Goal: Task Accomplishment & Management: Manage account settings

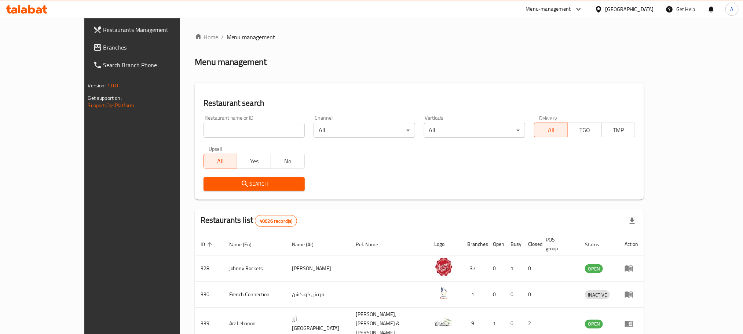
click at [103, 50] on span "Branches" at bounding box center [152, 47] width 99 height 9
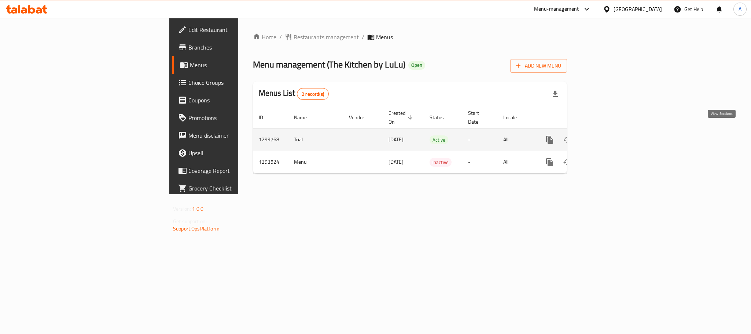
click at [607, 135] on icon "enhanced table" at bounding box center [602, 139] width 9 height 9
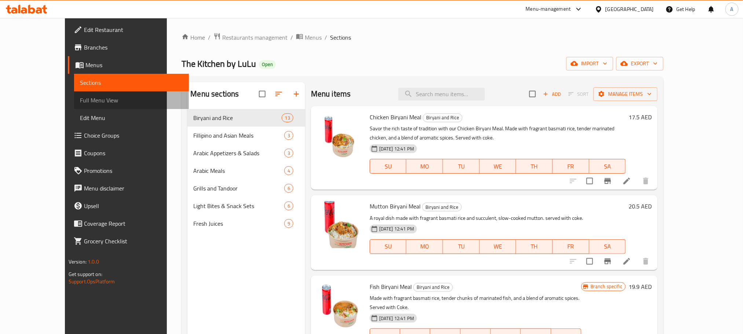
click at [80, 103] on span "Full Menu View" at bounding box center [131, 100] width 103 height 9
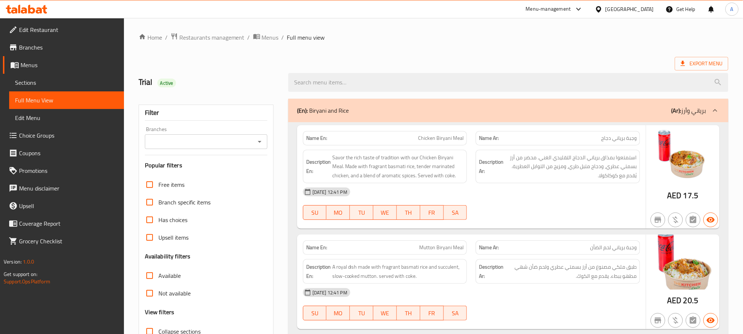
click at [239, 142] on input "Branches" at bounding box center [200, 141] width 106 height 10
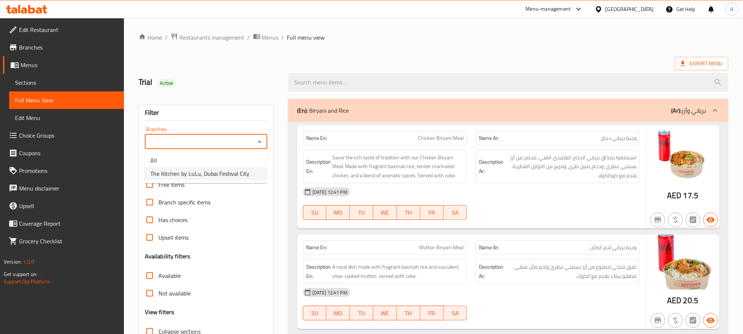
click at [230, 173] on span "The Kitchen by LuLu, Dubai Festival City" at bounding box center [199, 173] width 99 height 9
type input "The Kitchen by LuLu, Dubai Festival City"
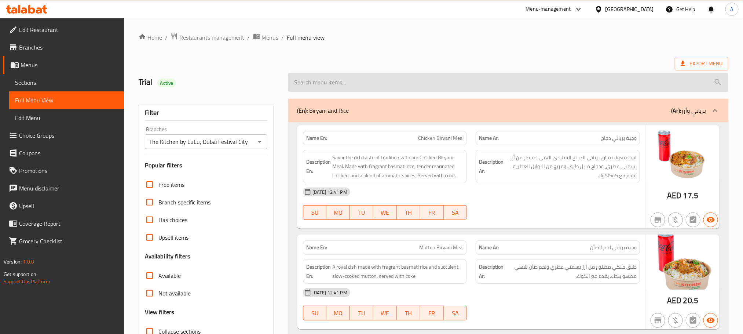
click at [483, 83] on input "search" at bounding box center [508, 82] width 440 height 19
paste input "Yakhini Mutton Pulao Meal"
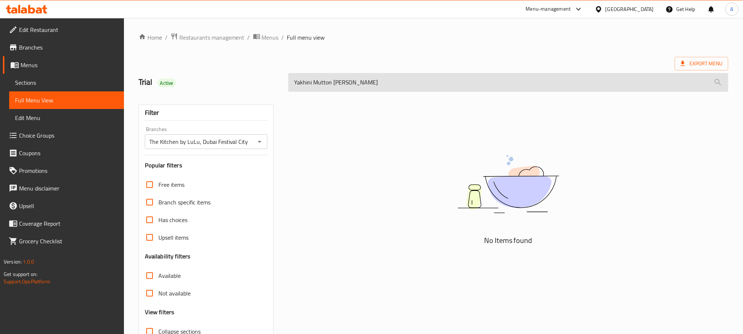
click at [351, 83] on input "Yakhini Mutton Pulao Meal" at bounding box center [508, 82] width 440 height 19
click at [303, 87] on input "Yakhini Mutton Pulao" at bounding box center [508, 82] width 440 height 19
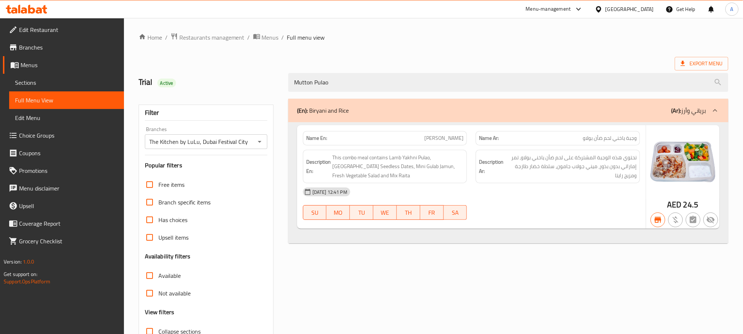
click at [428, 139] on span "[PERSON_NAME]" at bounding box center [443, 138] width 39 height 8
copy span "[PERSON_NAME]"
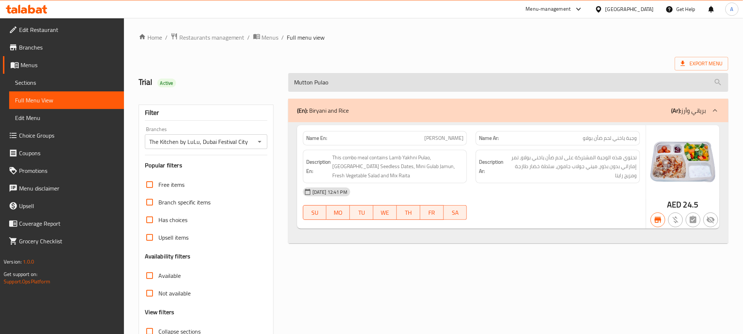
click at [353, 86] on input "Mutton Pulao" at bounding box center [508, 82] width 440 height 19
paste input "Kabuli Chickn Pulao Meal"
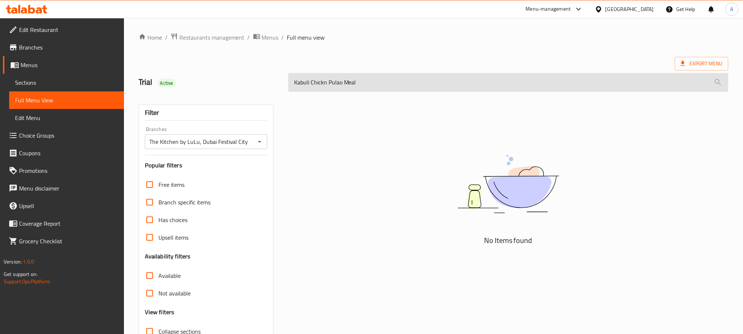
click at [319, 83] on input "Kabuli Chickn Pulao Meal" at bounding box center [508, 82] width 440 height 19
click at [301, 83] on input "Kabuli Pulao Meal" at bounding box center [508, 82] width 440 height 19
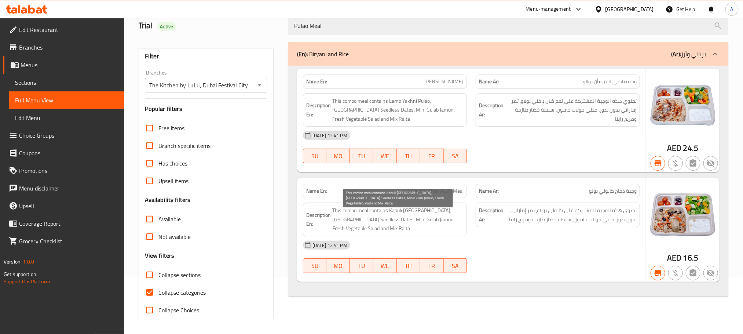
scroll to position [57, 0]
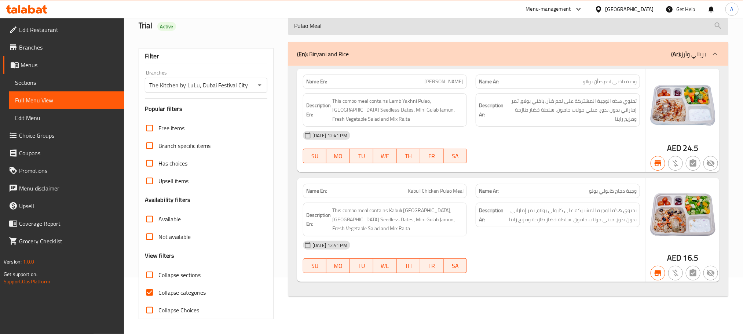
click at [343, 25] on input "Pulao Meal" at bounding box center [508, 26] width 440 height 19
paste input "Donne Biryani"
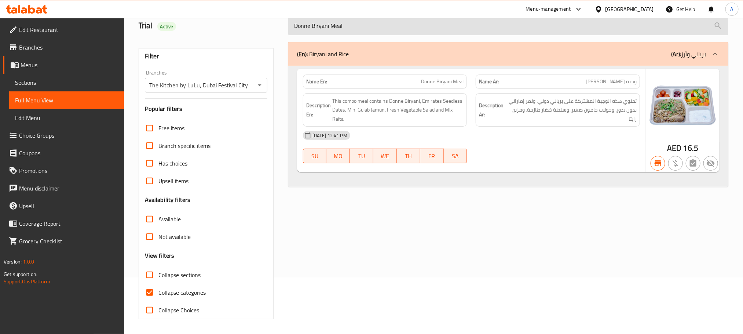
click at [353, 24] on input "Donne Biryani Meal" at bounding box center [508, 26] width 440 height 19
paste input "Malabari Beef"
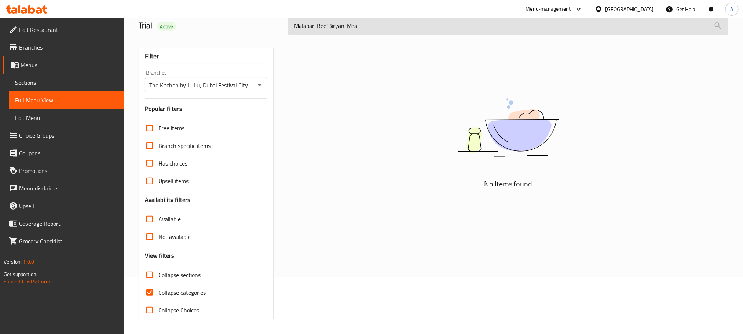
click at [329, 25] on input "Malabari BeefBiryani Meal" at bounding box center [508, 26] width 440 height 19
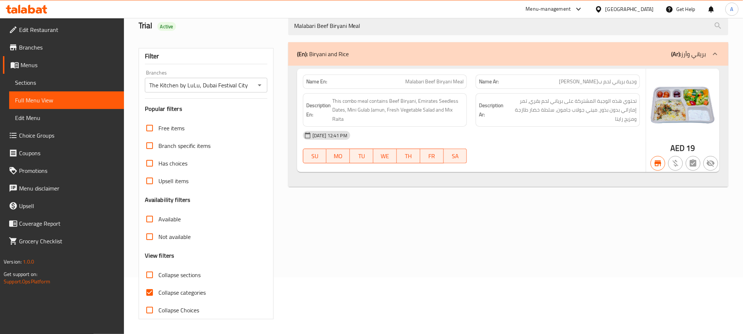
click at [370, 18] on div "Menu-management United Arab Emirates Get Help A" at bounding box center [371, 9] width 743 height 18
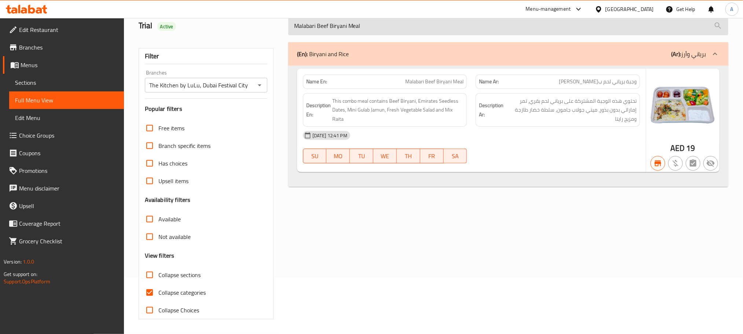
click at [368, 21] on input "Malabari Beef Biryani Meal" at bounding box center [508, 26] width 440 height 19
paste input "Hydrabadi Chkn Bry"
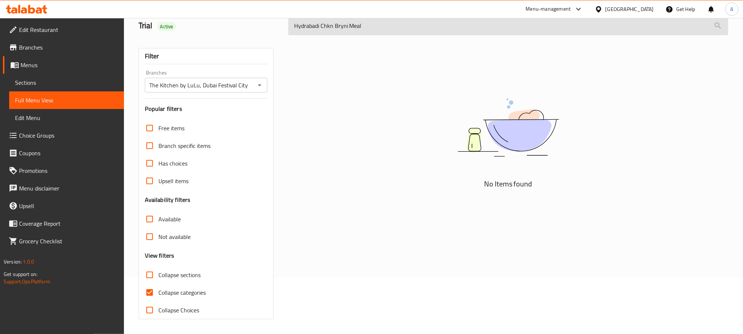
click at [328, 29] on input "Hydrabadi Chkn Bryni Meal" at bounding box center [508, 26] width 440 height 19
drag, startPoint x: 328, startPoint y: 29, endPoint x: 334, endPoint y: 28, distance: 5.6
click at [334, 28] on input "Hydrabadi Chkn Bryni Meal" at bounding box center [508, 26] width 440 height 19
click at [315, 28] on input "Hydrabadi Meal" at bounding box center [508, 26] width 440 height 19
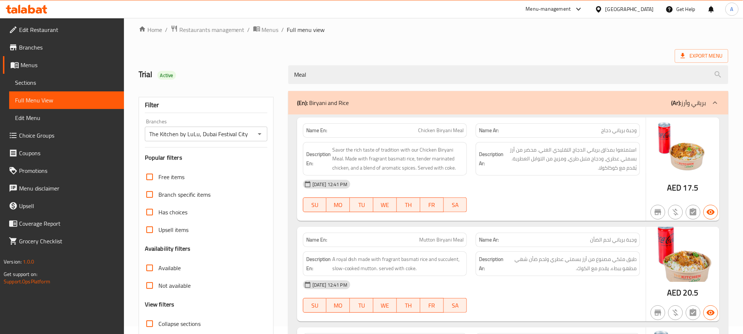
scroll to position [0, 0]
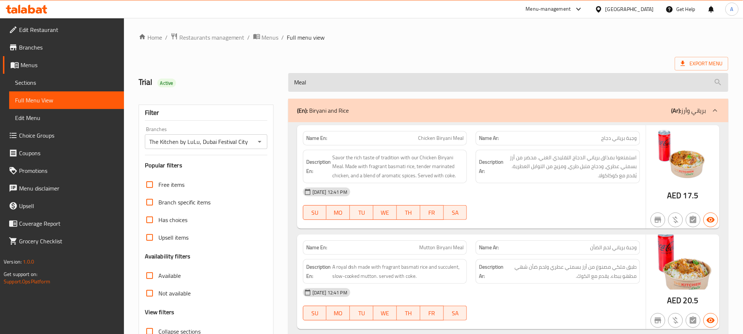
click at [399, 88] on input "Meal" at bounding box center [508, 82] width 440 height 19
paste input "Hydrabadi Chkn Bryni"
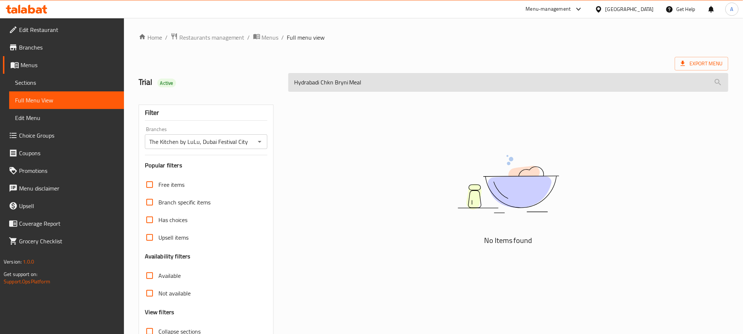
click at [323, 84] on input "Hydrabadi Chkn Bryni Meal" at bounding box center [508, 82] width 440 height 19
drag, startPoint x: 323, startPoint y: 84, endPoint x: 337, endPoint y: 86, distance: 13.4
click at [337, 86] on input "Hydrabadi Chkn Bryni Meal" at bounding box center [508, 82] width 440 height 19
click at [311, 89] on input "Hydrabadi Meal" at bounding box center [508, 82] width 440 height 19
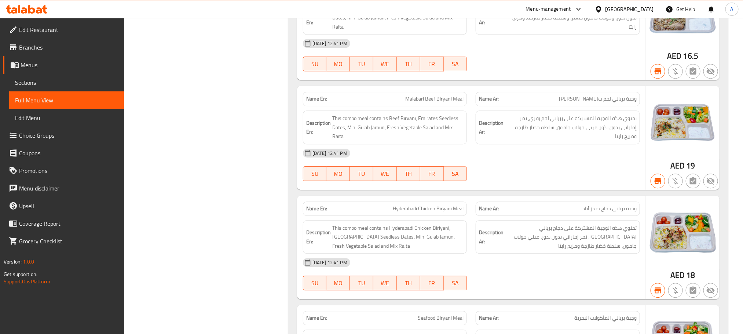
scroll to position [990, 0]
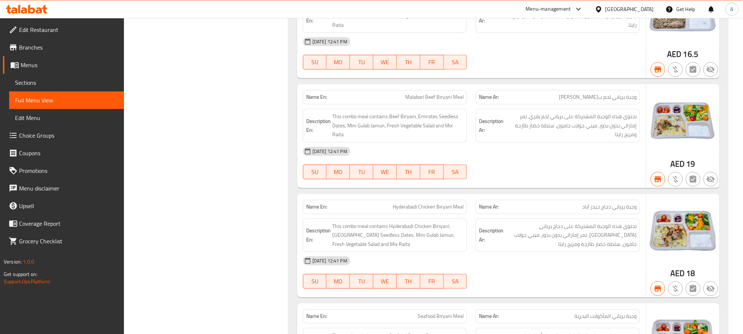
click at [456, 204] on span "Hyderabadi Chicken Biryani Meal" at bounding box center [428, 207] width 71 height 8
click at [455, 204] on span "Hyderabadi Chicken Biryani Meal" at bounding box center [428, 207] width 71 height 8
copy span "Hyderabadi Chicken Biryani Meal"
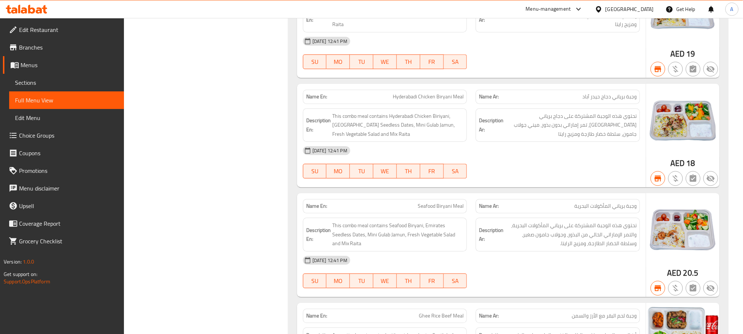
scroll to position [0, 0]
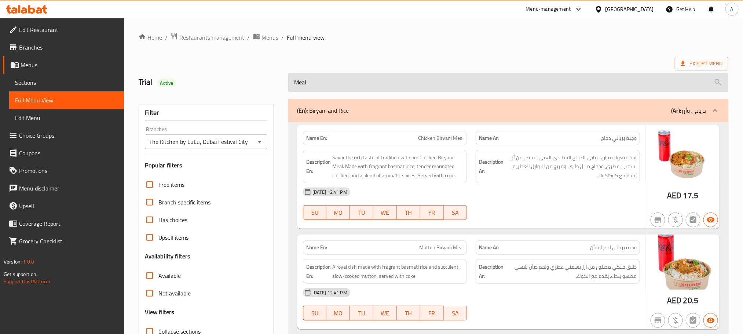
click at [398, 91] on input "Meal" at bounding box center [508, 82] width 440 height 19
paste input "Mutton Biryani"
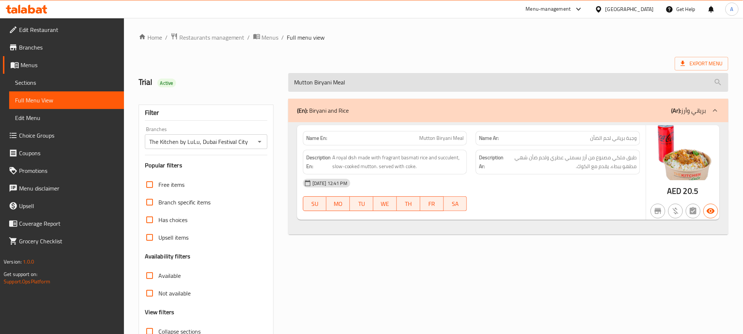
click at [379, 91] on input "Mutton Biryani Meal" at bounding box center [508, 82] width 440 height 19
paste input "Fish"
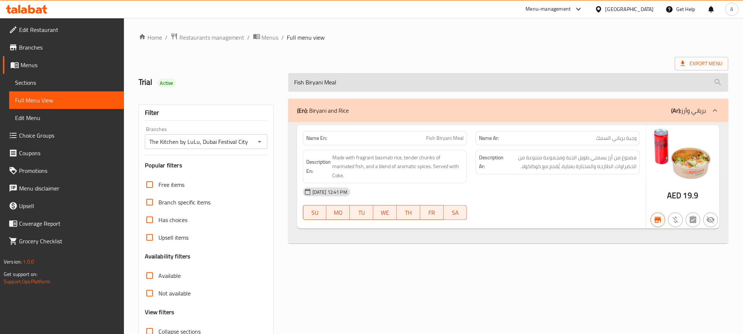
click at [389, 78] on input "Fish Biryani Meal" at bounding box center [508, 82] width 440 height 19
paste input "BryniRice DalMakh"
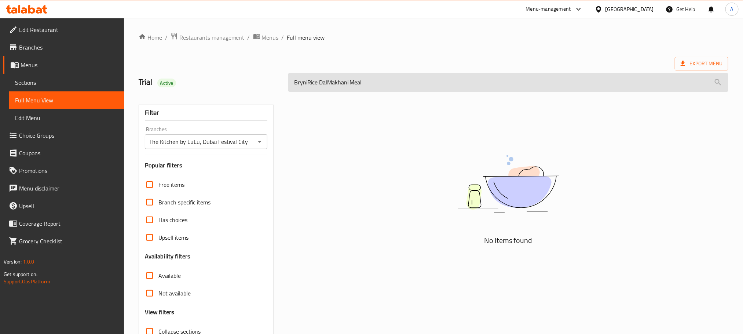
click at [306, 83] on input "BryniRice DalMakhani Meal" at bounding box center [508, 82] width 440 height 19
click at [305, 84] on input "BryniRice DalMakhani Meal" at bounding box center [508, 82] width 440 height 19
click at [311, 82] on input "BryniRice DalMakhani Meal" at bounding box center [508, 82] width 440 height 19
click at [306, 84] on input "BryniRice DalMakhani Meal" at bounding box center [508, 82] width 440 height 19
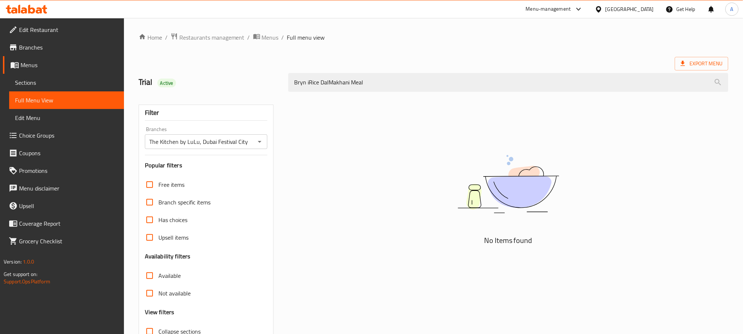
type input "Bryn iRice DalMakhani Meal"
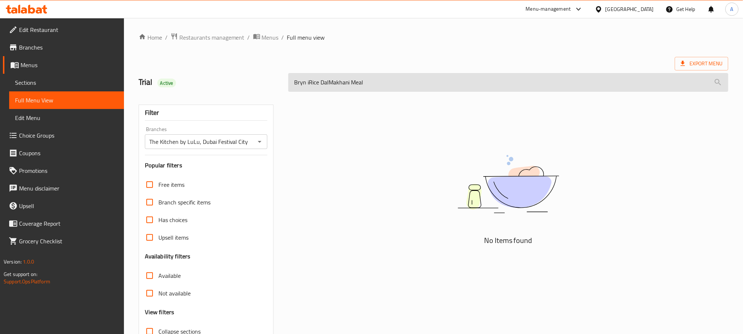
click at [348, 80] on input "Bryn iRice DalMakhani Meal" at bounding box center [508, 82] width 440 height 19
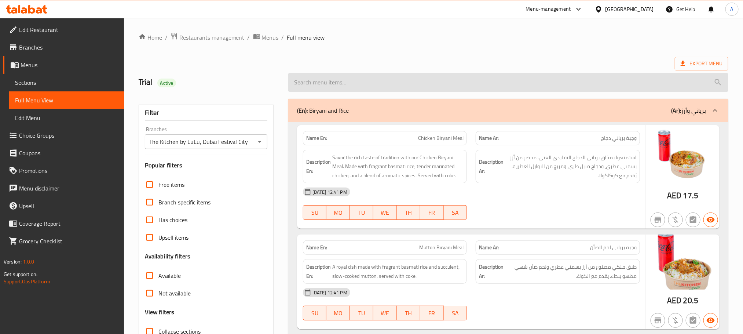
click at [348, 84] on input "search" at bounding box center [508, 82] width 440 height 19
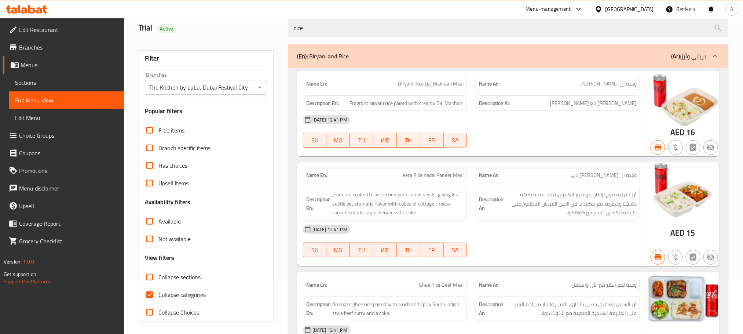
scroll to position [55, 0]
click at [448, 80] on span "Biryani Rice Dal Makhani Meal" at bounding box center [431, 83] width 66 height 8
copy span "Biryani Rice Dal Makhani Meal"
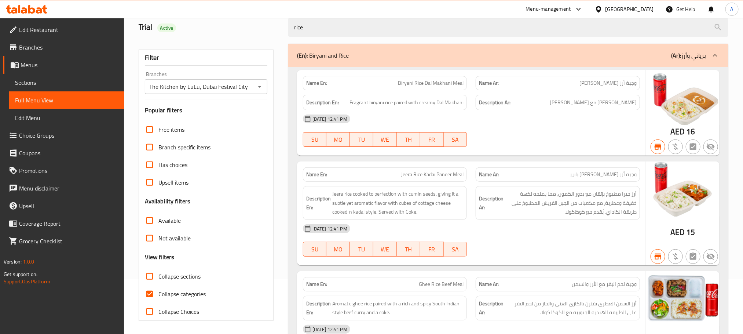
click at [447, 173] on span "Jeera Rice Kadai Paneer Meal" at bounding box center [432, 175] width 62 height 8
copy span "Jeera Rice Kadai Paneer Meal"
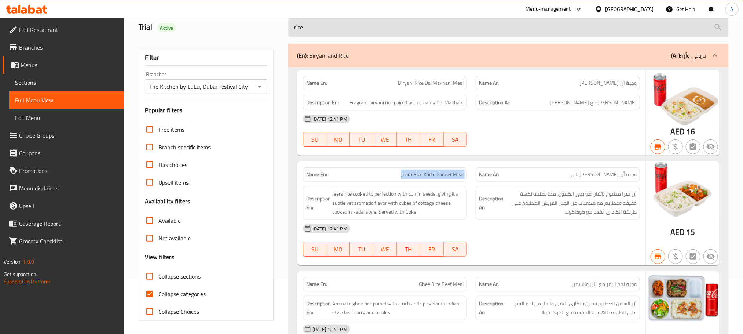
click at [391, 33] on input "rice" at bounding box center [508, 27] width 440 height 19
paste input "Vegetable Biryani Meal"
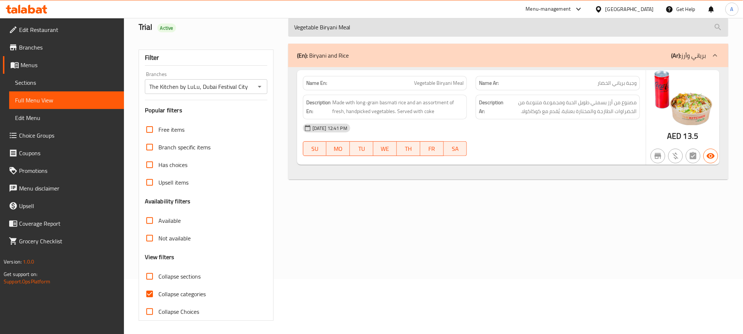
click at [381, 30] on input "Vegetable Biryani Meal" at bounding box center [508, 27] width 440 height 19
paste input "Chicken Bokhar"
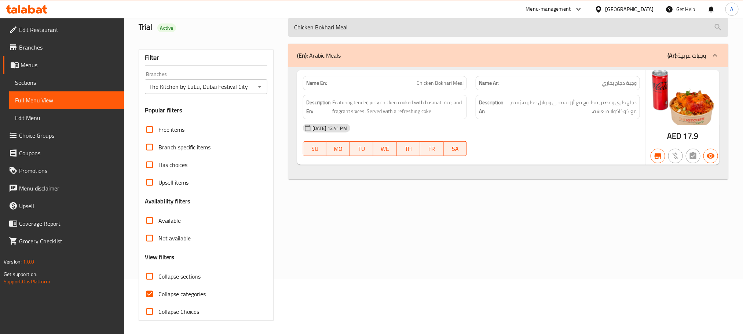
click at [405, 31] on input "Chicken Bokhari Meal" at bounding box center [508, 27] width 440 height 19
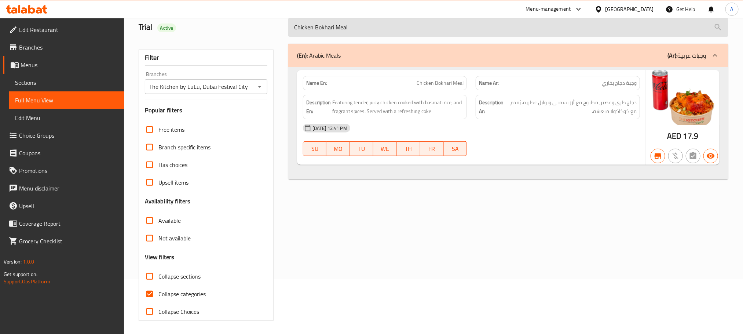
paste input "Kanthari Alfaham"
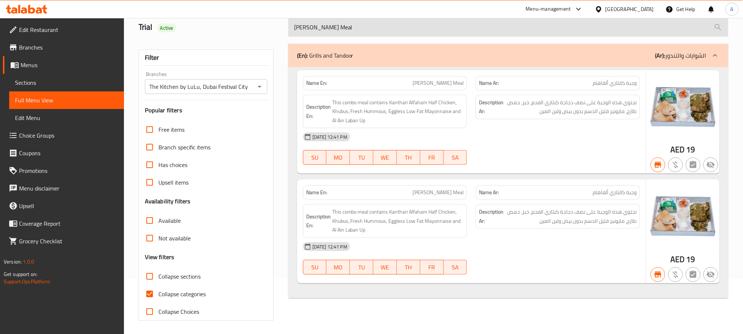
click at [382, 27] on input "[PERSON_NAME] Meal" at bounding box center [508, 27] width 440 height 19
paste input "Spicy"
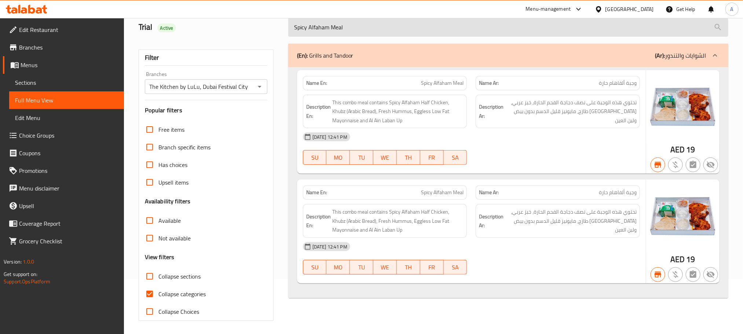
click at [368, 32] on input "Spicy Alfaham Meal" at bounding box center [508, 27] width 440 height 19
click at [367, 32] on input "Spicy Alfaham Meal" at bounding box center [508, 27] width 440 height 19
paste input "Chicken Shawarma"
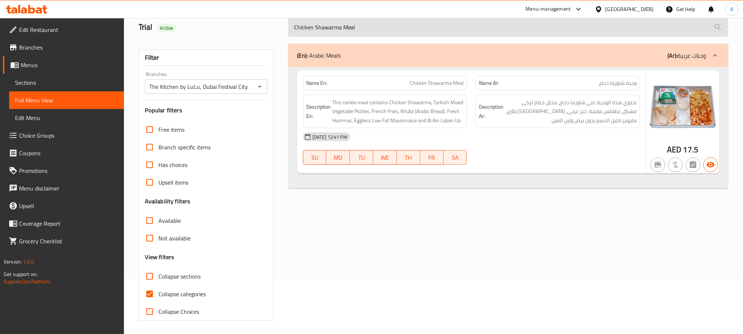
click at [399, 20] on input "Chicken Shawarma Meal" at bounding box center [508, 27] width 440 height 19
click at [396, 25] on input "Chicken Shawarma Meal" at bounding box center [508, 27] width 440 height 19
paste input "n Mashavi Combo"
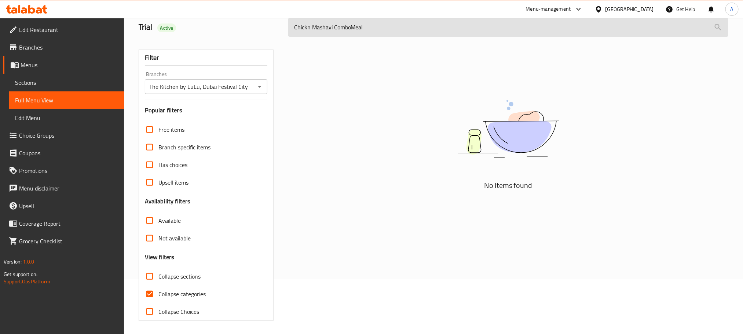
click at [353, 30] on input "Chickn Mashavi ComboMeal" at bounding box center [508, 27] width 440 height 19
click at [360, 30] on input "Chickn Mashavi Combo Meal" at bounding box center [508, 27] width 440 height 19
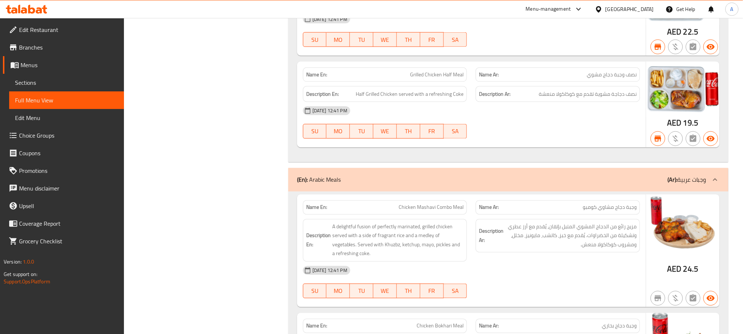
scroll to position [660, 0]
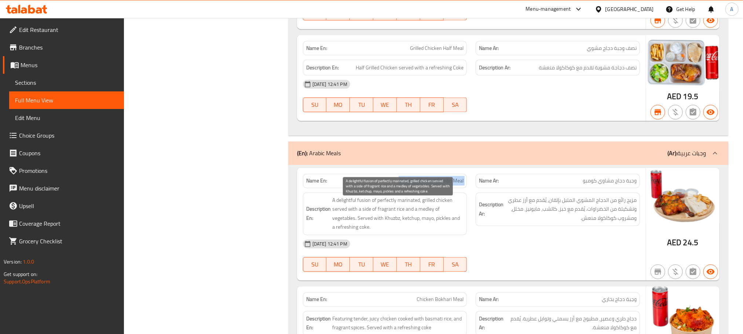
copy span "Chicken Mashavi Combo Meal"
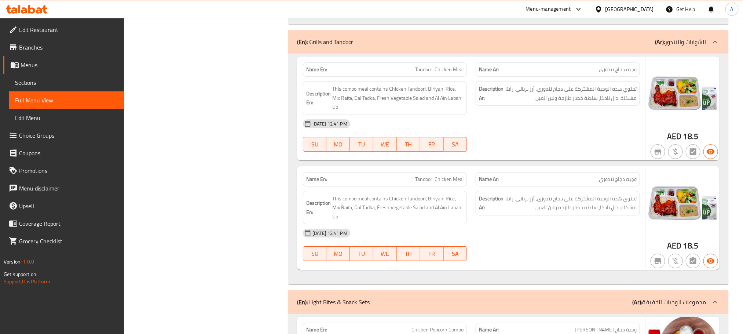
scroll to position [1160, 0]
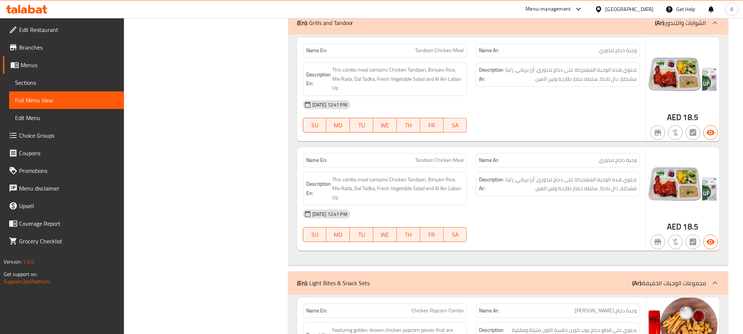
copy span "Tandoori Chicken Meal"
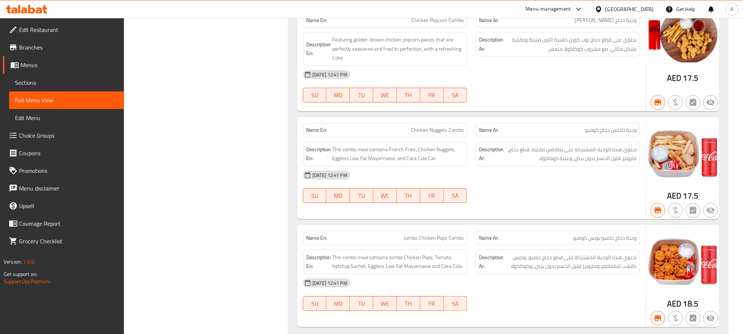
scroll to position [1425, 0]
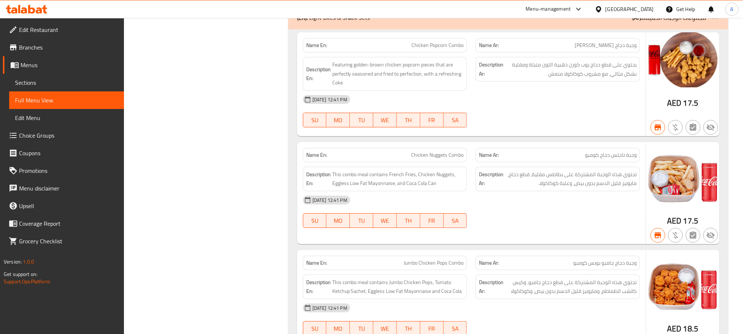
copy span "Jumbo Chicken Pops Combo"
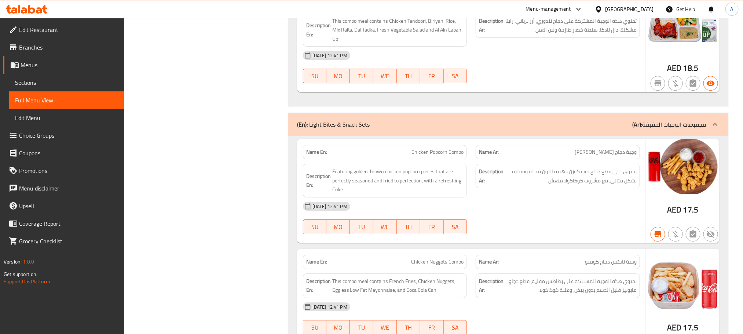
scroll to position [1315, 0]
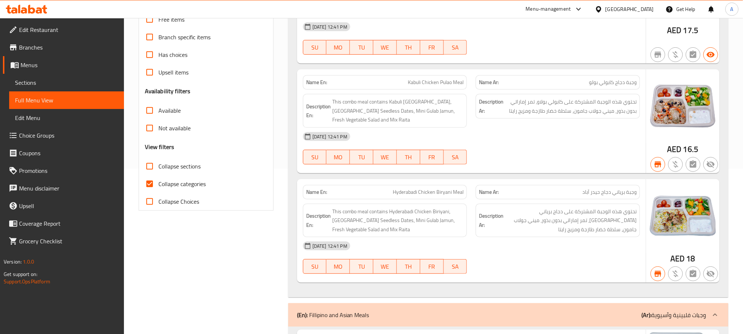
scroll to position [0, 0]
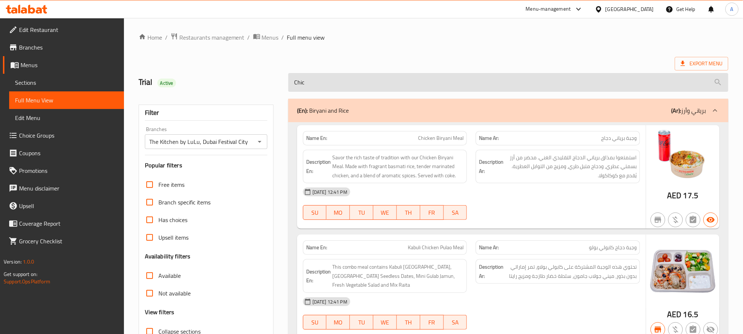
click at [383, 87] on input "Chic" at bounding box center [508, 82] width 440 height 19
paste input "Falafel Combo"
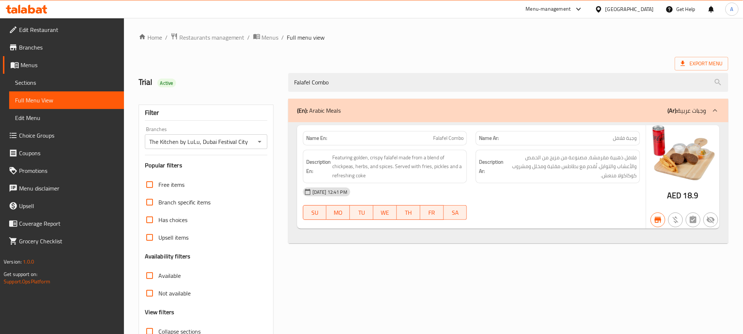
type input "Falafel Combo"
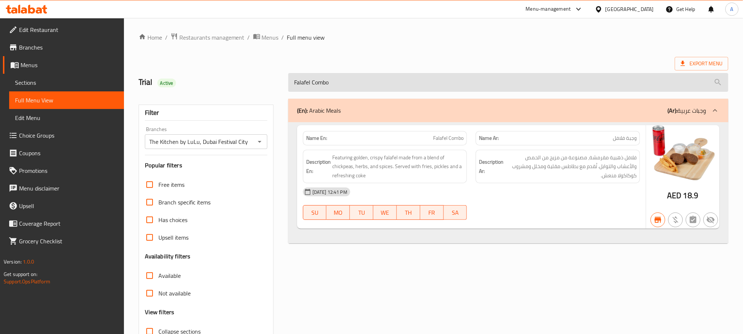
click at [349, 85] on input "Falafel Combo" at bounding box center [508, 82] width 440 height 19
paste input "search"
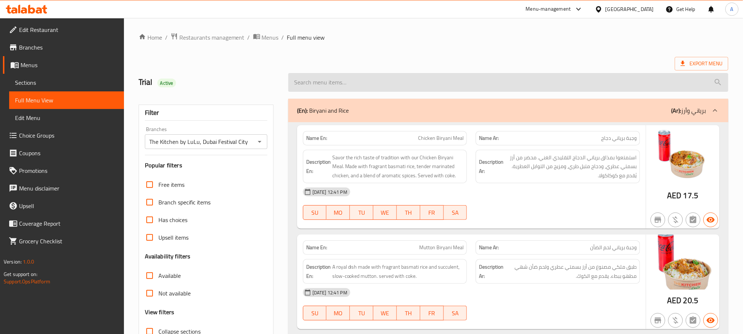
click at [349, 85] on input "search" at bounding box center [508, 82] width 440 height 19
click at [366, 75] on input "search" at bounding box center [508, 82] width 440 height 19
paste input "Jumbo Chicken Pops Combo"
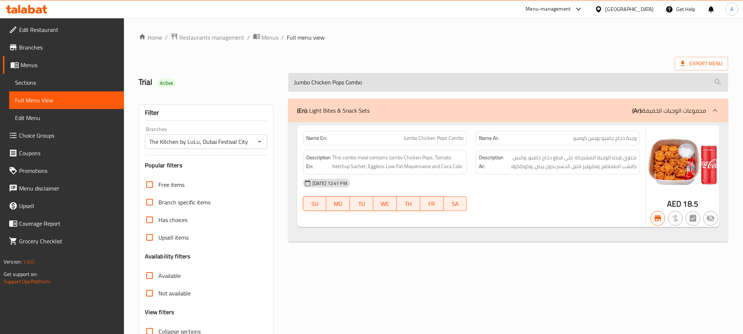
click at [389, 83] on input "Jumbo Chicken Pops Combo" at bounding box center [508, 82] width 440 height 19
paste input "Broast.Shrimp"
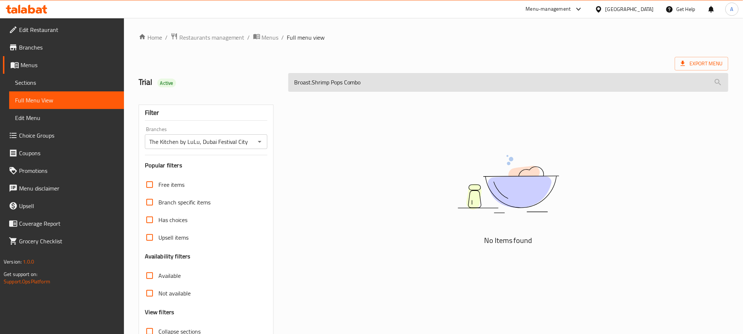
click at [314, 85] on input "Broast.Shrimp Pops Combo" at bounding box center [508, 82] width 440 height 19
click at [298, 84] on input "Broast Shrimp Pops Combo" at bounding box center [508, 82] width 440 height 19
click at [322, 84] on input "Shrimp Pops Combo" at bounding box center [508, 82] width 440 height 19
drag, startPoint x: 322, startPoint y: 84, endPoint x: 334, endPoint y: 83, distance: 12.2
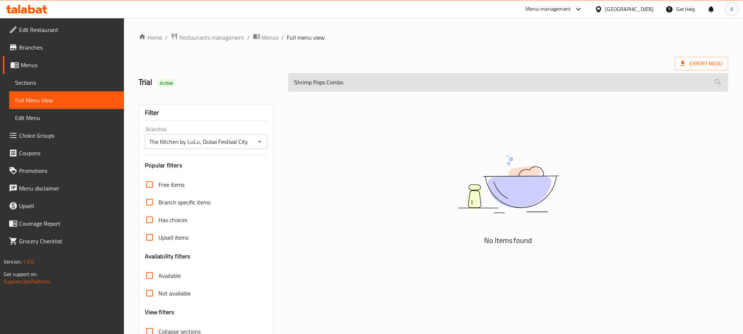
click at [334, 83] on input "Shrimp Pops Combo" at bounding box center [508, 82] width 440 height 19
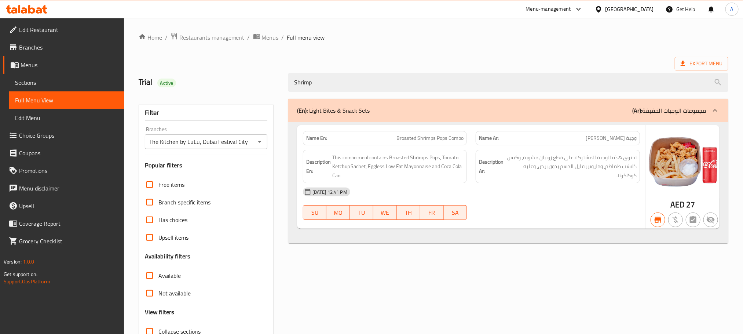
click at [396, 134] on span "Broasted Shrimps Pops Combo" at bounding box center [429, 138] width 67 height 8
copy span "Broasted Shrimps Pops Combo"
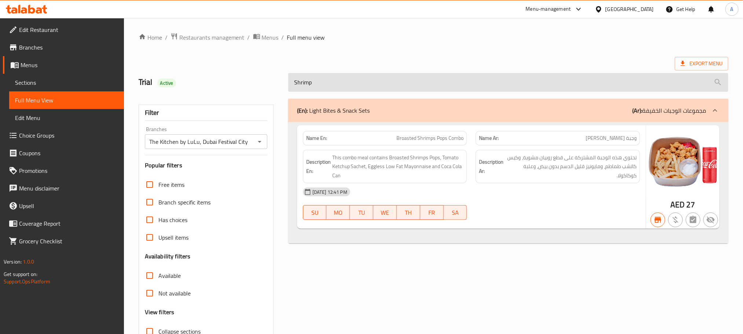
click at [391, 87] on input "Shrimp" at bounding box center [508, 82] width 440 height 19
paste input "Broasted Soya Pops Combo"
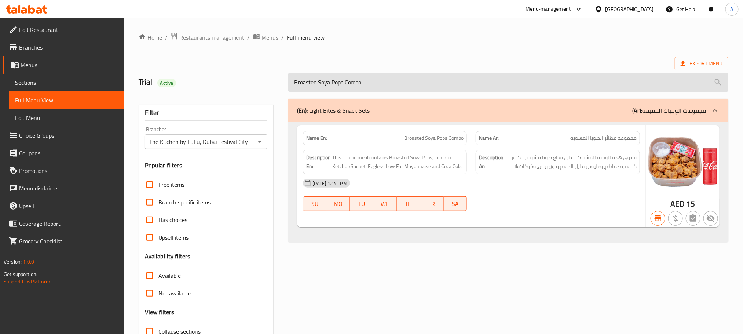
click at [355, 91] on input "Broasted Soya Pops Combo" at bounding box center [508, 82] width 440 height 19
click at [355, 88] on input "Broasted Soya Pops Combo" at bounding box center [508, 82] width 440 height 19
paste input "Ghee Rice Beef Meal Deal"
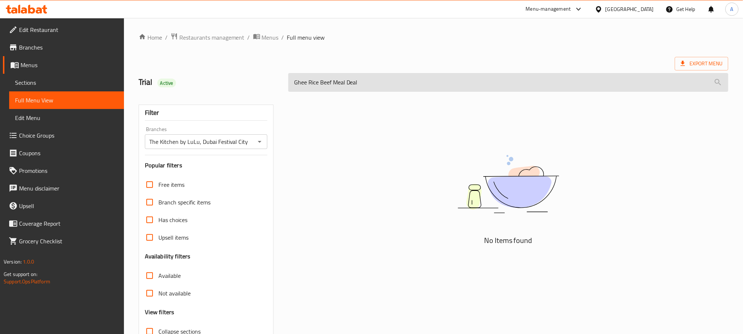
click at [352, 88] on input "Ghee Rice Beef Meal Deal" at bounding box center [508, 82] width 440 height 19
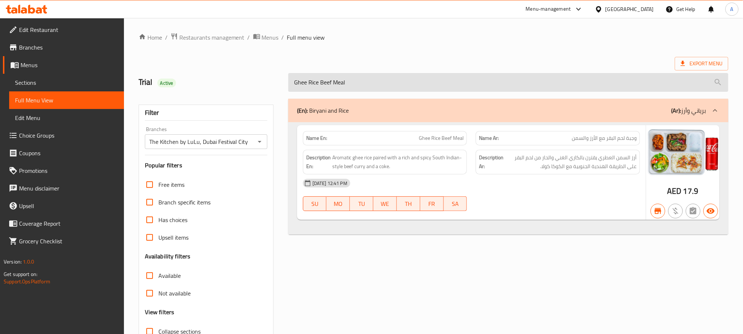
click at [355, 80] on input "Ghee Rice Beef Meal" at bounding box center [508, 82] width 440 height 19
paste input "Inasal Ckn.Rice Meal Deal"
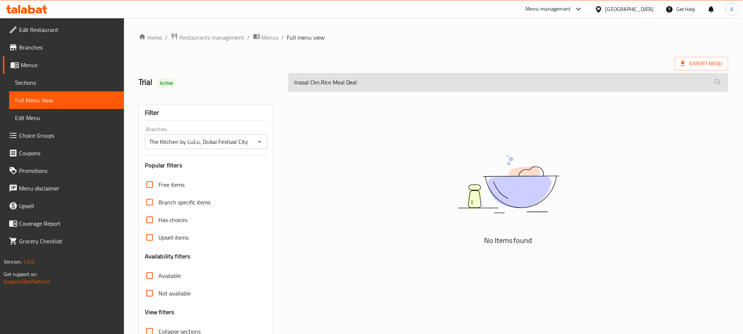
click at [315, 84] on input "Inasal Ckn.Rice Meal Deal" at bounding box center [508, 82] width 440 height 19
drag, startPoint x: 307, startPoint y: 84, endPoint x: 294, endPoint y: 87, distance: 13.9
click at [294, 87] on input "Inasal.Rice Meal Deal" at bounding box center [508, 82] width 440 height 19
click at [297, 84] on input "l.Rice Meal Deal" at bounding box center [508, 82] width 440 height 19
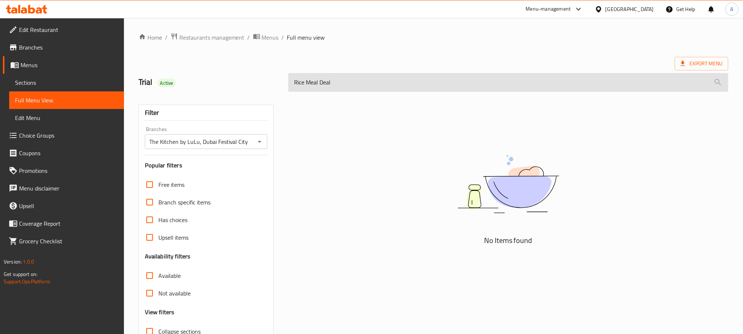
click at [322, 84] on input "Rice Meal Deal" at bounding box center [508, 82] width 440 height 19
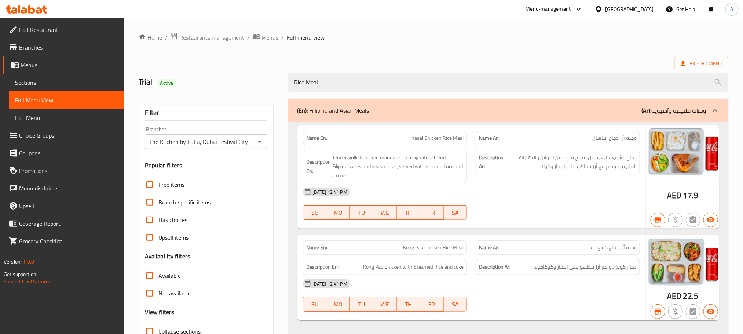
click at [452, 142] on span "Inasal Chicken Rice Meal" at bounding box center [436, 138] width 53 height 8
copy span "Inasal Chicken Rice Meal"
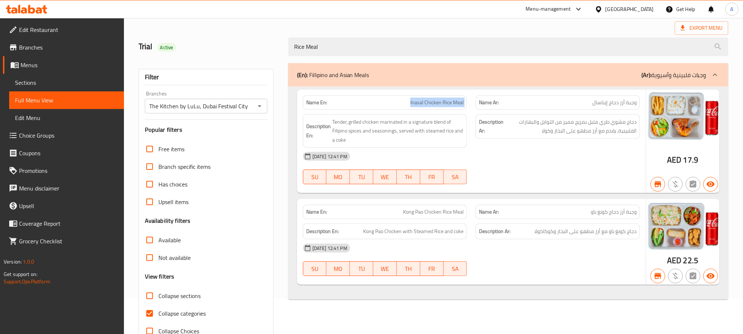
scroll to position [57, 0]
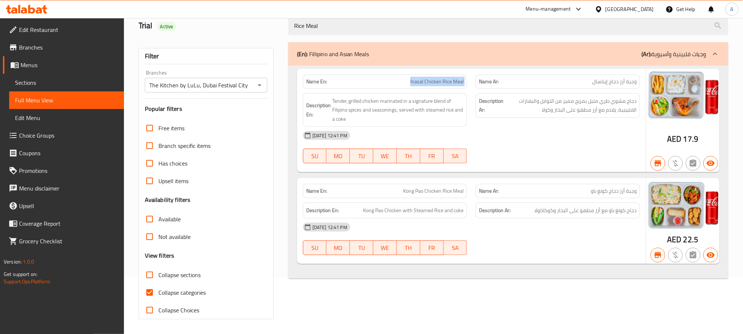
click at [439, 76] on div "Name En: Inasal Chicken Rice Meal" at bounding box center [385, 81] width 164 height 14
click at [436, 188] on span "Kong Pao Chicken Rice Meal" at bounding box center [433, 191] width 61 height 8
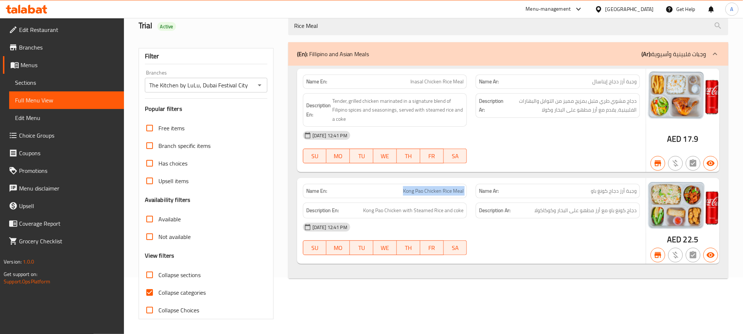
click at [436, 188] on span "Kong Pao Chicken Rice Meal" at bounding box center [433, 191] width 61 height 8
copy span "Kong Pao Chicken Rice Meal"
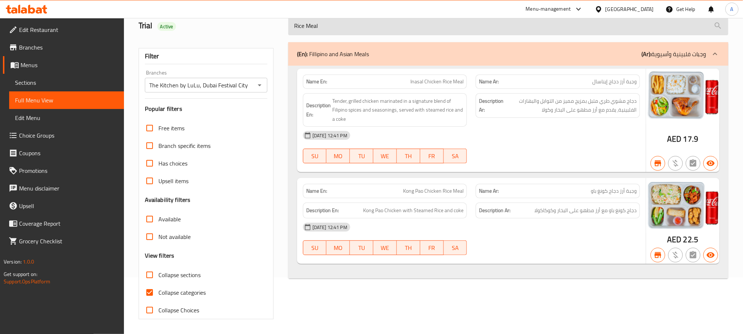
click at [374, 24] on input "Rice Meal" at bounding box center [508, 26] width 440 height 19
paste input "Grill.Chkn Half Meal Deal"
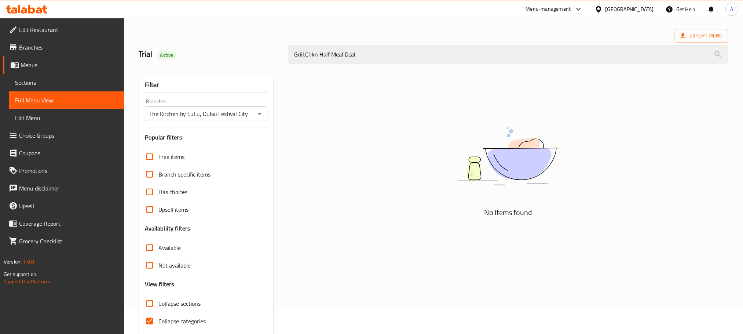
scroll to position [2, 0]
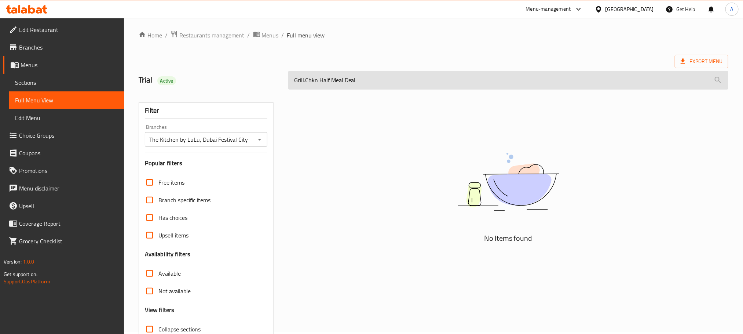
drag, startPoint x: 316, startPoint y: 85, endPoint x: 287, endPoint y: 78, distance: 29.1
click at [288, 78] on input "Grill.Chkn Half Meal Deal" at bounding box center [508, 80] width 440 height 19
click at [322, 74] on input "Half Meal Deal" at bounding box center [508, 80] width 440 height 19
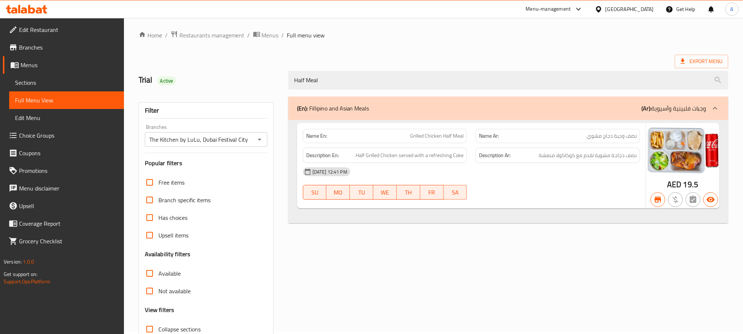
click at [434, 138] on span "Grilled Chicken Half Meal" at bounding box center [437, 136] width 54 height 8
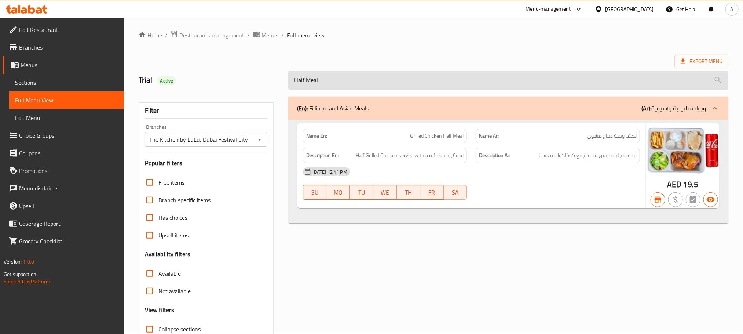
click at [380, 85] on input "Half Meal" at bounding box center [508, 80] width 440 height 19
paste input "ummous Tabouleh Platter"
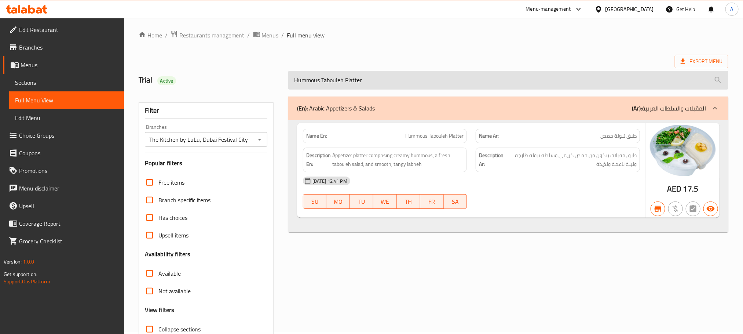
click at [353, 78] on input "Hummous Tabouleh Platter" at bounding box center [508, 80] width 440 height 19
paste input "Lebanese Hummous"
click at [356, 83] on input "Lebanese Hummous Platter" at bounding box center [508, 80] width 440 height 19
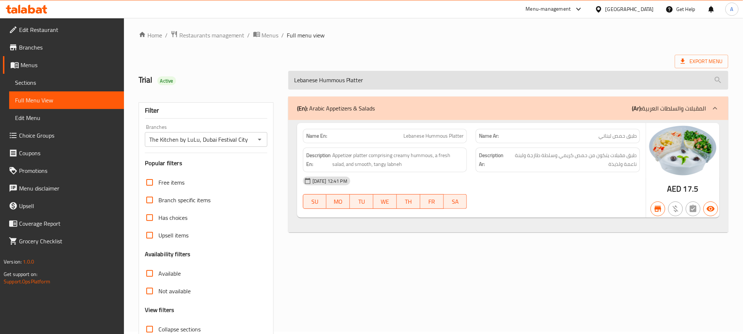
click at [356, 83] on input "Lebanese Hummous Platter" at bounding box center [508, 80] width 440 height 19
paste input "search"
click at [336, 78] on input "Hummous Platter" at bounding box center [508, 80] width 440 height 19
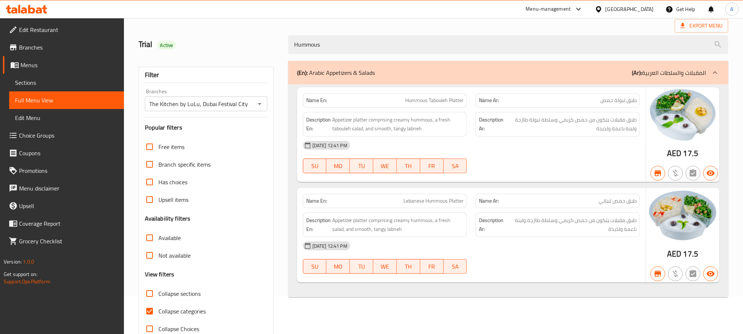
scroll to position [57, 0]
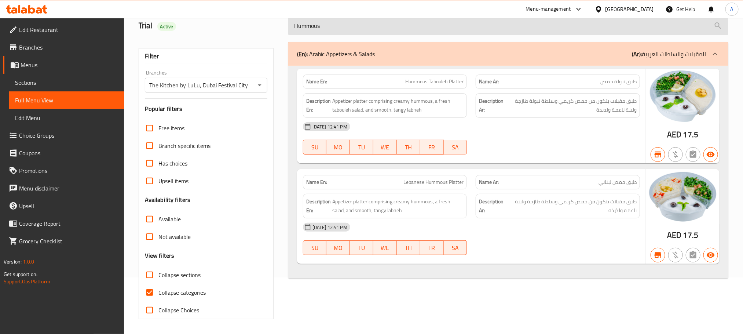
click at [353, 21] on input "Hummous" at bounding box center [508, 26] width 440 height 19
paste input "Arabic Salad Mini Platter"
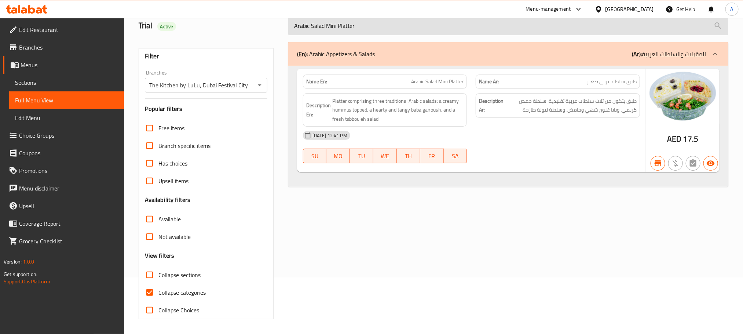
click at [381, 30] on input "Arabic Salad Mini Platter" at bounding box center [508, 26] width 440 height 19
paste input "Beginner Green Juic 500ml"
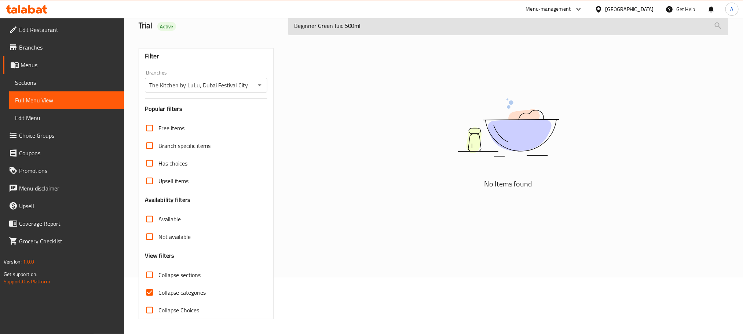
click at [347, 22] on input "Beginner Green Juic 500ml" at bounding box center [508, 26] width 440 height 19
drag, startPoint x: 347, startPoint y: 22, endPoint x: 358, endPoint y: 23, distance: 11.1
click at [358, 23] on input "Beginner Green Juic 500ml" at bounding box center [508, 26] width 440 height 19
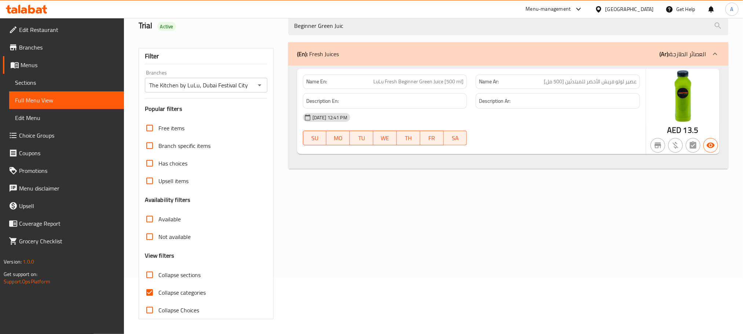
type input "Beginner Green Juic"
click at [388, 74] on div "Name En: LuLu Fresh Beginner Green Juice [500 ml]" at bounding box center [385, 81] width 164 height 14
click at [388, 78] on span "LuLu Fresh Beginner Green Juice [500 ml]" at bounding box center [418, 82] width 90 height 8
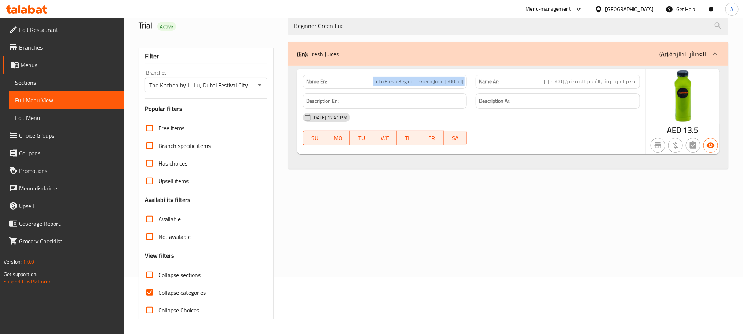
click at [388, 78] on span "LuLu Fresh Beginner Green Juice [500 ml]" at bounding box center [418, 82] width 90 height 8
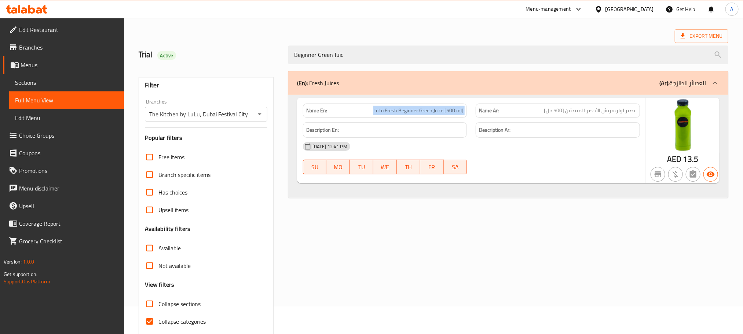
scroll to position [0, 0]
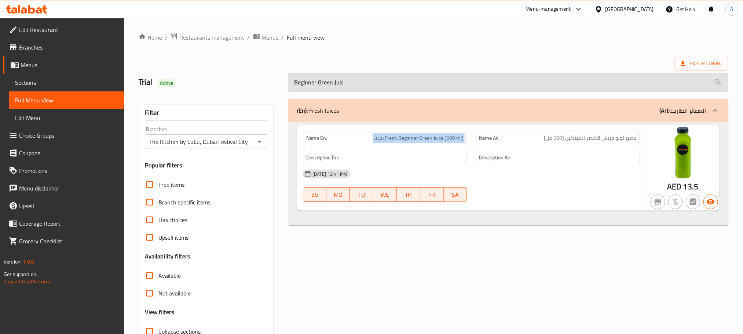
click at [313, 88] on input "Beginner Green Juic" at bounding box center [508, 82] width 440 height 19
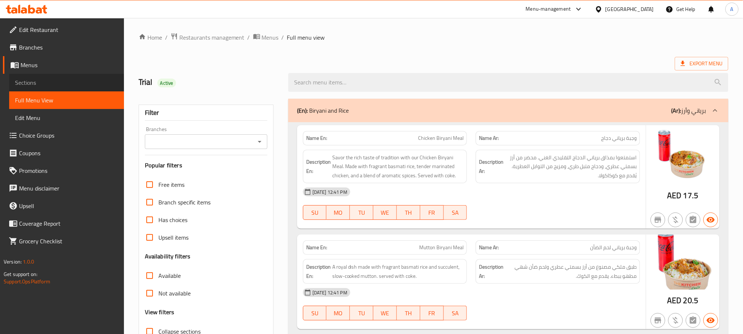
click at [36, 80] on span "Sections" at bounding box center [66, 82] width 103 height 9
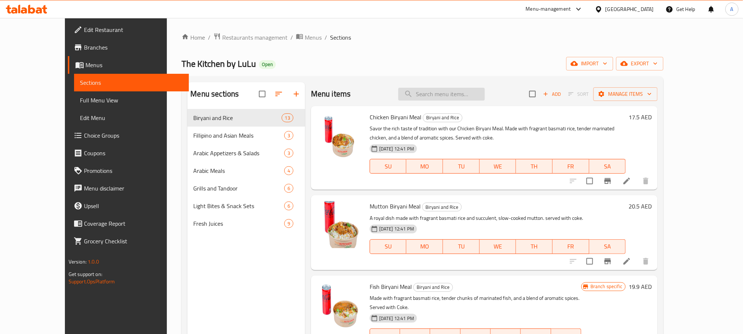
click at [446, 94] on input "search" at bounding box center [441, 94] width 87 height 13
paste input "Tandoori Chicken Meal"
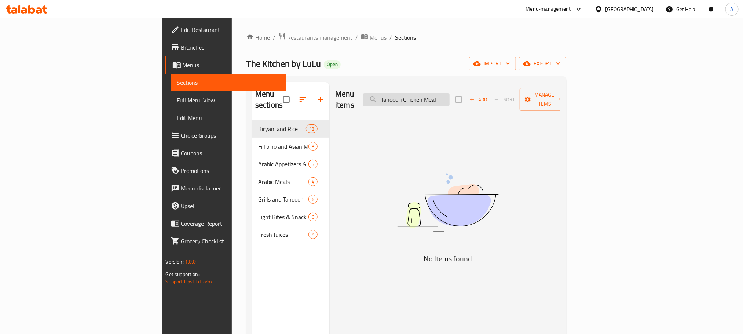
click at [450, 94] on input "Tandoori Chicken Meal" at bounding box center [406, 99] width 87 height 13
click at [445, 98] on input "Tandoori Chicken" at bounding box center [406, 99] width 87 height 13
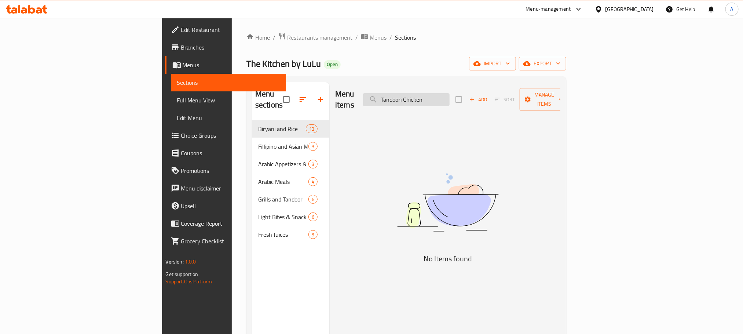
paste input "Tandoori Chicken Meal"
type input "Tandoori Chicken Meal"
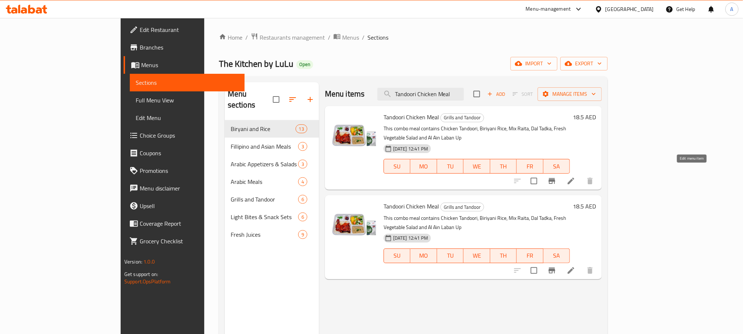
click at [575, 176] on icon at bounding box center [571, 180] width 9 height 9
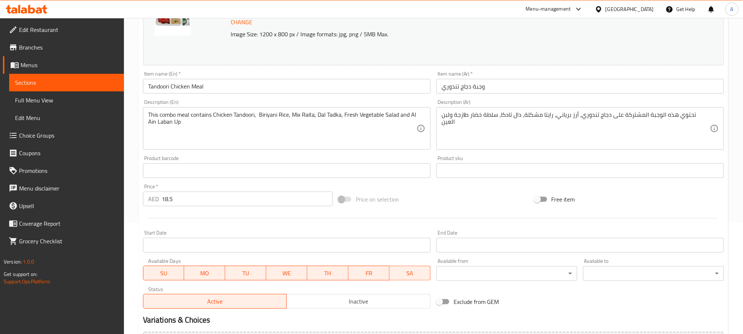
scroll to position [194, 0]
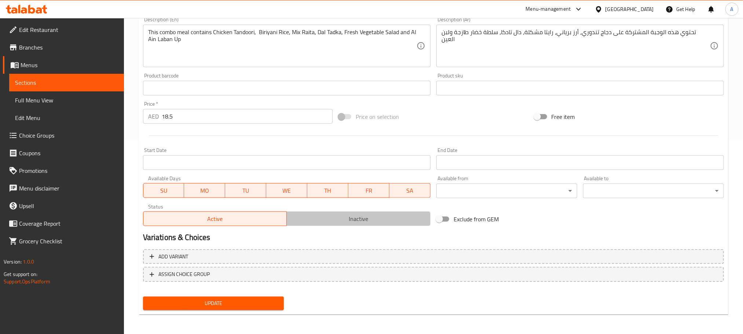
click at [371, 223] on span "Inactive" at bounding box center [359, 218] width 138 height 11
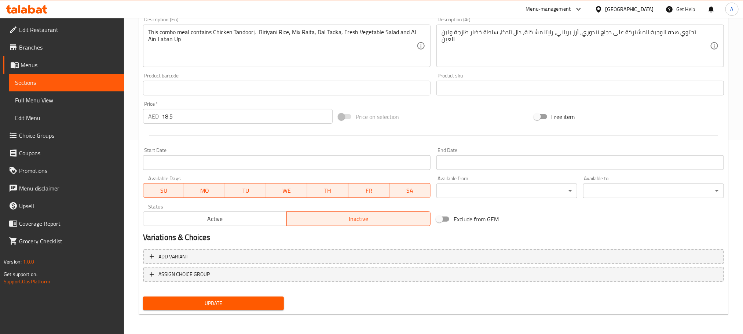
click at [270, 302] on span "Update" at bounding box center [213, 302] width 129 height 9
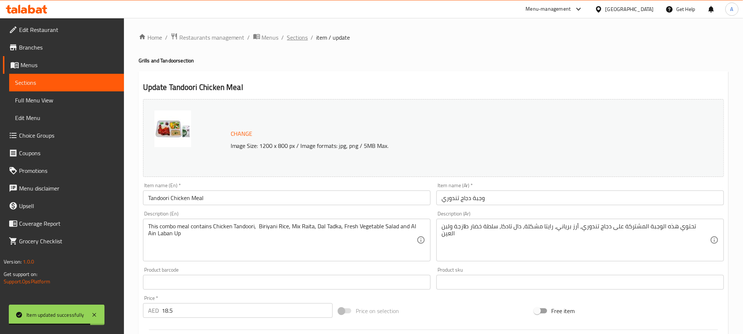
click at [287, 39] on span "Sections" at bounding box center [297, 37] width 21 height 9
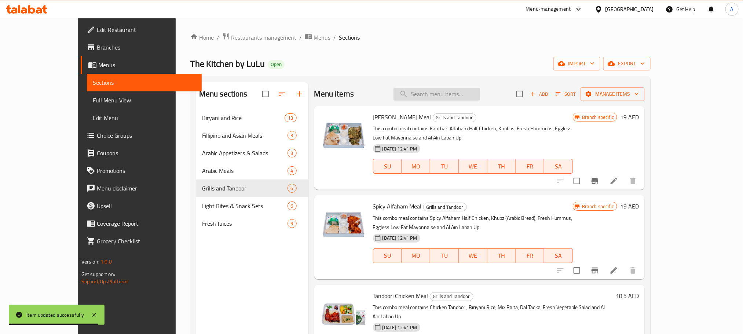
click at [449, 96] on input "search" at bounding box center [436, 94] width 87 height 13
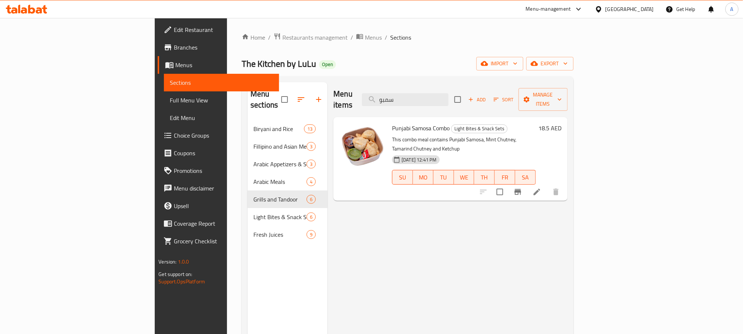
click at [398, 122] on span "Punjabi Samosa Combo" at bounding box center [421, 127] width 58 height 11
drag, startPoint x: 398, startPoint y: 117, endPoint x: 366, endPoint y: 118, distance: 32.7
click at [392, 122] on span "Punjabi Samosa Combo" at bounding box center [421, 127] width 58 height 11
copy span "Punjabi Samosa Combo"
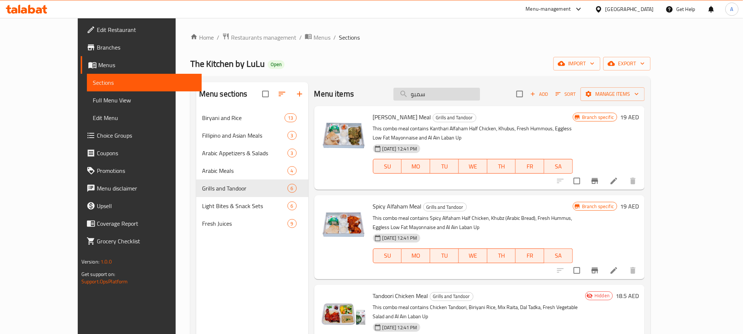
click at [457, 97] on input "سمبو" at bounding box center [436, 94] width 87 height 13
paste input "Punjabi Samosa Combo"
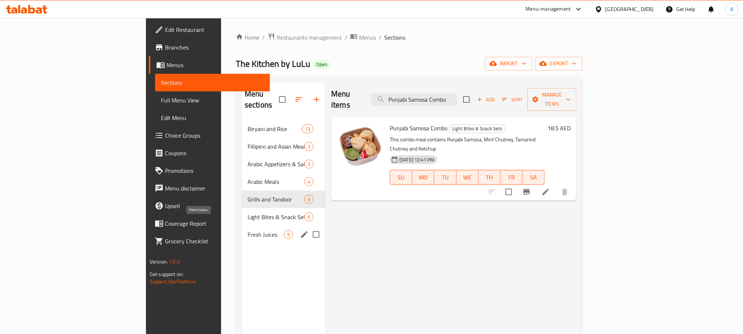
click at [248, 230] on span "Fresh Juices" at bounding box center [266, 234] width 36 height 9
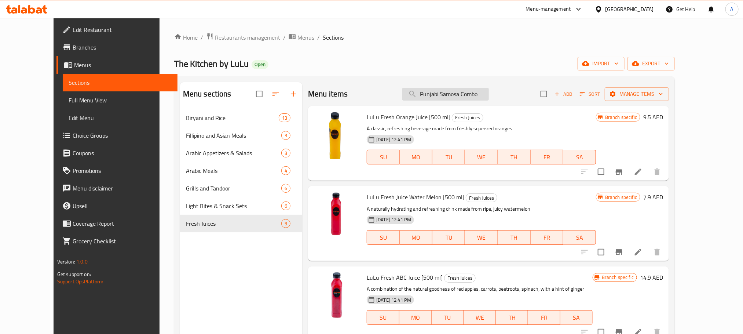
click at [462, 94] on input "Punjabi Samosa Combo" at bounding box center [445, 94] width 87 height 13
paste input "LuLu Fresh Beginner Green Juice [500 ml]"
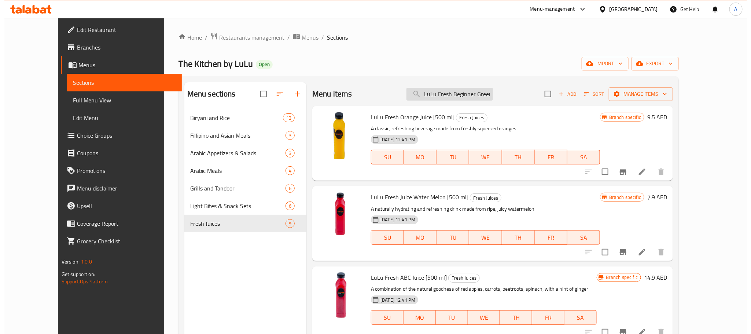
scroll to position [0, 36]
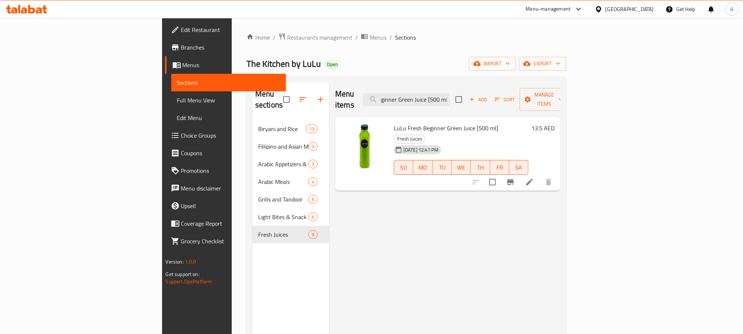
type input "LuLu Fresh Beginner Green Juice [500 ml]"
click at [540, 175] on li at bounding box center [529, 181] width 21 height 13
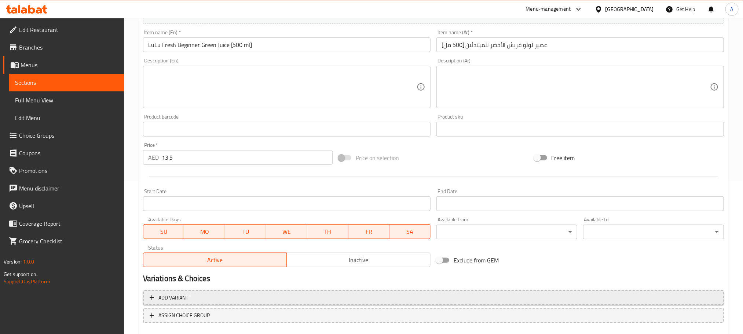
scroll to position [194, 0]
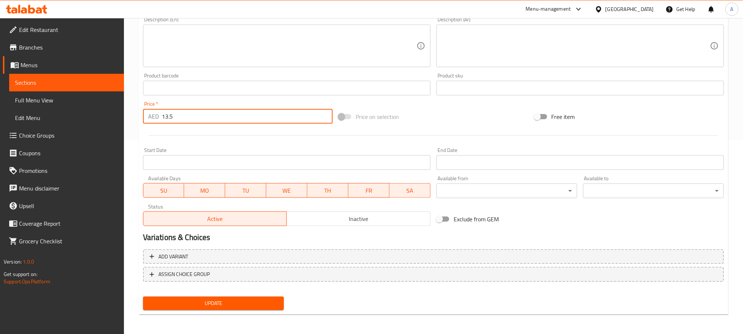
drag, startPoint x: 174, startPoint y: 118, endPoint x: 158, endPoint y: 124, distance: 17.5
click at [158, 124] on div "AED 13.5 Price *" at bounding box center [238, 116] width 190 height 15
type input "15"
click at [143, 296] on button "Update" at bounding box center [213, 303] width 141 height 14
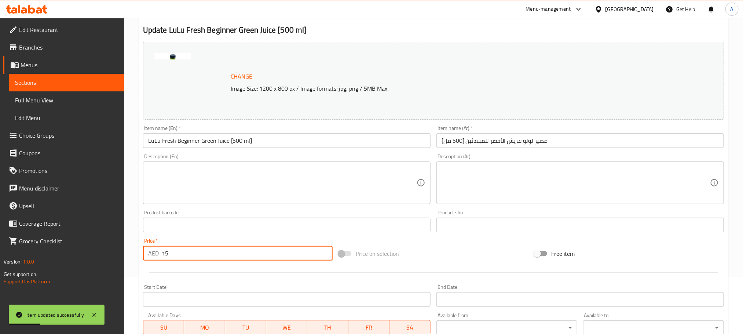
scroll to position [0, 0]
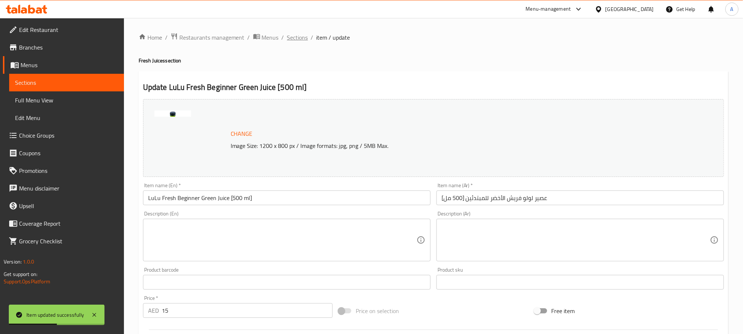
click at [287, 41] on span "Sections" at bounding box center [297, 37] width 21 height 9
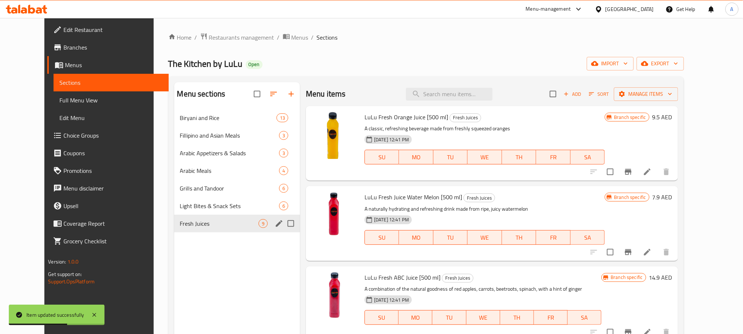
click at [210, 217] on div "Fresh Juices 9" at bounding box center [237, 224] width 126 height 18
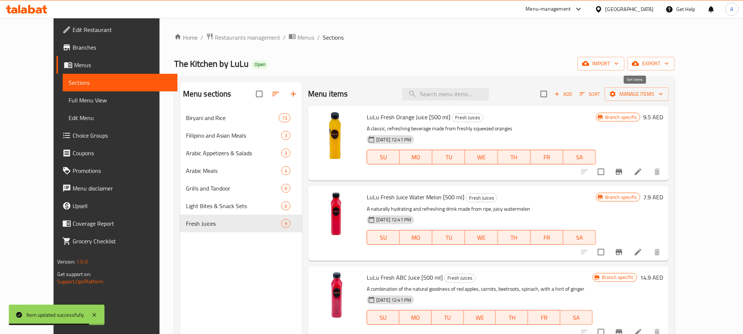
click at [600, 96] on span "Sort" at bounding box center [590, 94] width 20 height 8
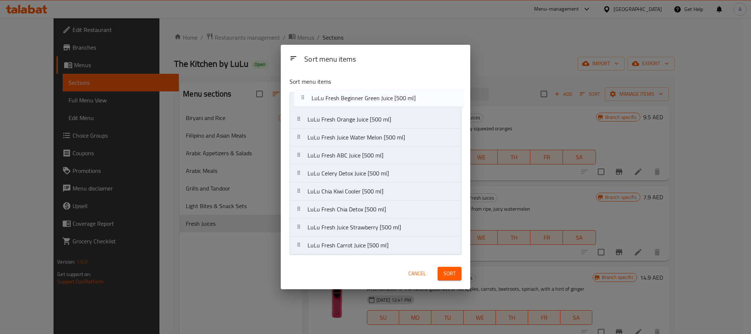
drag, startPoint x: 369, startPoint y: 153, endPoint x: 372, endPoint y: 94, distance: 59.5
click at [372, 94] on nav "LuLu Fresh Orange Juice [500 ml] LuLu Fresh Juice Water Melon [500 ml] LuLu Fre…" at bounding box center [376, 173] width 172 height 162
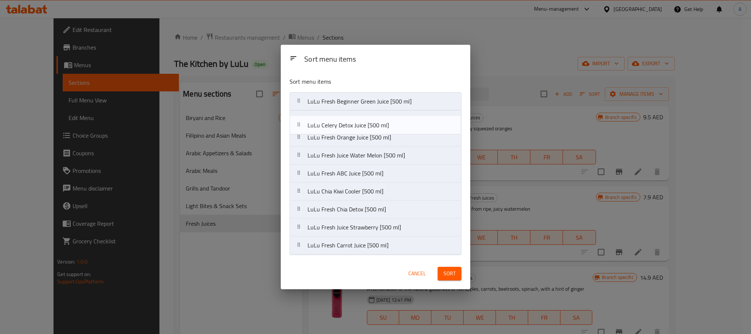
drag, startPoint x: 352, startPoint y: 176, endPoint x: 352, endPoint y: 124, distance: 52.8
click at [352, 124] on nav "LuLu Fresh Beginner Green Juice [500 ml] LuLu Fresh Orange Juice [500 ml] LuLu …" at bounding box center [376, 173] width 172 height 162
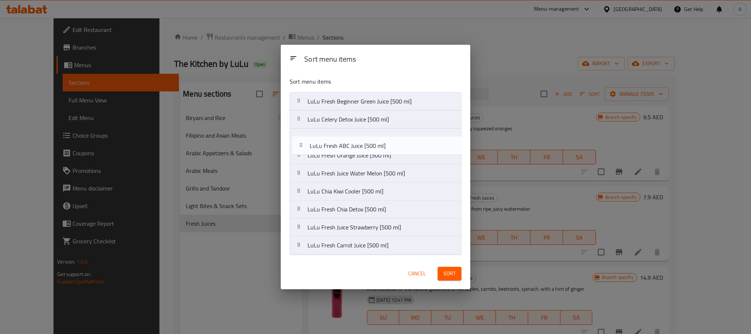
drag, startPoint x: 359, startPoint y: 173, endPoint x: 361, endPoint y: 143, distance: 30.1
click at [361, 143] on nav "LuLu Fresh Beginner Green Juice [500 ml] LuLu Celery Detox Juice [500 ml] LuLu …" at bounding box center [376, 173] width 172 height 162
drag, startPoint x: 356, startPoint y: 176, endPoint x: 356, endPoint y: 155, distance: 20.9
click at [356, 155] on nav "LuLu Fresh Beginner Green Juice [500 ml] LuLu Celery Detox Juice [500 ml] LuLu …" at bounding box center [376, 173] width 172 height 162
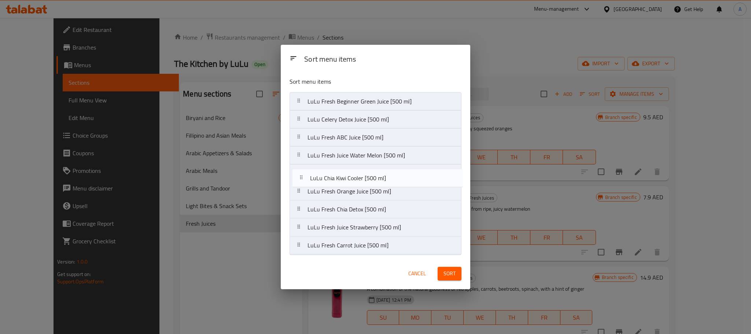
drag, startPoint x: 351, startPoint y: 194, endPoint x: 353, endPoint y: 178, distance: 15.6
click at [353, 178] on nav "LuLu Fresh Beginner Green Juice [500 ml] LuLu Celery Detox Juice [500 ml] LuLu …" at bounding box center [376, 173] width 172 height 162
drag, startPoint x: 361, startPoint y: 213, endPoint x: 361, endPoint y: 189, distance: 24.2
click at [361, 189] on nav "LuLu Fresh Beginner Green Juice [500 ml] LuLu Celery Detox Juice [500 ml] LuLu …" at bounding box center [376, 173] width 172 height 162
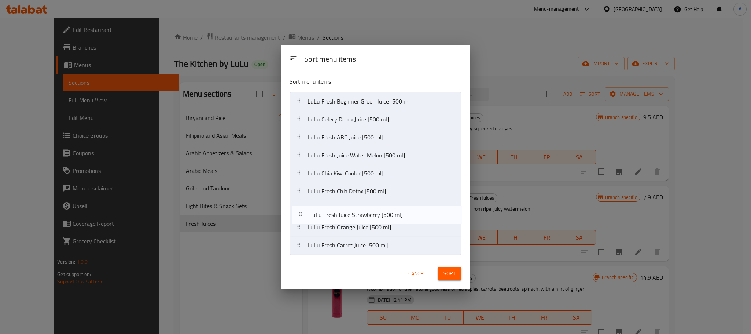
drag, startPoint x: 358, startPoint y: 232, endPoint x: 361, endPoint y: 217, distance: 15.4
click at [361, 217] on nav "LuLu Fresh Beginner Green Juice [500 ml] LuLu Celery Detox Juice [500 ml] LuLu …" at bounding box center [376, 173] width 172 height 162
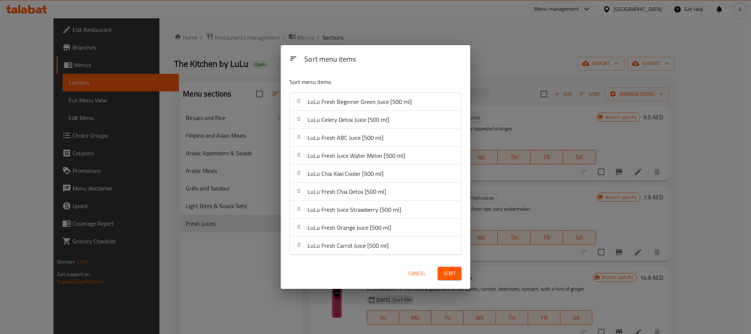
click at [454, 279] on button "Sort" at bounding box center [450, 274] width 24 height 14
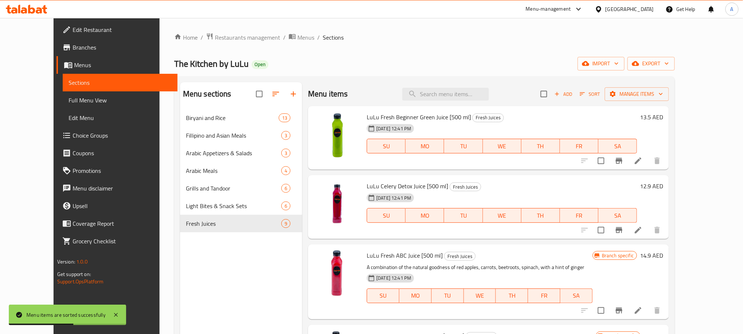
click at [648, 237] on li at bounding box center [638, 229] width 21 height 13
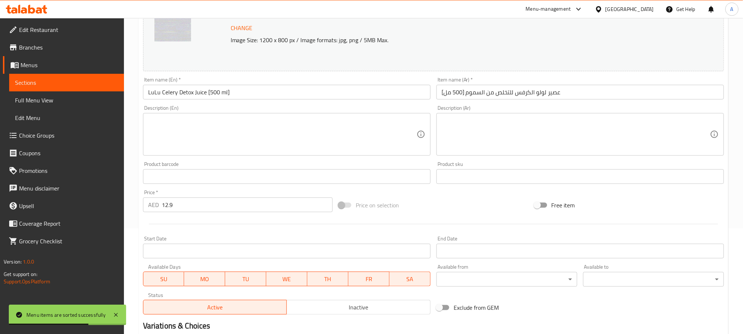
scroll to position [110, 0]
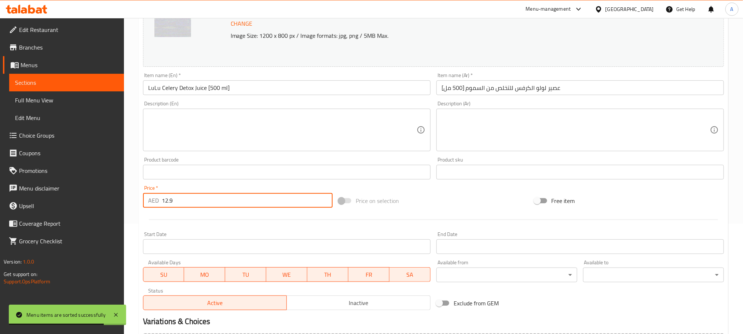
drag, startPoint x: 193, startPoint y: 204, endPoint x: 142, endPoint y: 204, distance: 50.6
click at [143, 204] on div "AED 12.9 Price *" at bounding box center [238, 200] width 190 height 15
type input "12"
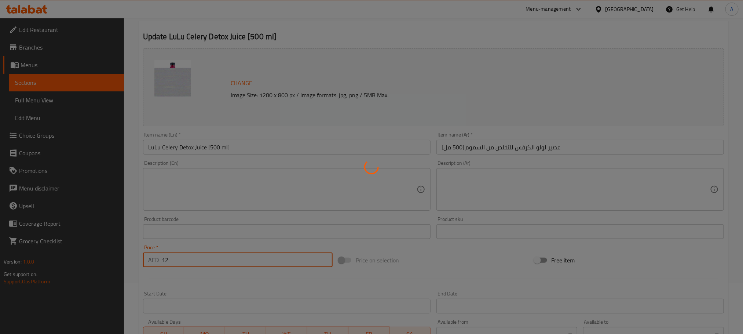
scroll to position [0, 0]
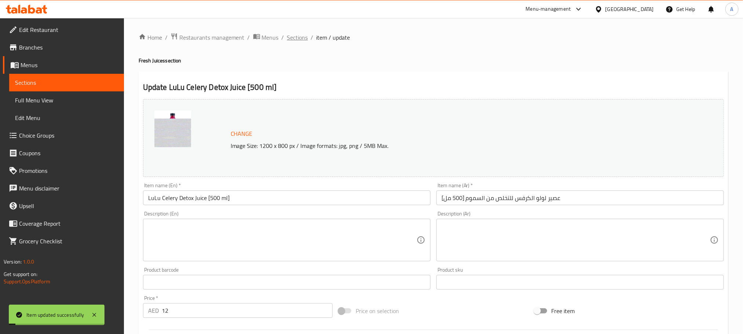
click at [298, 36] on span "Sections" at bounding box center [297, 37] width 21 height 9
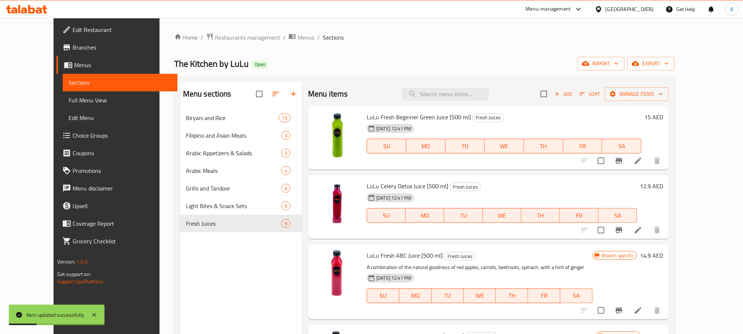
scroll to position [55, 0]
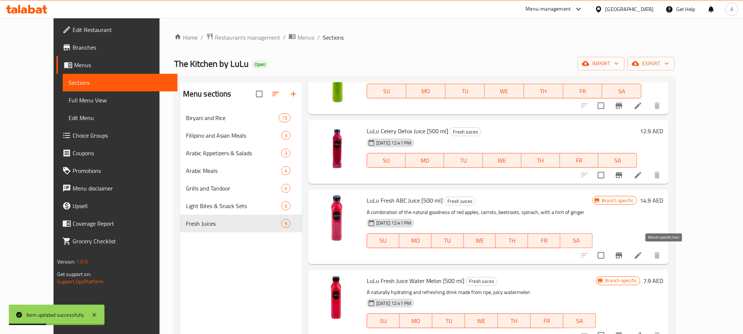
click at [628, 250] on button "Branch-specific-item" at bounding box center [619, 255] width 18 height 18
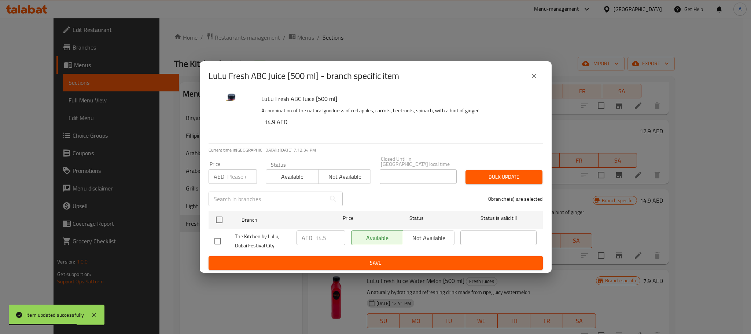
click at [533, 76] on icon "close" at bounding box center [534, 76] width 9 height 9
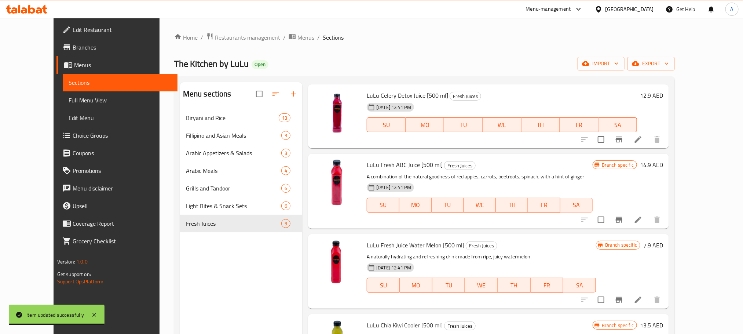
scroll to position [110, 0]
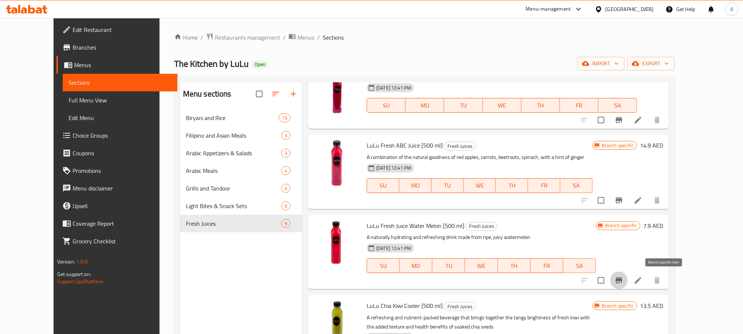
click at [623, 276] on icon "Branch-specific-item" at bounding box center [619, 280] width 9 height 9
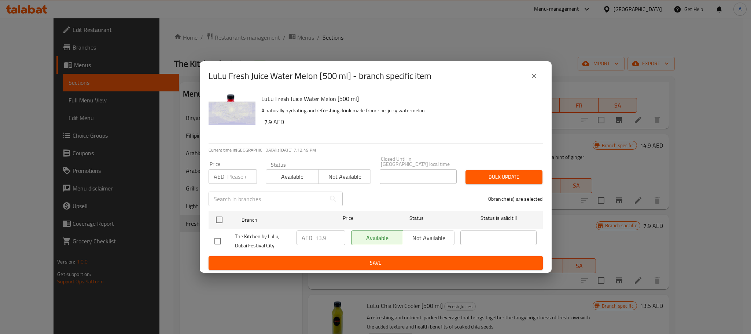
click at [216, 243] on input "checkbox" at bounding box center [217, 240] width 15 height 15
checkbox input "true"
click at [308, 235] on p "AED" at bounding box center [307, 237] width 11 height 9
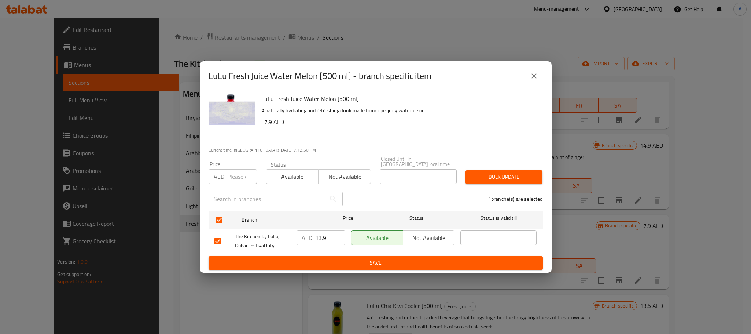
click at [308, 235] on p "AED" at bounding box center [307, 237] width 11 height 9
click at [317, 237] on input "13.9" at bounding box center [330, 237] width 30 height 15
paste input "0"
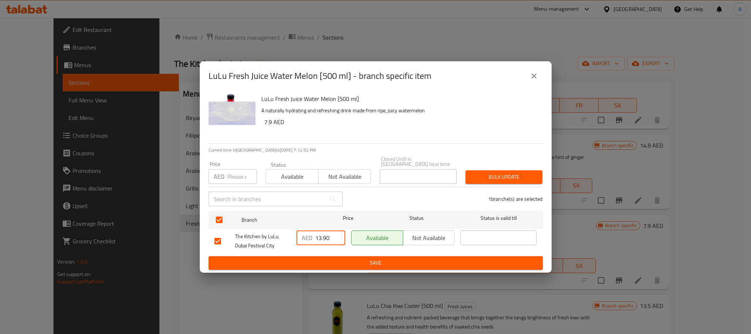
type input "13.90"
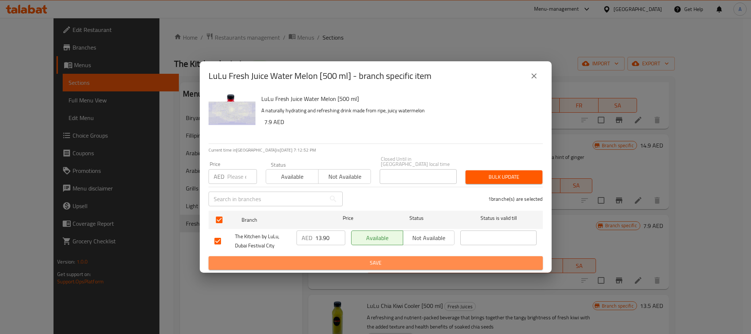
click at [319, 259] on span "Save" at bounding box center [376, 262] width 323 height 9
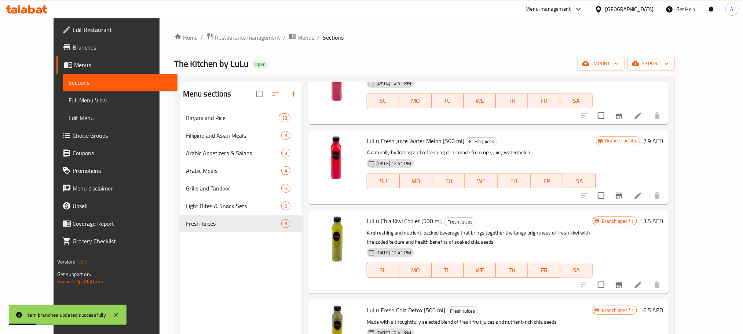
scroll to position [220, 0]
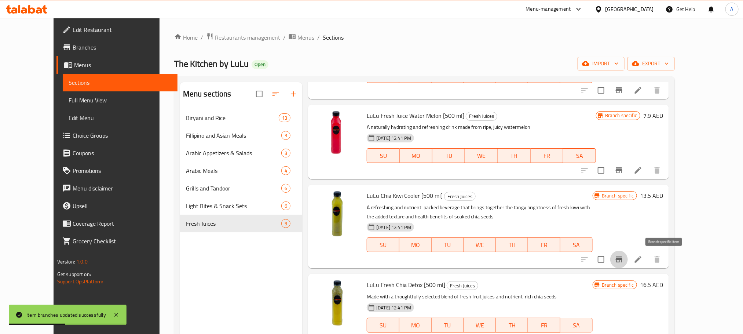
click at [628, 266] on button "Branch-specific-item" at bounding box center [619, 259] width 18 height 18
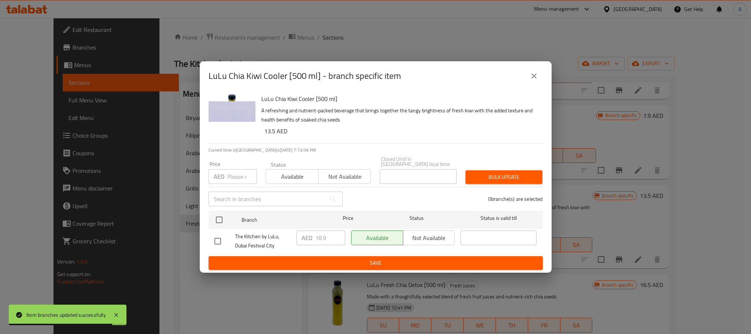
click at [539, 73] on button "close" at bounding box center [534, 76] width 18 height 18
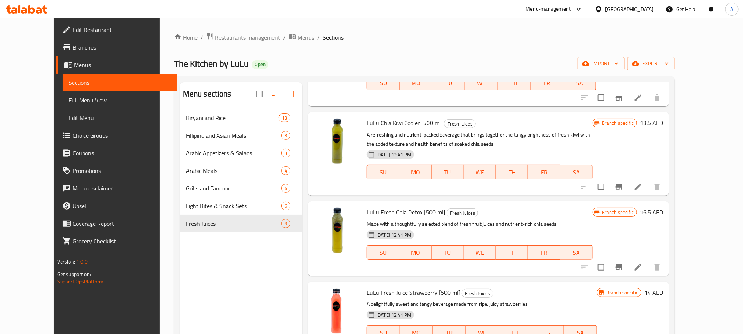
scroll to position [275, 0]
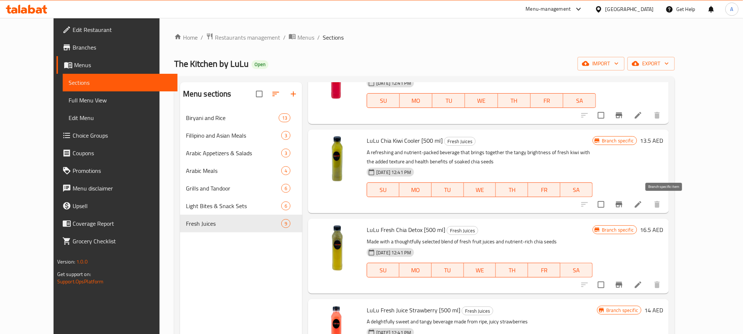
click at [623, 201] on icon "Branch-specific-item" at bounding box center [619, 204] width 9 height 9
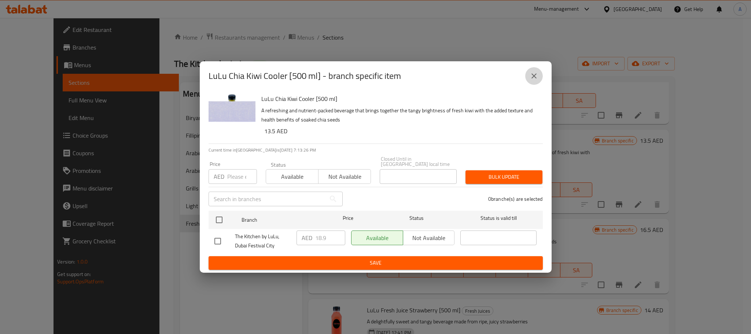
click at [528, 75] on button "close" at bounding box center [534, 76] width 18 height 18
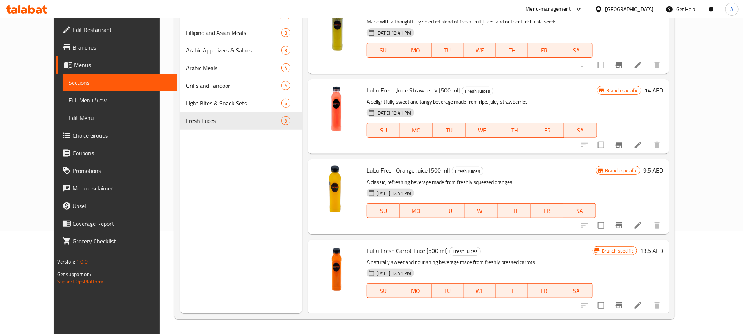
scroll to position [337, 0]
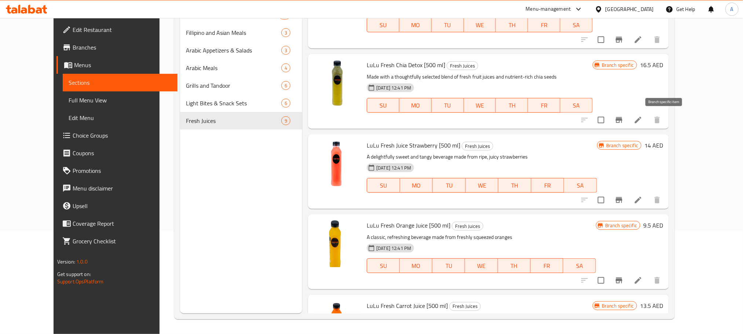
click at [628, 119] on button "Branch-specific-item" at bounding box center [619, 120] width 18 height 18
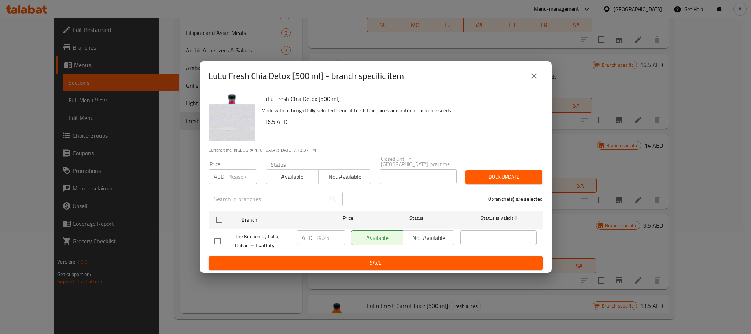
click at [535, 74] on icon "close" at bounding box center [534, 76] width 9 height 9
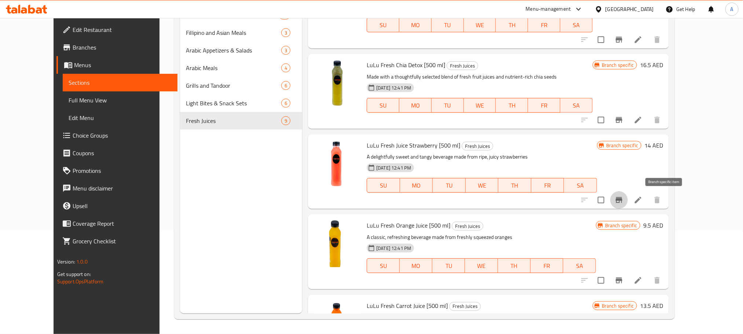
click at [628, 194] on button "Branch-specific-item" at bounding box center [619, 200] width 18 height 18
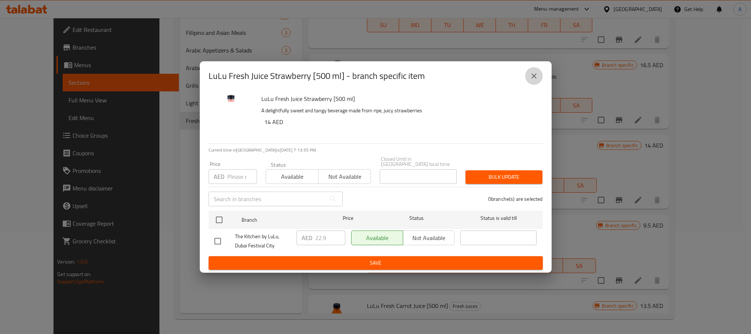
click at [535, 81] on button "close" at bounding box center [534, 76] width 18 height 18
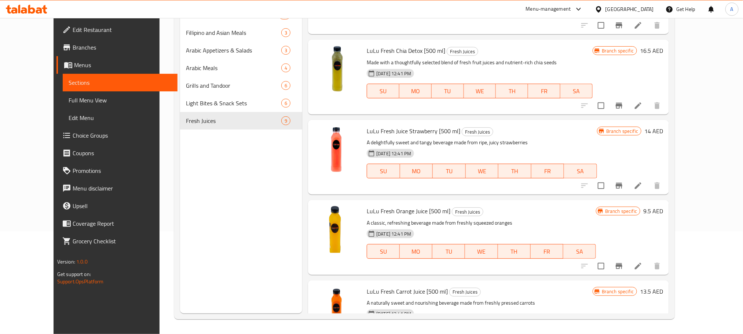
scroll to position [392, 0]
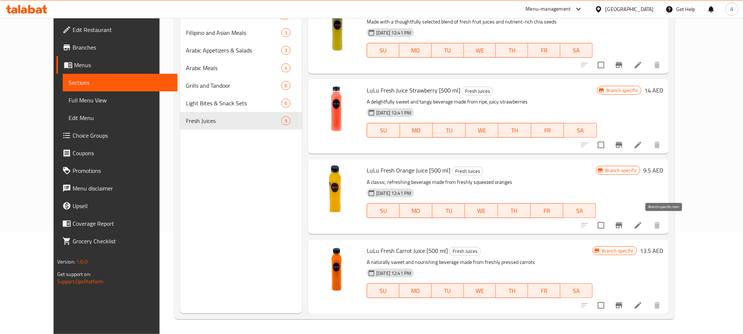
click at [623, 223] on icon "Branch-specific-item" at bounding box center [619, 225] width 9 height 9
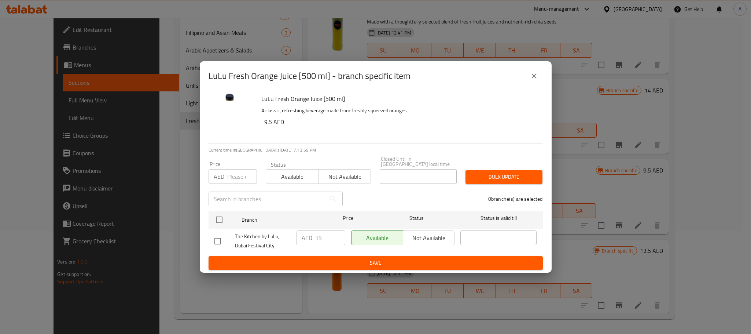
click at [532, 76] on icon "close" at bounding box center [534, 76] width 9 height 9
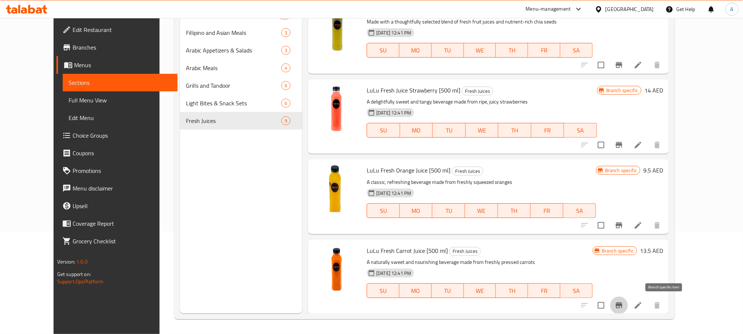
click at [628, 307] on button "Branch-specific-item" at bounding box center [619, 305] width 18 height 18
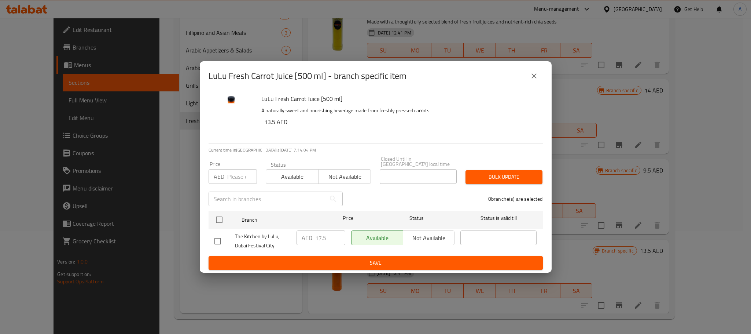
click at [537, 77] on icon "close" at bounding box center [534, 76] width 9 height 9
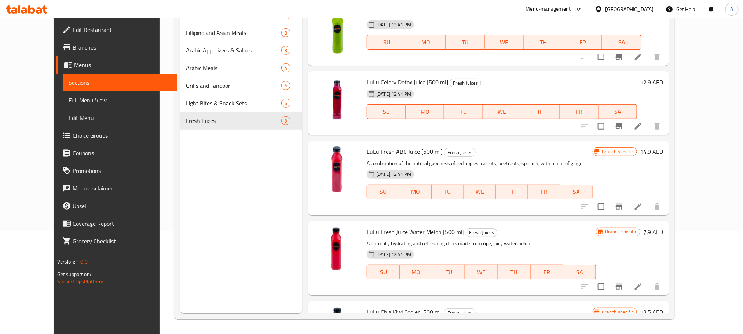
scroll to position [0, 0]
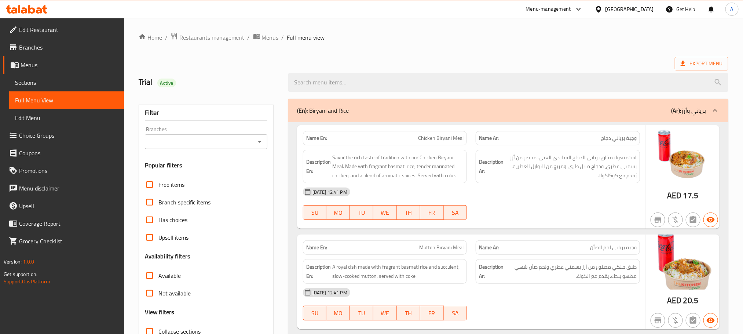
click at [240, 145] on input "Branches" at bounding box center [200, 141] width 106 height 10
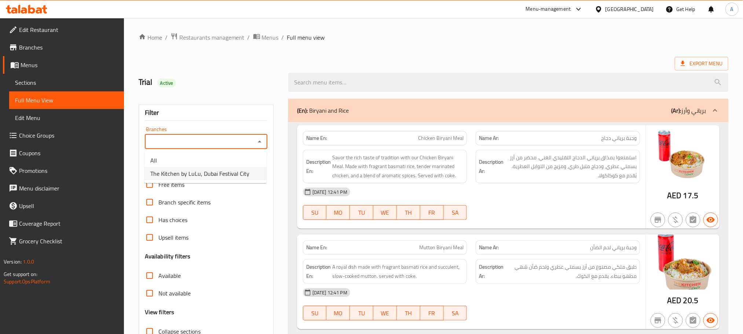
click at [234, 176] on span "The Kitchen by LuLu, Dubai Festival City" at bounding box center [199, 173] width 99 height 9
type input "The Kitchen by LuLu, Dubai Festival City"
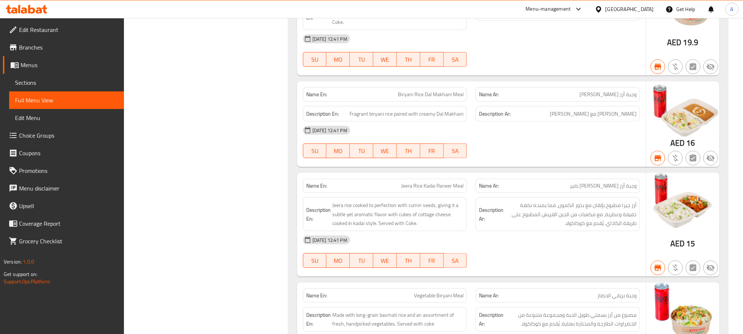
scroll to position [220, 0]
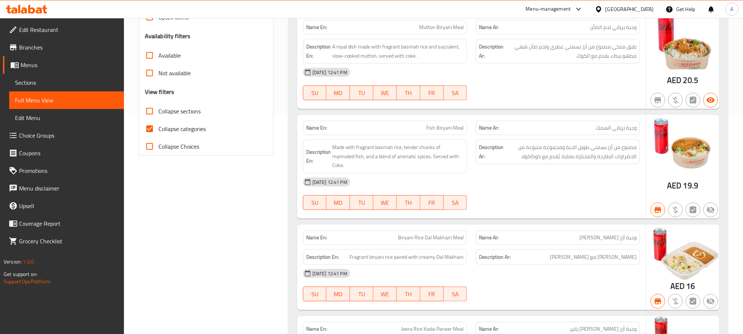
click at [151, 114] on input "Collapse sections" at bounding box center [150, 111] width 18 height 18
checkbox input "true"
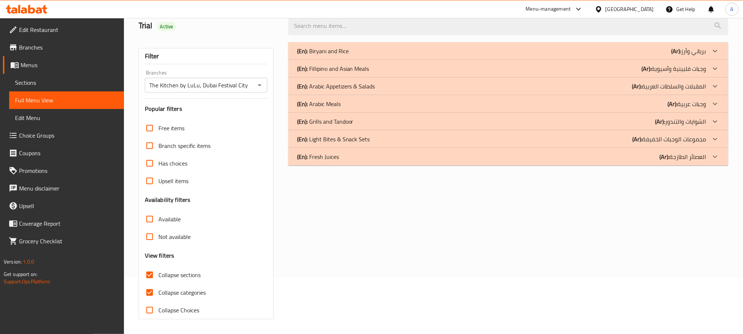
scroll to position [57, 0]
click at [651, 55] on div "(En): Fresh Juices (Ar): العصائر الطازجة" at bounding box center [501, 51] width 409 height 9
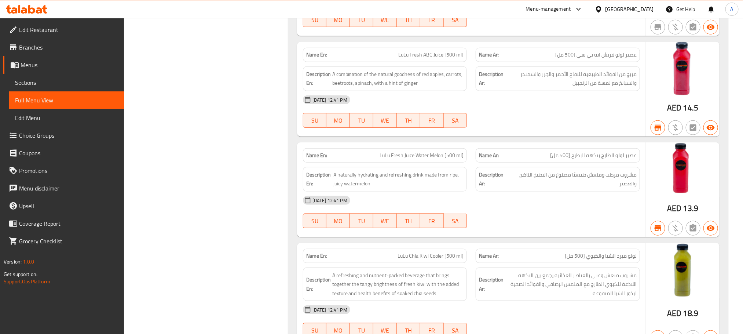
scroll to position [0, 0]
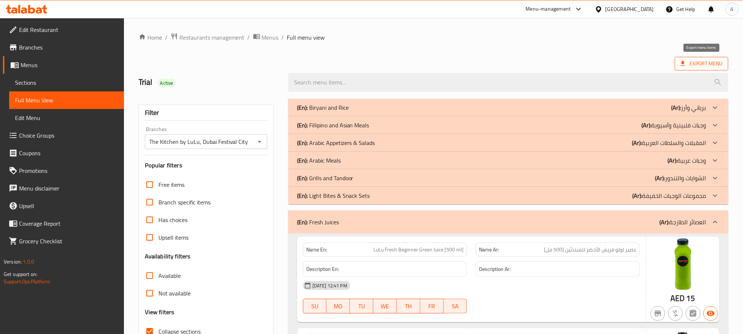
click at [694, 62] on span "Export Menu" at bounding box center [702, 63] width 42 height 9
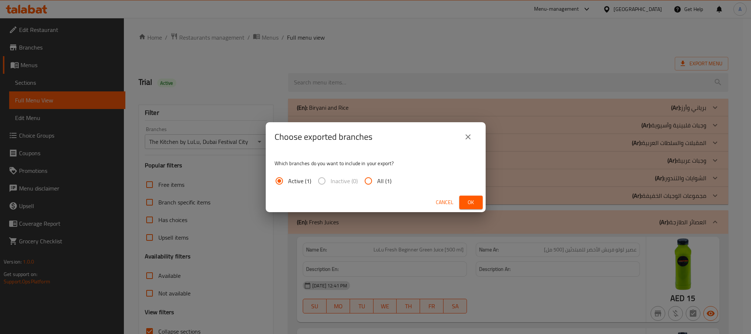
click at [471, 196] on button "Ok" at bounding box center [470, 202] width 23 height 14
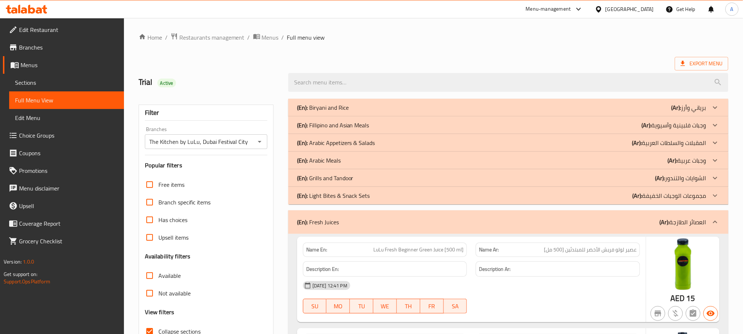
click at [563, 9] on div "Menu-management" at bounding box center [548, 9] width 45 height 9
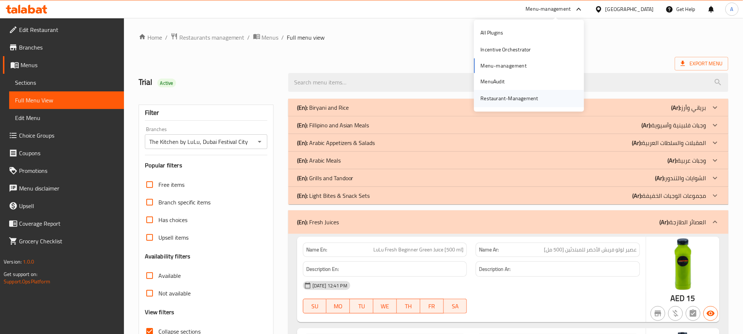
click at [523, 94] on div "Restaurant-Management" at bounding box center [510, 98] width 58 height 8
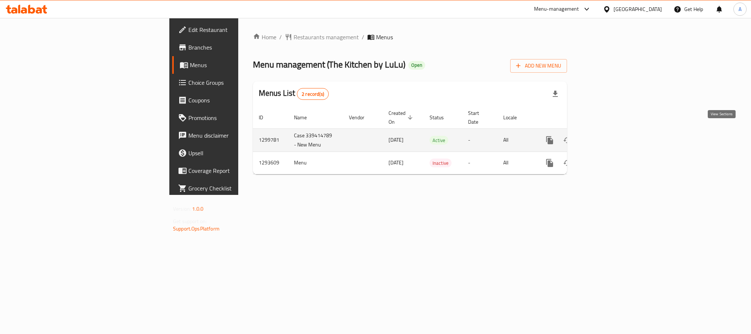
click at [607, 136] on icon "enhanced table" at bounding box center [602, 140] width 9 height 9
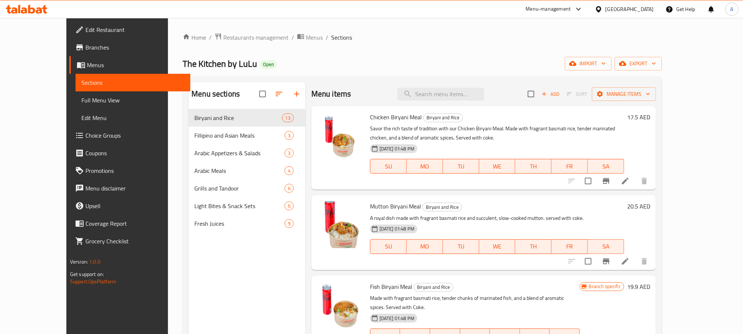
click at [81, 98] on span "Full Menu View" at bounding box center [132, 100] width 103 height 9
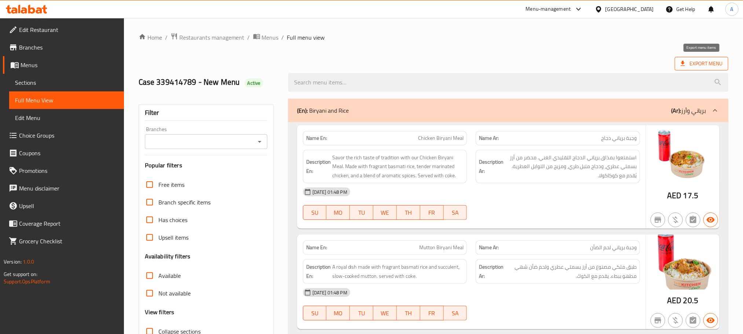
click at [696, 65] on span "Export Menu" at bounding box center [702, 63] width 42 height 9
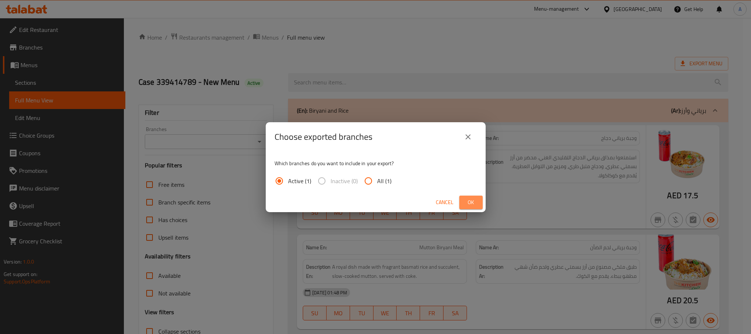
click at [471, 199] on span "Ok" at bounding box center [471, 202] width 12 height 9
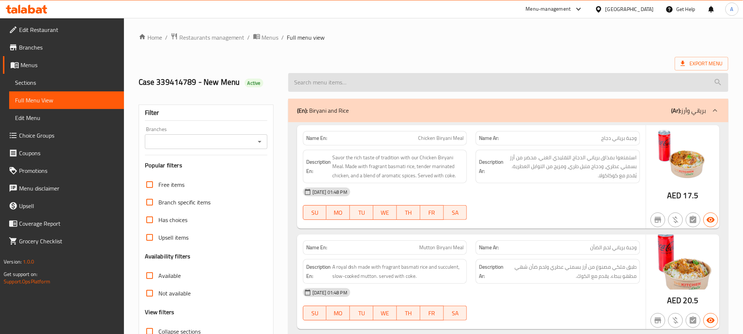
click at [406, 85] on input "search" at bounding box center [508, 82] width 440 height 19
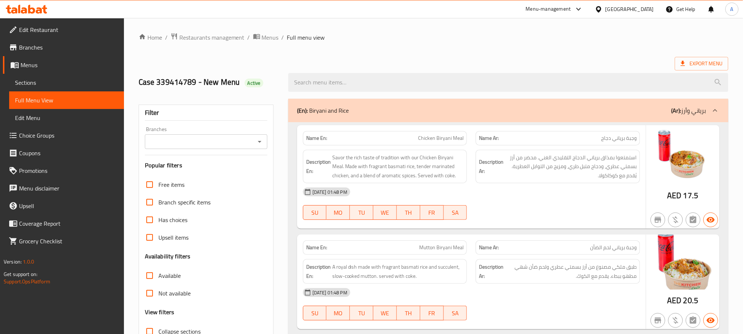
click at [260, 143] on icon "Open" at bounding box center [259, 141] width 9 height 9
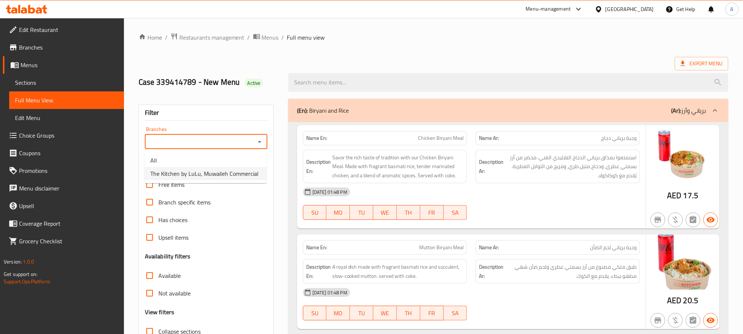
click at [241, 173] on span "The Kitchen by LuLu, Muwaileh Commercial" at bounding box center [204, 173] width 108 height 9
type input "The Kitchen by LuLu, Muwaileh Commercial"
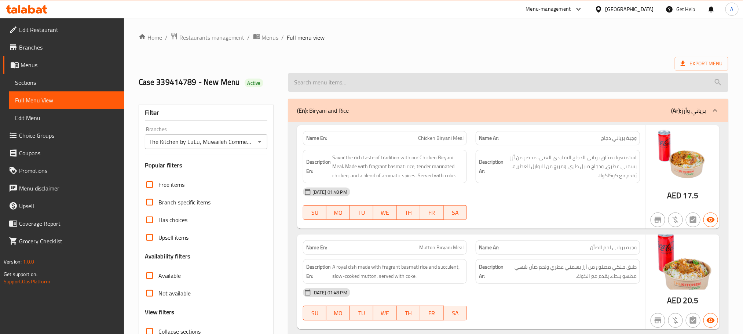
click at [390, 85] on input "search" at bounding box center [508, 82] width 440 height 19
paste input "Yakhini Mutton Pulao Meal"
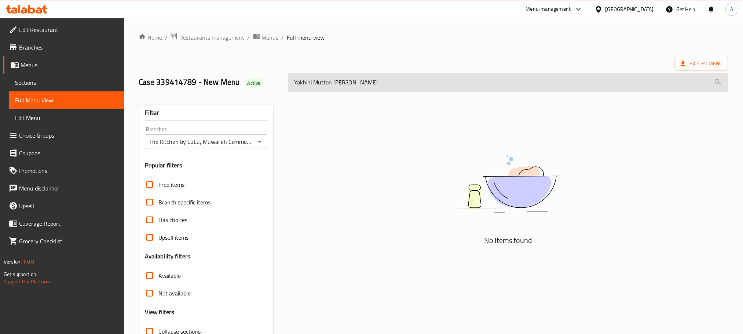
click at [298, 84] on input "Yakhini Mutton Pulao Meal" at bounding box center [508, 82] width 440 height 19
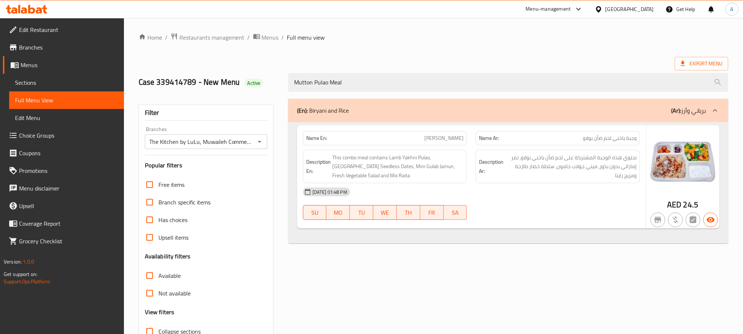
click at [434, 136] on span "[PERSON_NAME]" at bounding box center [443, 138] width 39 height 8
copy span "[PERSON_NAME]"
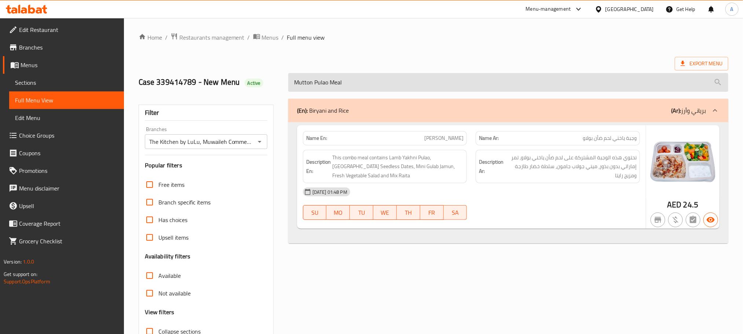
click at [362, 85] on input "Mutton Pulao Meal" at bounding box center [508, 82] width 440 height 19
paste input "Kabuli Chick"
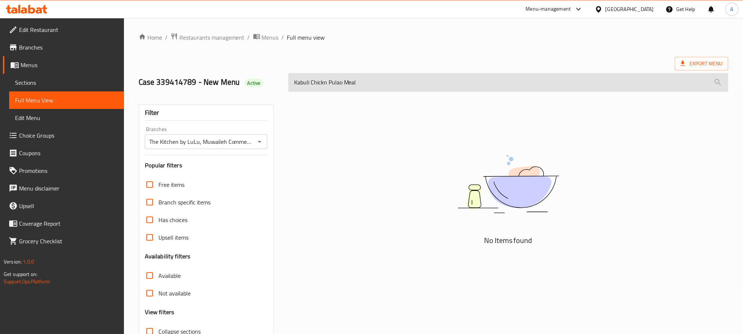
click at [323, 83] on input "Kabuli Chickn Pulao Meal" at bounding box center [508, 82] width 440 height 19
click at [300, 83] on input "Kabuli Pulao Meal" at bounding box center [508, 82] width 440 height 19
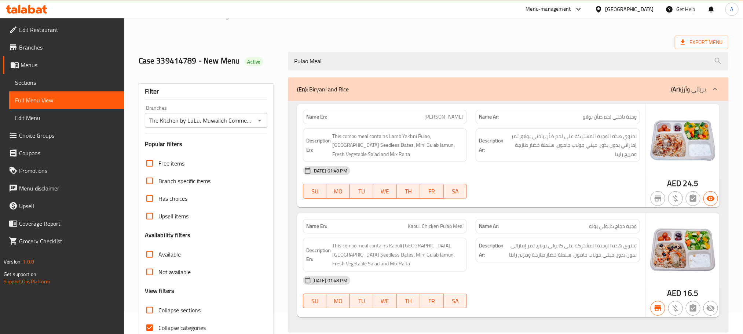
scroll to position [55, 0]
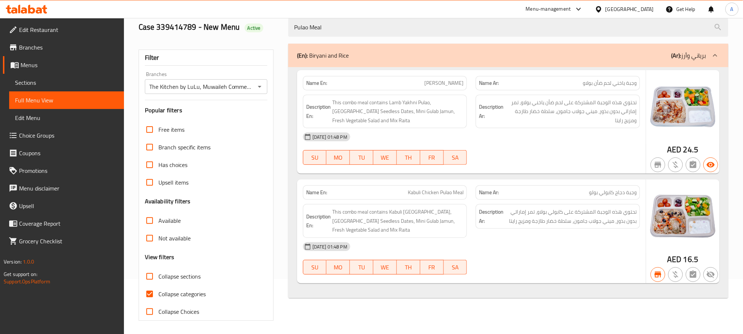
click at [444, 187] on div "Name En: Kabuli Chicken Pulao Meal" at bounding box center [385, 192] width 164 height 14
copy span "Kabuli Chicken Pulao Meal"
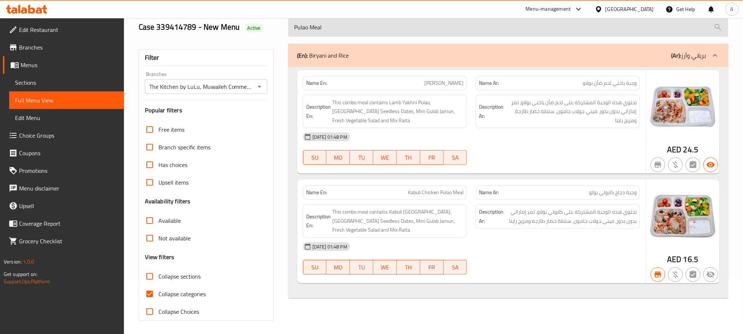
click at [378, 29] on input "Pulao Meal" at bounding box center [508, 27] width 440 height 19
paste input "Donne Biryani"
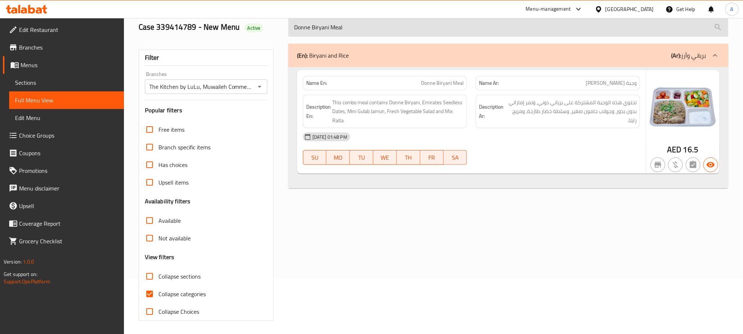
click at [388, 30] on input "Donne Biryani Meal" at bounding box center [508, 27] width 440 height 19
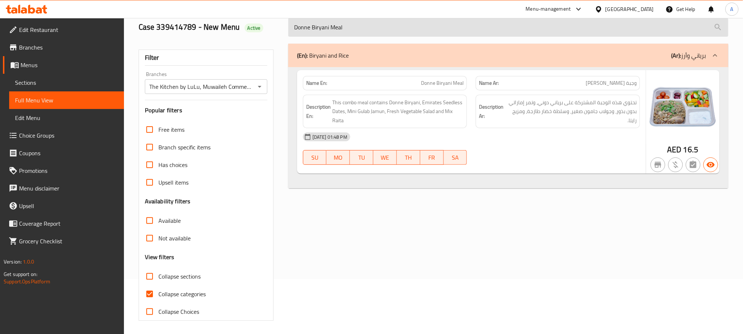
paste input "Malabari Beef"
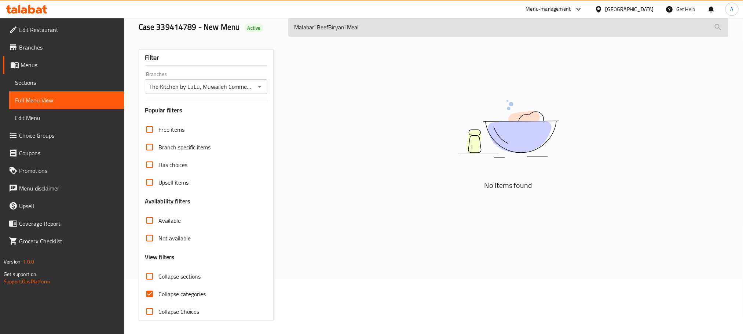
click at [329, 31] on input "Malabari BeefBiryani Meal" at bounding box center [508, 27] width 440 height 19
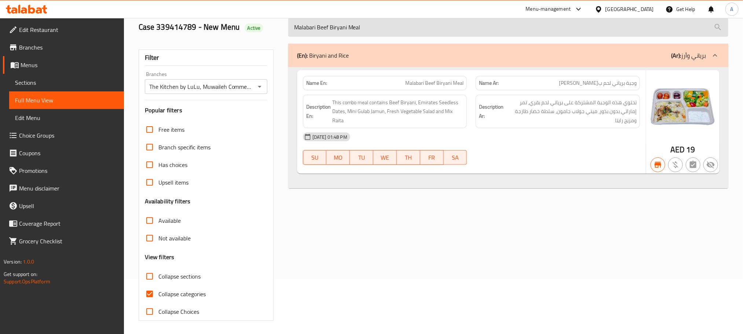
click at [380, 29] on input "Malabari Beef Biryani Meal" at bounding box center [508, 27] width 440 height 19
paste input "Hydrabadi Chkn Bry"
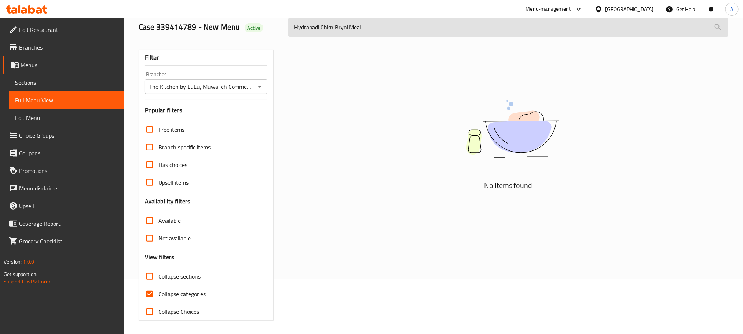
click at [345, 25] on input "Hydrabadi Chkn Bryni Meal" at bounding box center [508, 27] width 440 height 19
paste input "erabadi Chicken Birya"
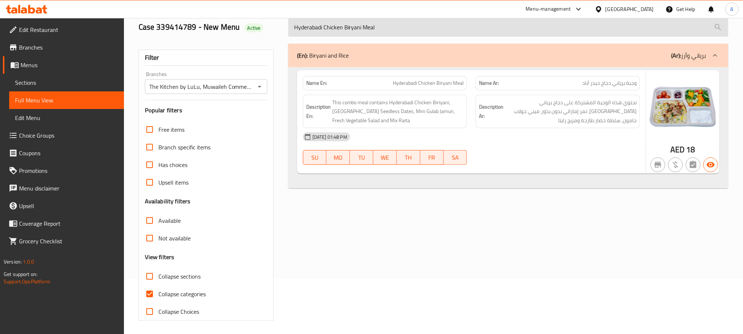
click at [363, 32] on input "Hyderabadi Chicken Biryani Meal" at bounding box center [508, 27] width 440 height 19
paste input "Seafood"
click at [367, 30] on input "Seafood Biryani Meal" at bounding box center [508, 27] width 440 height 19
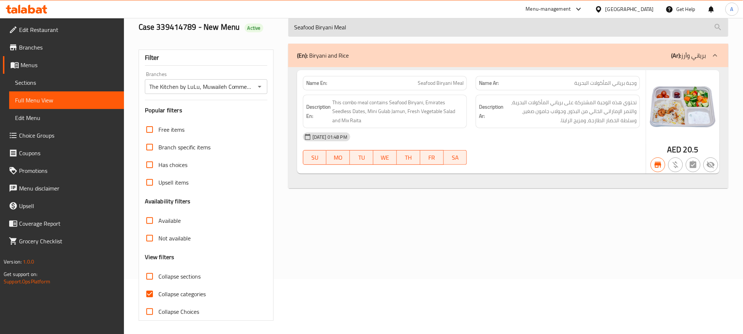
click at [367, 30] on input "Seafood Biryani Meal" at bounding box center [508, 27] width 440 height 19
paste input "Chicken"
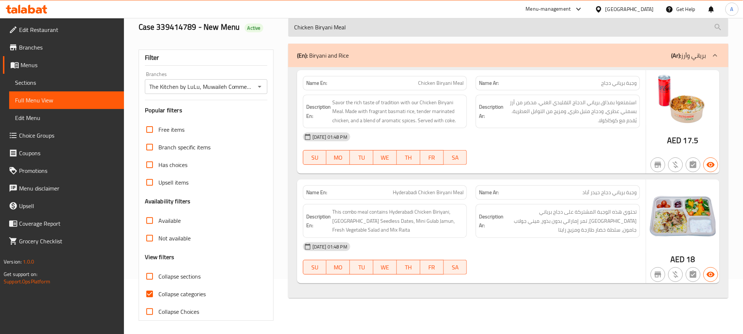
click at [377, 29] on input "Chicken Biryani Meal" at bounding box center [508, 27] width 440 height 19
paste input "Mutto"
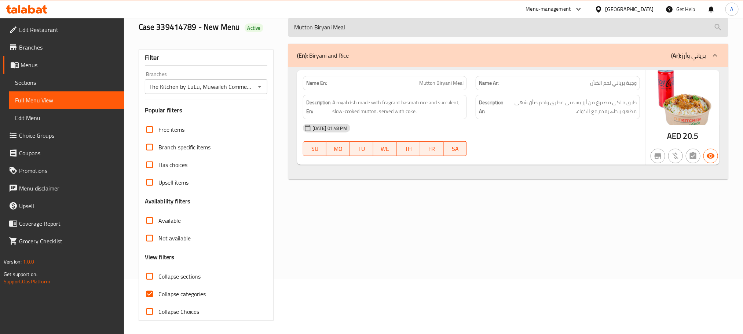
click at [360, 32] on input "Mutton Biryani Meal" at bounding box center [508, 27] width 440 height 19
paste input "Fish"
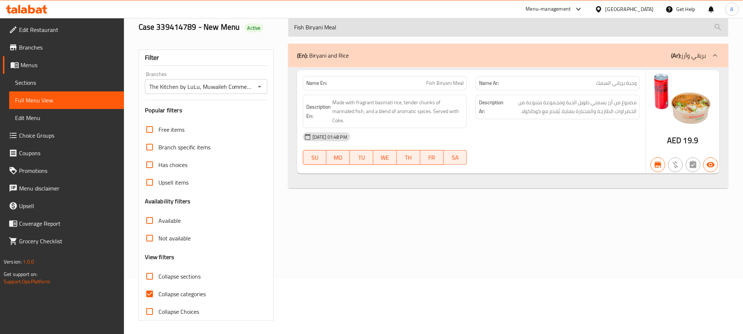
click at [393, 33] on input "Fish Biryani Meal" at bounding box center [508, 27] width 440 height 19
paste input "Biryani Rice Dal Makh"
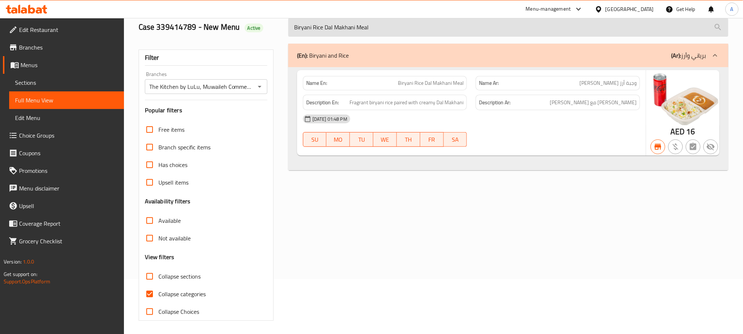
click at [355, 32] on input "Biryani Rice Dal Makhani Meal" at bounding box center [508, 27] width 440 height 19
paste input "Jeera Rice Kadai Paneer"
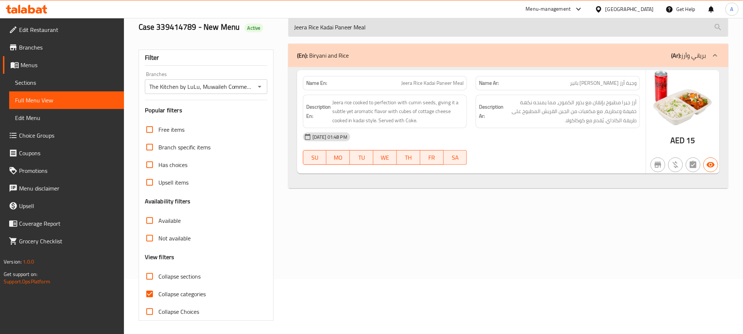
click at [340, 24] on input "Jeera Rice Kadai Paneer Meal" at bounding box center [508, 27] width 440 height 19
paste input "Vegetable Biryani"
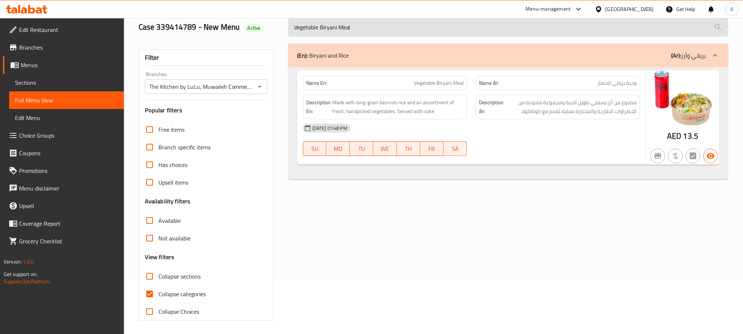
click at [326, 31] on input "Vegetable Biryani Meal" at bounding box center [508, 27] width 440 height 19
paste input "Chicken Bokhar"
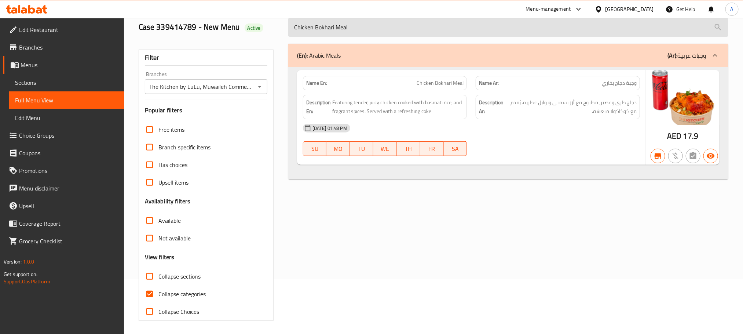
click at [388, 25] on input "Chicken Bokhari Meal" at bounding box center [508, 27] width 440 height 19
paste input "Kanthari Alfaham"
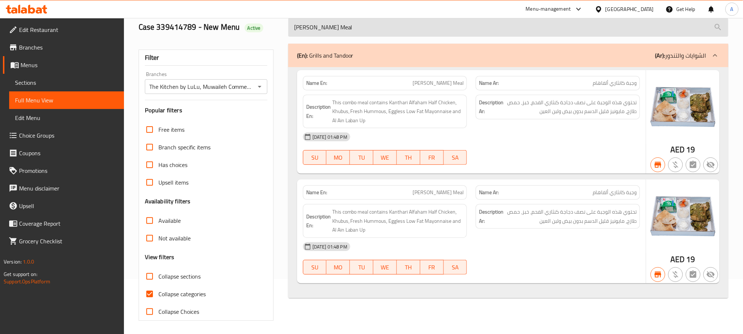
click at [322, 34] on input "[PERSON_NAME] Meal" at bounding box center [508, 27] width 440 height 19
paste input "Spicy"
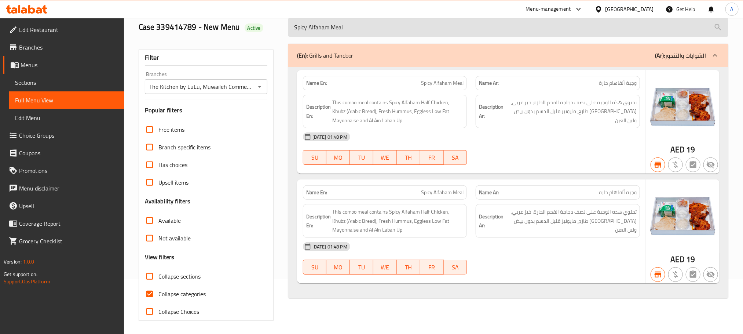
click at [366, 28] on input "Spicy Alfaham Meal" at bounding box center [508, 27] width 440 height 19
paste input "Chicken Shawarma"
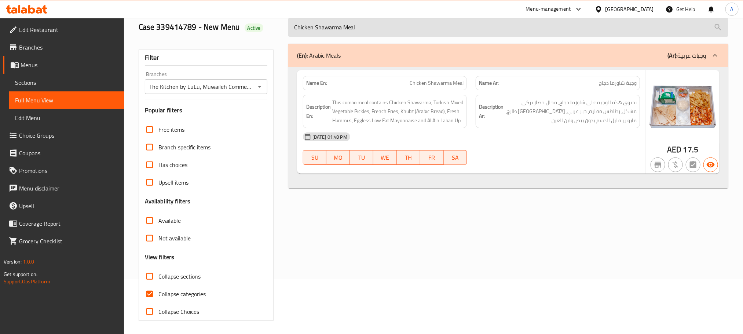
click at [329, 23] on input "Chicken Shawarma Meal" at bounding box center [508, 27] width 440 height 19
paste input "n Mashavi Combo"
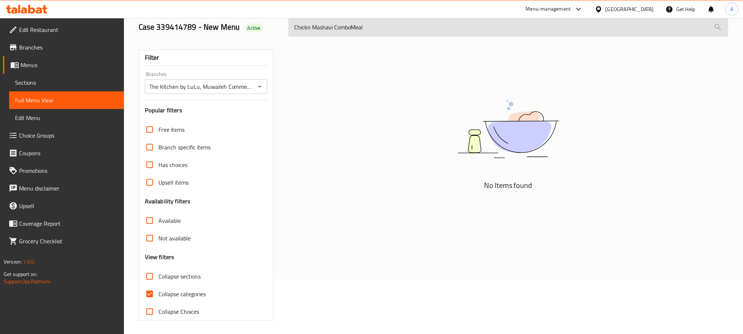
click at [377, 30] on input "Chickn Mashavi ComboMeal" at bounding box center [508, 27] width 440 height 19
paste input "Chicken Mashavi Combo"
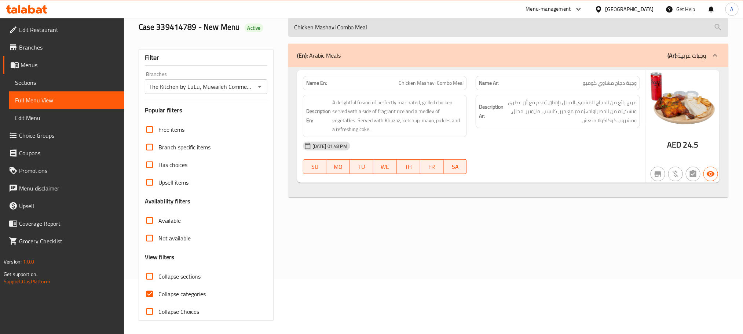
click at [339, 29] on input "Chicken Mashavi Combo Meal" at bounding box center [508, 27] width 440 height 19
paste input "Tandoori Chicken"
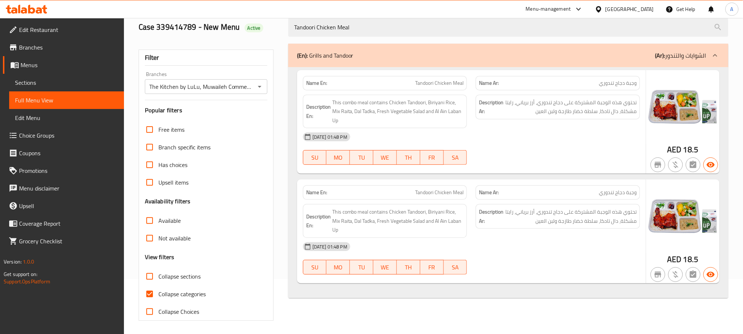
click at [419, 80] on span "Tandoori Chicken Meal" at bounding box center [439, 83] width 48 height 8
copy span "Tandoori Chicken Meal"
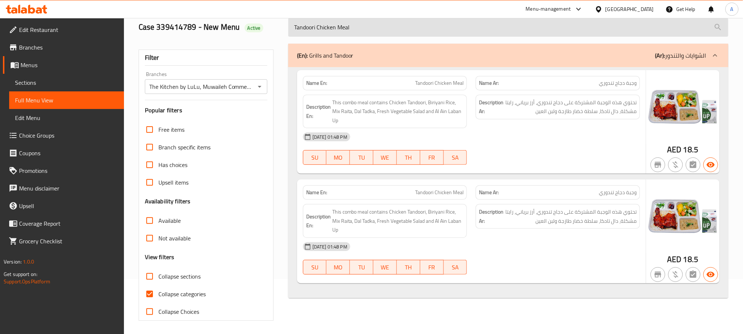
click at [380, 29] on input "Tandoori Chicken Meal" at bounding box center [508, 27] width 440 height 19
paste input "Chicken Nuggets Combo"
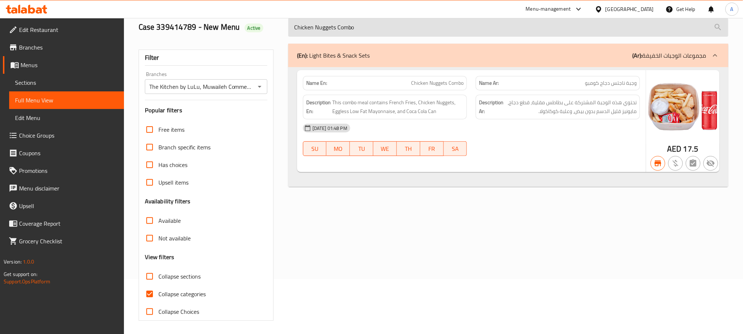
click at [360, 25] on input "Chicken Nuggets Combo" at bounding box center [508, 27] width 440 height 19
paste input "Popcorn"
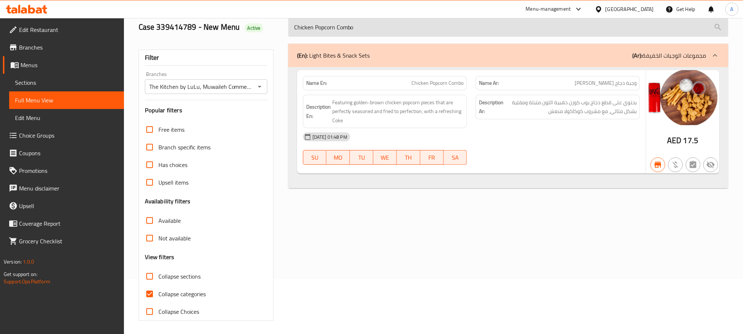
click at [373, 28] on input "Chicken Popcorn Combo" at bounding box center [508, 27] width 440 height 19
paste input "Punjabi Samosa"
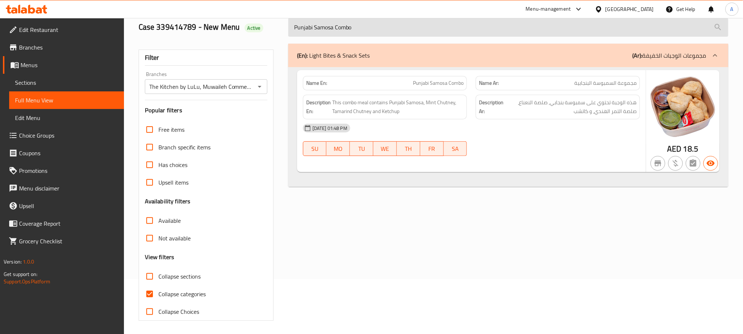
click at [360, 28] on input "Punjabi Samosa Combo" at bounding box center [508, 27] width 440 height 19
paste input "Falafel"
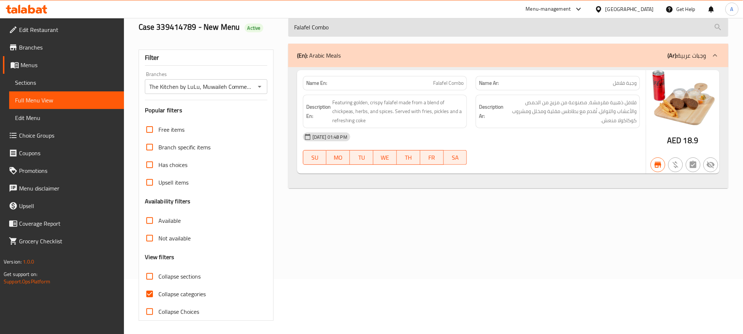
click at [343, 28] on input "Falafel Combo" at bounding box center [508, 27] width 440 height 19
paste input "Jumbo Chicken Pops"
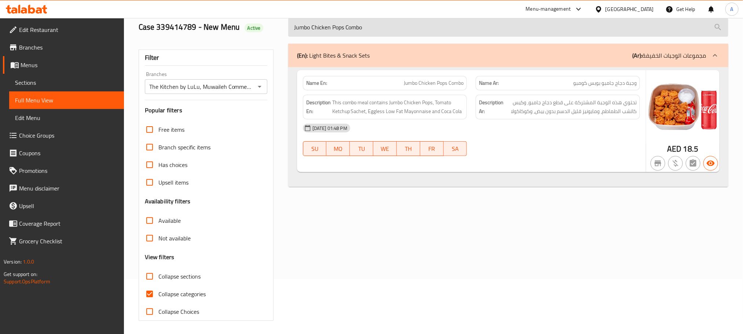
click at [338, 19] on input "Jumbo Chicken Pops Combo" at bounding box center [508, 27] width 440 height 19
click at [337, 33] on input "Jumbo Chicken Pops Combo" at bounding box center [508, 27] width 440 height 19
paste input "Broast.Shrimp"
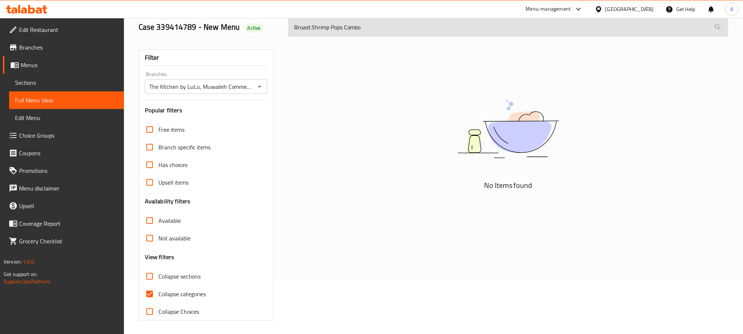
drag, startPoint x: 315, startPoint y: 27, endPoint x: 302, endPoint y: 29, distance: 13.3
click at [302, 29] on input "Broast.Shrimp Pops Combo" at bounding box center [508, 27] width 440 height 19
click at [315, 29] on input "Broast.Shrimp Pops Combo" at bounding box center [508, 27] width 440 height 19
click at [311, 30] on input "Broast.Shrimp Pops Combo" at bounding box center [508, 27] width 440 height 19
click at [318, 32] on input ".Shrimp Pops Combo" at bounding box center [508, 27] width 440 height 19
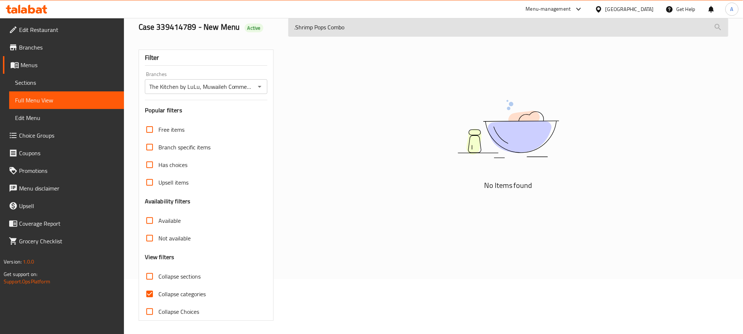
drag, startPoint x: 318, startPoint y: 32, endPoint x: 334, endPoint y: 30, distance: 15.6
click at [334, 30] on input ".Shrimp Pops Combo" at bounding box center [508, 27] width 440 height 19
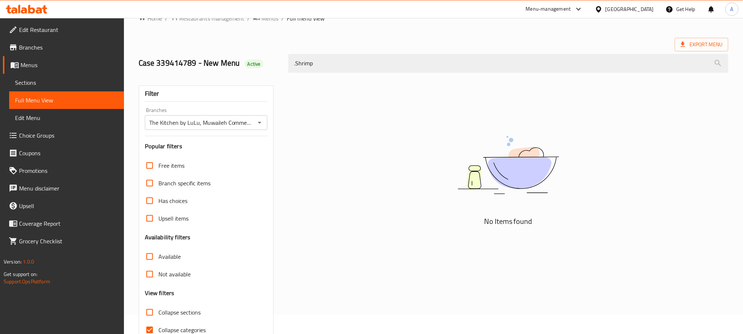
scroll to position [0, 0]
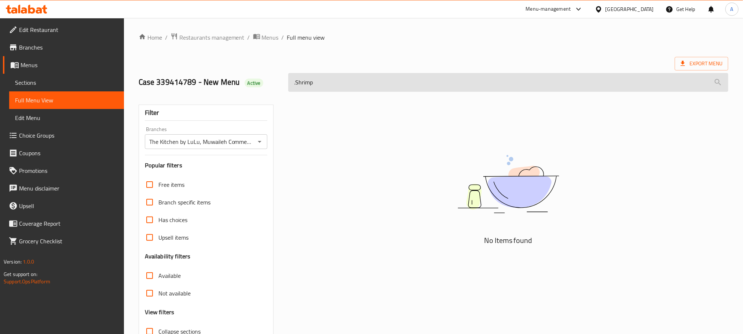
click at [295, 85] on input ".Shrimp" at bounding box center [508, 82] width 440 height 19
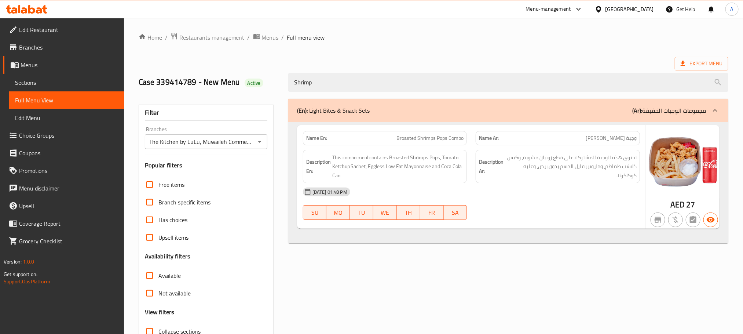
click at [410, 141] on span "Broasted Shrimps Pops Combo" at bounding box center [429, 138] width 67 height 8
copy span "Broasted Shrimps Pops Combo"
click at [399, 73] on div "Shrimp" at bounding box center [508, 83] width 449 height 28
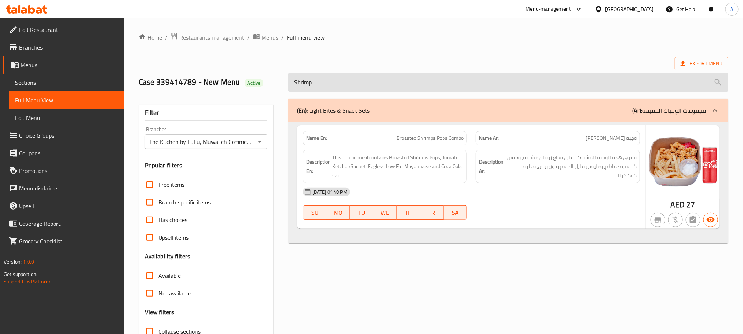
click at [395, 80] on input "Shrimp" at bounding box center [508, 82] width 440 height 19
paste input "Broasted Soya Pops Combo"
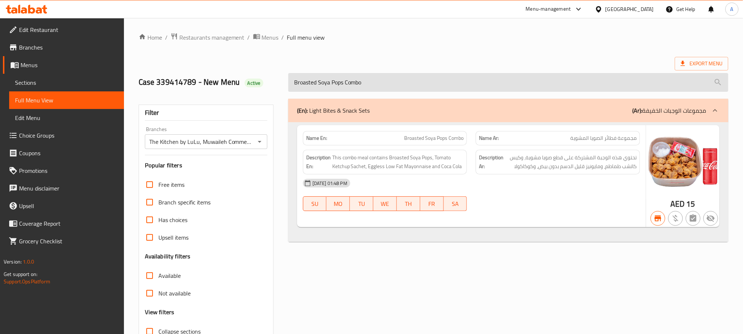
click at [346, 81] on input "Broasted Soya Pops Combo" at bounding box center [508, 82] width 440 height 19
paste input "Ghee Rice Beef Meal Deal"
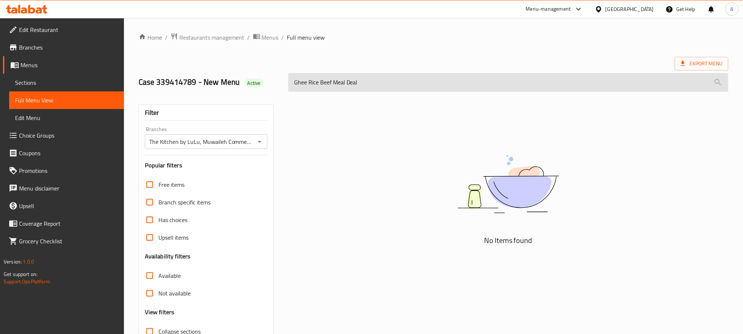
click at [358, 89] on input "Ghee Rice Beef Meal Deal" at bounding box center [508, 82] width 440 height 19
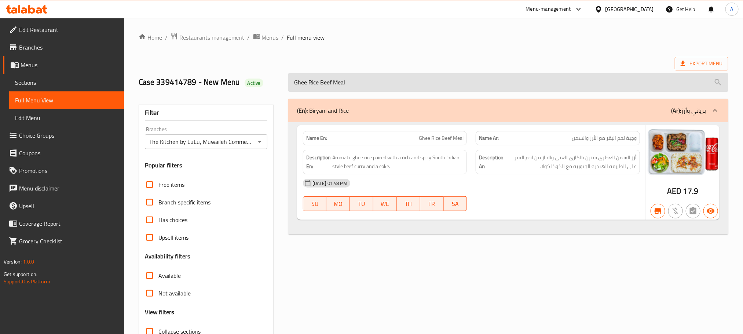
click at [351, 83] on input "Ghee Rice Beef Meal" at bounding box center [508, 82] width 440 height 19
paste input "Inasal Chicken Rice Meal"
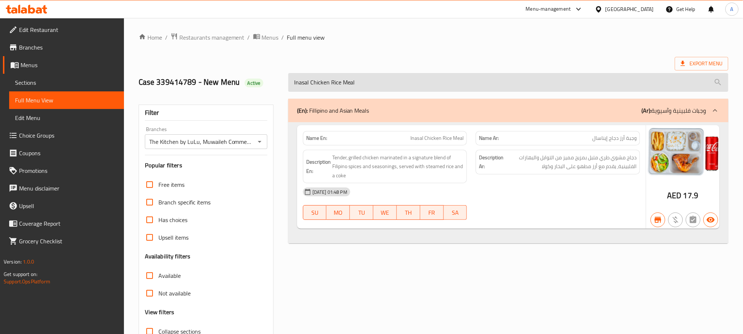
click at [435, 75] on input "Inasal Chicken Rice Meal" at bounding box center [508, 82] width 440 height 19
paste input "Kong Pao"
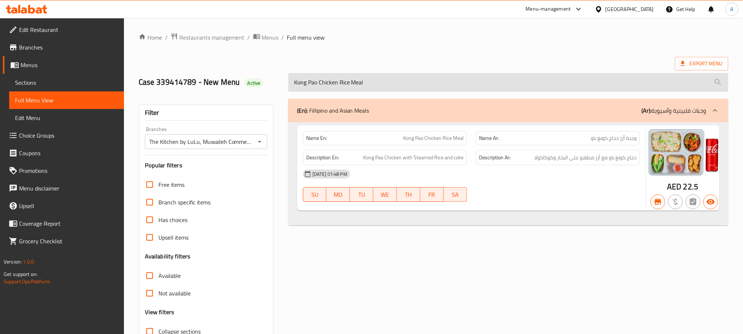
click at [349, 86] on input "Kong Pao Chicken Rice Meal" at bounding box center [508, 82] width 440 height 19
paste input "Grilled Chicken Half"
click at [380, 78] on input "Grilled Chicken Half Meal" at bounding box center [508, 82] width 440 height 19
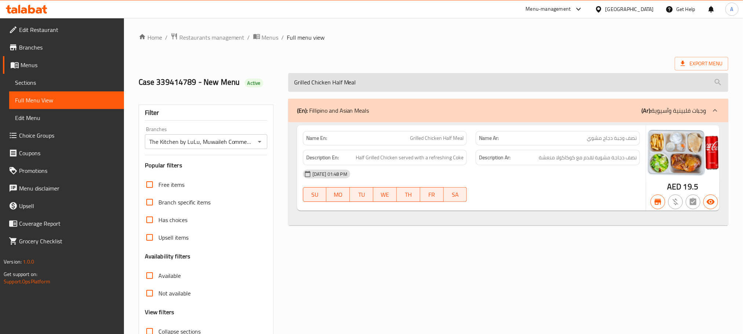
click at [380, 78] on input "Grilled Chicken Half Meal" at bounding box center [508, 82] width 440 height 19
click at [379, 78] on input "Grilled Chicken Half Meal" at bounding box center [508, 82] width 440 height 19
paste input "Hummous Tabouleh Platter"
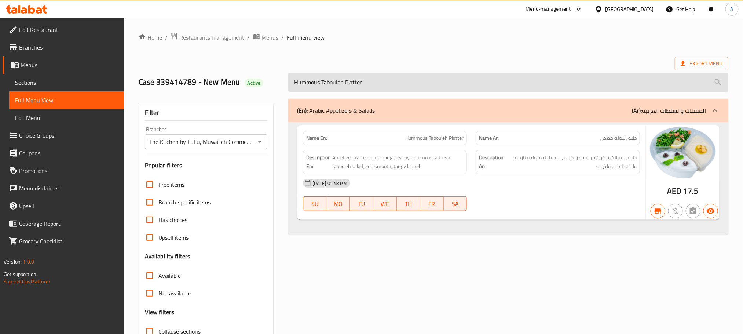
click at [388, 83] on input "Hummous Tabouleh Platter" at bounding box center [508, 82] width 440 height 19
paste input "Lebanese Hummous"
click at [373, 75] on input "Lebanese Hummous Platter" at bounding box center [508, 82] width 440 height 19
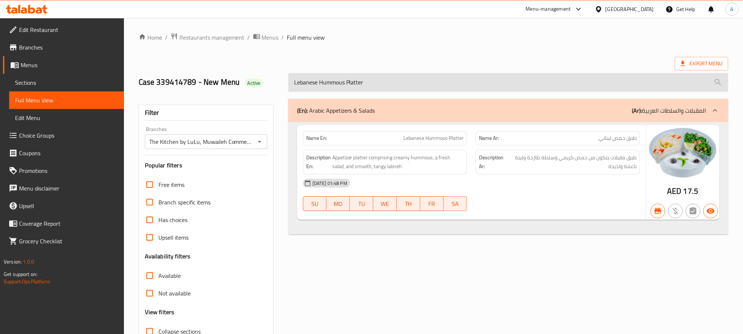
click at [373, 75] on input "Lebanese Hummous Platter" at bounding box center [508, 82] width 440 height 19
paste input "search"
click at [364, 84] on input "Hummous Platter" at bounding box center [508, 82] width 440 height 19
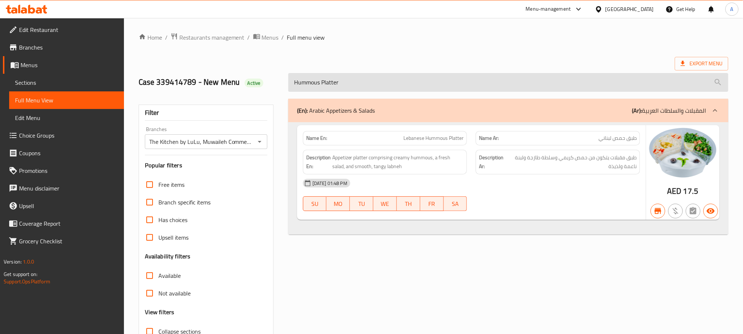
click at [364, 84] on input "Hummous Platter" at bounding box center [508, 82] width 440 height 19
paste input "Arabic Salad Mini"
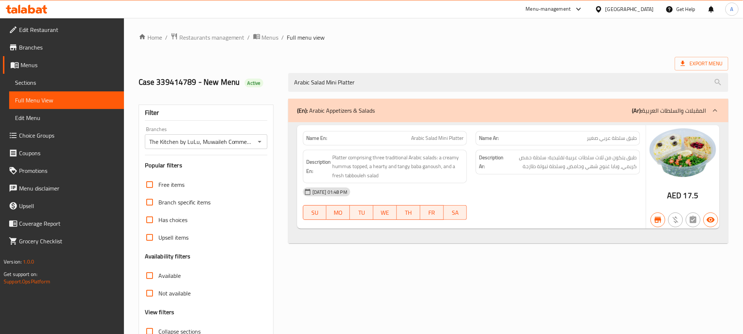
type input "Arabic Salad Mini Platter"
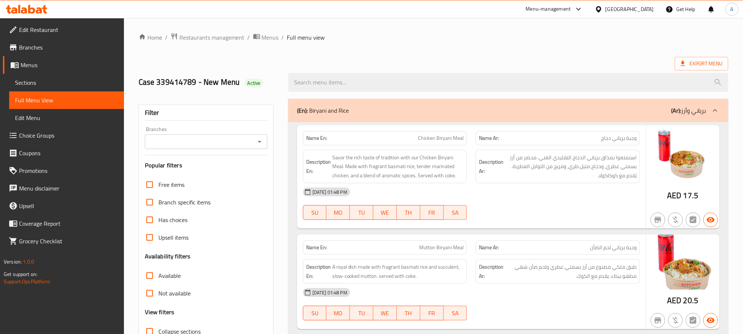
click at [14, 85] on link "Sections" at bounding box center [66, 83] width 115 height 18
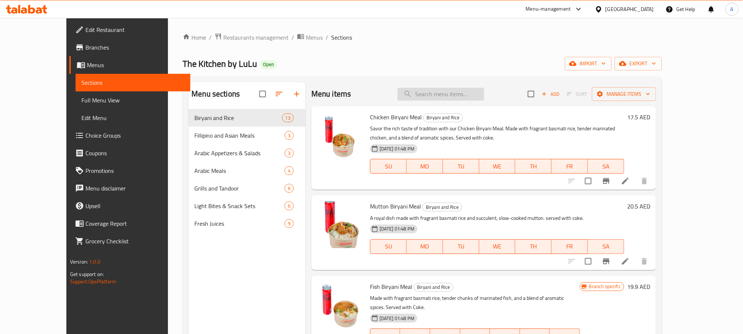
click at [465, 92] on input "search" at bounding box center [440, 94] width 87 height 13
paste input "Tandoori Chicken Meal"
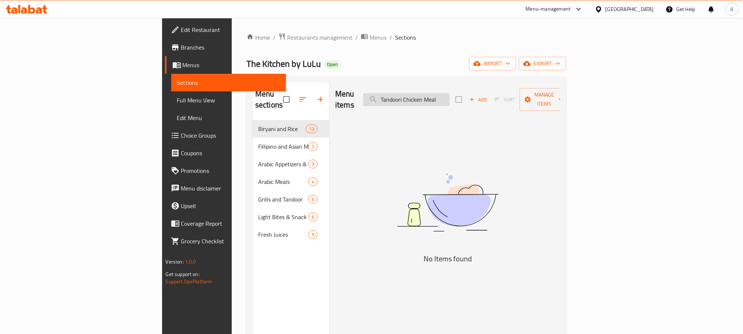
click at [450, 96] on input "Tandoori Chicken Meal" at bounding box center [406, 99] width 87 height 13
click at [450, 93] on input "Tandoori Chicken Meal" at bounding box center [406, 99] width 87 height 13
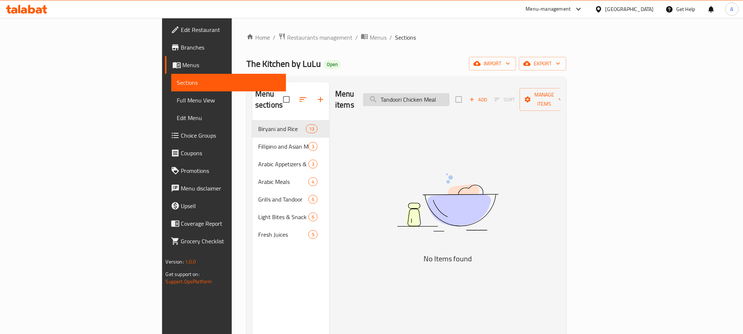
paste input "search"
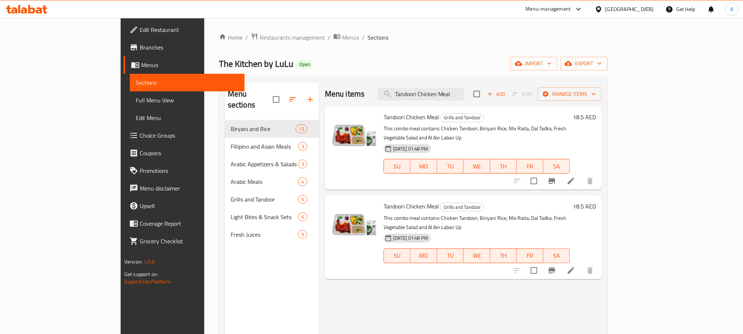
type input "Tandoori Chicken Meal"
click at [581, 174] on li at bounding box center [571, 180] width 21 height 13
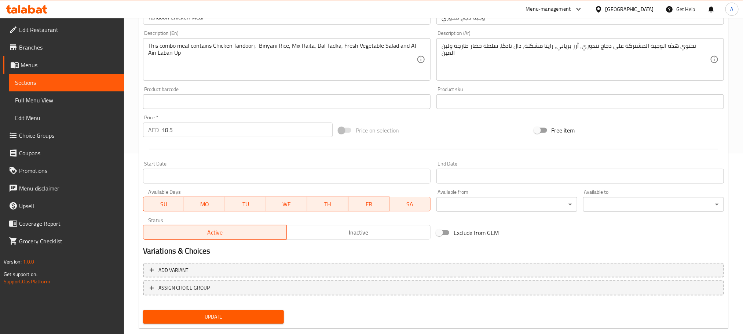
scroll to position [194, 0]
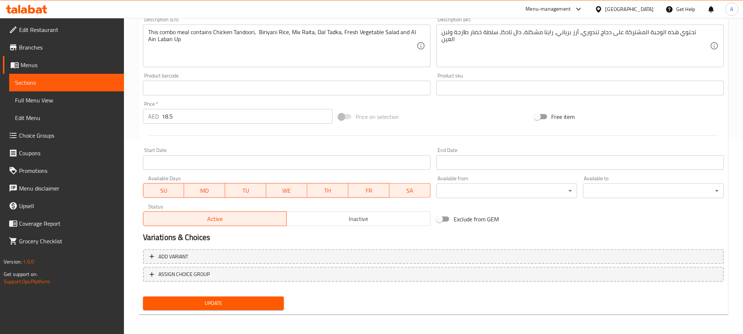
click at [371, 219] on span "Inactive" at bounding box center [359, 218] width 138 height 11
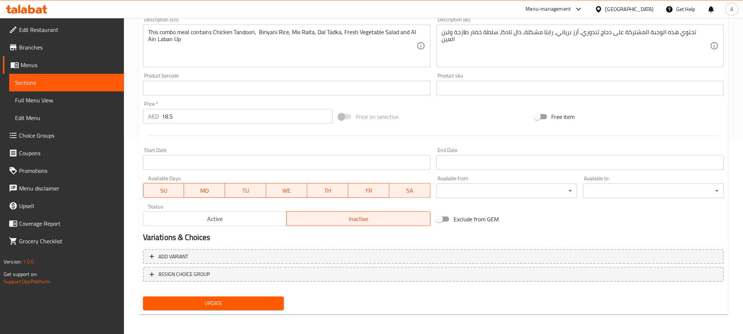
click at [269, 304] on span "Update" at bounding box center [213, 302] width 129 height 9
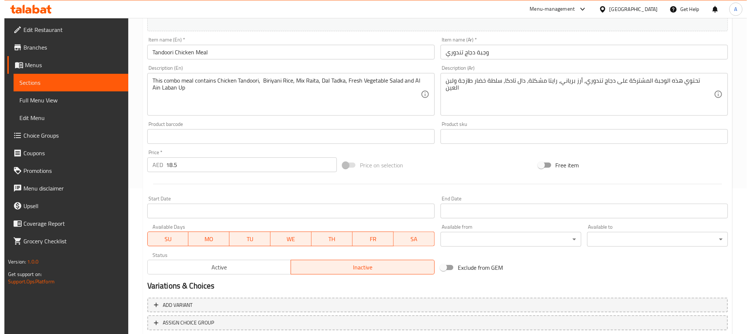
scroll to position [0, 0]
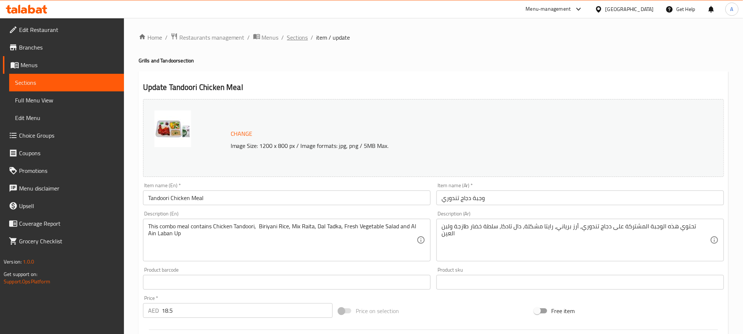
click at [297, 41] on span "Sections" at bounding box center [297, 37] width 21 height 9
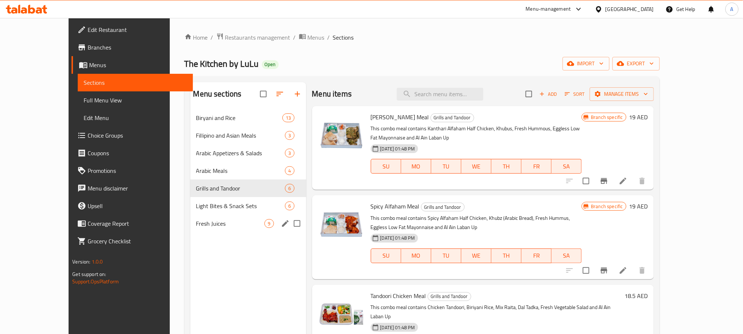
click at [241, 221] on span "Fresh Juices" at bounding box center [230, 223] width 69 height 9
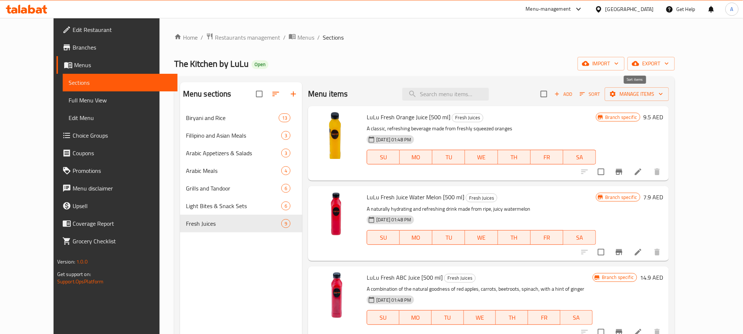
click at [600, 92] on span "Sort" at bounding box center [590, 94] width 20 height 8
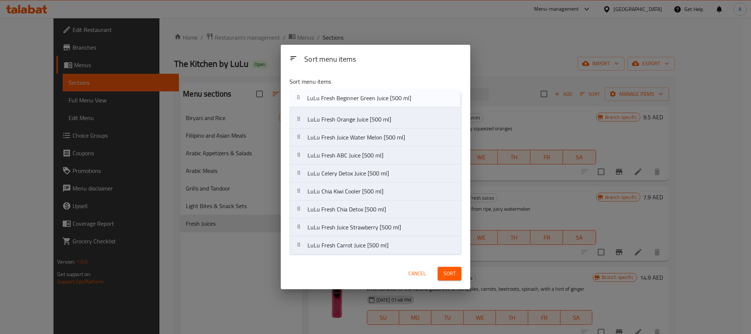
drag, startPoint x: 354, startPoint y: 156, endPoint x: 353, endPoint y: 95, distance: 61.6
click at [353, 95] on nav "LuLu Fresh Orange Juice [500 ml] LuLu Fresh Juice Water Melon [500 ml] LuLu Fre…" at bounding box center [376, 173] width 172 height 162
drag, startPoint x: 333, startPoint y: 177, endPoint x: 339, endPoint y: 125, distance: 52.7
click at [339, 125] on nav "LuLu Fresh Beginner Green Juice [500 ml] LuLu Fresh Orange Juice [500 ml] LuLu …" at bounding box center [376, 173] width 172 height 162
drag, startPoint x: 318, startPoint y: 173, endPoint x: 328, endPoint y: 135, distance: 39.0
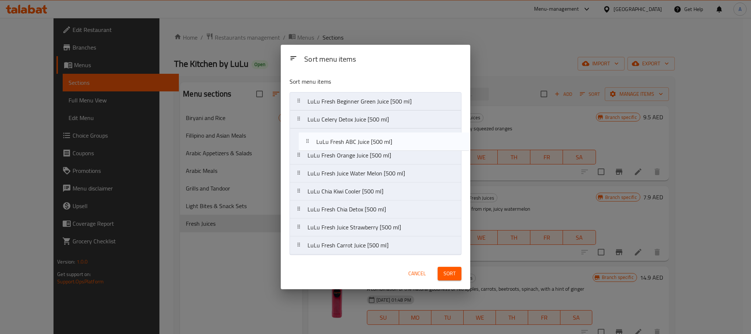
click at [328, 135] on nav "LuLu Fresh Beginner Green Juice [500 ml] LuLu Celery Detox Juice [500 ml] LuLu …" at bounding box center [376, 173] width 172 height 162
drag, startPoint x: 312, startPoint y: 173, endPoint x: 321, endPoint y: 151, distance: 24.3
click at [321, 151] on nav "LuLu Fresh Beginner Green Juice [500 ml] LuLu Celery Detox Juice [500 ml] LuLu …" at bounding box center [376, 173] width 172 height 162
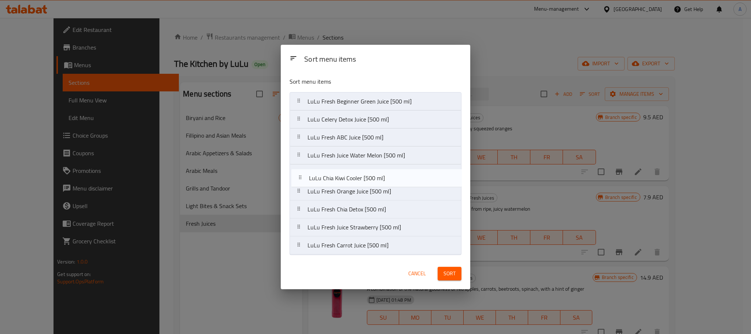
drag, startPoint x: 330, startPoint y: 193, endPoint x: 332, endPoint y: 177, distance: 15.6
click at [332, 177] on nav "LuLu Fresh Beginner Green Juice [500 ml] LuLu Celery Detox Juice [500 ml] LuLu …" at bounding box center [376, 173] width 172 height 162
drag, startPoint x: 315, startPoint y: 210, endPoint x: 320, endPoint y: 196, distance: 14.8
click at [320, 196] on nav "LuLu Fresh Beginner Green Juice [500 ml] LuLu Celery Detox Juice [500 ml] LuLu …" at bounding box center [376, 173] width 172 height 162
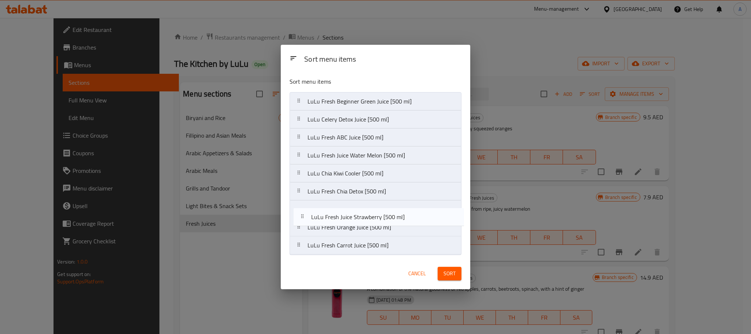
drag, startPoint x: 346, startPoint y: 228, endPoint x: 349, endPoint y: 215, distance: 13.6
click at [349, 215] on nav "LuLu Fresh Beginner Green Juice [500 ml] LuLu Celery Detox Juice [500 ml] LuLu …" at bounding box center [376, 173] width 172 height 162
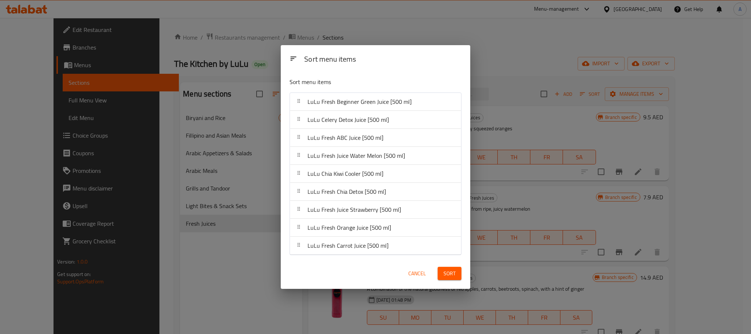
click at [448, 274] on span "Sort" at bounding box center [450, 273] width 12 height 9
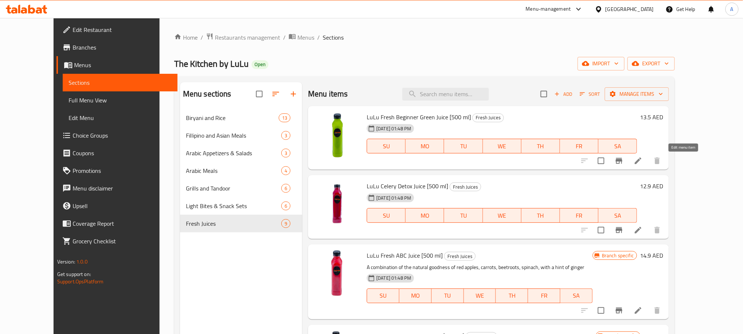
click at [642, 161] on icon at bounding box center [638, 160] width 9 height 9
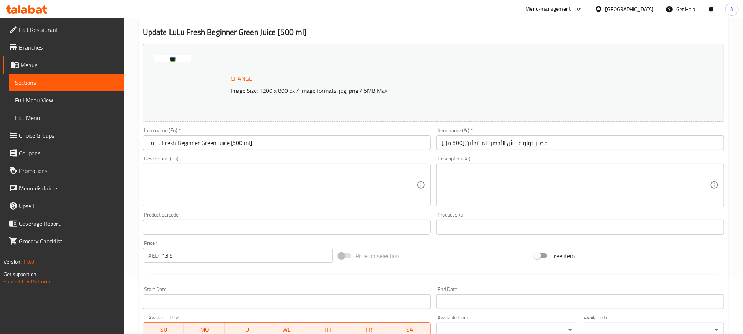
scroll to position [165, 0]
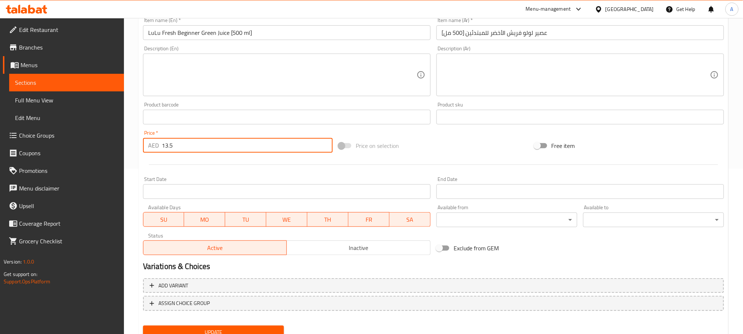
drag, startPoint x: 163, startPoint y: 144, endPoint x: 176, endPoint y: 143, distance: 12.9
click at [176, 143] on input "13.5" at bounding box center [247, 145] width 171 height 15
type input "15"
click at [143, 325] on button "Update" at bounding box center [213, 332] width 141 height 14
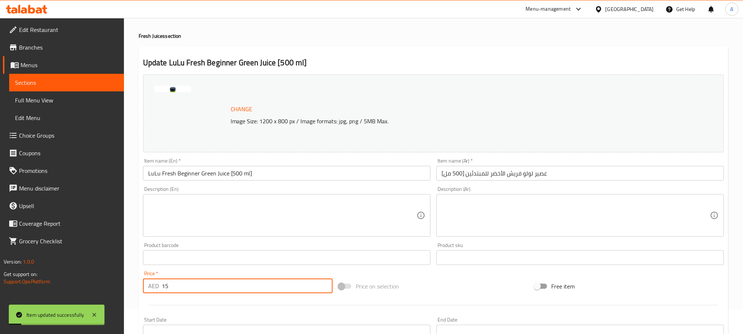
scroll to position [0, 0]
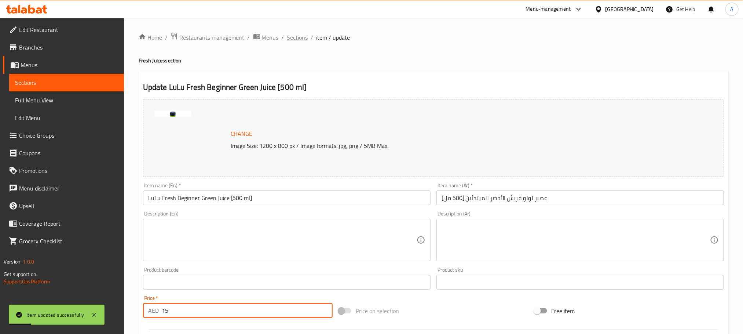
click at [298, 36] on span "Sections" at bounding box center [297, 37] width 21 height 9
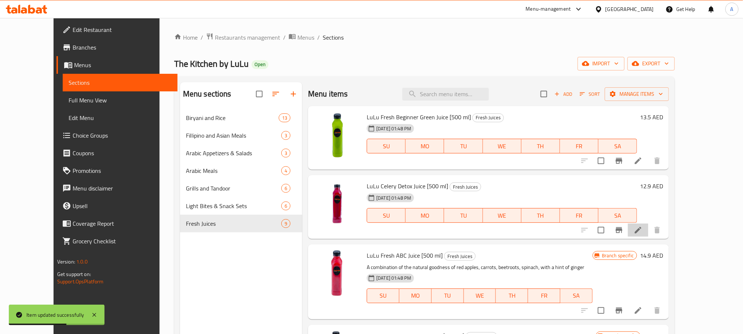
click at [648, 227] on li at bounding box center [638, 229] width 21 height 13
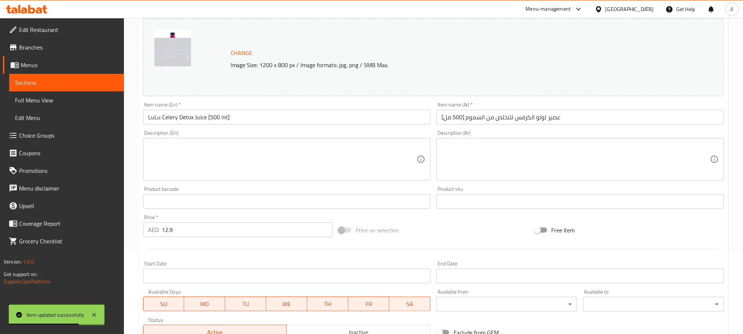
scroll to position [110, 0]
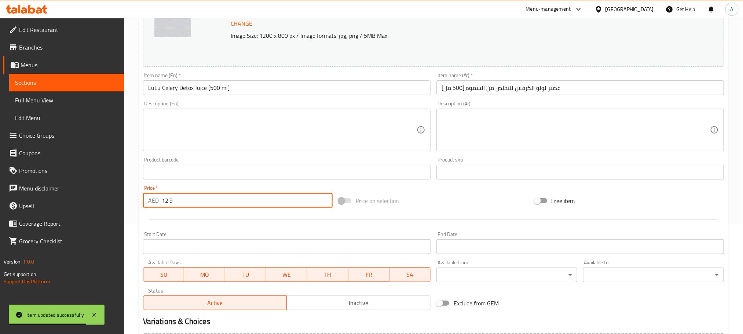
drag, startPoint x: 194, startPoint y: 204, endPoint x: 146, endPoint y: 204, distance: 48.4
click at [146, 204] on div "AED 12.9 Price *" at bounding box center [238, 200] width 190 height 15
type input "12"
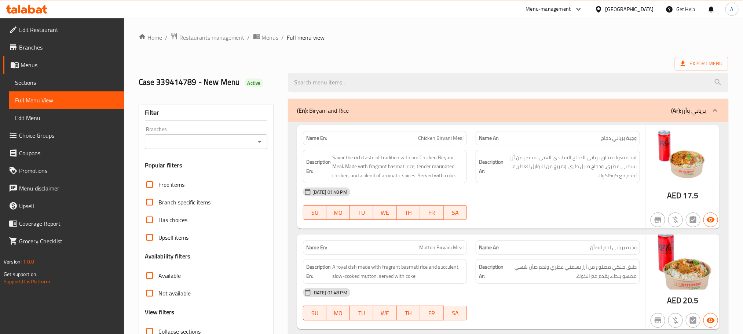
click at [256, 139] on icon "Open" at bounding box center [259, 141] width 9 height 9
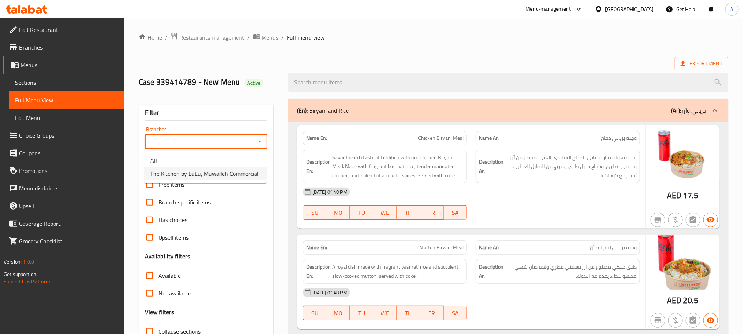
click at [229, 176] on span "The Kitchen by LuLu, Muwaileh Commercial" at bounding box center [204, 173] width 108 height 9
type input "The Kitchen by LuLu, Muwaileh Commercial"
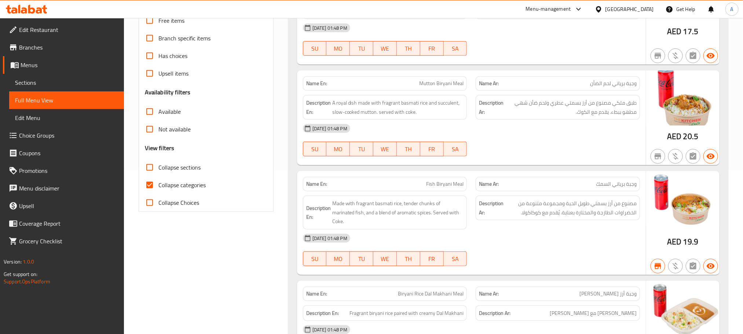
scroll to position [165, 0]
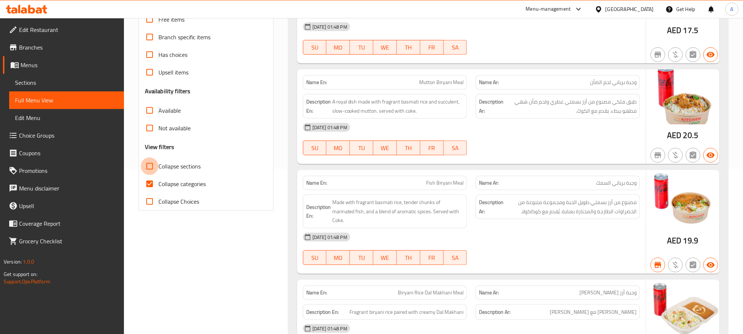
click at [147, 171] on input "Collapse sections" at bounding box center [150, 166] width 18 height 18
checkbox input "true"
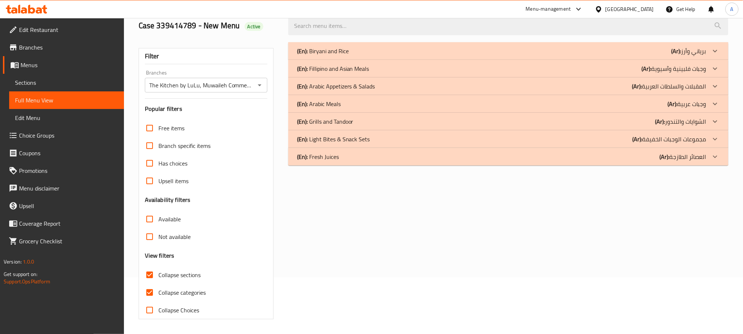
scroll to position [57, 0]
click at [418, 55] on div "(En): Fresh Juices (Ar): العصائر الطازجة" at bounding box center [501, 51] width 409 height 9
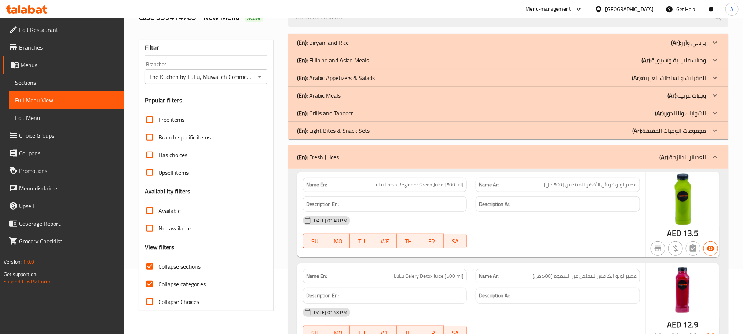
scroll to position [0, 0]
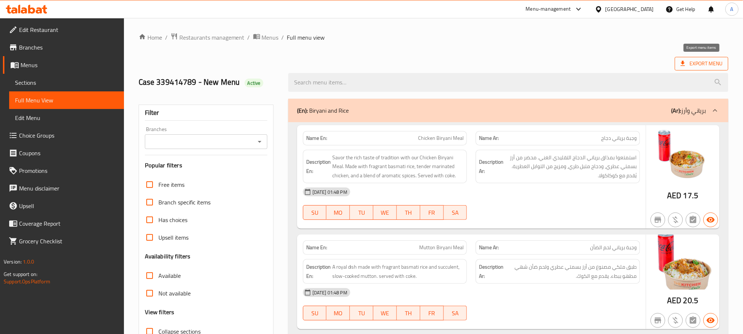
click at [700, 63] on span "Export Menu" at bounding box center [702, 63] width 42 height 9
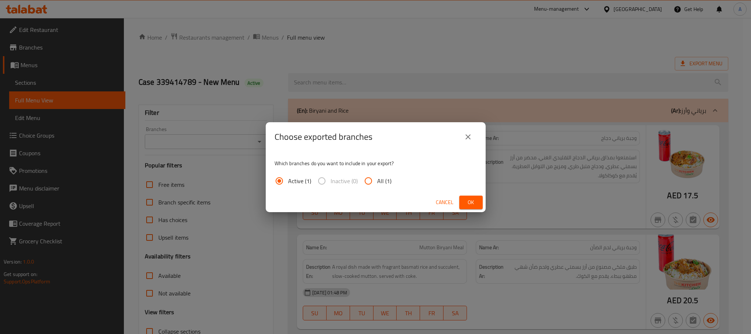
click at [476, 197] on button "Ok" at bounding box center [470, 202] width 23 height 14
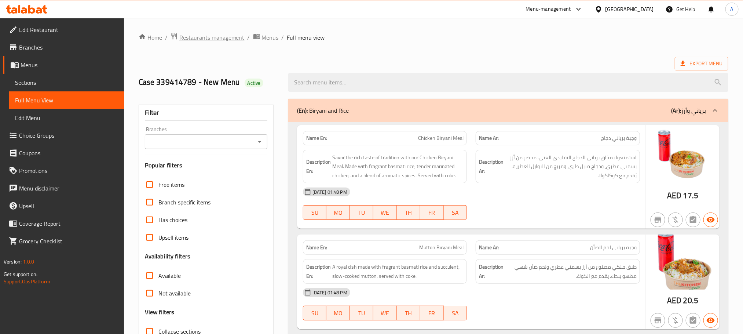
click at [232, 39] on span "Restaurants management" at bounding box center [211, 37] width 65 height 9
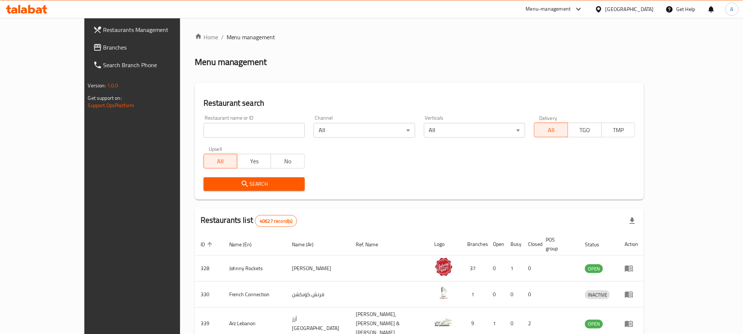
click at [103, 45] on span "Branches" at bounding box center [152, 47] width 99 height 9
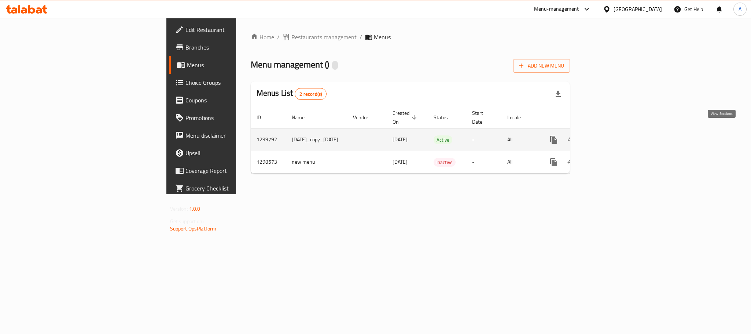
click at [611, 135] on icon "enhanced table" at bounding box center [606, 139] width 9 height 9
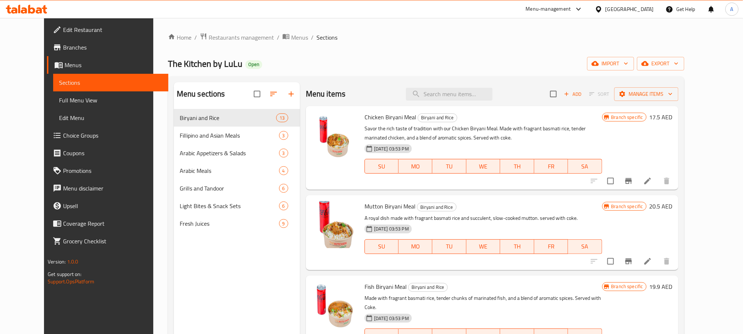
click at [59, 101] on span "Full Menu View" at bounding box center [110, 100] width 103 height 9
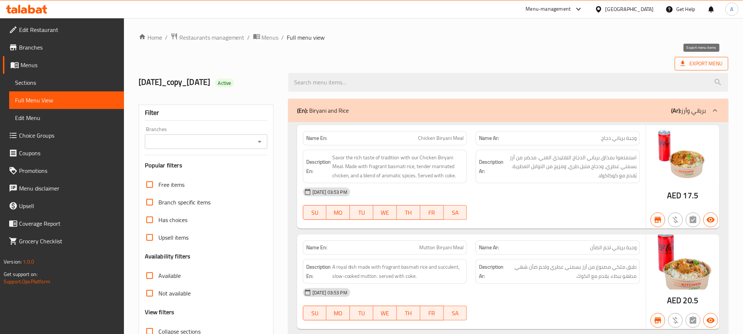
click at [707, 65] on span "Export Menu" at bounding box center [702, 63] width 42 height 9
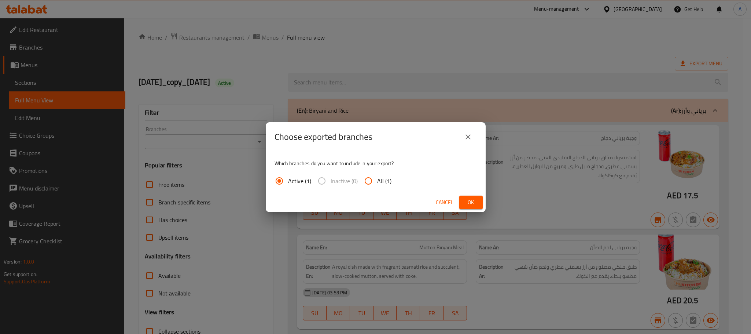
click at [471, 199] on span "Ok" at bounding box center [471, 202] width 12 height 9
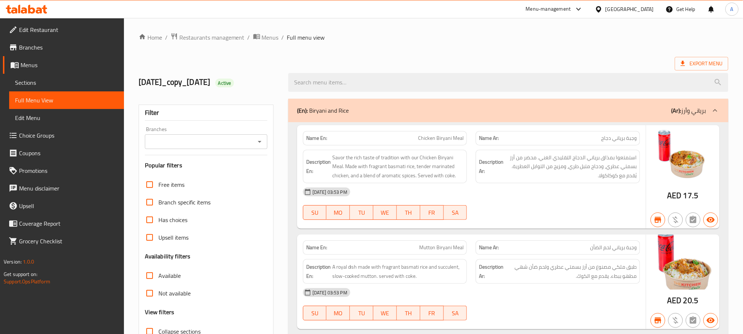
click at [251, 148] on div "Branches" at bounding box center [206, 141] width 122 height 15
click at [262, 144] on icon "Open" at bounding box center [259, 141] width 9 height 9
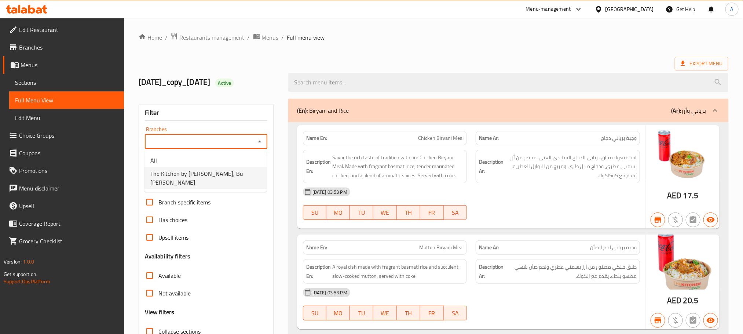
click at [245, 175] on li "The Kitchen by [PERSON_NAME], Bu [PERSON_NAME]" at bounding box center [205, 178] width 122 height 22
type input "The Kitchen by [PERSON_NAME], Bu [PERSON_NAME]"
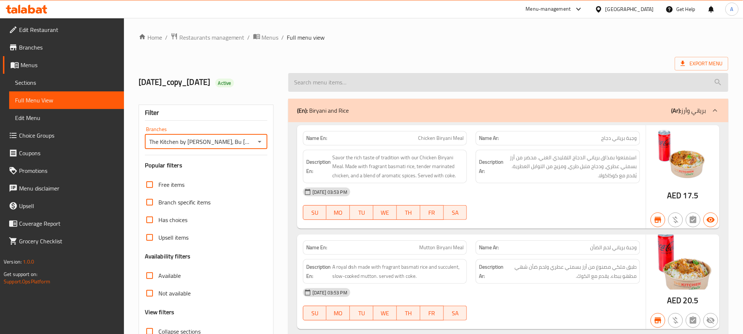
click at [346, 80] on input "search" at bounding box center [508, 82] width 440 height 19
paste input "[PERSON_NAME]"
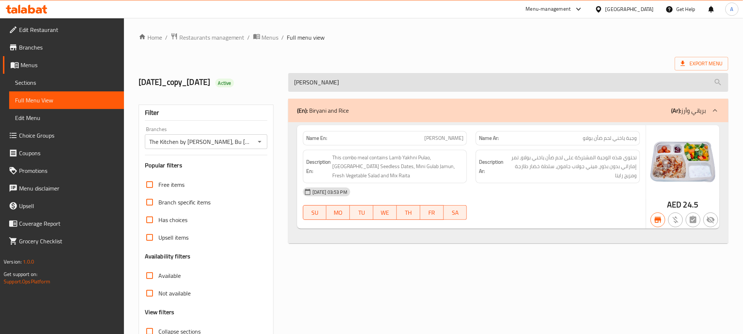
click at [394, 77] on input "[PERSON_NAME]" at bounding box center [508, 82] width 440 height 19
paste input "Kabuli [DEMOGRAPHIC_DATA]"
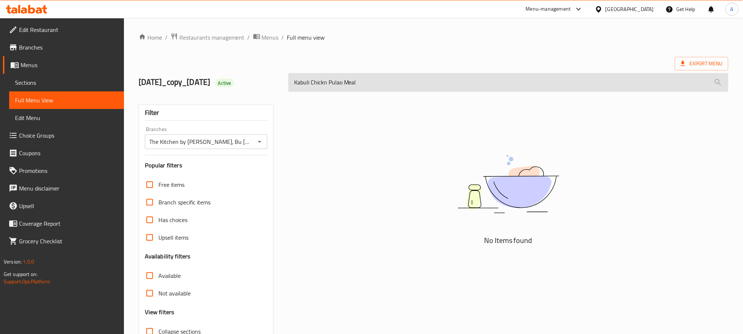
click at [330, 83] on input "Kabuli Chickn Pulao Meal" at bounding box center [508, 82] width 440 height 19
paste input "[PERSON_NAME]"
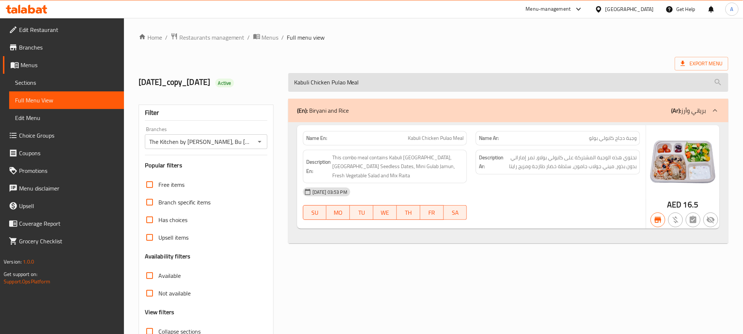
click at [352, 78] on input "Kabuli Chicken Pulao Meal" at bounding box center [508, 82] width 440 height 19
paste input "[PERSON_NAME]"
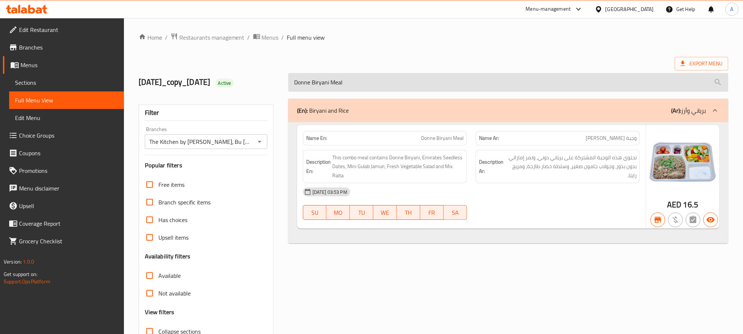
click at [352, 87] on input "Donne Biryani Meal" at bounding box center [508, 82] width 440 height 19
paste input "Malabari Beef"
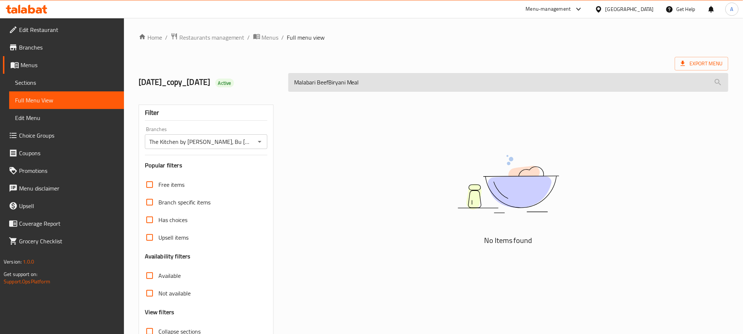
click at [328, 82] on input "Malabari BeefBiryani Meal" at bounding box center [508, 82] width 440 height 19
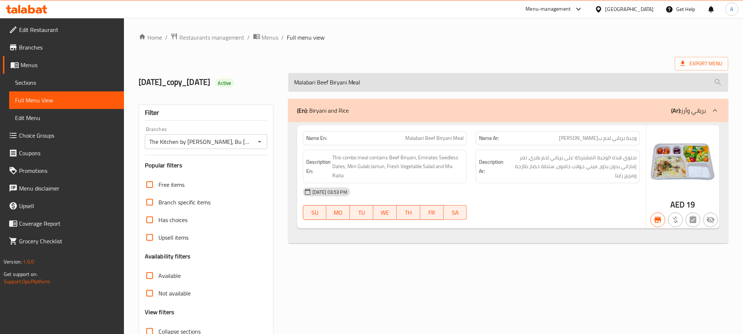
click at [347, 80] on input "Malabari Beef Biryani Meal" at bounding box center [508, 82] width 440 height 19
paste input "Hydrabadi Chkn Bry"
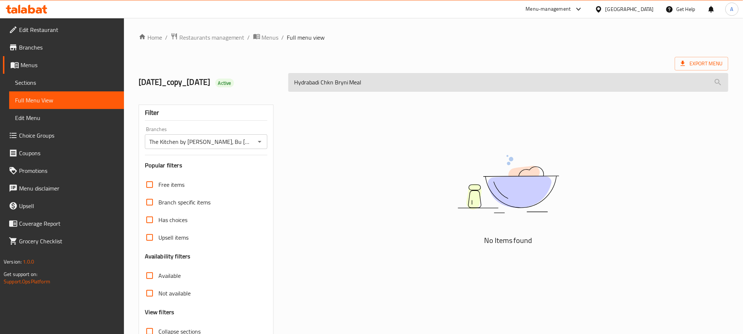
click at [347, 78] on input "Hydrabadi Chkn Bryni Meal" at bounding box center [508, 82] width 440 height 19
paste input "erabadi Chicken Birya"
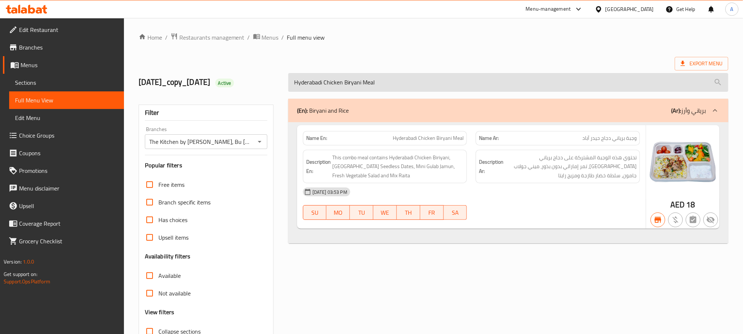
click at [375, 87] on input "Hyderabadi Chicken Biryani Meal" at bounding box center [508, 82] width 440 height 19
paste input "Seafood"
click at [334, 77] on input "Seafood Biryani Meal" at bounding box center [508, 82] width 440 height 19
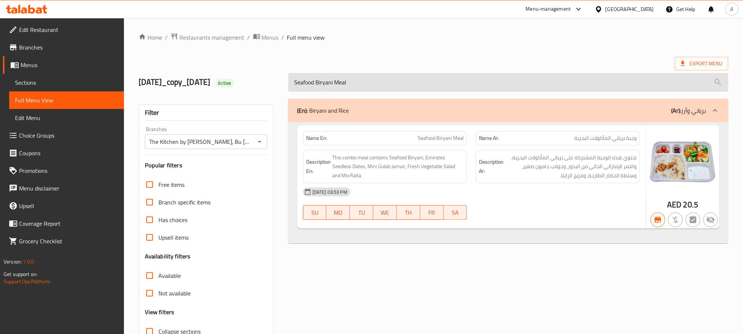
click at [334, 77] on input "Seafood Biryani Meal" at bounding box center [508, 82] width 440 height 19
paste input "Chicken"
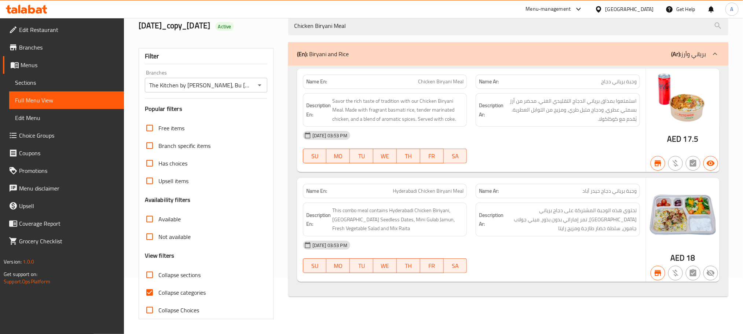
scroll to position [57, 0]
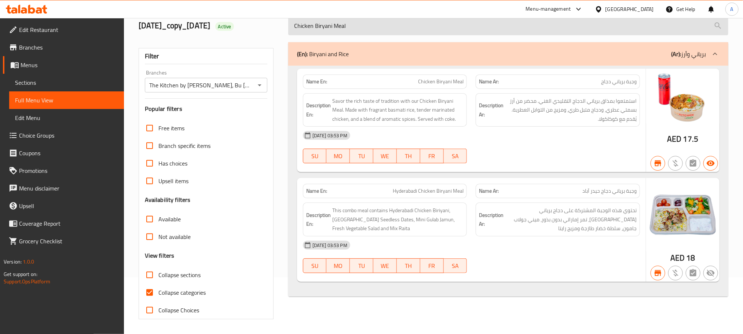
click at [366, 23] on input "Chicken Biryani Meal" at bounding box center [508, 26] width 440 height 19
paste input "Mutto"
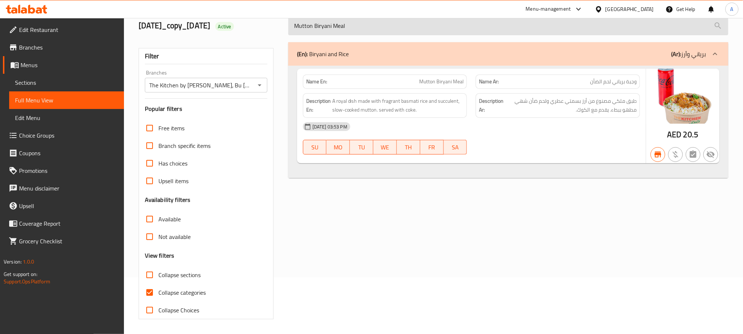
click at [382, 24] on input "Mutton Biryani Meal" at bounding box center [508, 26] width 440 height 19
paste input "Fish"
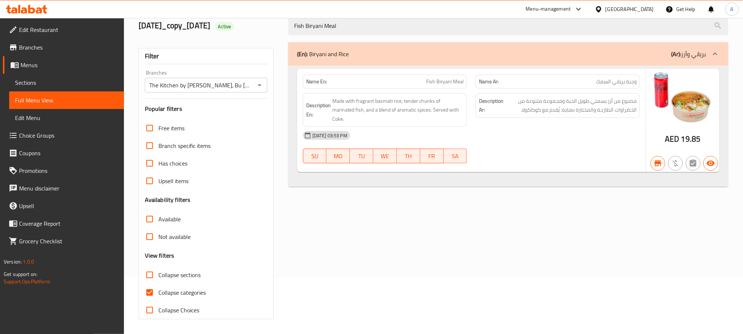
type input "Fish Biryani Meal"
click at [429, 82] on span "Fish Biryani Meal" at bounding box center [444, 82] width 37 height 8
copy span "Fish Biryani Meal"
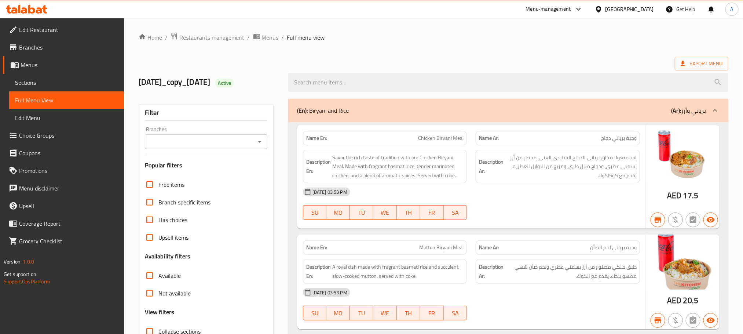
click at [22, 86] on span "Sections" at bounding box center [66, 82] width 103 height 9
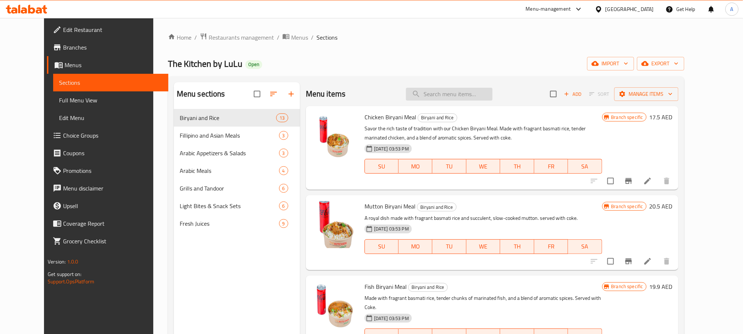
click at [468, 96] on input "search" at bounding box center [449, 94] width 87 height 13
paste input "Fish Biryani Meal"
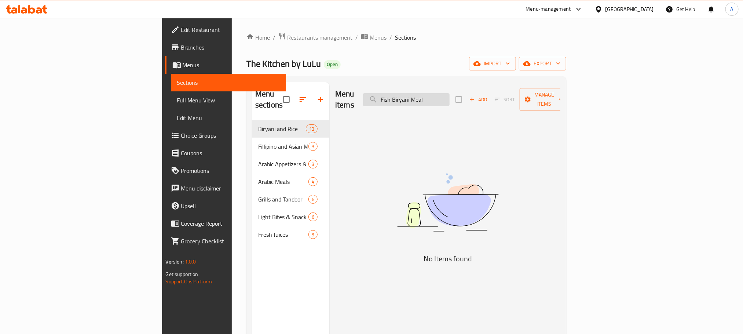
click at [450, 93] on input "Fish Biryani Meal" at bounding box center [406, 99] width 87 height 13
paste input "search"
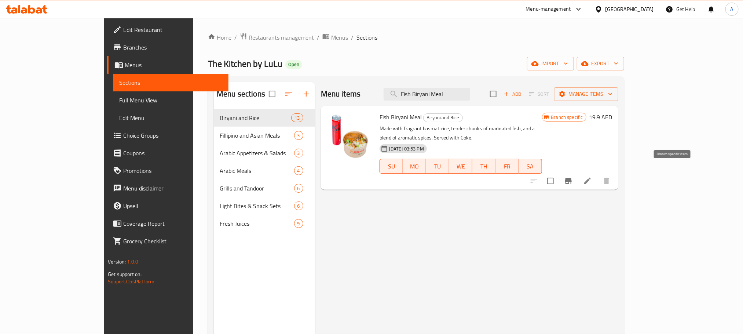
type input "Fish Biryani Meal"
click at [572, 178] on icon "Branch-specific-item" at bounding box center [568, 181] width 7 height 6
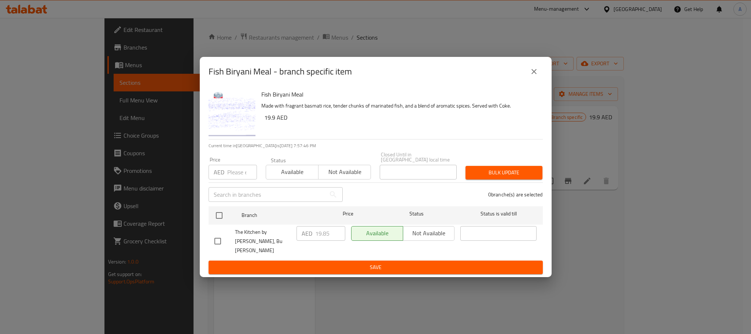
click at [218, 239] on input "checkbox" at bounding box center [217, 240] width 15 height 15
checkbox input "true"
drag, startPoint x: 334, startPoint y: 239, endPoint x: 311, endPoint y: 238, distance: 23.1
click at [311, 238] on div "AED 19.85 ​" at bounding box center [321, 233] width 49 height 15
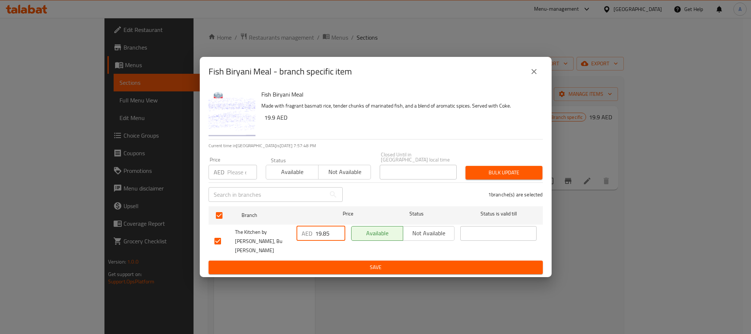
paste input "90"
type input "19.90"
click at [327, 260] on button "Save" at bounding box center [376, 267] width 334 height 14
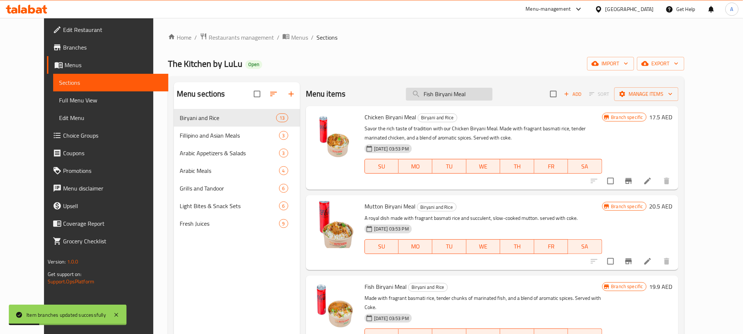
click at [451, 95] on input "Fish Biryani Meal" at bounding box center [449, 94] width 87 height 13
click at [436, 96] on input "Fish Biryani Meal" at bounding box center [449, 94] width 87 height 13
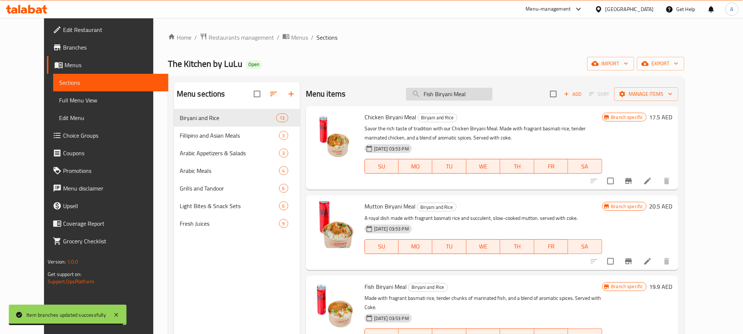
click at [436, 96] on input "Fish Biryani Meal" at bounding box center [449, 94] width 87 height 13
paste input "Biryani Rice Dal Makh"
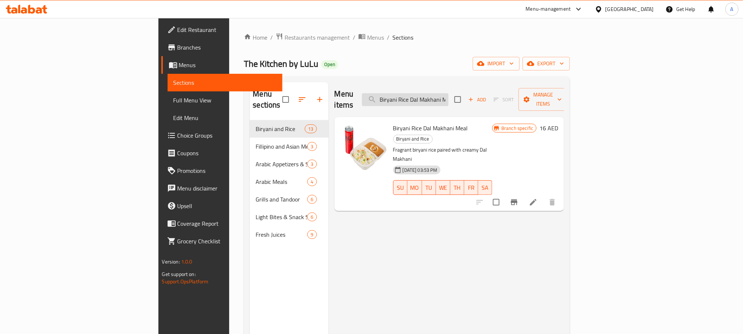
click at [448, 93] on input "Biryani Rice Dal Makhani Meal" at bounding box center [405, 99] width 87 height 13
paste input "Chicken Bokhar"
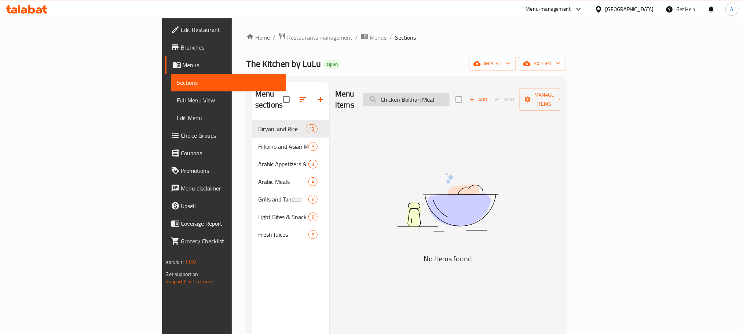
click at [450, 93] on input "Chicken Bokhari Meal" at bounding box center [406, 99] width 87 height 13
click at [450, 94] on input "Chicken Bokhari Meal" at bounding box center [406, 99] width 87 height 13
paste input "search"
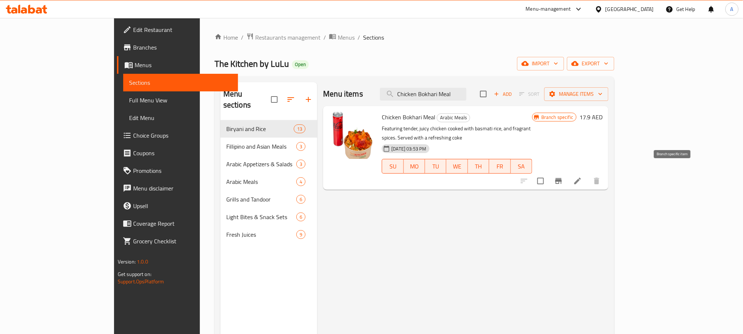
type input "Chicken Bokhari Meal"
click at [562, 178] on icon "Branch-specific-item" at bounding box center [558, 181] width 7 height 6
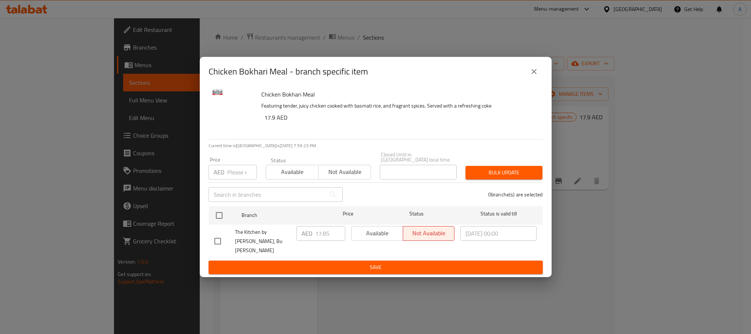
click at [218, 241] on input "checkbox" at bounding box center [217, 240] width 15 height 15
checkbox input "true"
click at [326, 238] on input "17.85" at bounding box center [330, 233] width 30 height 15
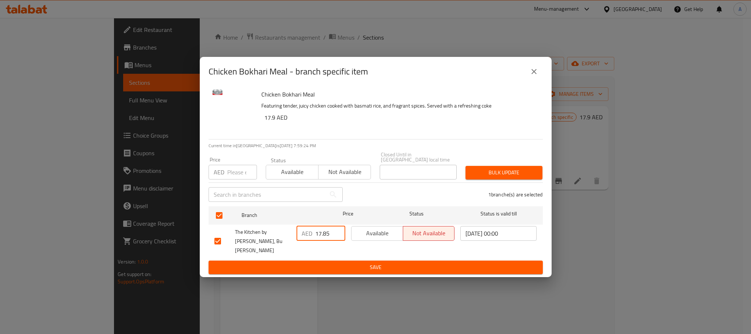
paste input "90"
type input "17.90"
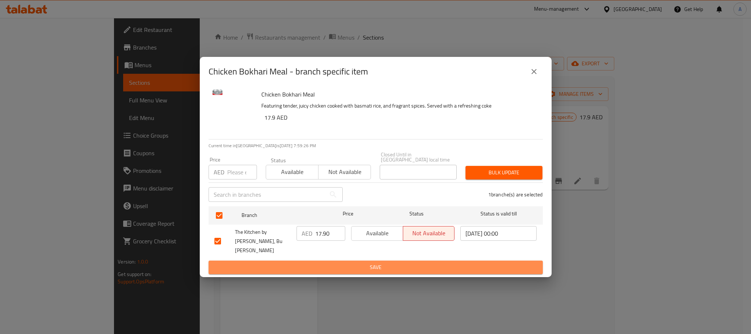
click at [334, 263] on span "Save" at bounding box center [376, 267] width 323 height 9
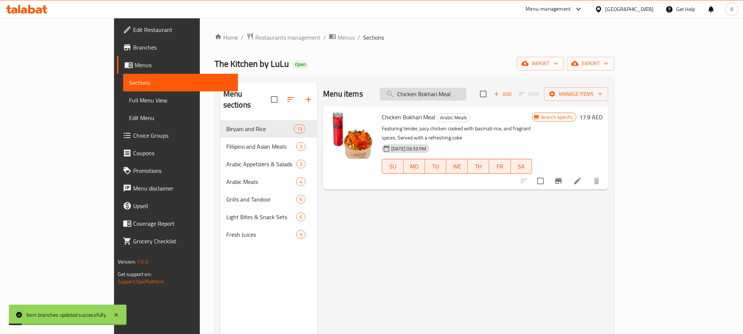
click at [466, 95] on input "Chicken Bokhari Meal" at bounding box center [423, 94] width 87 height 13
click at [456, 89] on input "Chicken Bokhari Meal" at bounding box center [423, 94] width 87 height 13
click at [457, 89] on input "Chicken Bokhari Meal" at bounding box center [423, 94] width 87 height 13
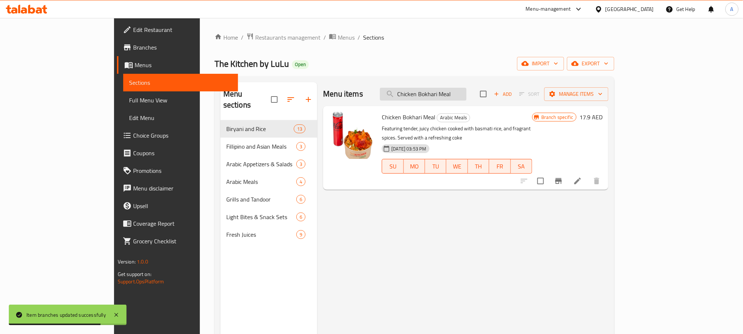
click at [457, 89] on input "Chicken Bokhari Meal" at bounding box center [423, 94] width 87 height 13
paste input "Kanthari Alfaham"
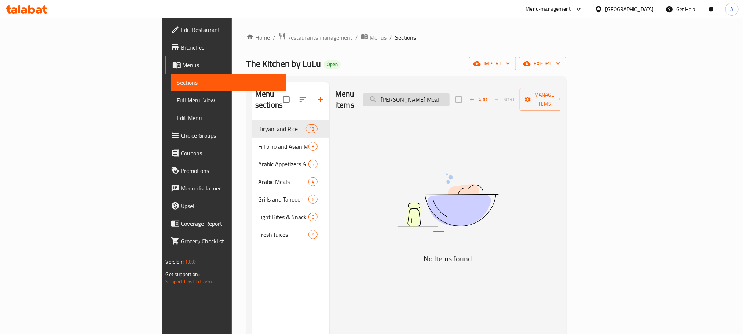
click at [450, 93] on input "[PERSON_NAME] Meal" at bounding box center [406, 99] width 87 height 13
paste input "search"
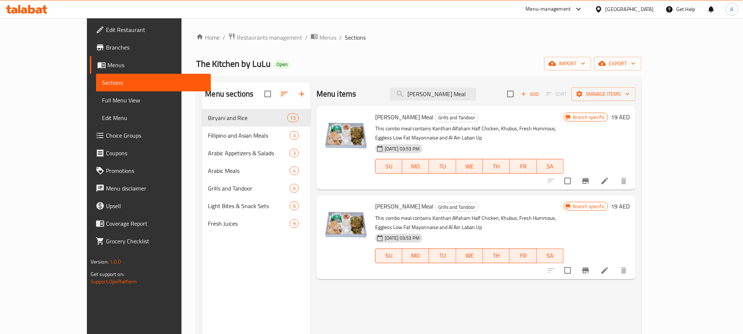
type input "[PERSON_NAME] Meal"
click at [615, 174] on li at bounding box center [604, 180] width 21 height 13
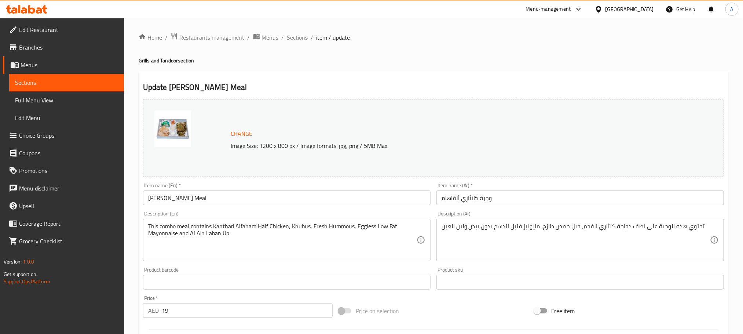
scroll to position [194, 0]
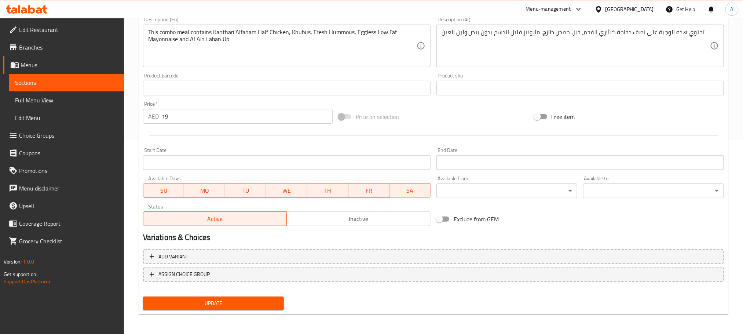
click at [360, 221] on span "Inactive" at bounding box center [359, 218] width 138 height 11
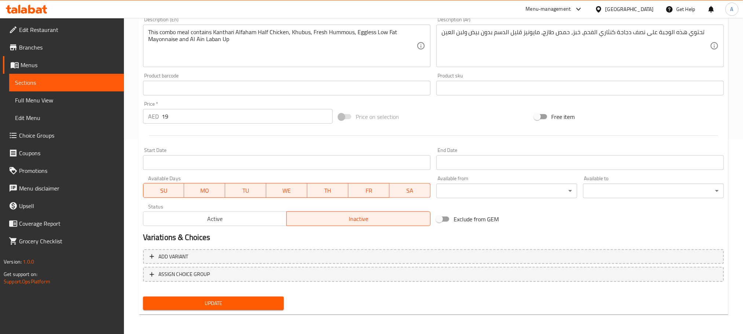
click at [275, 305] on span "Update" at bounding box center [213, 302] width 129 height 9
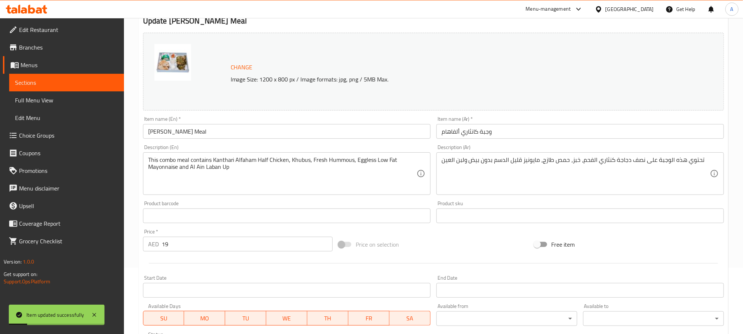
scroll to position [0, 0]
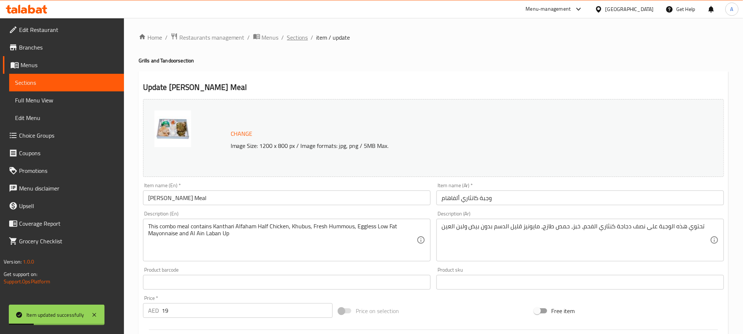
click at [302, 36] on span "Sections" at bounding box center [297, 37] width 21 height 9
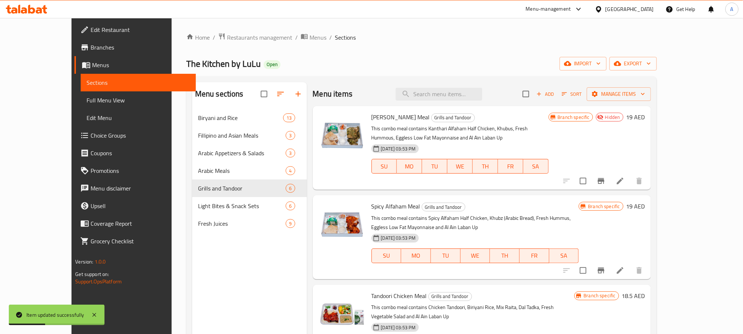
click at [470, 102] on div "Menu items Add Sort Manage items" at bounding box center [482, 94] width 338 height 24
click at [470, 94] on input "search" at bounding box center [439, 94] width 87 height 13
paste input "Spicy Alfaham Meal"
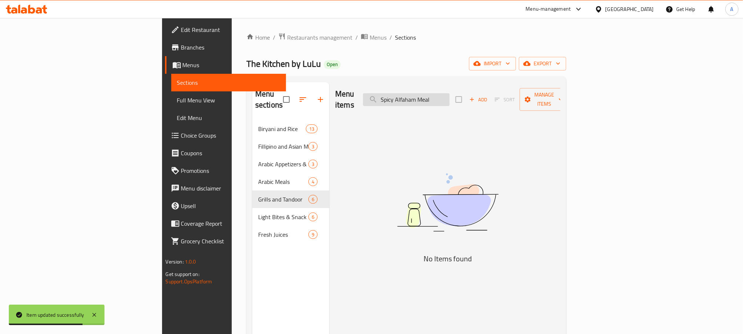
click at [450, 95] on input "Spicy Alfaham Meal" at bounding box center [406, 99] width 87 height 13
paste input "search"
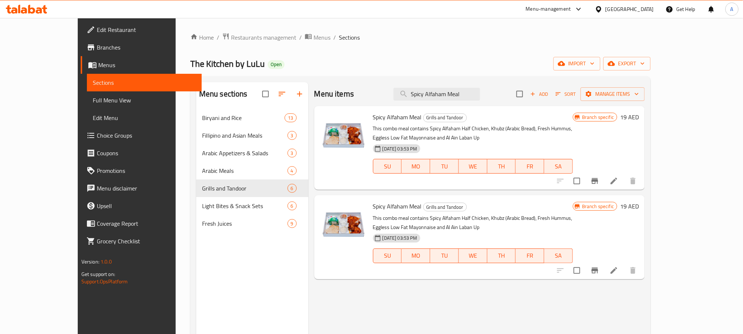
type input "Spicy Alfaham Meal"
click at [618, 185] on icon at bounding box center [613, 180] width 9 height 9
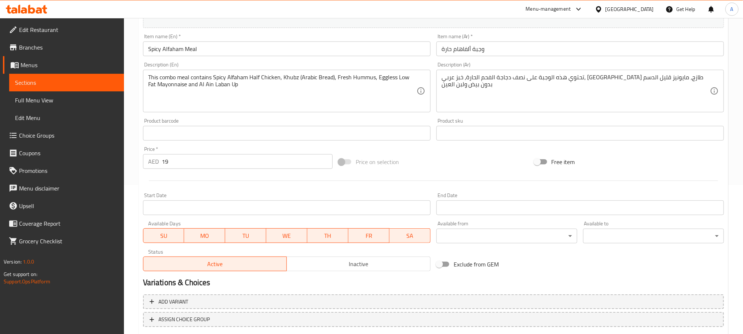
scroll to position [194, 0]
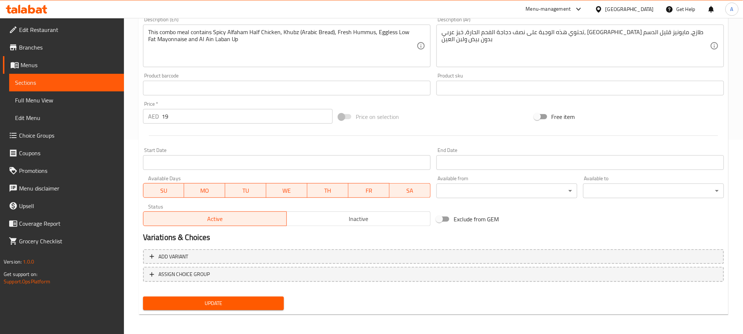
click at [359, 220] on span "Inactive" at bounding box center [359, 218] width 138 height 11
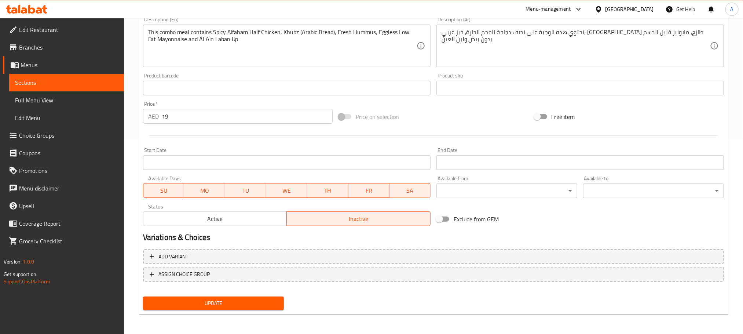
click at [261, 314] on div "Update Spicy Alfaham Meal Change Image Size: 1200 x 800 px / Image formats: jpg…" at bounding box center [434, 95] width 590 height 437
click at [261, 309] on button "Update" at bounding box center [213, 303] width 141 height 14
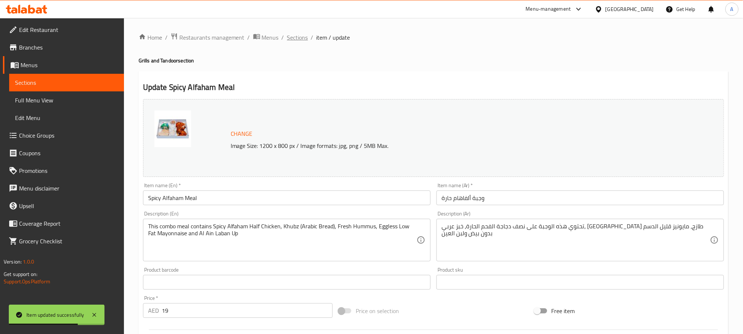
click at [287, 40] on span "Sections" at bounding box center [297, 37] width 21 height 9
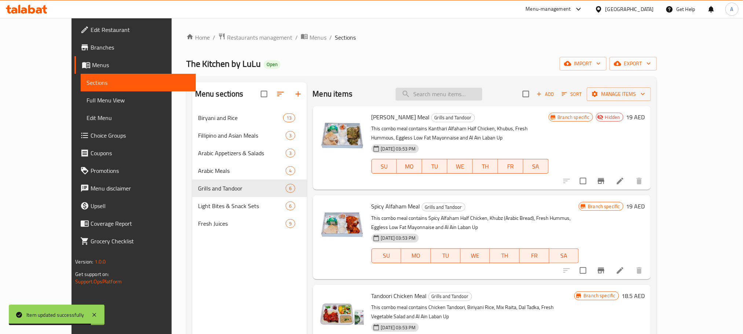
click at [465, 95] on input "search" at bounding box center [439, 94] width 87 height 13
paste input "Tandoori Chicken Meal"
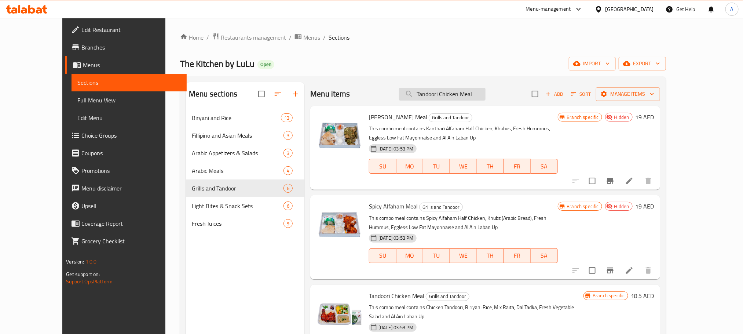
click at [457, 98] on input "Tandoori Chicken Meal" at bounding box center [442, 94] width 87 height 13
paste input "search"
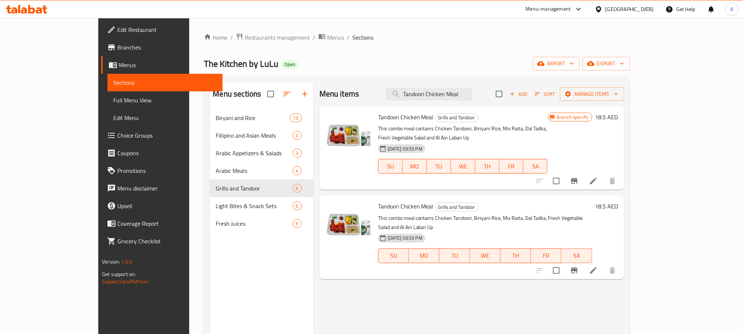
type input "Tandoori Chicken Meal"
click at [604, 176] on li at bounding box center [593, 180] width 21 height 13
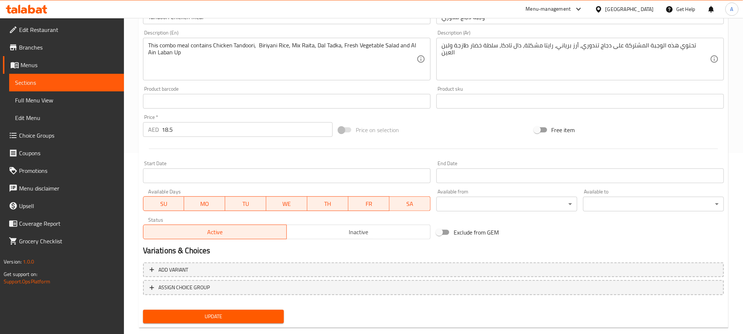
scroll to position [194, 0]
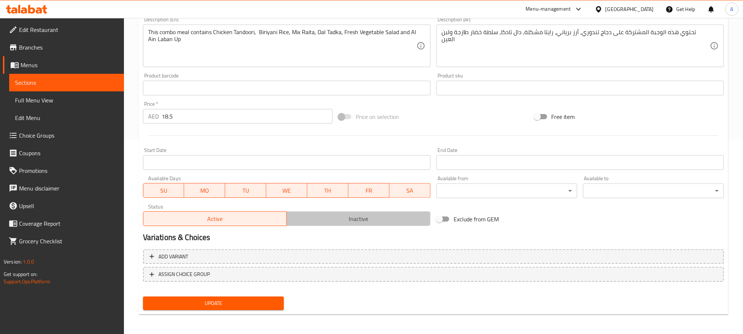
click at [379, 224] on button "Inactive" at bounding box center [358, 218] width 144 height 15
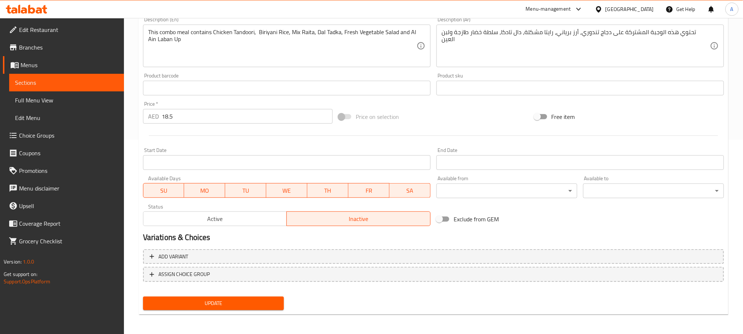
click at [275, 312] on div "Update" at bounding box center [213, 302] width 147 height 19
click at [271, 309] on button "Update" at bounding box center [213, 303] width 141 height 14
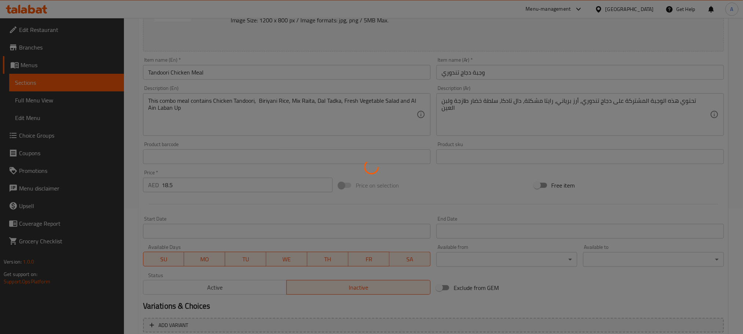
scroll to position [0, 0]
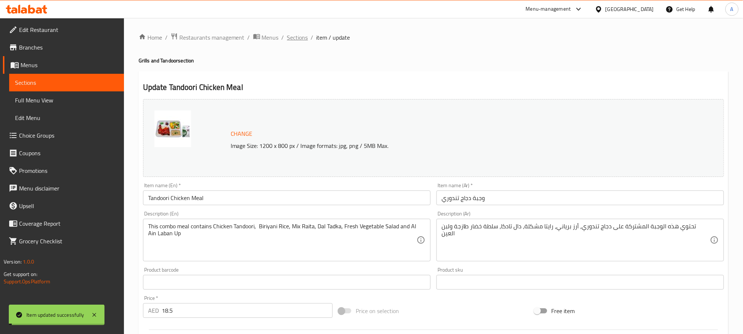
click at [305, 34] on span "Sections" at bounding box center [297, 37] width 21 height 9
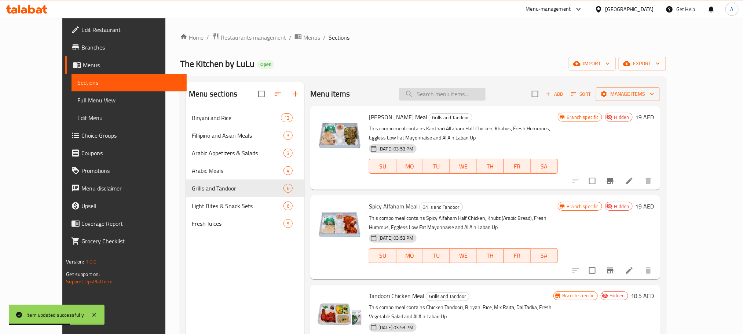
click at [449, 99] on input "search" at bounding box center [442, 94] width 87 height 13
paste input "Falafel Combo"
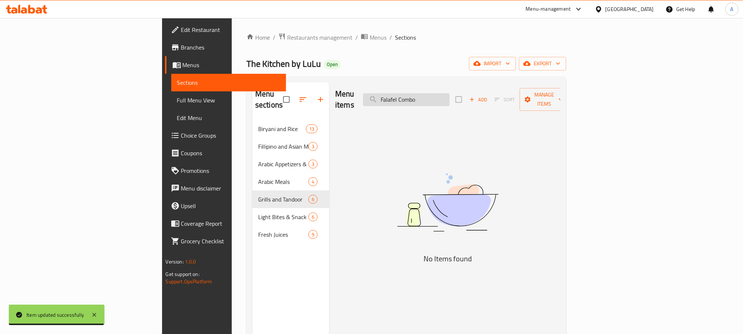
click at [448, 93] on input "Falafel Combo" at bounding box center [406, 99] width 87 height 13
paste input "search"
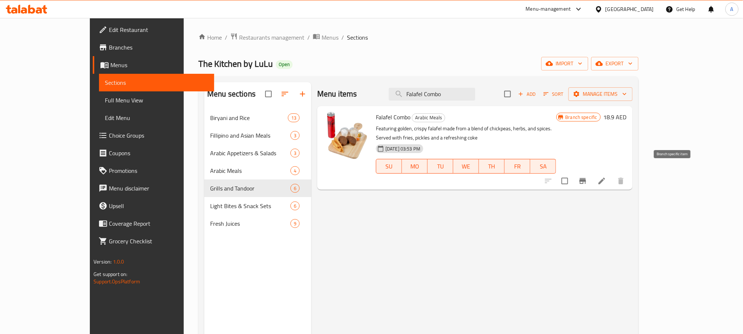
type input "Falafel Combo"
click at [591, 172] on button "Branch-specific-item" at bounding box center [583, 181] width 18 height 18
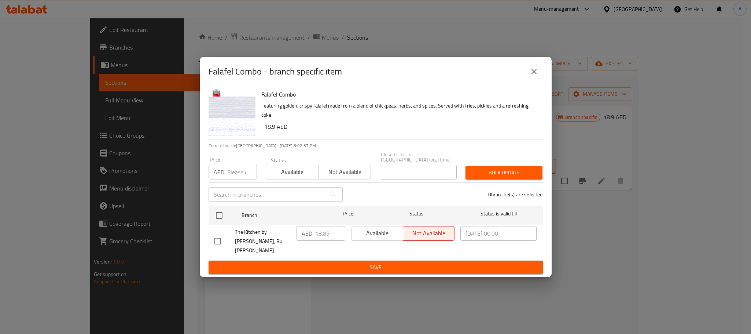
click at [210, 240] on input "checkbox" at bounding box center [217, 240] width 15 height 15
checkbox input "true"
click at [321, 241] on input "18.85" at bounding box center [330, 233] width 30 height 15
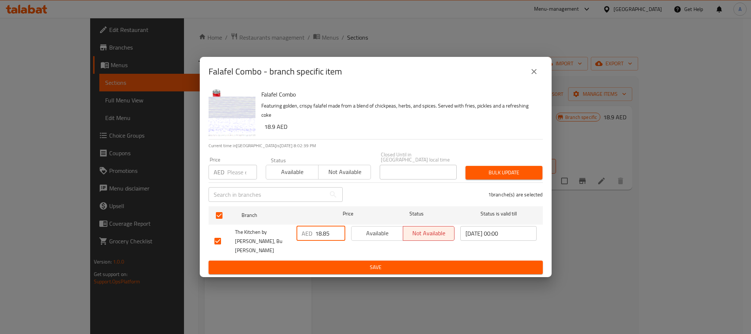
click at [321, 241] on input "18.85" at bounding box center [330, 233] width 30 height 15
paste input "90"
type input "18.90"
click at [338, 263] on span "Save" at bounding box center [376, 267] width 323 height 9
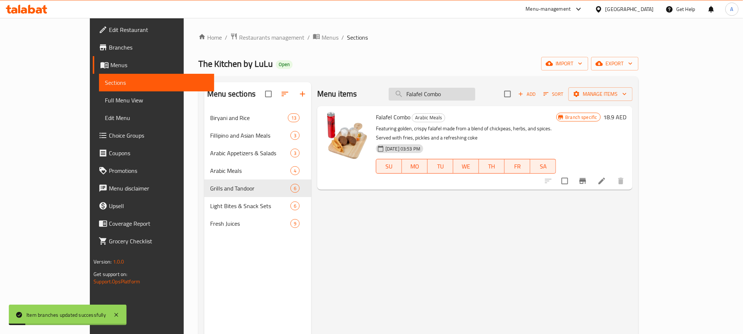
click at [456, 88] on input "Falafel Combo" at bounding box center [432, 94] width 87 height 13
click at [457, 88] on input "Falafel Combo" at bounding box center [432, 94] width 87 height 13
click at [451, 96] on input "Falafel Combo" at bounding box center [432, 94] width 87 height 13
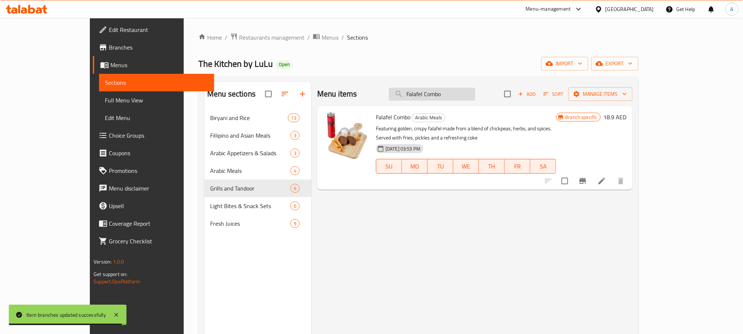
click at [451, 96] on input "Falafel Combo" at bounding box center [432, 94] width 87 height 13
paste input "Ghee Rice Beef Meal Deal"
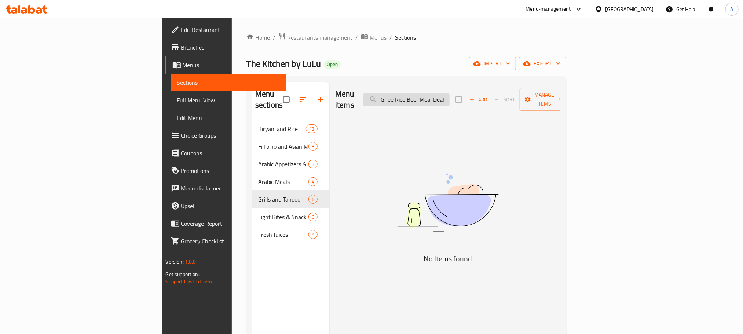
click at [450, 95] on input "Ghee Rice Beef Meal Deal" at bounding box center [406, 99] width 87 height 13
click at [450, 94] on input "Ghee Rice Beef Meal" at bounding box center [406, 99] width 87 height 13
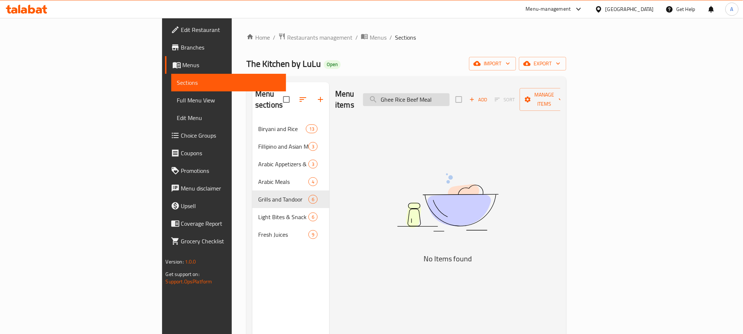
paste input "search"
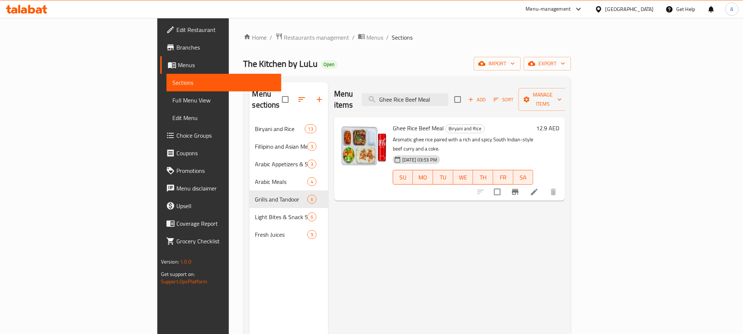
type input "Ghee Rice Beef Meal"
click at [545, 185] on li at bounding box center [534, 191] width 21 height 13
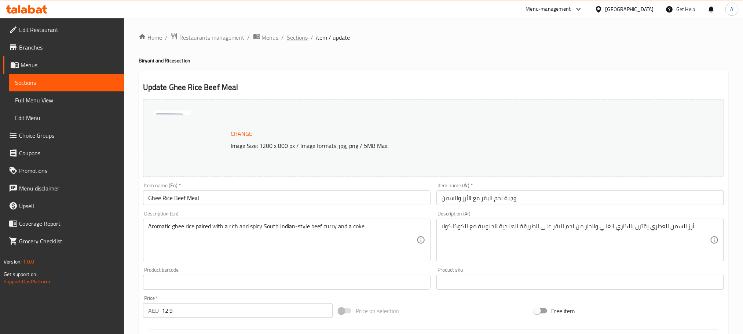
click at [293, 37] on span "Sections" at bounding box center [297, 37] width 21 height 9
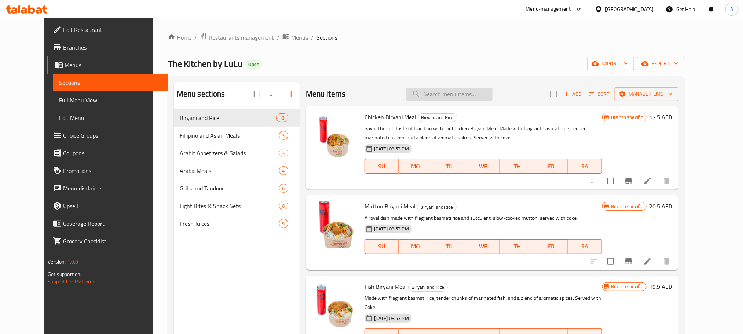
click at [492, 98] on input "search" at bounding box center [449, 94] width 87 height 13
paste input "Ghee Rice Beef Meal"
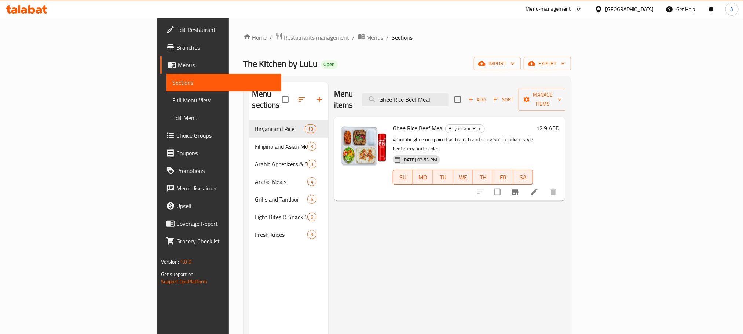
type input "Ghee Rice Beef Meal"
click at [545, 185] on li at bounding box center [534, 191] width 21 height 13
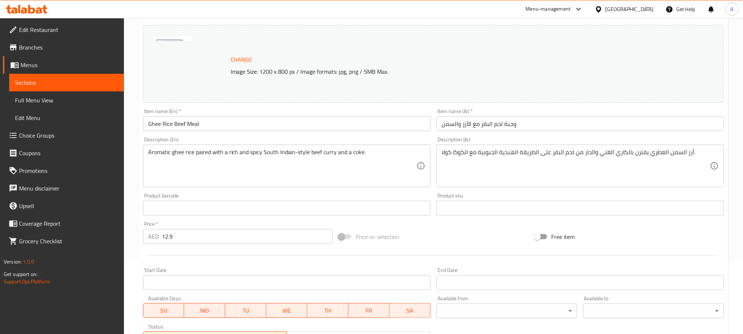
scroll to position [165, 0]
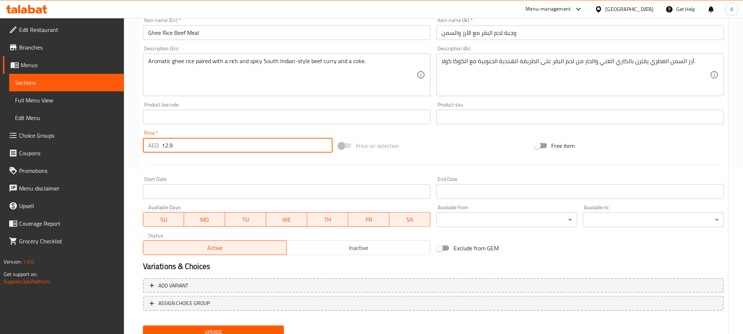
drag, startPoint x: 188, startPoint y: 142, endPoint x: 140, endPoint y: 151, distance: 49.1
click at [140, 151] on div "Price   * AED 12.9 Price *" at bounding box center [237, 141] width 195 height 28
paste input "7.90"
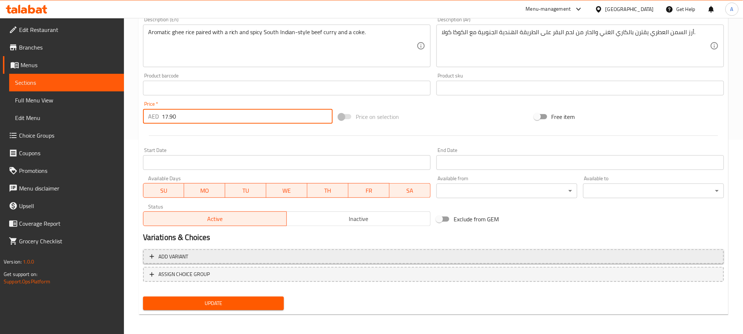
type input "17.90"
click at [143, 296] on button "Update" at bounding box center [213, 303] width 141 height 14
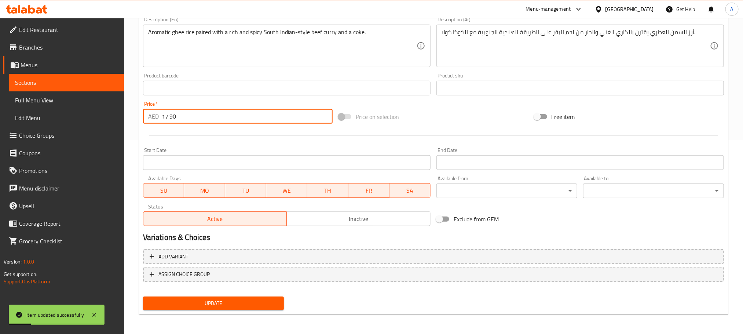
scroll to position [0, 0]
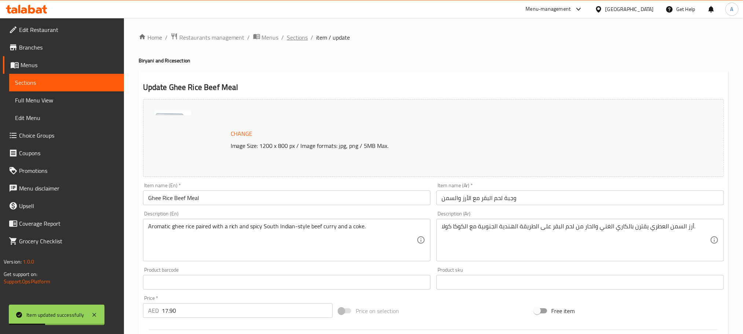
click at [305, 37] on span "Sections" at bounding box center [297, 37] width 21 height 9
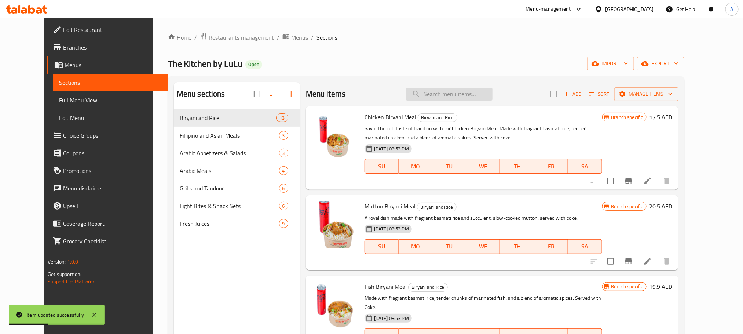
click at [448, 92] on input "search" at bounding box center [449, 94] width 87 height 13
paste input "Inasal Chicken Rice Meal"
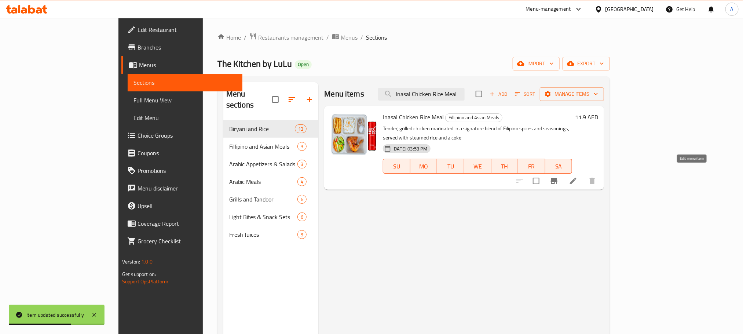
type input "Inasal Chicken Rice Meal"
click at [578, 176] on icon at bounding box center [573, 180] width 9 height 9
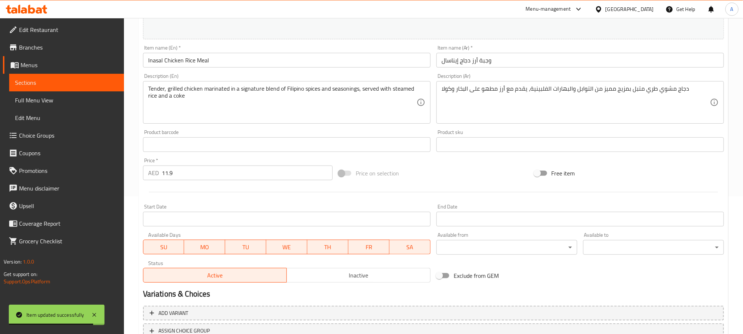
scroll to position [165, 0]
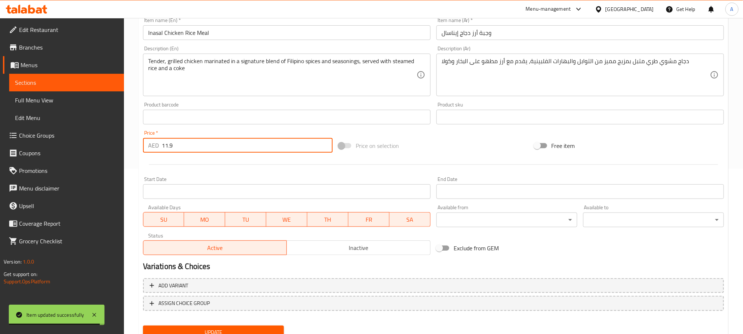
drag, startPoint x: 156, startPoint y: 145, endPoint x: 135, endPoint y: 147, distance: 21.0
click at [135, 147] on div "Home / Restaurants management / Menus / Sections / item / update Fillipino and …" at bounding box center [433, 108] width 619 height 511
paste input "7.90"
type input "17.90"
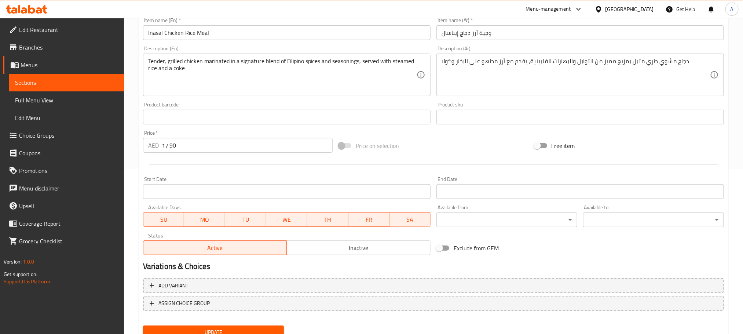
click at [164, 161] on div at bounding box center [433, 164] width 587 height 18
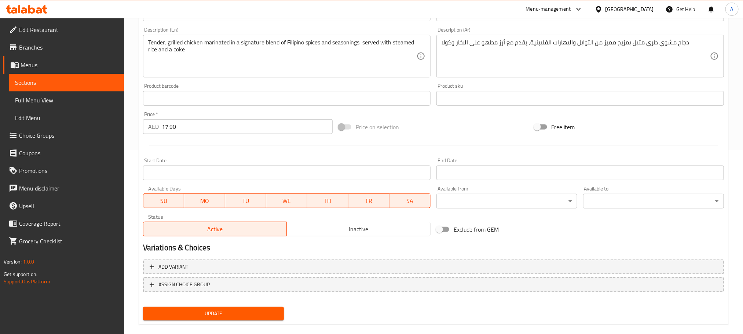
scroll to position [194, 0]
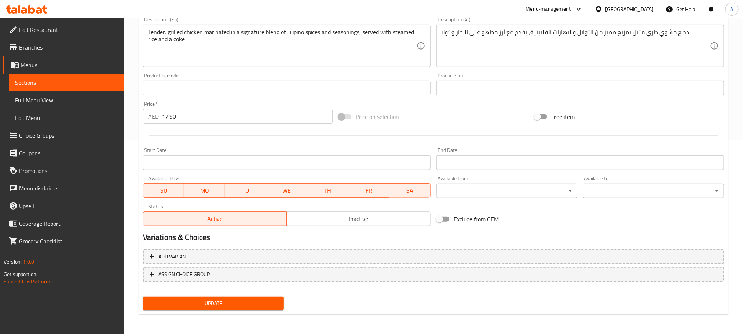
click at [202, 302] on span "Update" at bounding box center [213, 302] width 129 height 9
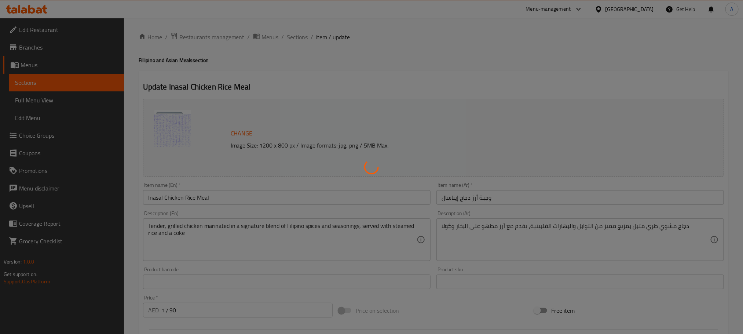
scroll to position [0, 0]
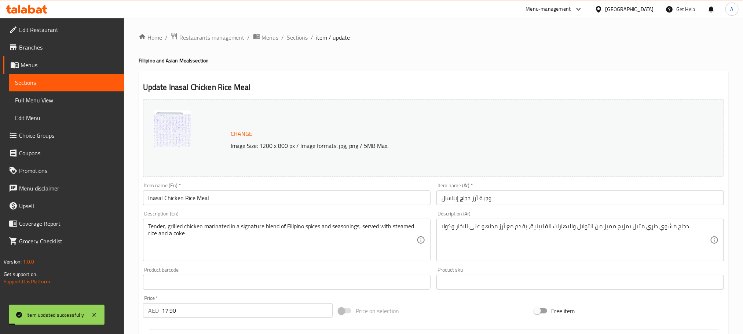
click at [197, 197] on input "Inasal Chicken Rice Meal" at bounding box center [286, 197] width 287 height 15
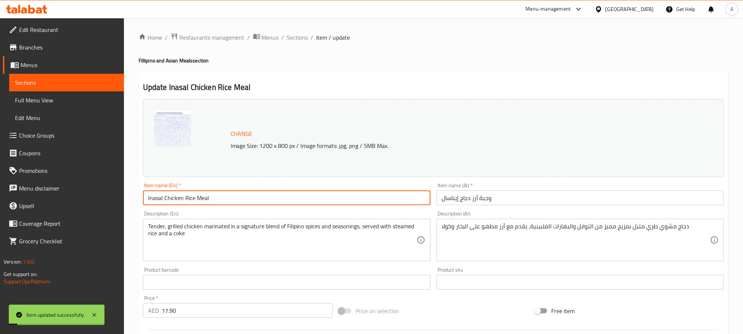
click at [197, 197] on input "Inasal Chicken Rice Meal" at bounding box center [286, 197] width 287 height 15
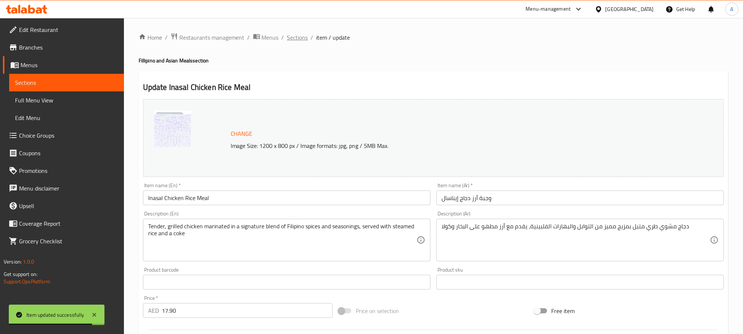
click at [287, 41] on span "Sections" at bounding box center [297, 37] width 21 height 9
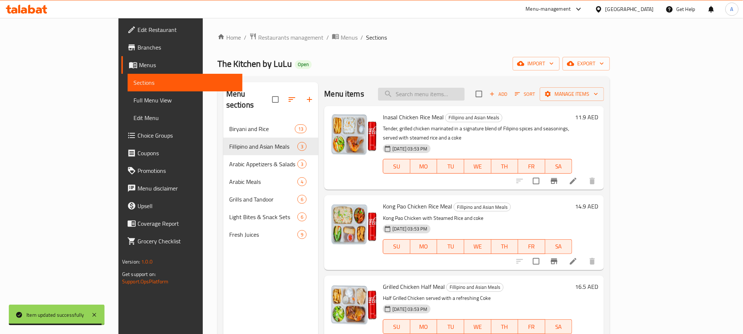
click at [459, 93] on input "search" at bounding box center [421, 94] width 87 height 13
paste input "Kong Pao Chicken Rice Meal"
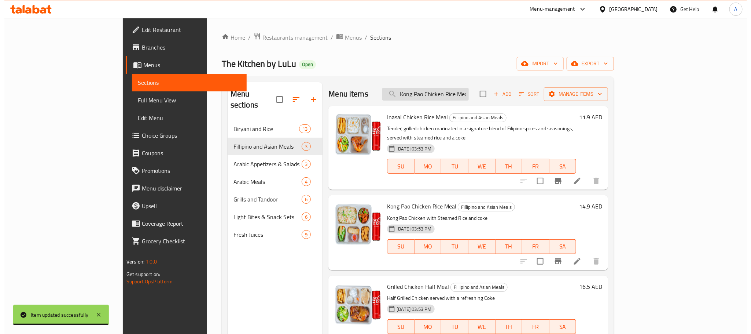
scroll to position [0, 3]
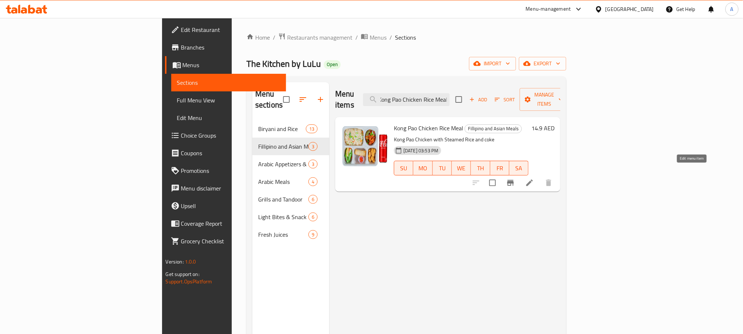
type input "Kong Pao Chicken Rice Meal"
click at [534, 178] on icon at bounding box center [529, 182] width 9 height 9
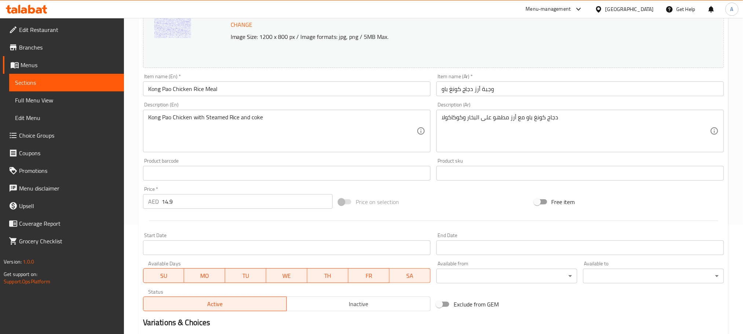
scroll to position [110, 0]
drag, startPoint x: 181, startPoint y: 204, endPoint x: 140, endPoint y: 203, distance: 41.1
click at [140, 203] on div "Price   * AED 14.9 Price *" at bounding box center [237, 196] width 195 height 28
paste input "22.50"
type input "22.50"
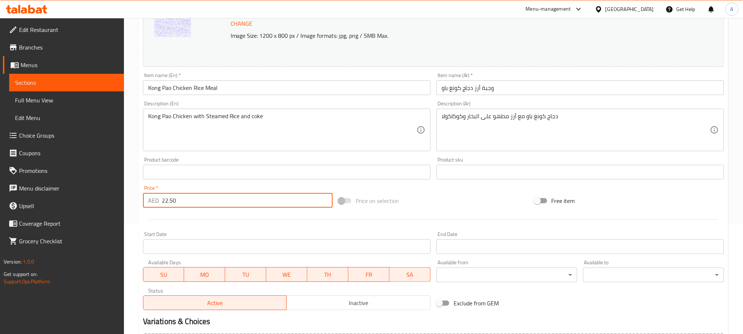
click at [169, 213] on div at bounding box center [433, 219] width 587 height 18
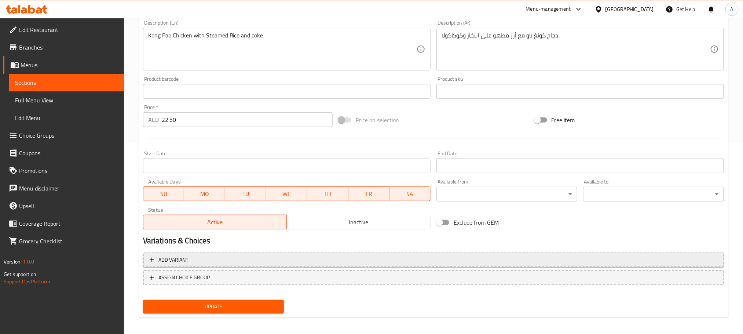
scroll to position [194, 0]
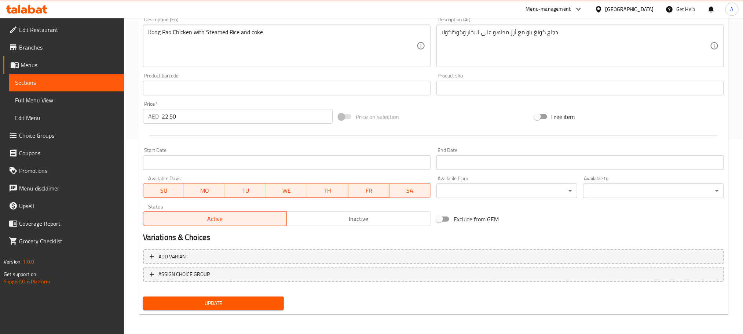
click at [222, 308] on button "Update" at bounding box center [213, 303] width 141 height 14
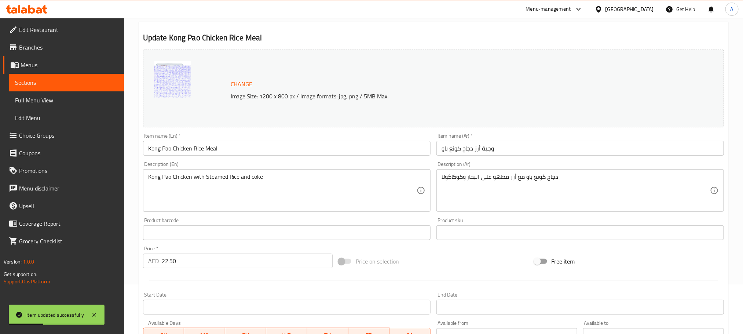
scroll to position [0, 0]
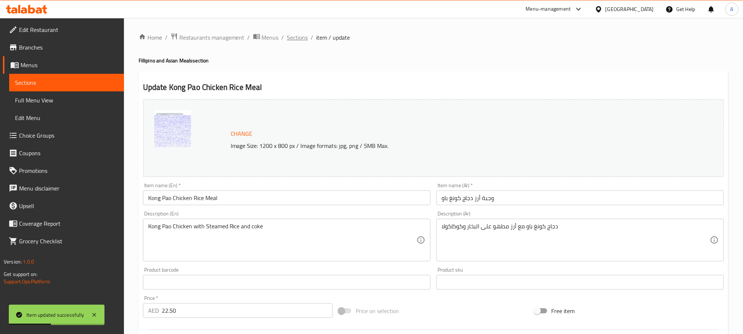
click at [299, 33] on span "Sections" at bounding box center [297, 37] width 21 height 9
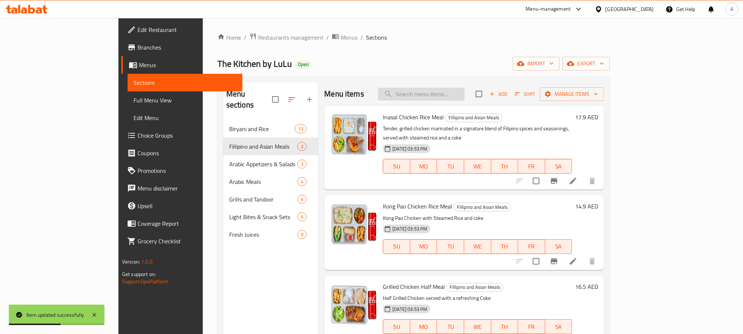
click at [465, 94] on input "search" at bounding box center [421, 94] width 87 height 13
paste input "Grilled Chicken Half Meal"
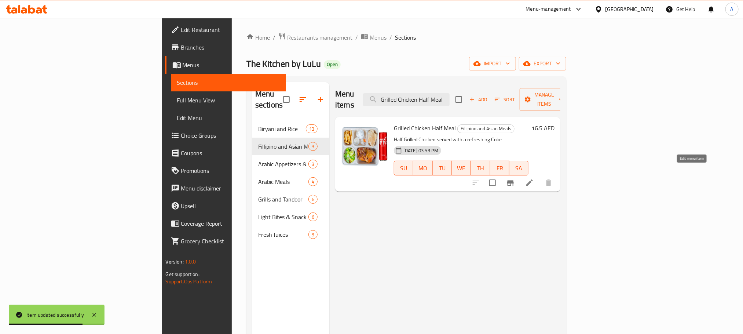
type input "Grilled Chicken Half Meal"
click at [534, 178] on icon at bounding box center [529, 182] width 9 height 9
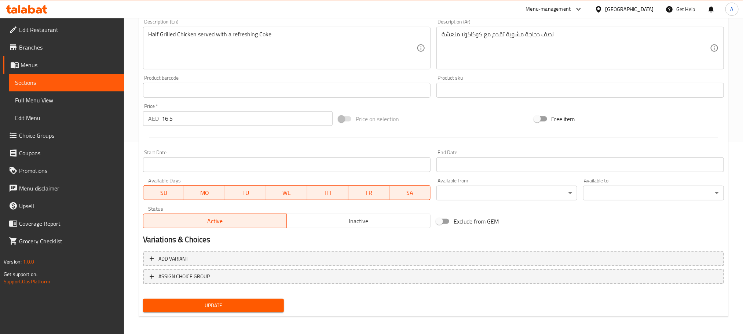
scroll to position [194, 0]
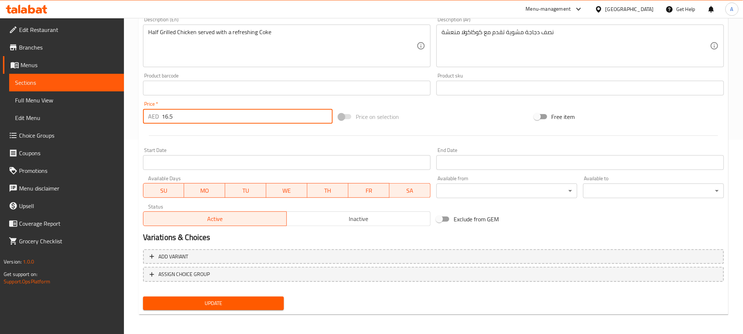
paste input "9.50"
drag, startPoint x: 198, startPoint y: 111, endPoint x: 152, endPoint y: 120, distance: 47.1
click at [152, 120] on div "AED 16.5 Price *" at bounding box center [238, 116] width 190 height 15
type input "19.50"
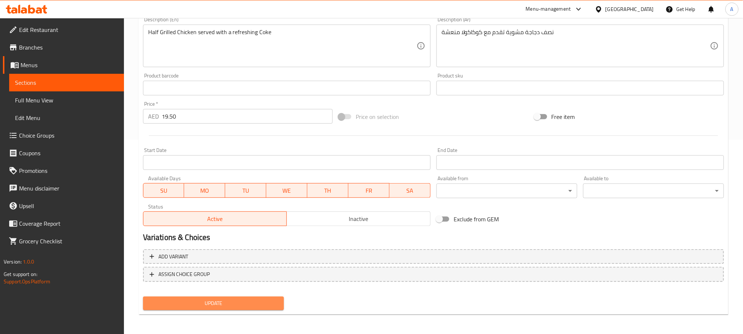
click at [239, 305] on span "Update" at bounding box center [213, 302] width 129 height 9
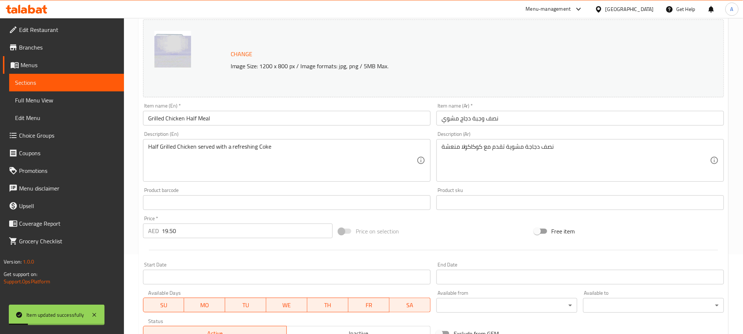
scroll to position [0, 0]
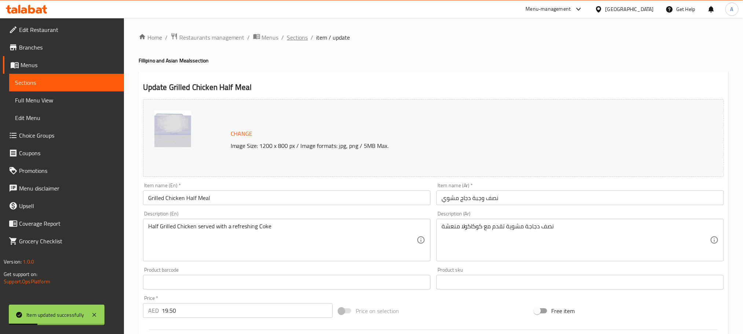
click at [305, 37] on span "Sections" at bounding box center [297, 37] width 21 height 9
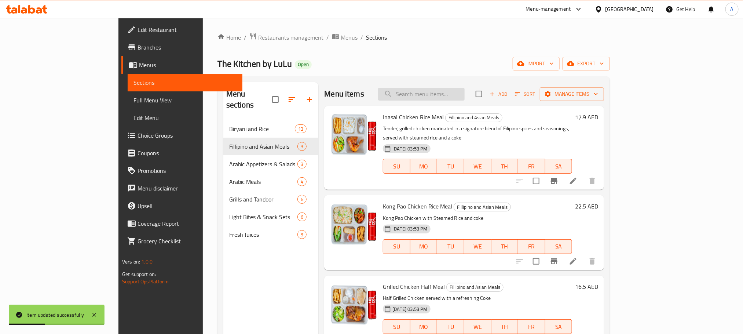
click at [458, 99] on input "search" at bounding box center [421, 94] width 87 height 13
paste input "Hummous Tabouleh Platter"
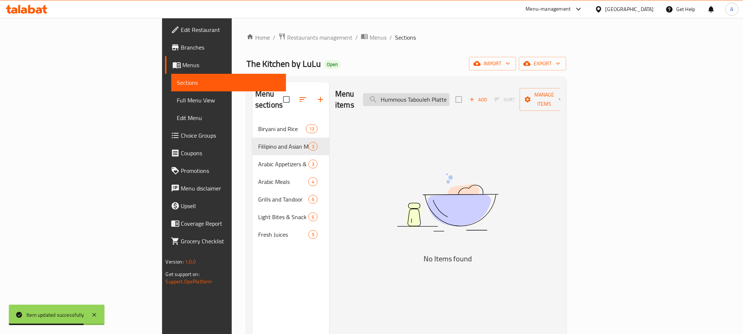
click at [450, 93] on input "Hummous Tabouleh Platter" at bounding box center [406, 99] width 87 height 13
paste input "search"
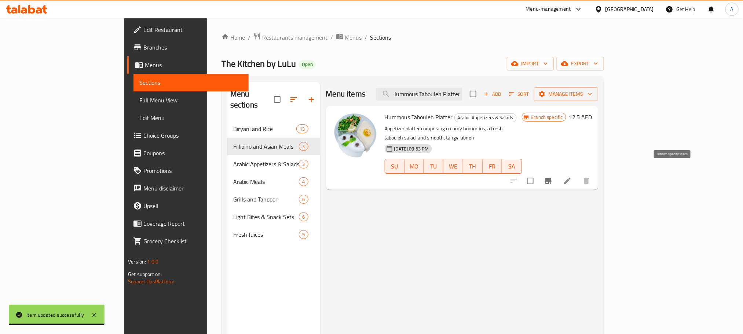
type input "Hummous Tabouleh Platter"
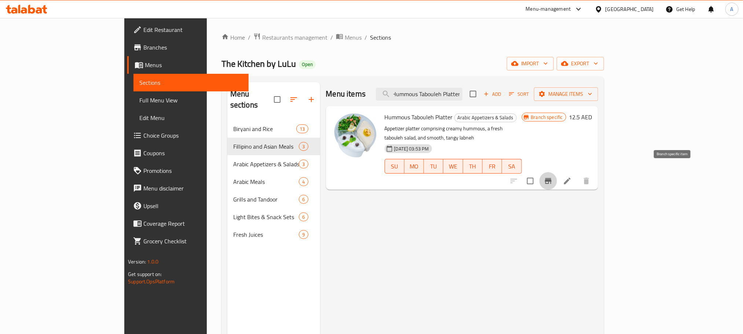
click at [552, 178] on icon "Branch-specific-item" at bounding box center [548, 181] width 7 height 6
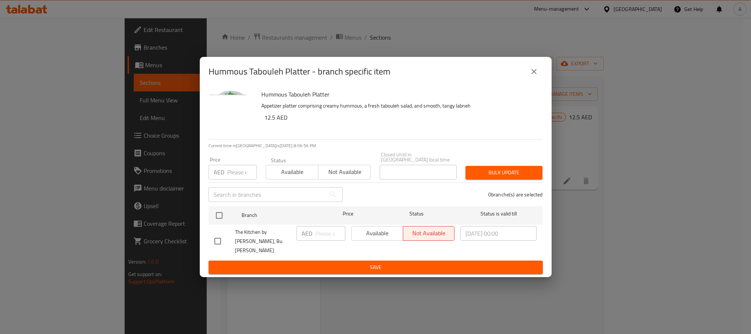
click at [221, 242] on input "checkbox" at bounding box center [217, 240] width 15 height 15
checkbox input "true"
click at [331, 237] on input "number" at bounding box center [330, 233] width 30 height 15
paste input "17.50"
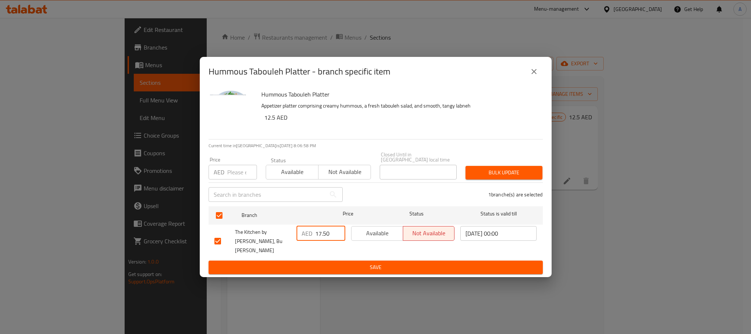
type input "17.50"
click at [351, 263] on span "Save" at bounding box center [376, 267] width 323 height 9
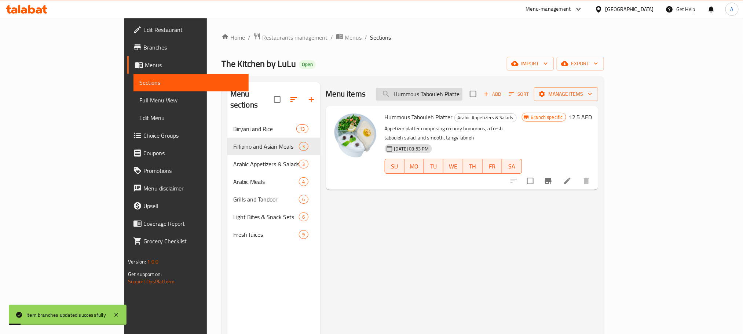
click at [462, 96] on input "Hummous Tabouleh Platter" at bounding box center [419, 94] width 87 height 13
click at [462, 91] on input "Hummous Tabouleh Platter" at bounding box center [419, 94] width 87 height 13
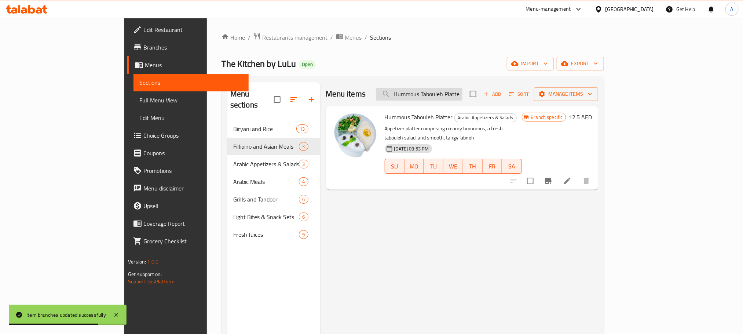
click at [462, 91] on input "Hummous Tabouleh Platter" at bounding box center [419, 94] width 87 height 13
paste input "Lebanese Hummous"
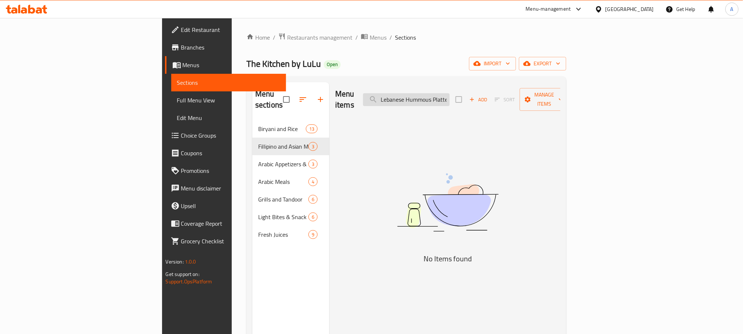
click at [450, 93] on input "Lebanese Hummous Platter" at bounding box center [406, 99] width 87 height 13
paste input "search"
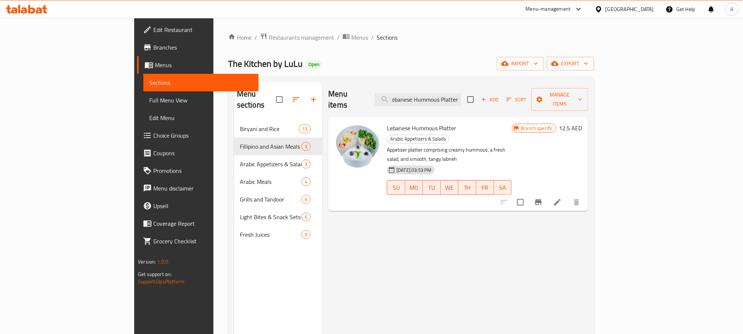
type input "Lebanese Hummous Platter"
click at [542, 199] on icon "Branch-specific-item" at bounding box center [538, 202] width 7 height 6
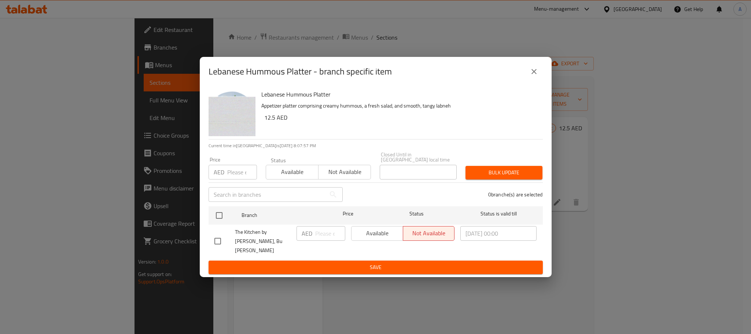
click at [217, 241] on input "checkbox" at bounding box center [217, 240] width 15 height 15
checkbox input "true"
click at [333, 238] on input "number" at bounding box center [330, 233] width 30 height 15
paste input "17.50"
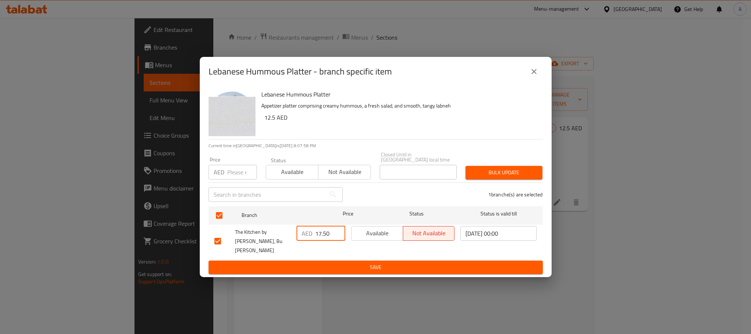
type input "17.50"
click at [337, 263] on span "Save" at bounding box center [376, 267] width 323 height 9
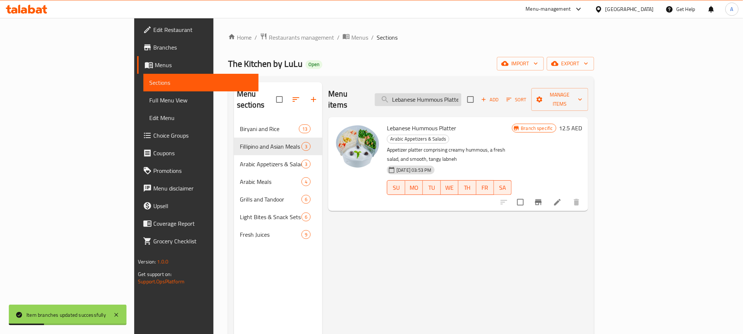
click at [461, 93] on input "Lebanese Hummous Platter" at bounding box center [418, 99] width 87 height 13
paste input "Arabic Salad Mini"
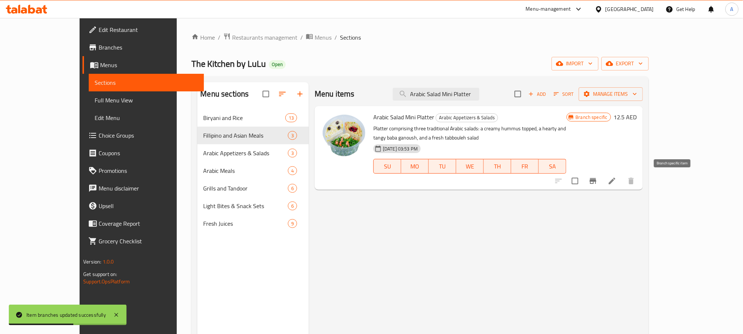
type input "Arabic Salad Mini Platter"
click at [596, 184] on icon "Branch-specific-item" at bounding box center [593, 181] width 7 height 6
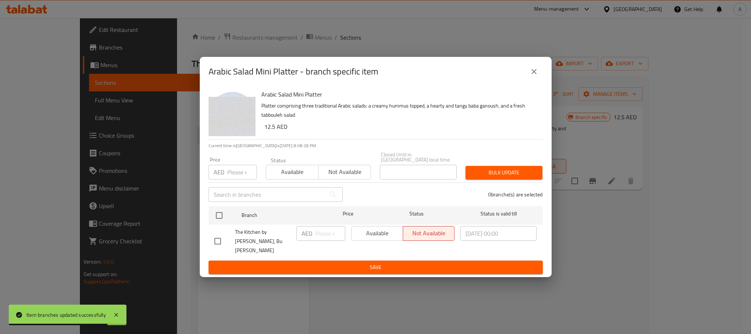
click at [217, 240] on input "checkbox" at bounding box center [217, 240] width 15 height 15
checkbox input "true"
click at [329, 239] on input "number" at bounding box center [330, 233] width 30 height 15
paste input "17.50"
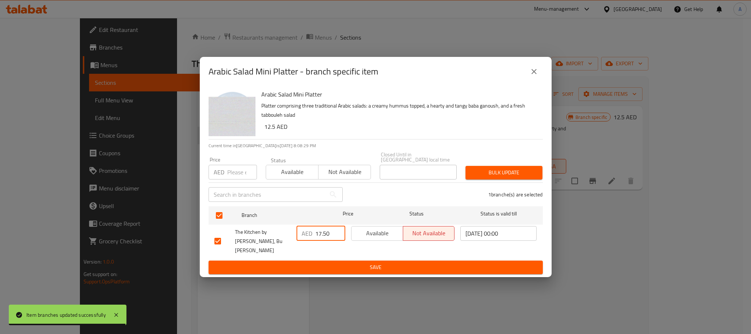
type input "17.50"
click at [328, 263] on span "Save" at bounding box center [376, 267] width 323 height 9
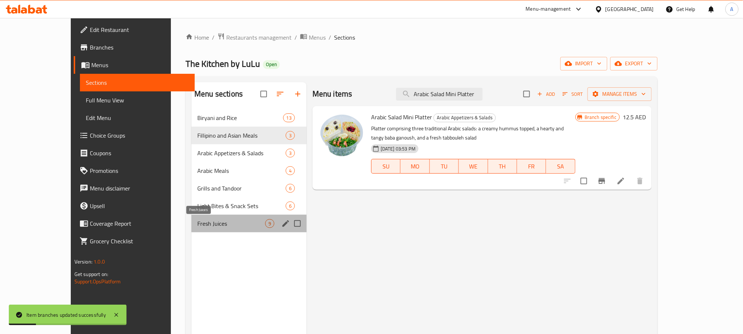
click at [206, 227] on span "Fresh Juices" at bounding box center [231, 223] width 68 height 9
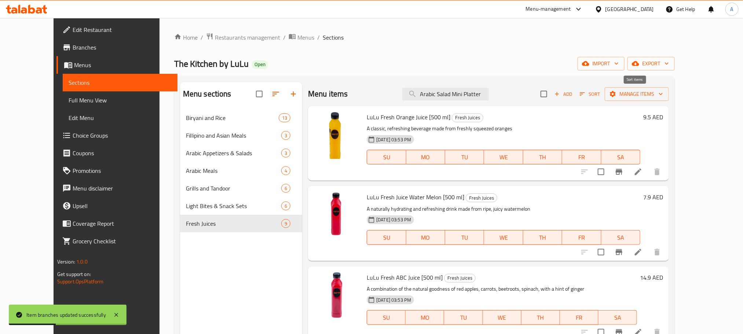
click at [586, 97] on icon "button" at bounding box center [582, 94] width 7 height 7
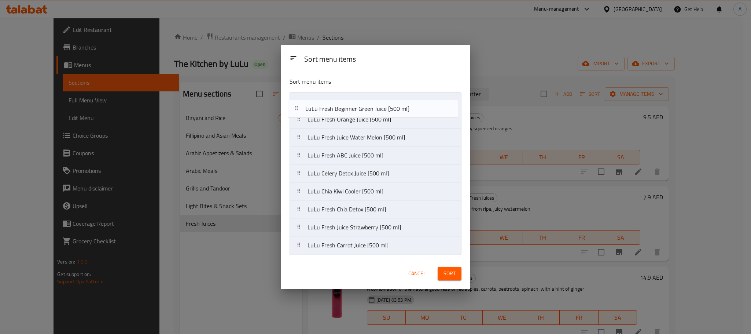
drag, startPoint x: 365, startPoint y: 161, endPoint x: 363, endPoint y: 111, distance: 49.9
click at [363, 111] on nav "LuLu Fresh Orange Juice [500 ml] LuLu Fresh Juice Water Melon [500 ml] LuLu Fre…" at bounding box center [376, 173] width 172 height 162
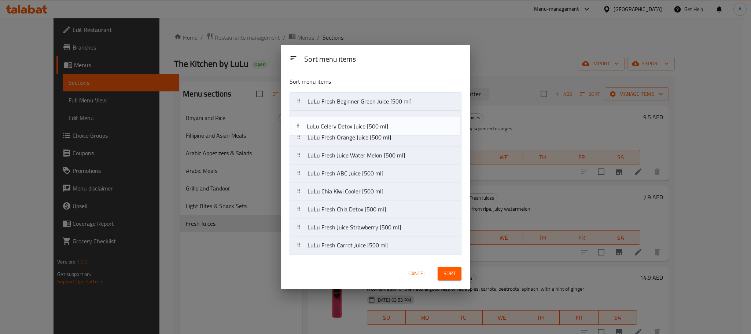
drag, startPoint x: 369, startPoint y: 177, endPoint x: 367, endPoint y: 128, distance: 49.2
click at [367, 128] on nav "LuLu Fresh Beginner Green Juice [500 ml] LuLu Fresh Orange Juice [500 ml] LuLu …" at bounding box center [376, 173] width 172 height 162
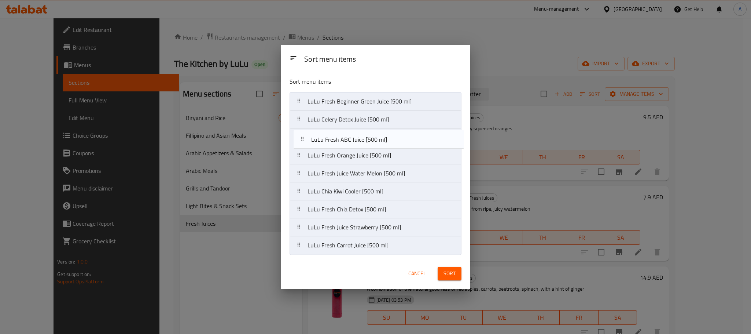
drag, startPoint x: 363, startPoint y: 174, endPoint x: 367, endPoint y: 137, distance: 37.2
click at [367, 137] on nav "LuLu Fresh Beginner Green Juice [500 ml] LuLu Celery Detox Juice [500 ml] LuLu …" at bounding box center [376, 173] width 172 height 162
drag, startPoint x: 360, startPoint y: 173, endPoint x: 361, endPoint y: 156, distance: 16.9
click at [361, 156] on nav "LuLu Fresh Beginner Green Juice [500 ml] LuLu Celery Detox Juice [500 ml] LuLu …" at bounding box center [376, 173] width 172 height 162
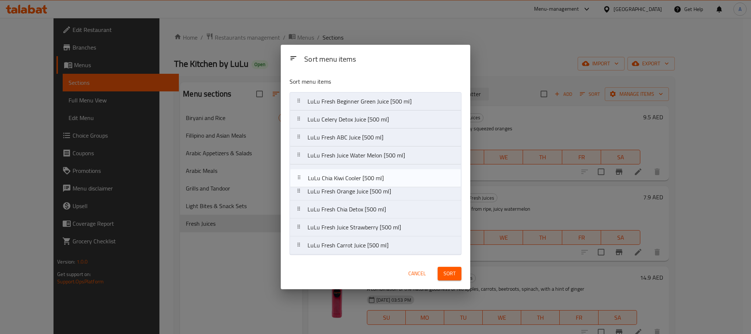
drag, startPoint x: 365, startPoint y: 192, endPoint x: 364, endPoint y: 176, distance: 15.8
click at [364, 176] on nav "LuLu Fresh Beginner Green Juice [500 ml] LuLu Celery Detox Juice [500 ml] LuLu …" at bounding box center [376, 173] width 172 height 162
drag, startPoint x: 372, startPoint y: 212, endPoint x: 373, endPoint y: 192, distance: 20.6
click at [373, 192] on nav "LuLu Fresh Beginner Green Juice [500 ml] LuLu Celery Detox Juice [500 ml] LuLu …" at bounding box center [376, 173] width 172 height 162
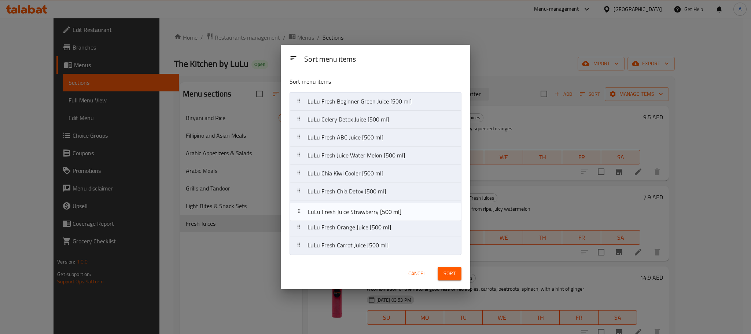
drag, startPoint x: 368, startPoint y: 228, endPoint x: 367, endPoint y: 208, distance: 19.4
click at [367, 208] on nav "LuLu Fresh Beginner Green Juice [500 ml] LuLu Celery Detox Juice [500 ml] LuLu …" at bounding box center [376, 173] width 172 height 162
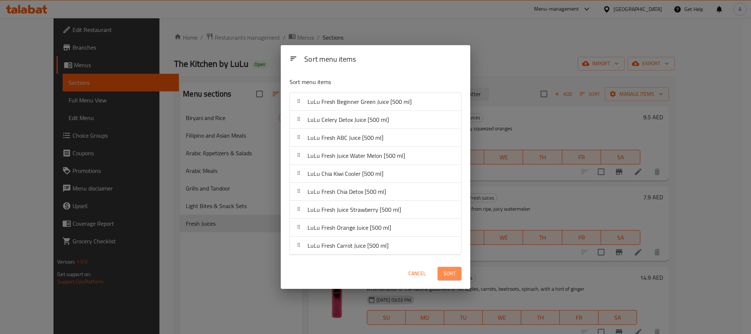
click at [448, 270] on span "Sort" at bounding box center [450, 273] width 12 height 9
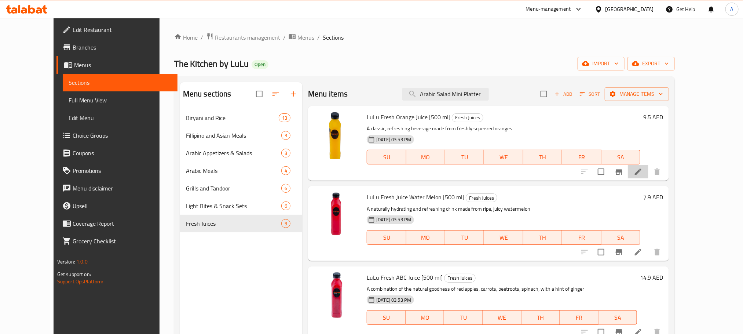
click at [648, 176] on li at bounding box center [638, 171] width 21 height 13
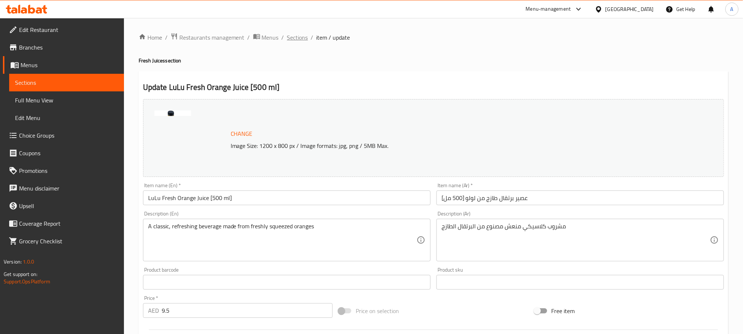
click at [294, 42] on span "Sections" at bounding box center [297, 37] width 21 height 9
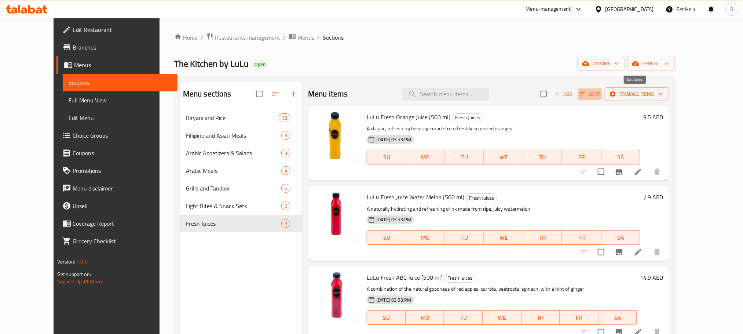
click at [600, 93] on span "Sort" at bounding box center [590, 94] width 20 height 8
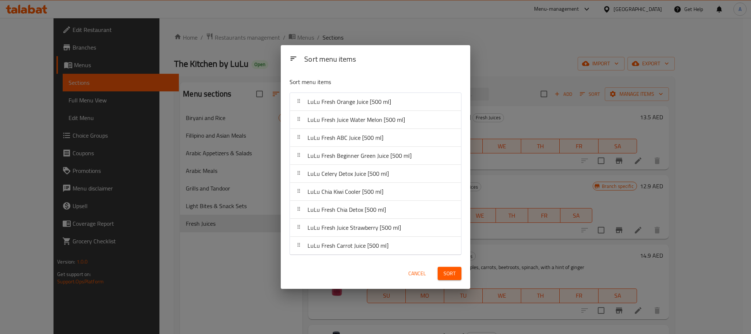
click at [526, 64] on div "Sort menu items Sort menu items LuLu Fresh Orange Juice [500 ml] LuLu Fresh Jui…" at bounding box center [375, 167] width 751 height 334
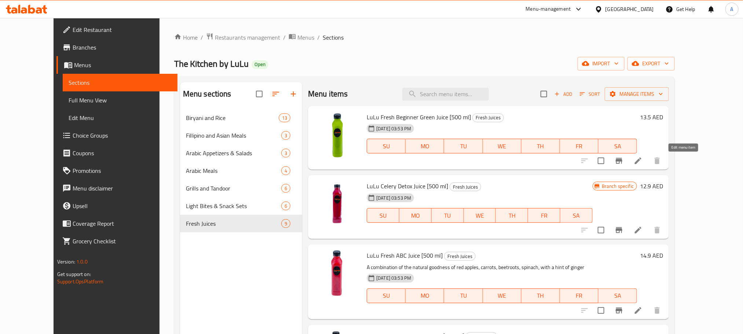
click at [642, 165] on icon at bounding box center [638, 160] width 9 height 9
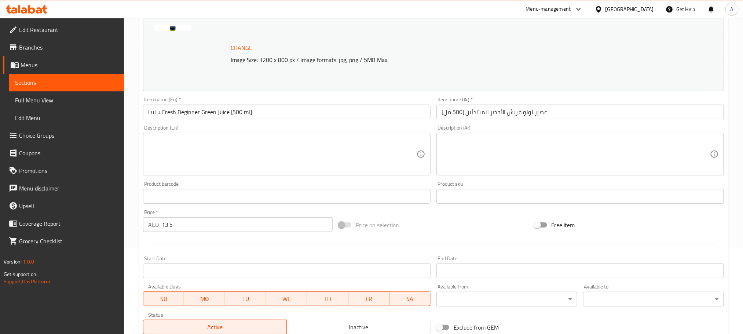
scroll to position [165, 0]
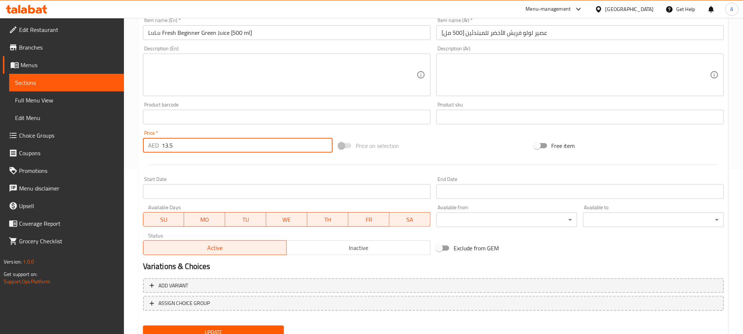
drag, startPoint x: 194, startPoint y: 143, endPoint x: 151, endPoint y: 144, distance: 42.6
click at [151, 144] on div "AED 13.5 Price *" at bounding box center [238, 145] width 190 height 15
type input "15"
click at [143, 325] on button "Update" at bounding box center [213, 332] width 141 height 14
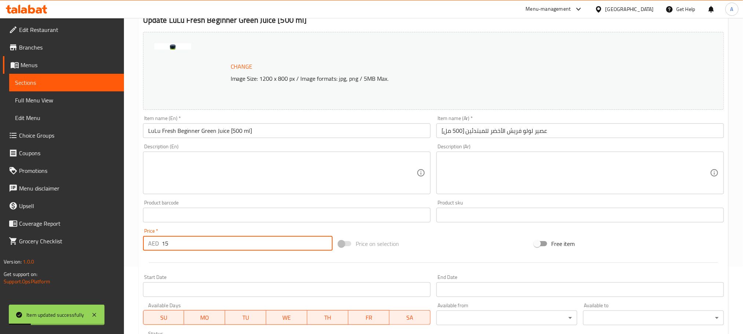
scroll to position [0, 0]
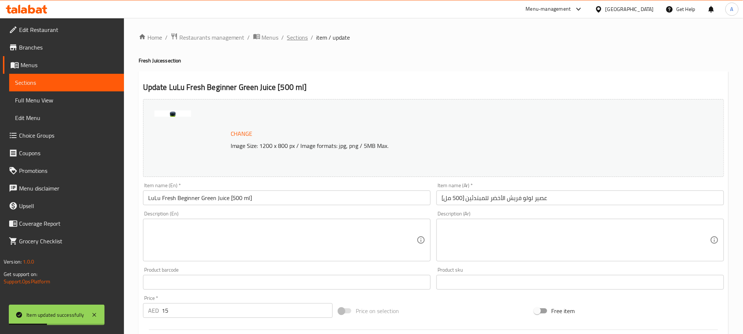
click at [303, 40] on span "Sections" at bounding box center [297, 37] width 21 height 9
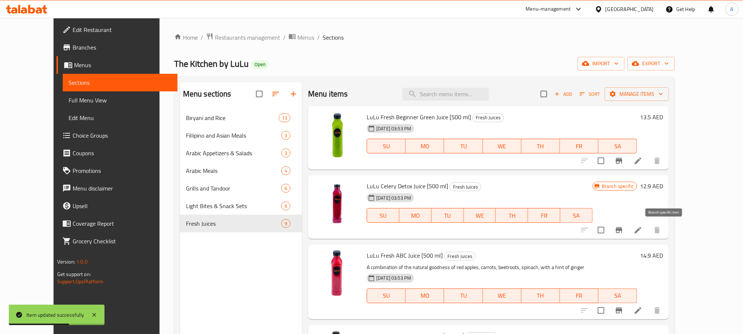
click at [623, 226] on icon "Branch-specific-item" at bounding box center [619, 230] width 9 height 9
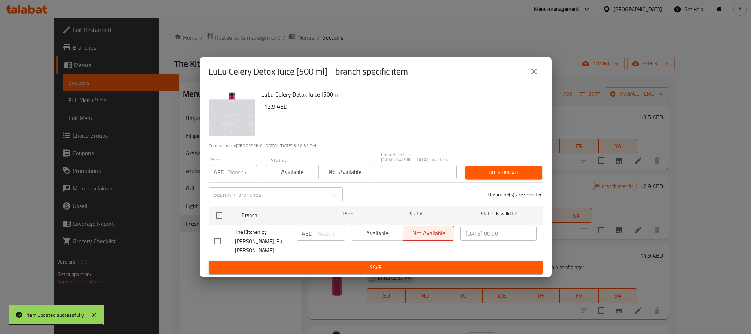
click at [220, 247] on input "checkbox" at bounding box center [217, 240] width 15 height 15
checkbox input "true"
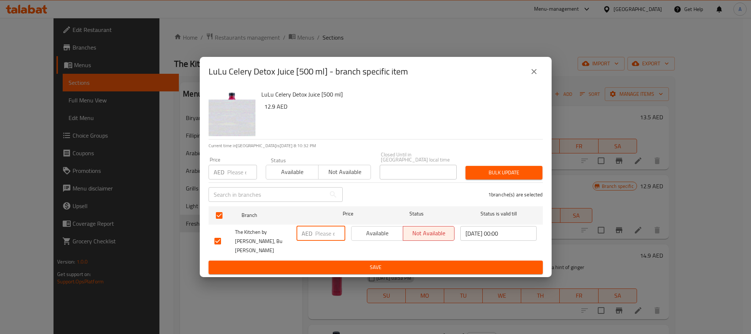
click at [331, 239] on input "number" at bounding box center [330, 233] width 30 height 15
type input "12"
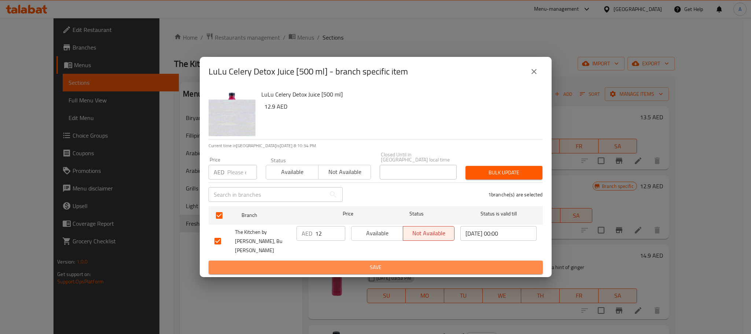
click at [334, 263] on span "Save" at bounding box center [376, 267] width 323 height 9
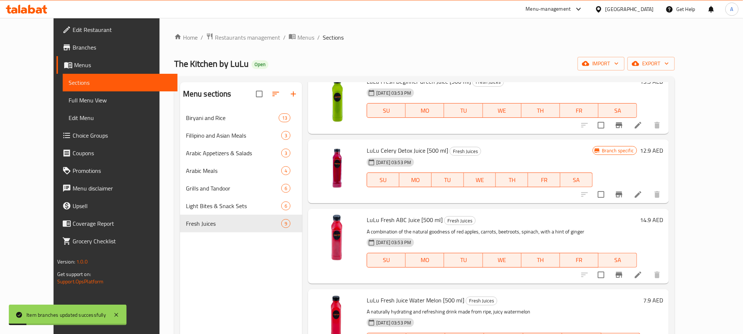
scroll to position [55, 0]
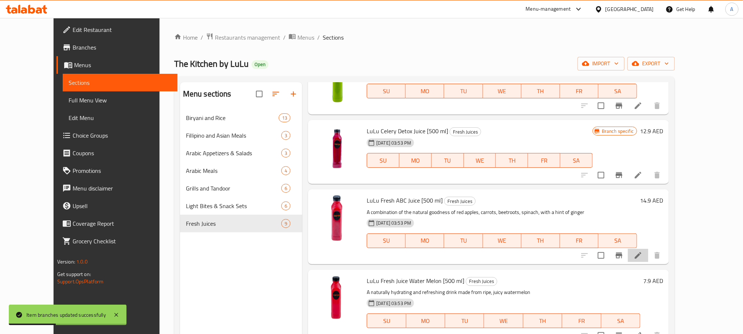
click at [648, 261] on li at bounding box center [638, 255] width 21 height 13
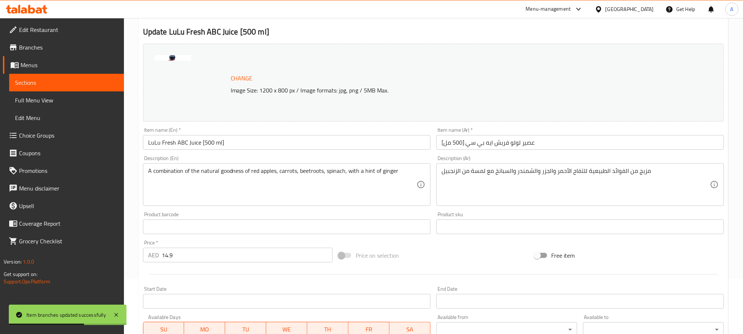
scroll to position [110, 0]
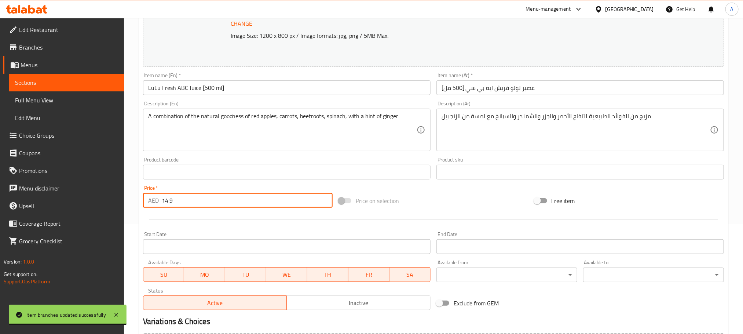
drag, startPoint x: 181, startPoint y: 196, endPoint x: 154, endPoint y: 201, distance: 26.8
click at [154, 201] on div "AED 14.9 Price *" at bounding box center [238, 200] width 190 height 15
paste input "50"
type input "14.50"
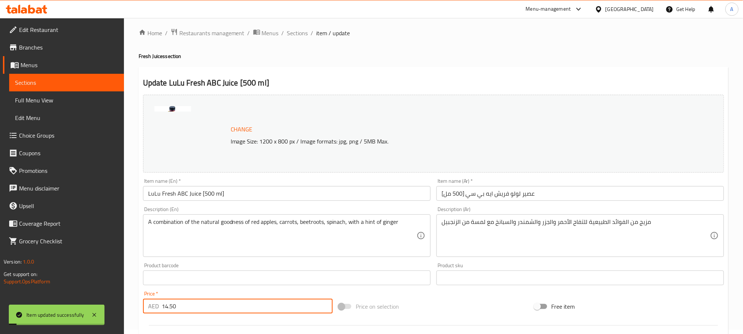
scroll to position [0, 0]
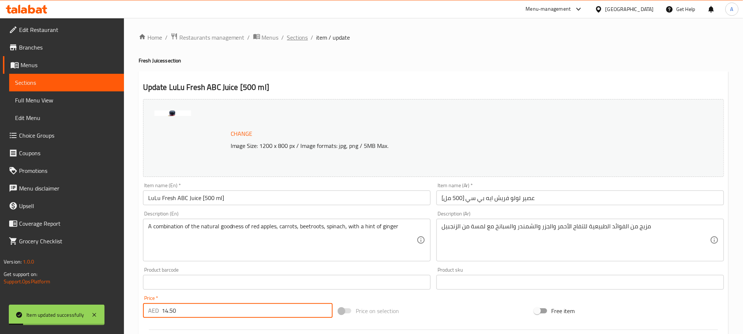
click at [303, 41] on span "Sections" at bounding box center [297, 37] width 21 height 9
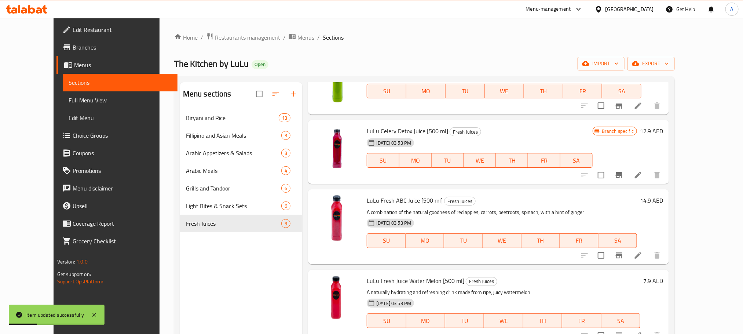
scroll to position [165, 0]
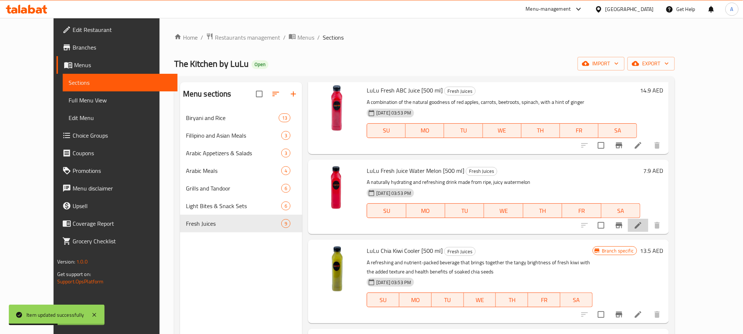
click at [648, 230] on li at bounding box center [638, 225] width 21 height 13
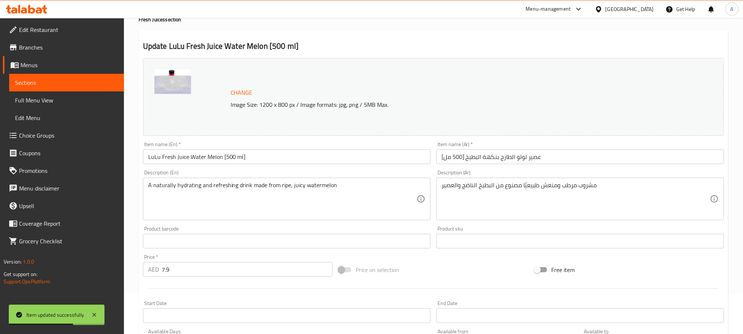
scroll to position [110, 0]
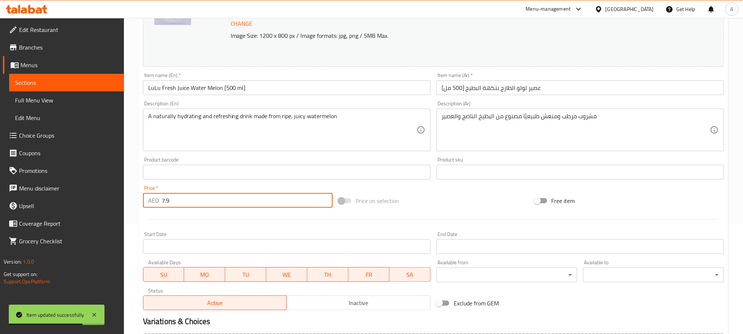
drag, startPoint x: 192, startPoint y: 199, endPoint x: 162, endPoint y: 199, distance: 29.7
click at [162, 199] on input "7.9" at bounding box center [247, 200] width 171 height 15
paste input "13.90"
type input "13.90"
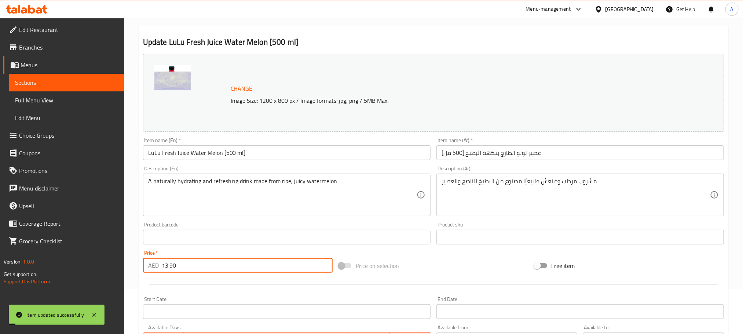
scroll to position [0, 0]
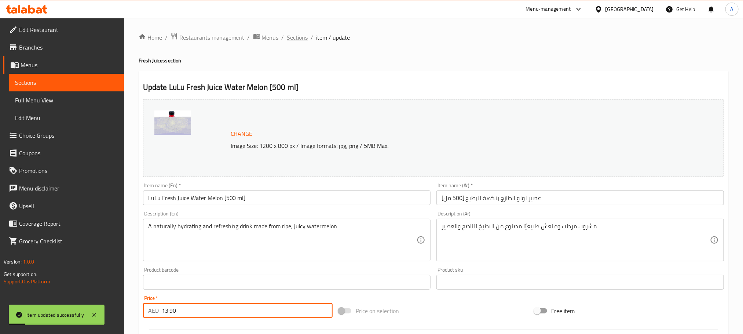
click at [303, 42] on span "Sections" at bounding box center [297, 37] width 21 height 9
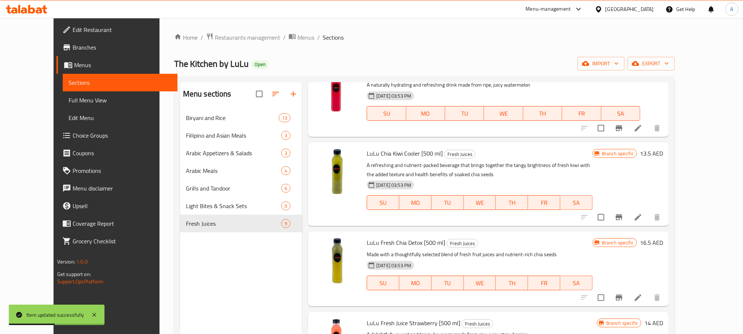
scroll to position [275, 0]
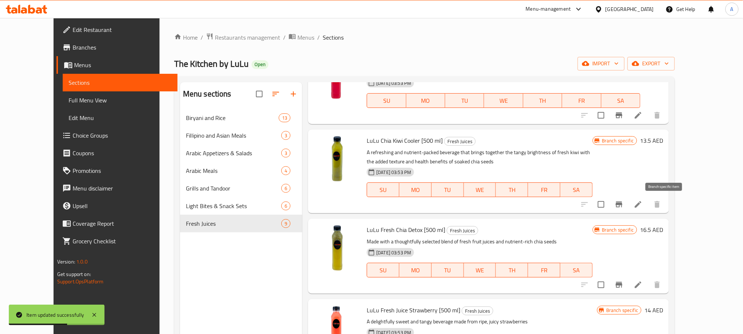
click at [623, 207] on icon "Branch-specific-item" at bounding box center [619, 204] width 9 height 9
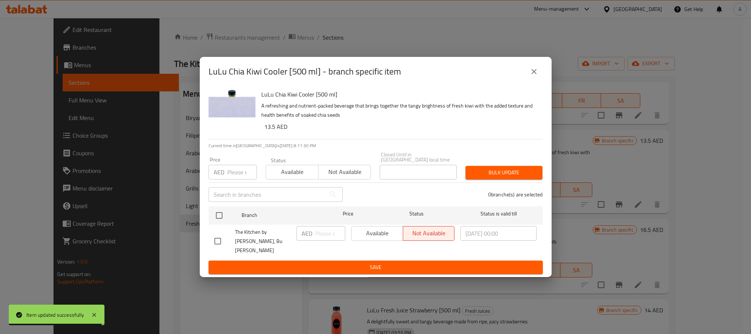
click at [217, 248] on input "checkbox" at bounding box center [217, 240] width 15 height 15
checkbox input "true"
click at [316, 240] on input "number" at bounding box center [330, 233] width 30 height 15
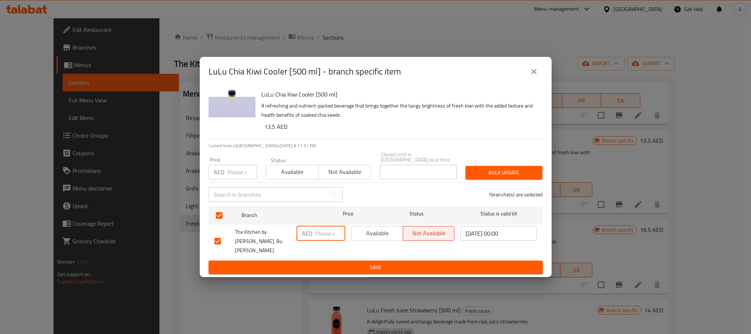
paste input "18.90"
type input "18.90"
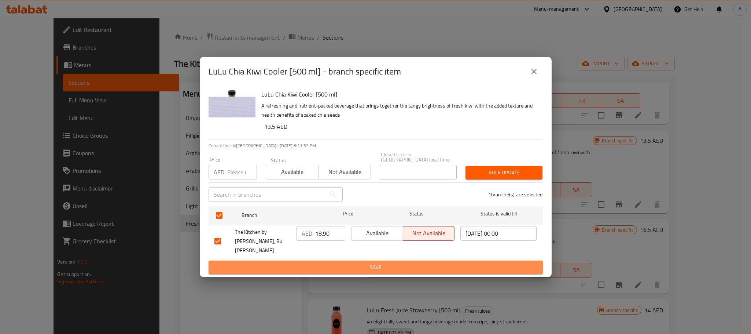
click at [318, 264] on span "Save" at bounding box center [376, 267] width 323 height 9
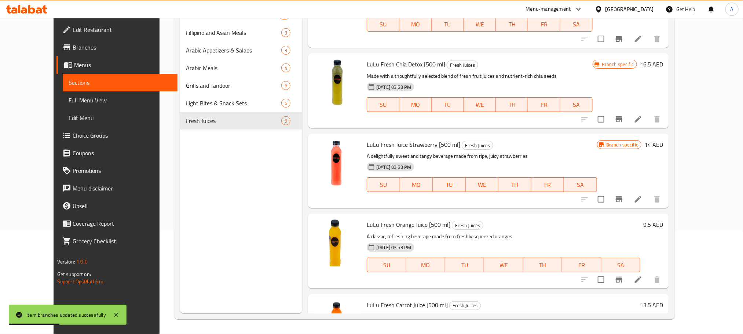
scroll to position [337, 0]
click at [623, 121] on icon "Branch-specific-item" at bounding box center [619, 120] width 9 height 9
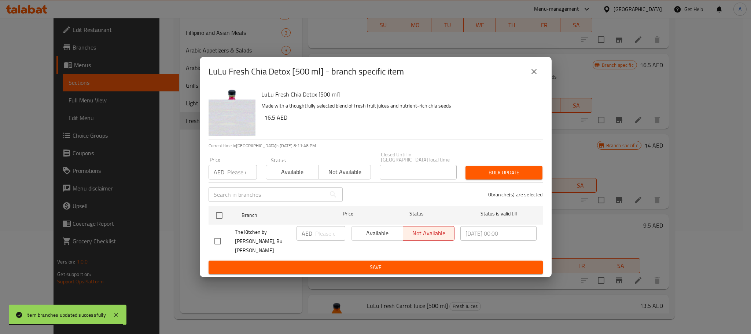
click at [221, 243] on input "checkbox" at bounding box center [217, 240] width 15 height 15
checkbox input "true"
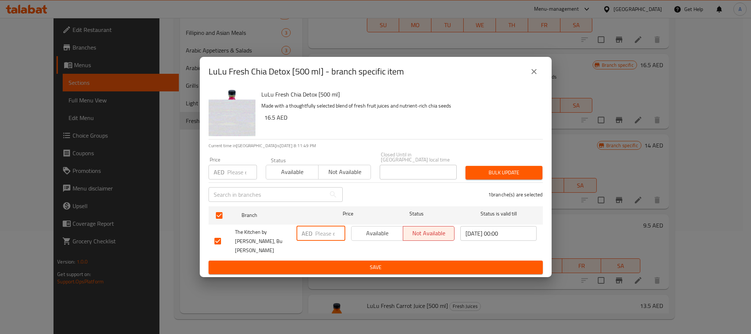
click at [330, 240] on input "number" at bounding box center [330, 233] width 30 height 15
paste input "19.25"
type input "19.25"
click at [347, 265] on span "Save" at bounding box center [376, 267] width 323 height 9
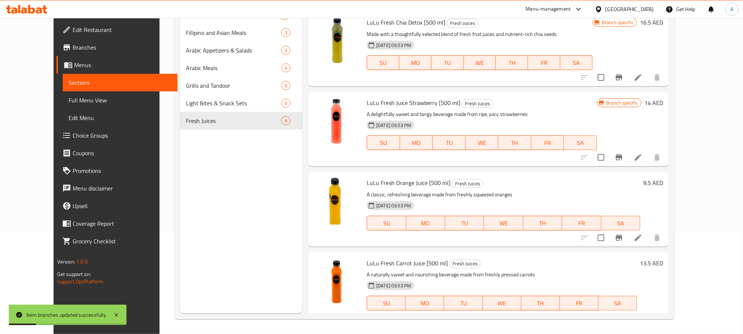
scroll to position [392, 0]
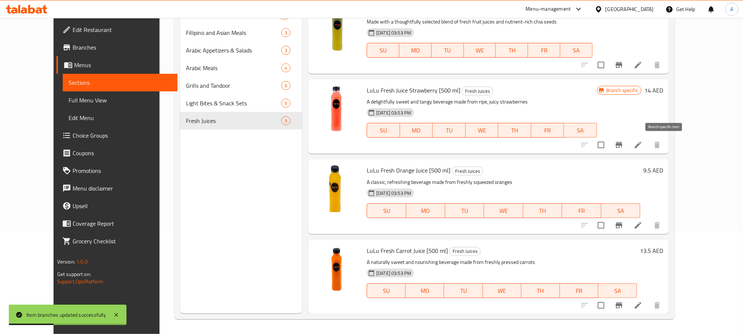
click at [622, 143] on icon "Branch-specific-item" at bounding box center [619, 145] width 7 height 6
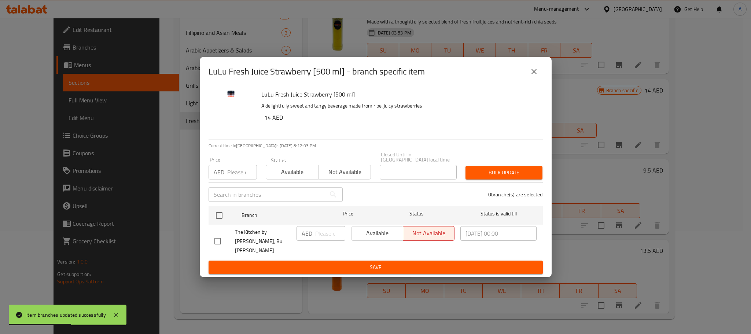
click at [216, 245] on input "checkbox" at bounding box center [217, 240] width 15 height 15
checkbox input "true"
click at [317, 238] on input "number" at bounding box center [330, 233] width 30 height 15
paste input "22.90"
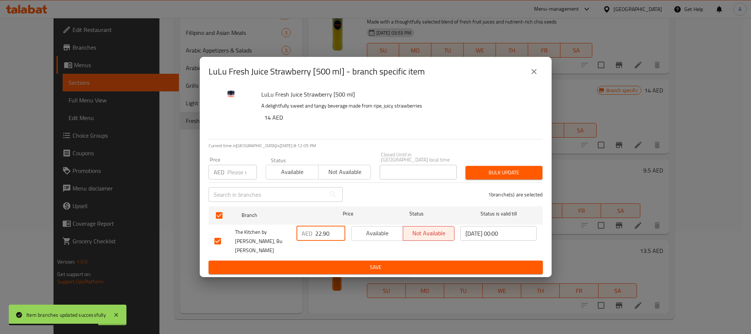
type input "22.90"
click at [327, 263] on span "Save" at bounding box center [376, 267] width 323 height 9
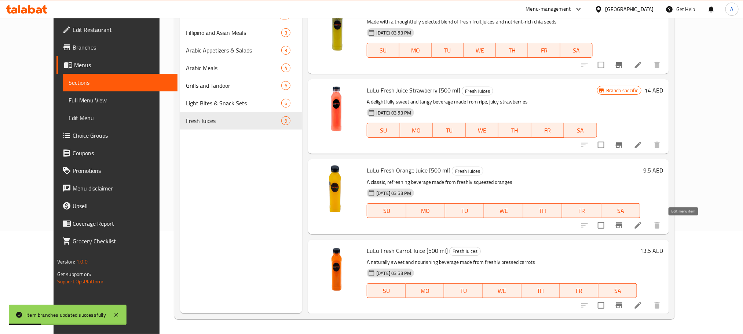
click at [642, 229] on icon at bounding box center [638, 225] width 9 height 9
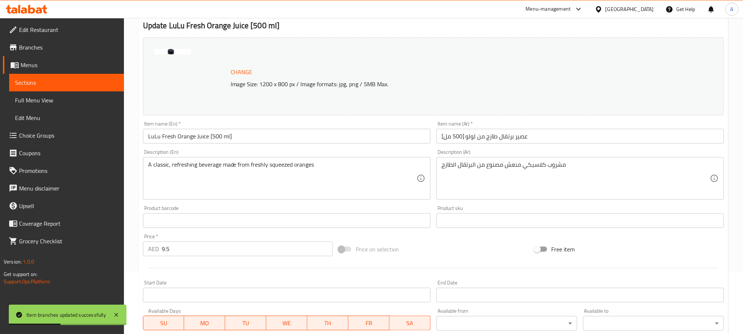
scroll to position [110, 0]
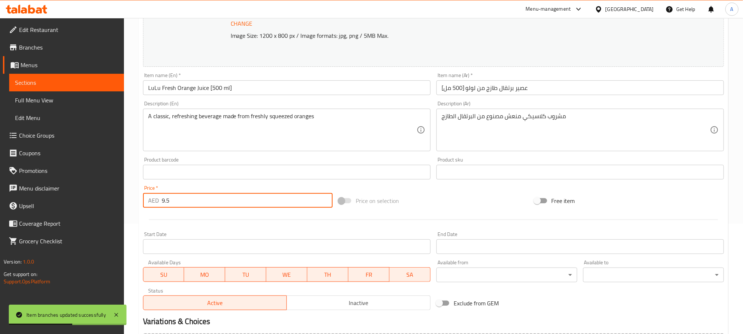
drag, startPoint x: 187, startPoint y: 206, endPoint x: 144, endPoint y: 201, distance: 43.1
click at [144, 201] on div "AED 9.5 Price *" at bounding box center [238, 200] width 190 height 15
type input "15"
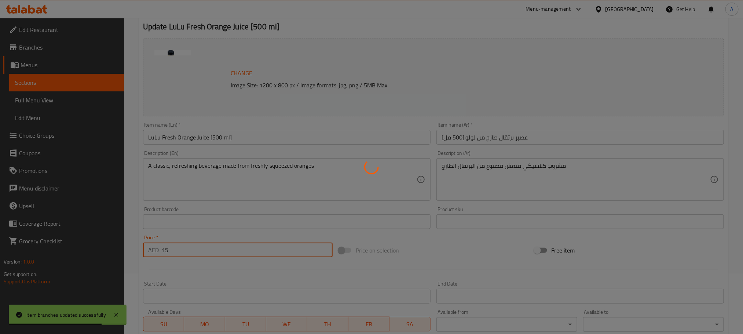
scroll to position [0, 0]
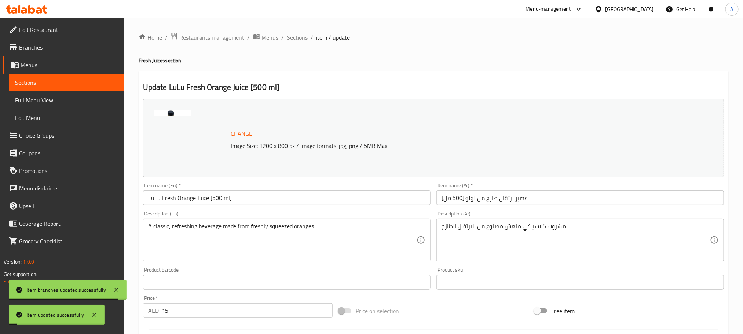
click at [295, 33] on span "Sections" at bounding box center [297, 37] width 21 height 9
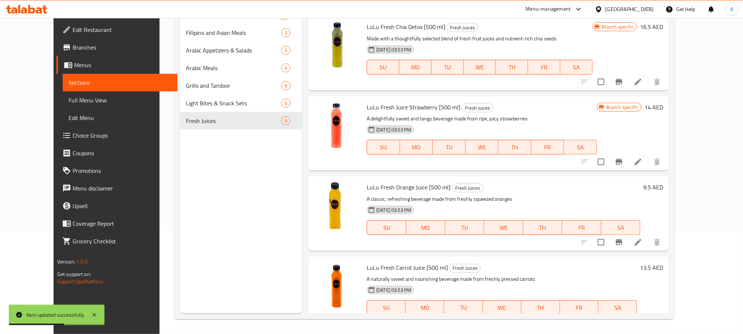
scroll to position [392, 0]
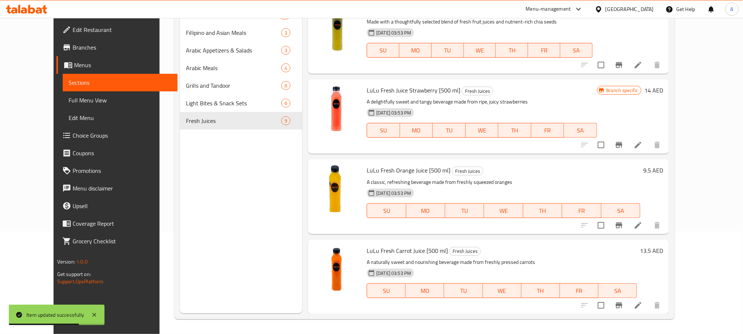
click at [648, 310] on li at bounding box center [638, 304] width 21 height 13
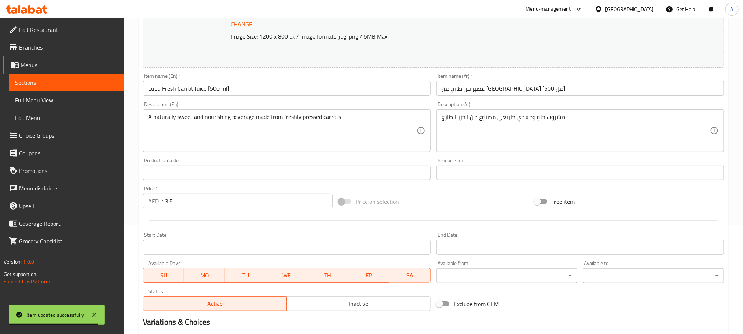
scroll to position [110, 0]
drag, startPoint x: 182, startPoint y: 203, endPoint x: 160, endPoint y: 199, distance: 22.6
click at [160, 199] on div "AED 13.5 Price *" at bounding box center [238, 200] width 190 height 15
paste input "7.50"
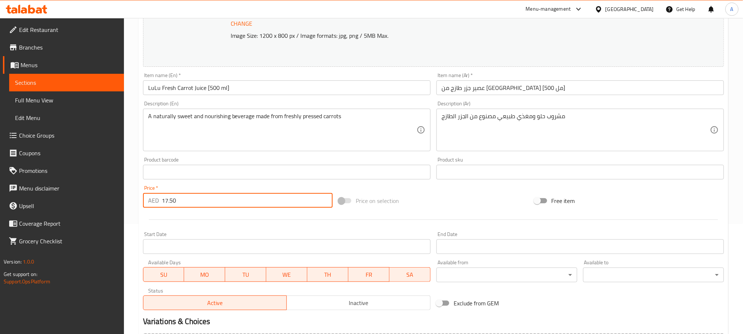
type input "17.50"
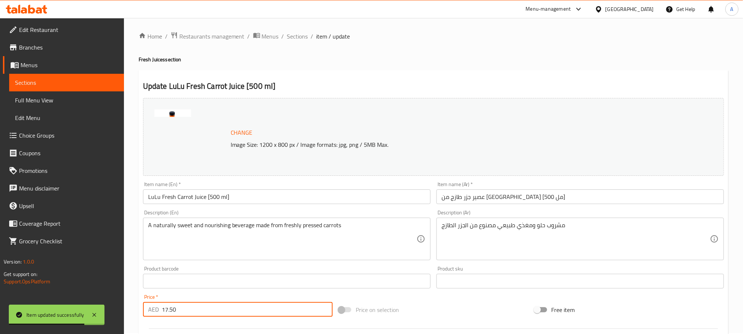
scroll to position [0, 0]
click at [36, 100] on span "Full Menu View" at bounding box center [66, 100] width 103 height 9
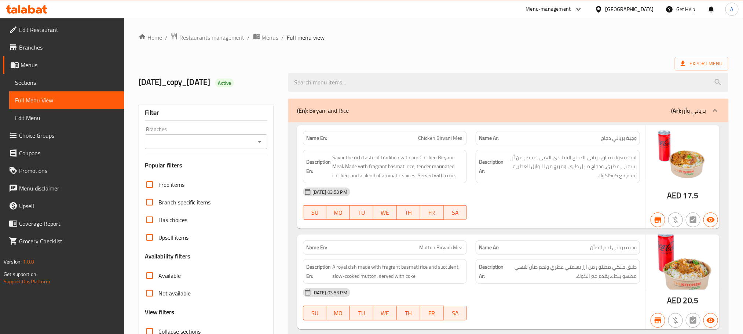
click at [256, 143] on icon "Open" at bounding box center [259, 141] width 9 height 9
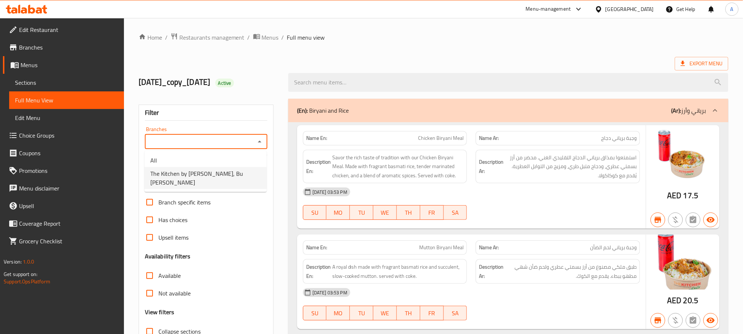
click at [234, 175] on li "The Kitchen by [PERSON_NAME], Bu [PERSON_NAME]" at bounding box center [205, 178] width 122 height 22
type input "The Kitchen by [PERSON_NAME], Bu [PERSON_NAME]"
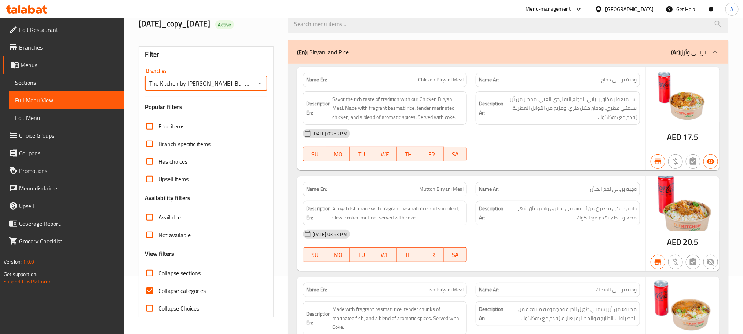
scroll to position [110, 0]
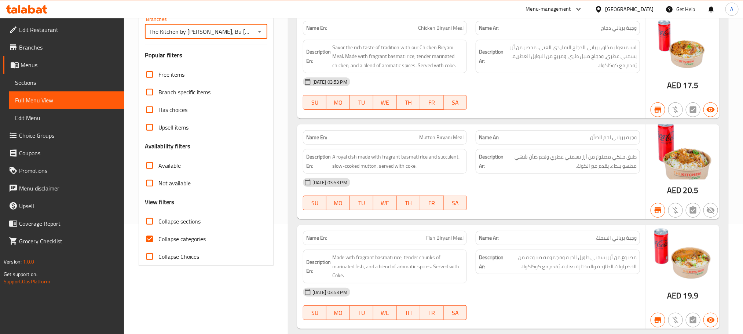
click at [148, 224] on input "Collapse sections" at bounding box center [150, 221] width 18 height 18
checkbox input "true"
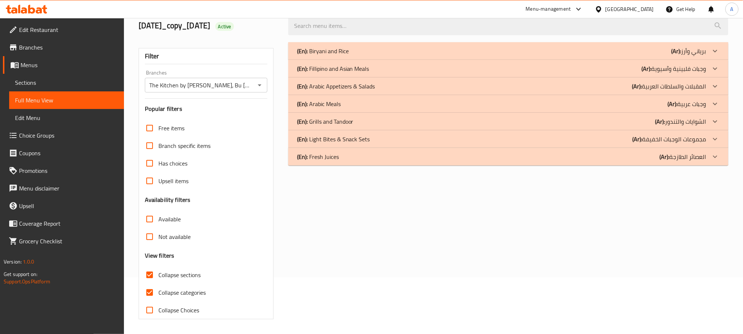
scroll to position [57, 0]
click at [625, 55] on div "(En): Fresh Juices (Ar): العصائر الطازجة" at bounding box center [501, 51] width 409 height 9
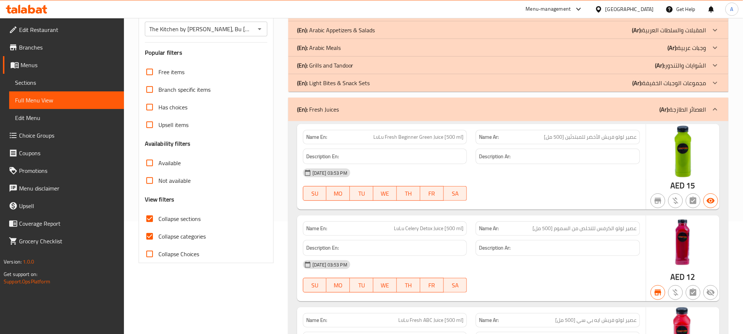
scroll to position [0, 0]
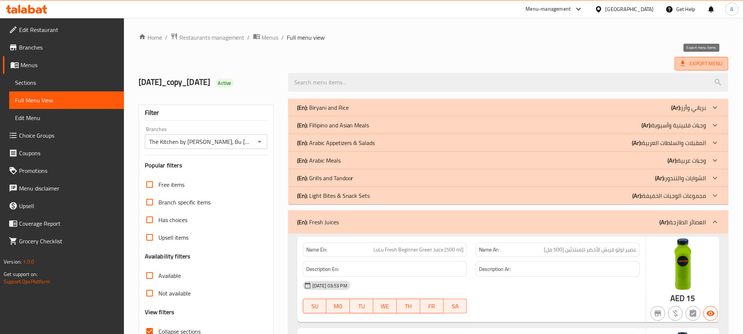
click at [689, 66] on span "Export Menu" at bounding box center [702, 63] width 42 height 9
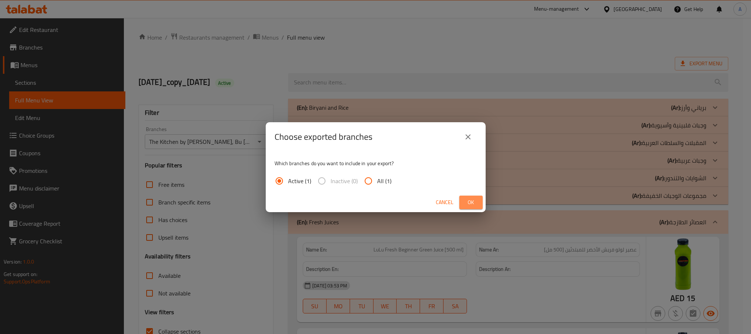
click at [474, 201] on span "Ok" at bounding box center [471, 202] width 12 height 9
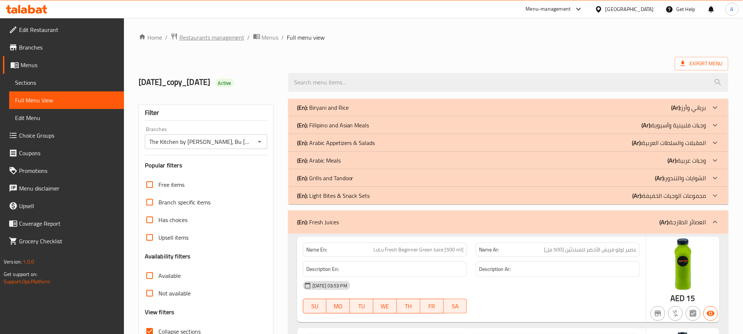
click at [203, 37] on span "Restaurants management" at bounding box center [211, 37] width 65 height 9
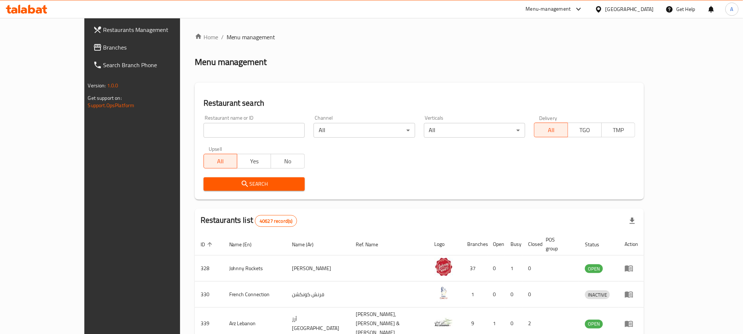
click at [103, 50] on span "Branches" at bounding box center [152, 47] width 99 height 9
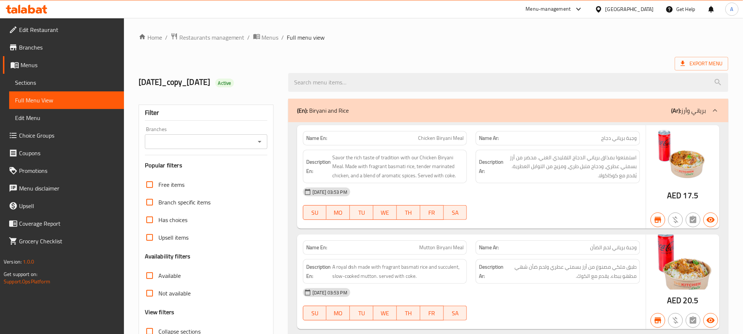
click at [201, 142] on input "Branches" at bounding box center [200, 141] width 106 height 10
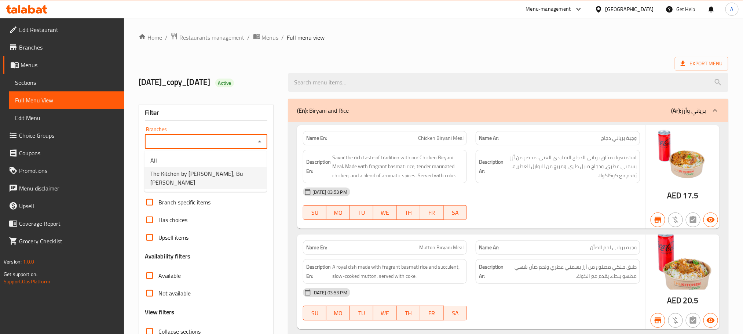
click at [205, 177] on span "The Kitchen by [PERSON_NAME], Bu [PERSON_NAME]" at bounding box center [205, 178] width 110 height 18
type input "The Kitchen by [PERSON_NAME], Bu [PERSON_NAME]"
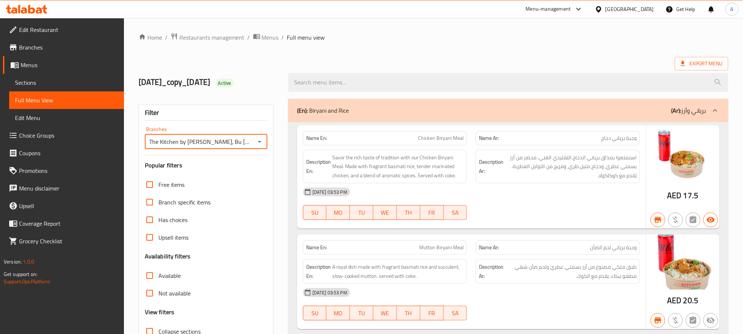
click at [388, 86] on input "search" at bounding box center [508, 82] width 440 height 19
paste input "19.90"
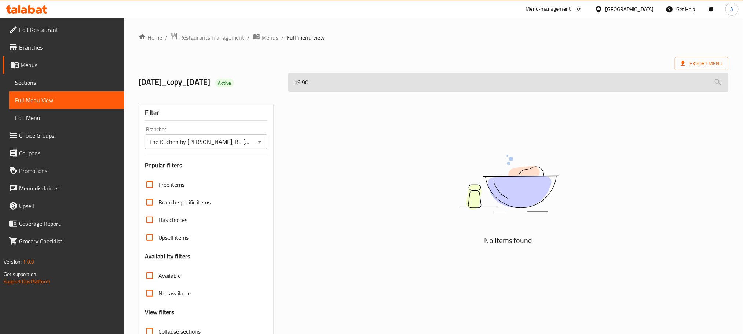
click at [378, 77] on input "19.90" at bounding box center [508, 82] width 440 height 19
paste input "Fish Biryani Meal"
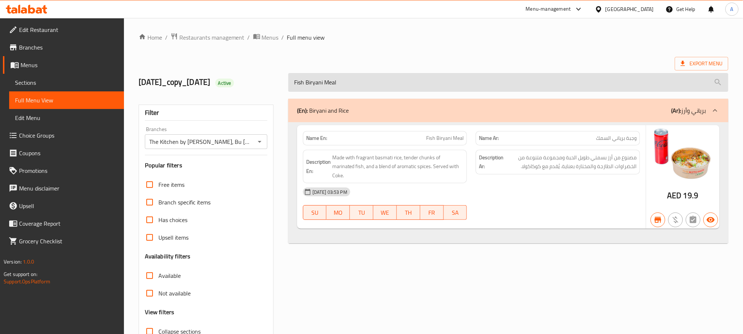
click at [419, 84] on input "Fish Biryani Meal" at bounding box center [508, 82] width 440 height 19
paste input "Biryani Rice Dal Makh"
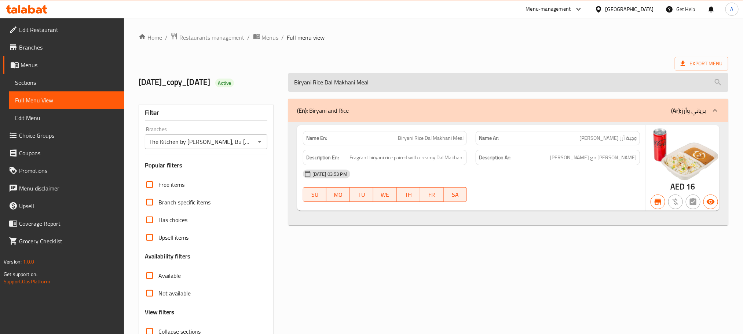
click at [434, 86] on input "Biryani Rice Dal Makhani Meal" at bounding box center [508, 82] width 440 height 19
paste input "Jeera Rice Kadai Paneer"
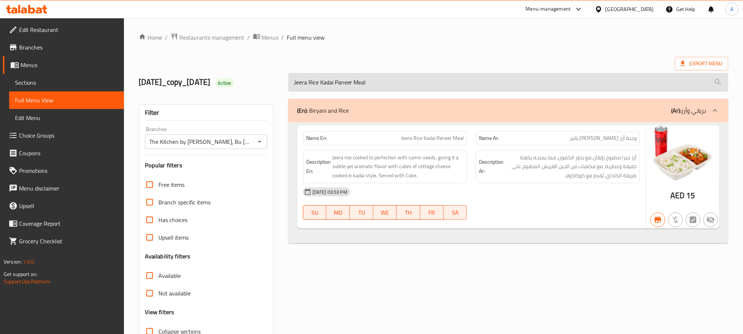
click at [373, 81] on input "Jeera Rice Kadai Paneer Meal" at bounding box center [508, 82] width 440 height 19
paste input "Vegetable Biryani"
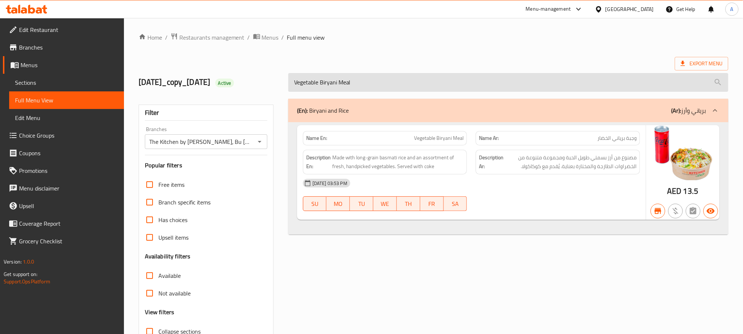
click at [355, 82] on input "Vegetable Biryani Meal" at bounding box center [508, 82] width 440 height 19
paste input "Chicken Bokhar"
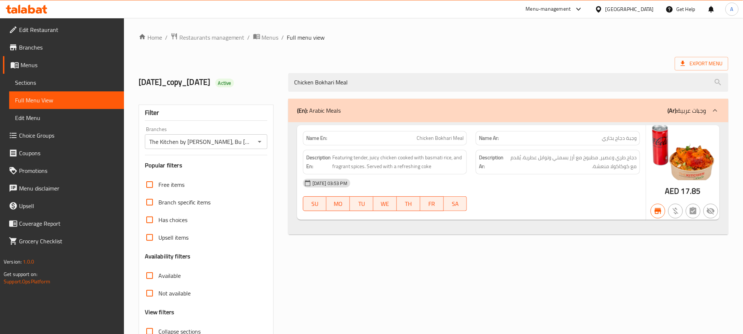
type input "Chicken Bokhari Meal"
click at [450, 142] on span "Chicken Bokhari Meal" at bounding box center [440, 138] width 47 height 8
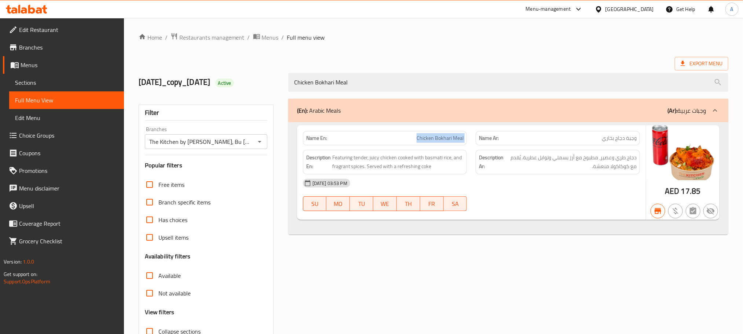
click at [450, 142] on span "Chicken Bokhari Meal" at bounding box center [440, 138] width 47 height 8
copy span "Chicken Bokhari Meal"
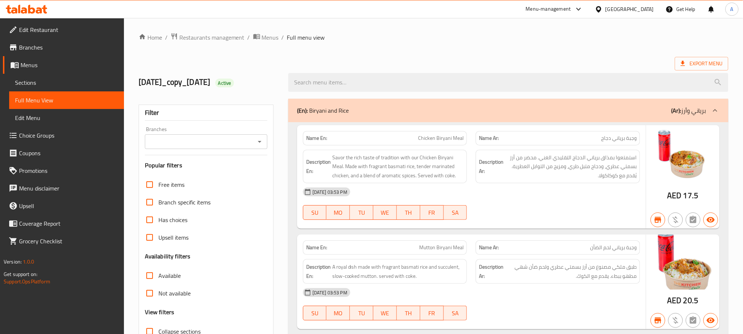
click at [218, 143] on input "Branches" at bounding box center [200, 141] width 106 height 10
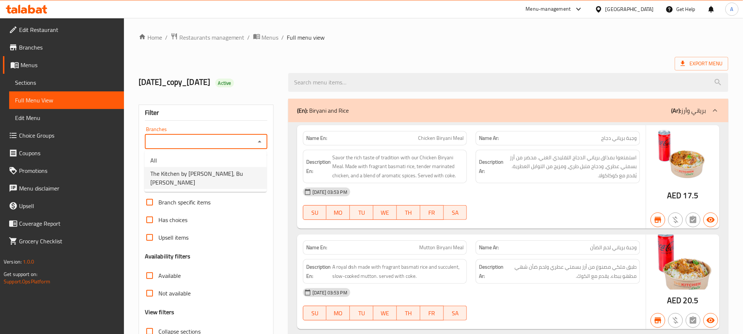
click at [202, 174] on span "The Kitchen by [PERSON_NAME], Bu [PERSON_NAME]" at bounding box center [205, 178] width 110 height 18
type input "The Kitchen by [PERSON_NAME], Bu [PERSON_NAME]"
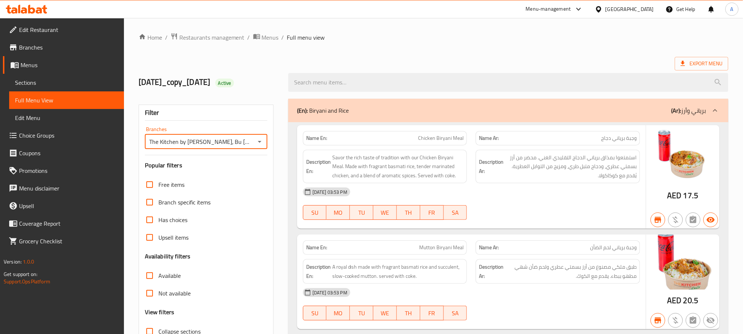
click at [414, 84] on input "search" at bounding box center [508, 82] width 440 height 19
paste input "Chicken Bokhari Meal"
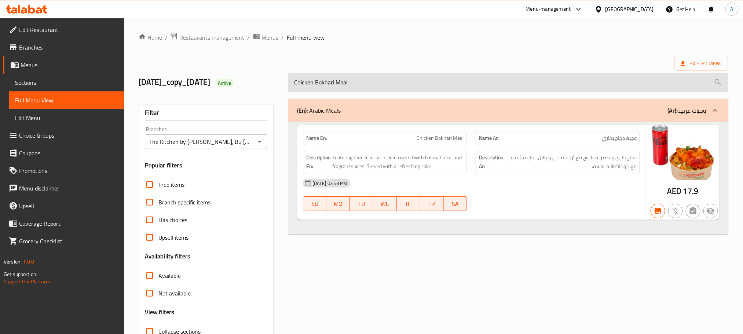
click at [378, 83] on input "Chicken Bokhari Meal" at bounding box center [508, 82] width 440 height 19
click at [378, 84] on input "Chicken Bokhari Meal" at bounding box center [508, 82] width 440 height 19
paste input "[PERSON_NAME]"
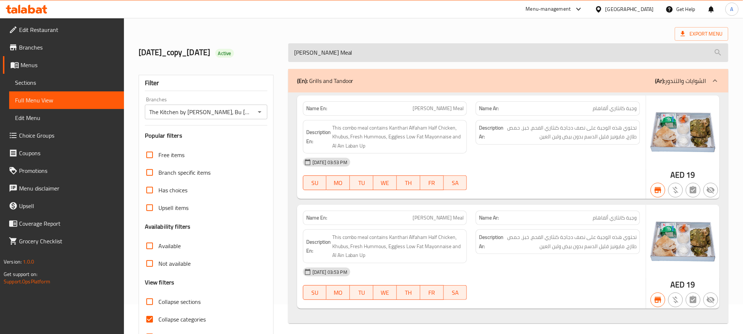
scroll to position [57, 0]
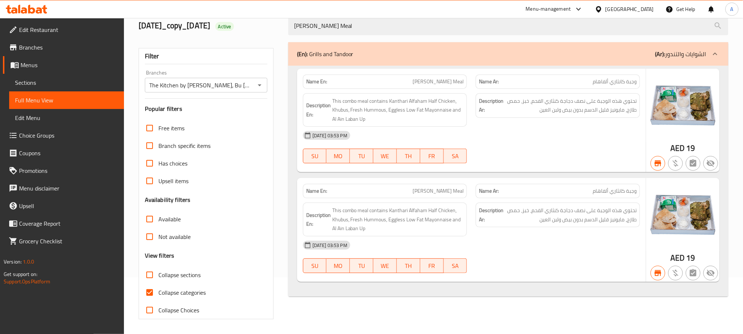
click at [430, 82] on span "[PERSON_NAME] Meal" at bounding box center [438, 82] width 51 height 8
copy span "[PERSON_NAME] Meal"
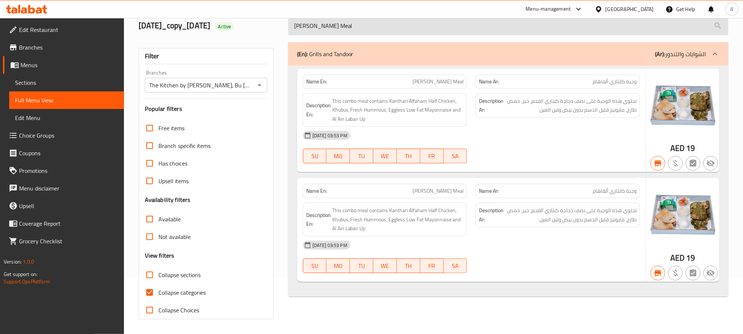
click at [380, 26] on input "[PERSON_NAME] Meal" at bounding box center [508, 26] width 440 height 19
paste input "Spicy"
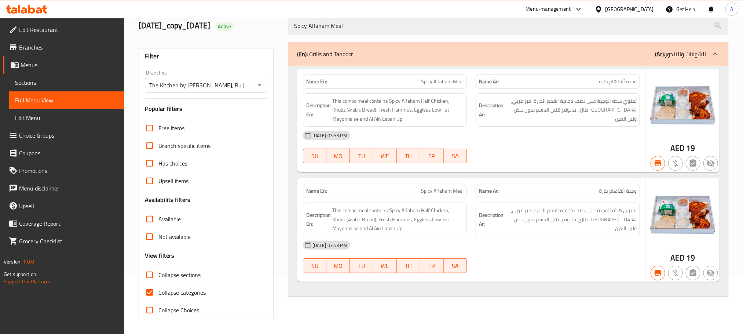
click at [429, 78] on span "Spicy Alfaham Meal" at bounding box center [442, 82] width 43 height 8
copy span "Spicy Alfaham Meal"
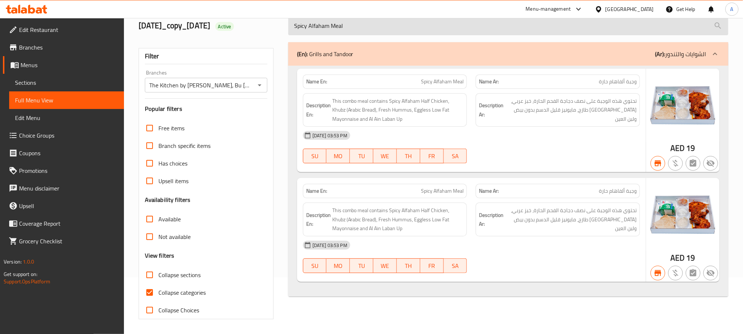
click at [384, 30] on input "Spicy Alfaham Meal" at bounding box center [508, 26] width 440 height 19
paste input "Chicken Shawarma"
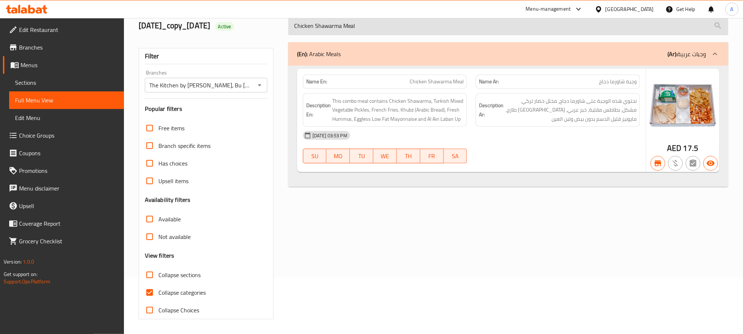
click at [360, 28] on input "Chicken Shawarma Meal" at bounding box center [508, 26] width 440 height 19
paste input "Chicken Mashavi Combo"
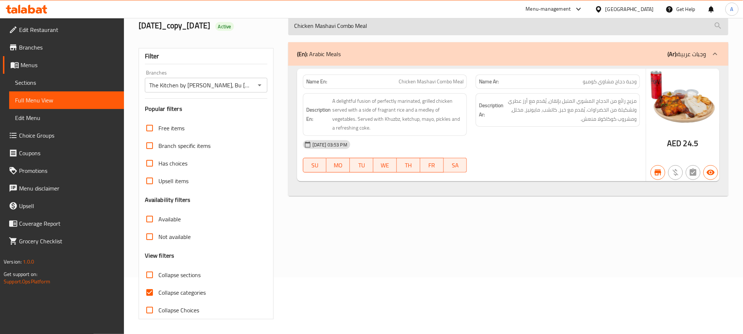
click at [373, 20] on input "Chicken Mashavi Combo Meal" at bounding box center [508, 26] width 440 height 19
click at [373, 22] on input "Chicken Mashavi Combo Meal" at bounding box center [508, 26] width 440 height 19
paste input "Tandoori Chicken Meal"
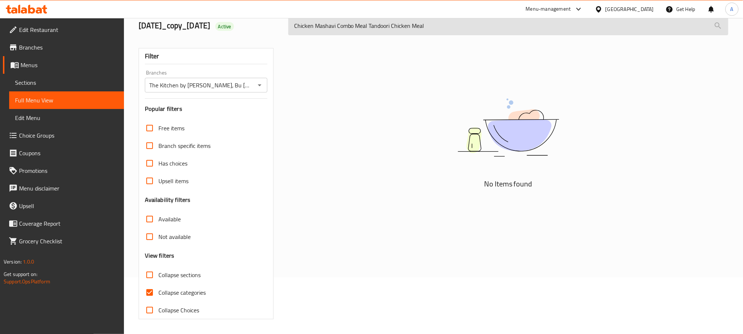
click at [371, 28] on input "Chicken Mashavi Combo Meal Tandoori Chicken Meal" at bounding box center [508, 26] width 440 height 19
paste input "search"
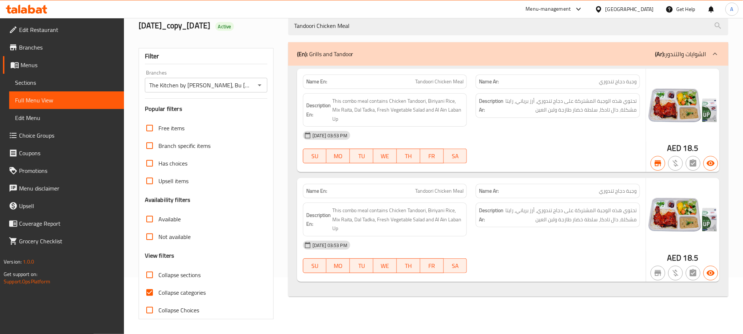
click at [429, 79] on span "Tandoori Chicken Meal" at bounding box center [439, 82] width 48 height 8
copy span "Tandoori Chicken Meal"
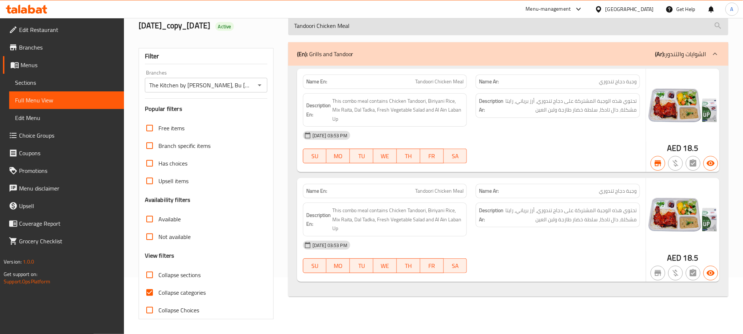
click at [396, 29] on input "Tandoori Chicken Meal" at bounding box center [508, 26] width 440 height 19
paste input "Chicken Nuggets Combo"
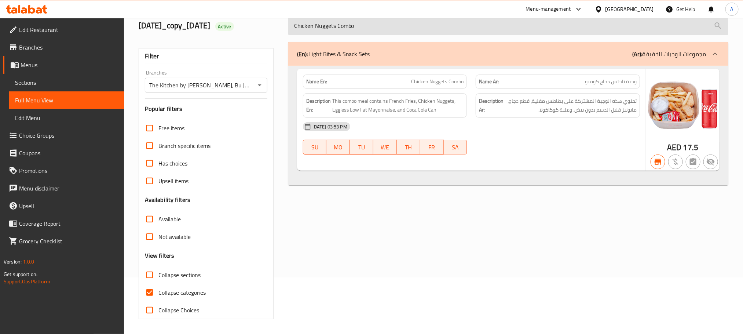
click at [354, 20] on input "Chicken Nuggets Combo" at bounding box center [508, 26] width 440 height 19
click at [354, 21] on input "Chicken Nuggets Combo" at bounding box center [508, 26] width 440 height 19
paste input "Popcorn"
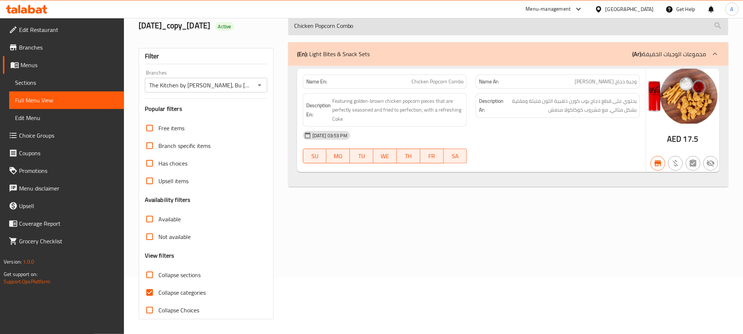
click at [363, 28] on input "Chicken Popcorn Combo" at bounding box center [508, 26] width 440 height 19
paste input "Punjabi Samosa"
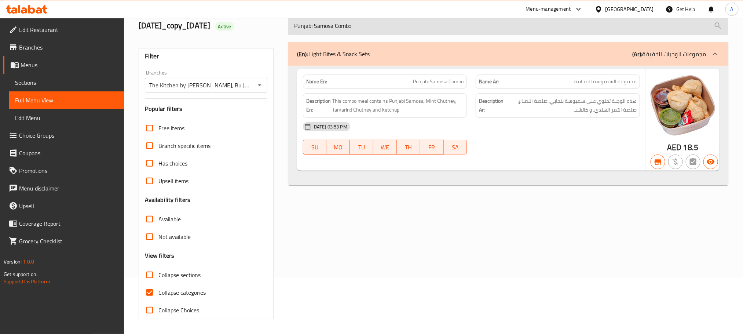
click at [349, 22] on input "Punjabi Samosa Combo" at bounding box center [508, 26] width 440 height 19
paste input "Falafel"
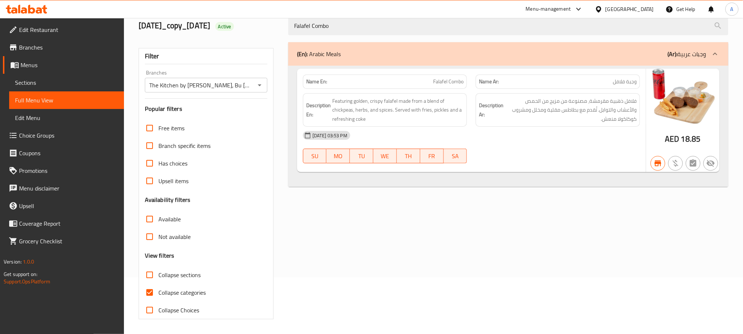
type input "Falafel Combo"
click at [435, 80] on span "Falafel Combo" at bounding box center [448, 82] width 30 height 8
copy span "Falafel Combo"
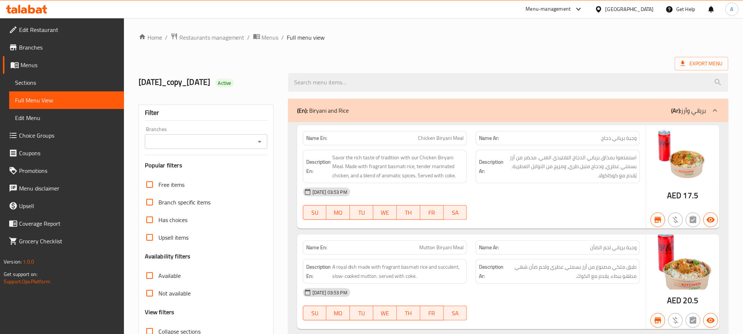
click at [234, 142] on input "Branches" at bounding box center [200, 141] width 106 height 10
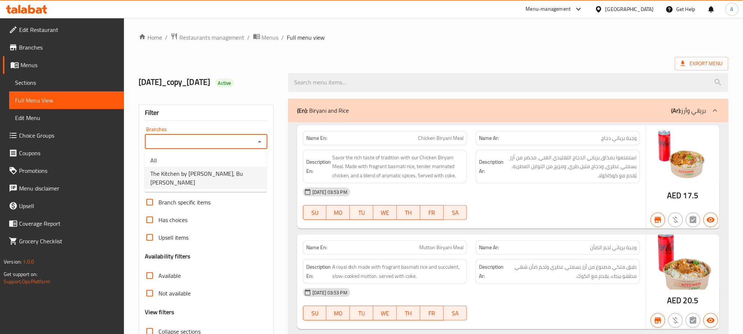
click at [230, 174] on li "The Kitchen by [PERSON_NAME], Bu [PERSON_NAME]" at bounding box center [205, 178] width 122 height 22
type input "The Kitchen by [PERSON_NAME], Bu [PERSON_NAME]"
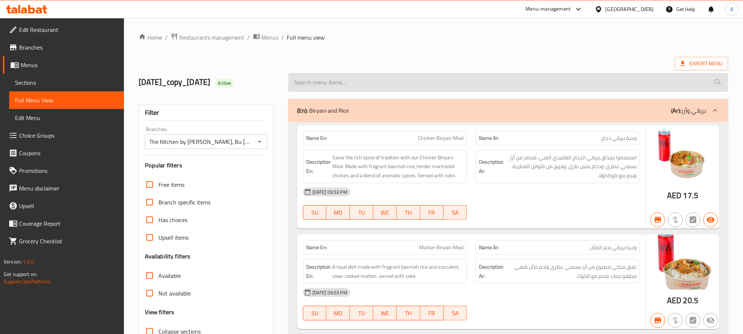
click at [407, 83] on input "search" at bounding box center [508, 82] width 440 height 19
paste input "Falafel Combo"
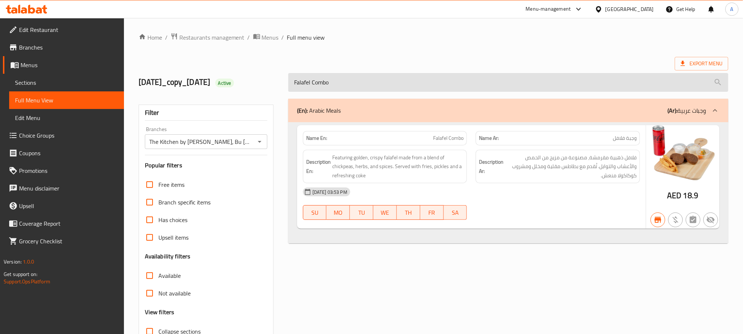
click at [384, 90] on input "Falafel Combo" at bounding box center [508, 82] width 440 height 19
paste input "Jumbo Chicken Pops"
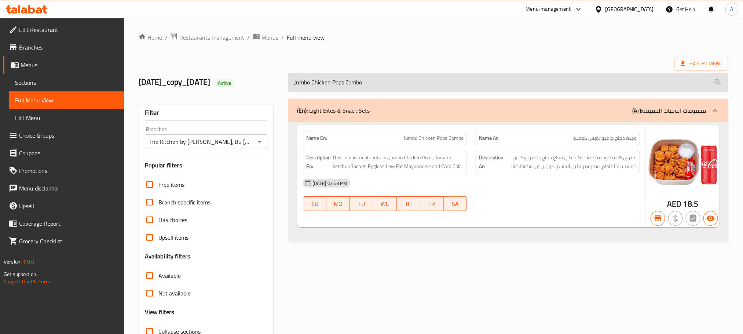
click at [367, 89] on input "Jumbo Chicken Pops Combo" at bounding box center [508, 82] width 440 height 19
click at [370, 82] on input "Jumbo Chicken Pops Combo" at bounding box center [508, 82] width 440 height 19
paste input "Broasted Shrimps"
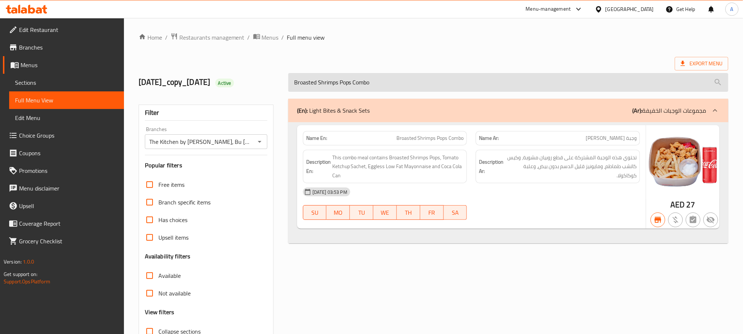
click at [374, 88] on input "Broasted Shrimps Pops Combo" at bounding box center [508, 82] width 440 height 19
paste input "Broasted Soya"
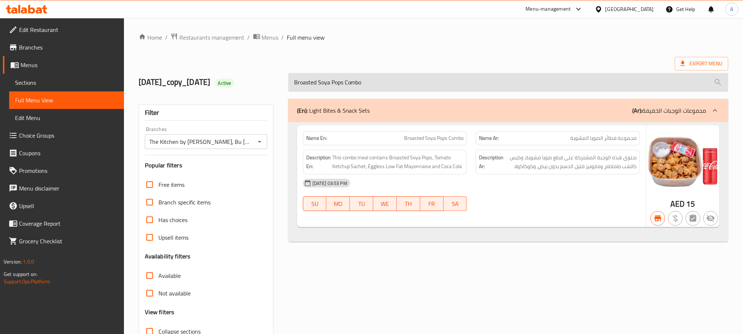
click at [353, 79] on input "Broasted Soya Pops Combo" at bounding box center [508, 82] width 440 height 19
paste input "Ghee Rice Beef Meal Deal"
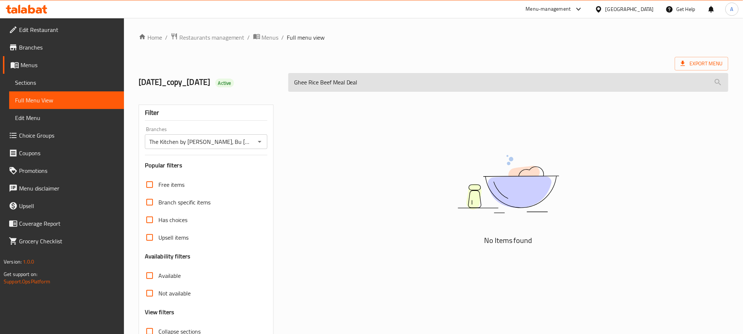
click at [345, 85] on input "Ghee Rice Beef Meal Deal" at bounding box center [508, 82] width 440 height 19
click at [349, 85] on input "Ghee Rice Beef Meal Deal" at bounding box center [508, 82] width 440 height 19
click at [350, 85] on input "Ghee Rice Beef Meal Deal" at bounding box center [508, 82] width 440 height 19
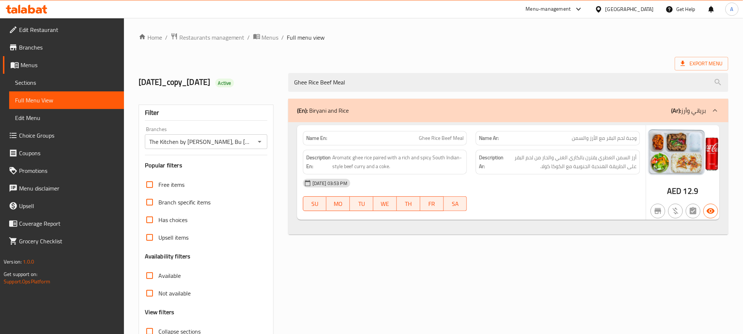
click at [451, 136] on span "Ghee Rice Beef Meal" at bounding box center [441, 138] width 45 height 8
copy span "Ghee Rice Beef Meal"
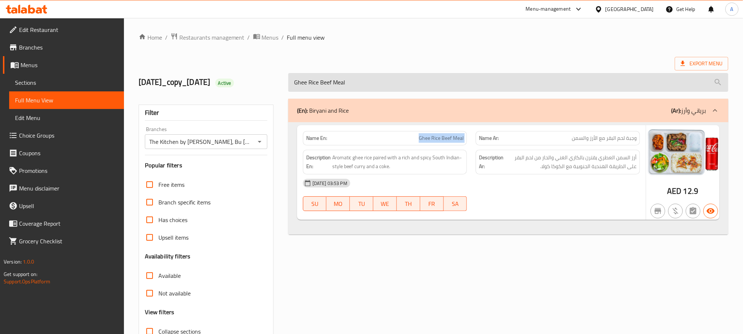
click at [363, 86] on input "Ghee Rice Beef Meal" at bounding box center [508, 82] width 440 height 19
paste input "Inasal Chicken Rice Meal"
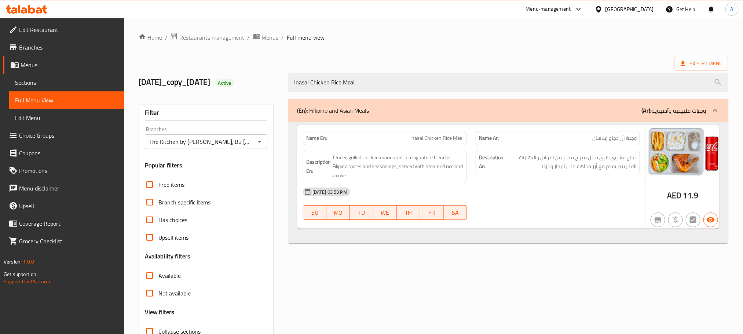
type input "Inasal Chicken Rice Meal"
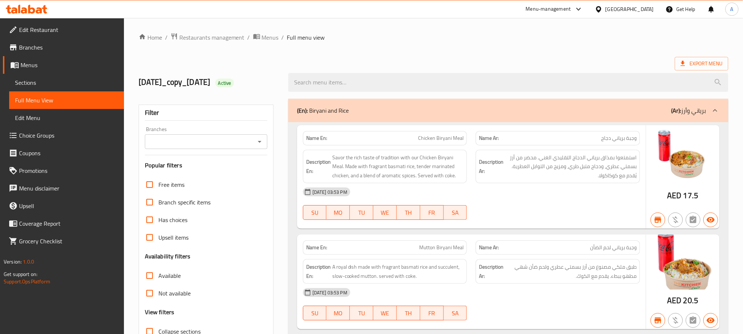
click at [246, 141] on input "Branches" at bounding box center [200, 141] width 106 height 10
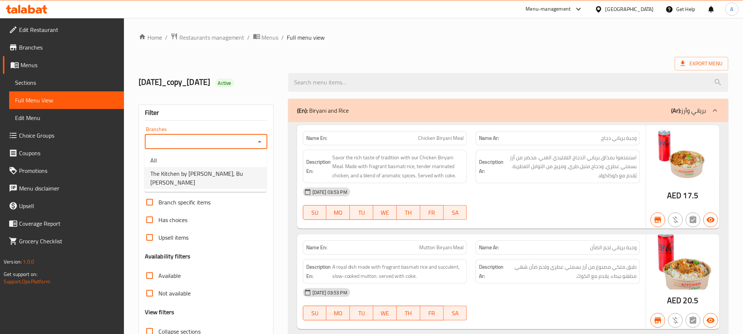
click at [223, 175] on li "The Kitchen by [PERSON_NAME], Bu [PERSON_NAME]" at bounding box center [205, 178] width 122 height 22
type input "The Kitchen by [PERSON_NAME], Bu [PERSON_NAME]"
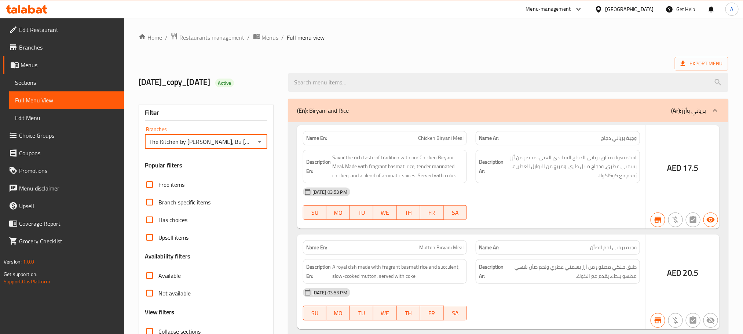
click at [410, 80] on div at bounding box center [371, 167] width 743 height 334
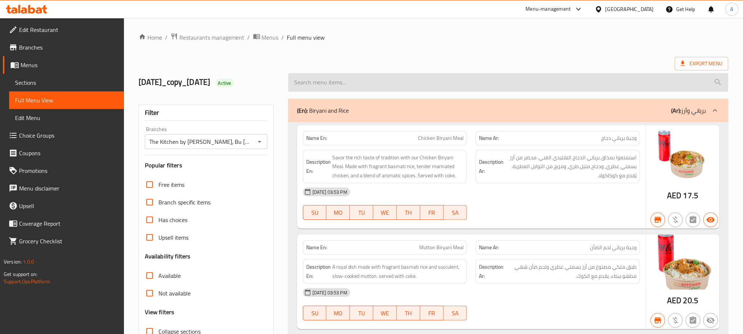
click at [407, 83] on input "search" at bounding box center [508, 82] width 440 height 19
paste input "Inasal Chicken Rice Meal"
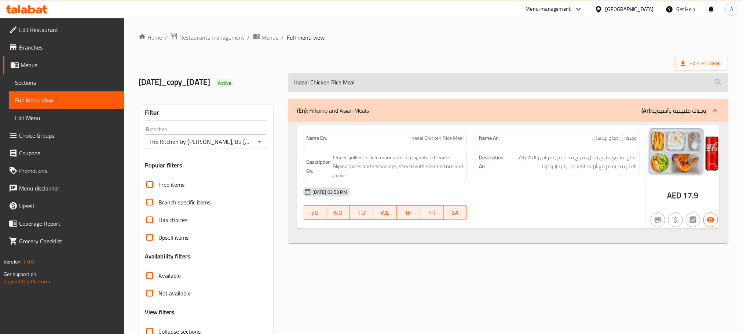
click at [403, 84] on input "Inasal Chicken Rice Meal" at bounding box center [508, 82] width 440 height 19
paste input "Kong Pao"
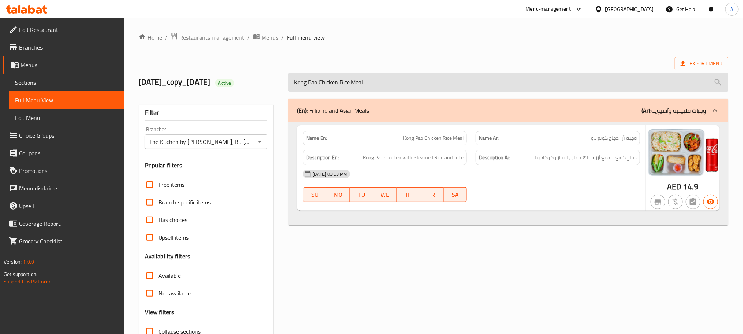
click at [398, 78] on input "Kong Pao Chicken Rice Meal" at bounding box center [508, 82] width 440 height 19
paste input "Grilled Chicken Half"
click at [337, 77] on input "Grilled Chicken Half Meal" at bounding box center [508, 82] width 440 height 19
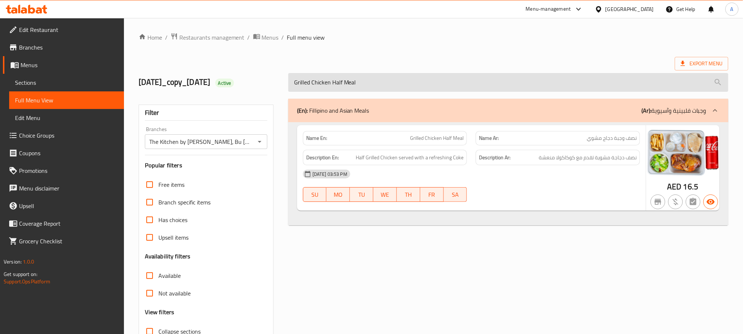
click at [337, 77] on input "Grilled Chicken Half Meal" at bounding box center [508, 82] width 440 height 19
paste input "Hummous Tabouleh Platter"
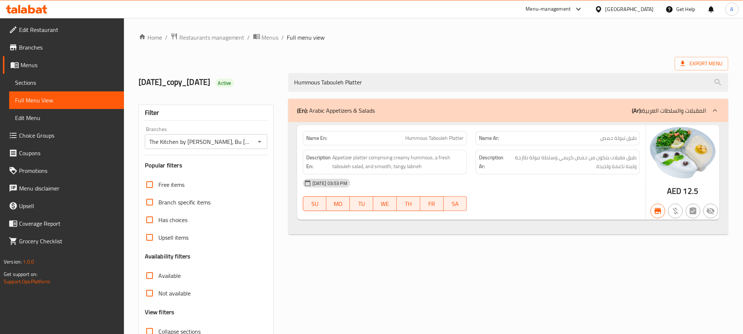
type input "Hummous Tabouleh Platter"
click at [444, 140] on span "Hummous Tabouleh Platter" at bounding box center [434, 138] width 58 height 8
copy span "Hummous Tabouleh Platter"
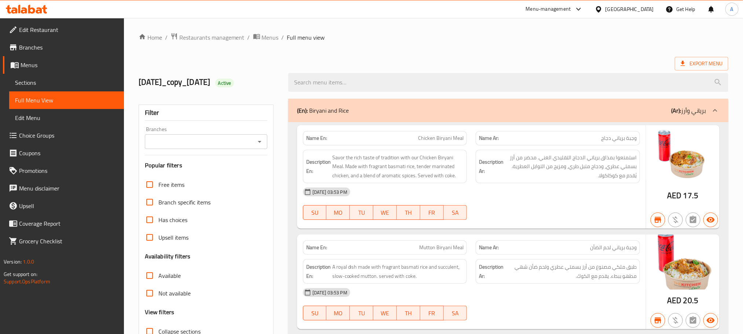
click at [241, 149] on div "Branches" at bounding box center [206, 141] width 122 height 15
click at [257, 142] on icon "Open" at bounding box center [259, 141] width 9 height 9
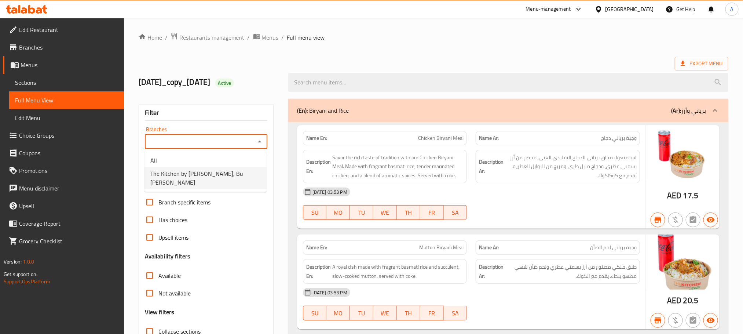
click at [249, 176] on li "The Kitchen by [PERSON_NAME], Bu [PERSON_NAME]" at bounding box center [205, 178] width 122 height 22
type input "The Kitchen by [PERSON_NAME], Bu [PERSON_NAME]"
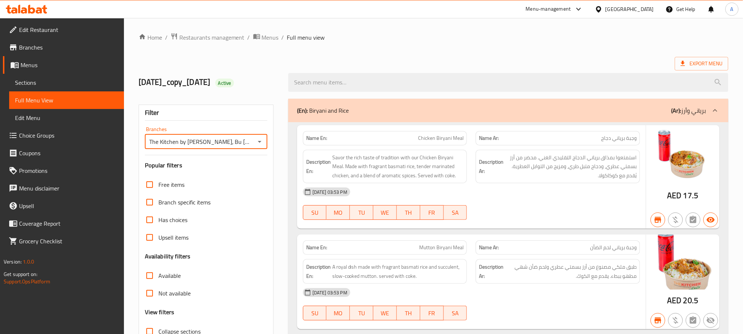
click at [362, 83] on input "search" at bounding box center [508, 82] width 440 height 19
paste input "Hummous Tabouleh Platter"
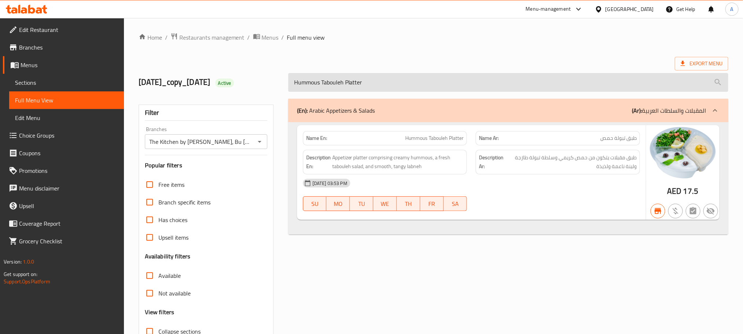
click at [448, 75] on input "Hummous Tabouleh Platter" at bounding box center [508, 82] width 440 height 19
click at [448, 76] on input "Hummous Tabouleh Platter" at bounding box center [508, 82] width 440 height 19
paste input "[DEMOGRAPHIC_DATA] Hummous"
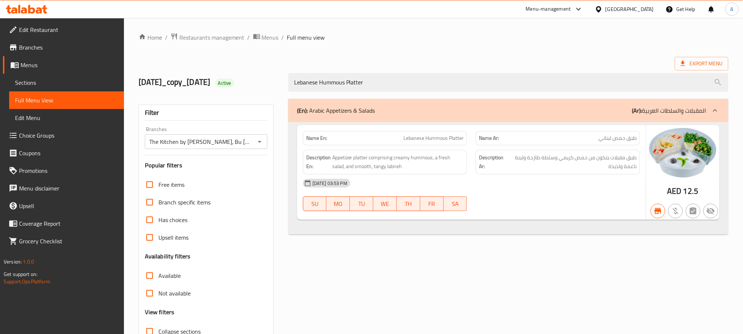
click at [441, 140] on span "Lebanese Hummous Platter" at bounding box center [433, 138] width 60 height 8
copy span "Lebanese Hummous Platter"
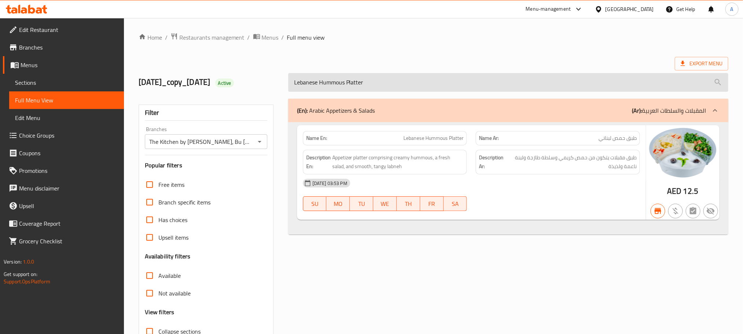
click at [400, 85] on input "Lebanese Hummous Platter" at bounding box center [508, 82] width 440 height 19
paste input "search"
click at [360, 84] on input "Hummous Platter" at bounding box center [508, 82] width 440 height 19
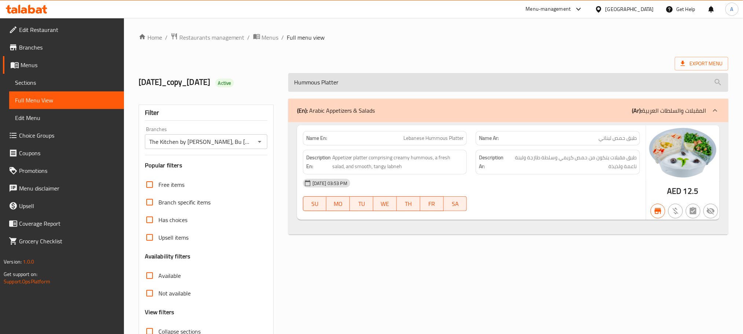
click at [360, 84] on input "Hummous Platter" at bounding box center [508, 82] width 440 height 19
paste input "Arabic Salad Mini"
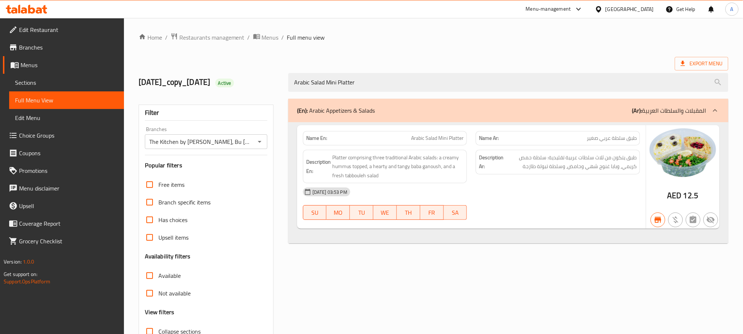
type input "Arabic Salad Mini Platter"
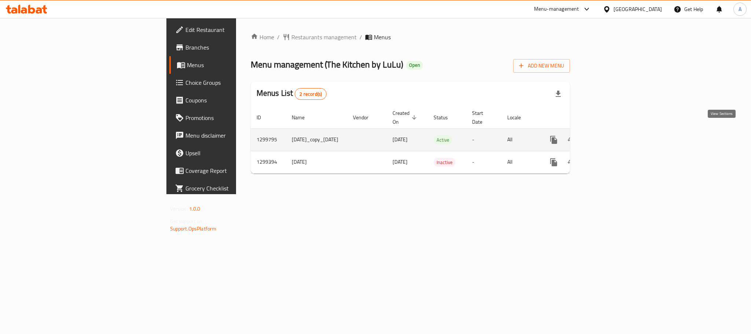
click at [611, 135] on icon "enhanced table" at bounding box center [606, 139] width 9 height 9
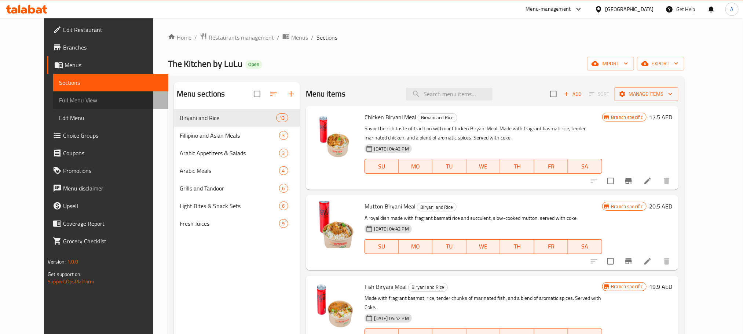
click at [59, 102] on span "Full Menu View" at bounding box center [110, 100] width 103 height 9
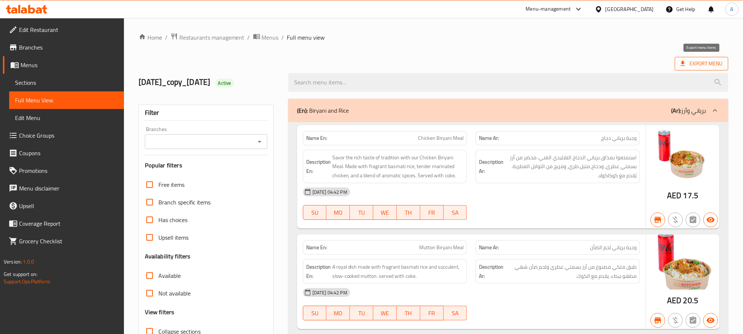
click at [701, 60] on span "Export Menu" at bounding box center [702, 63] width 42 height 9
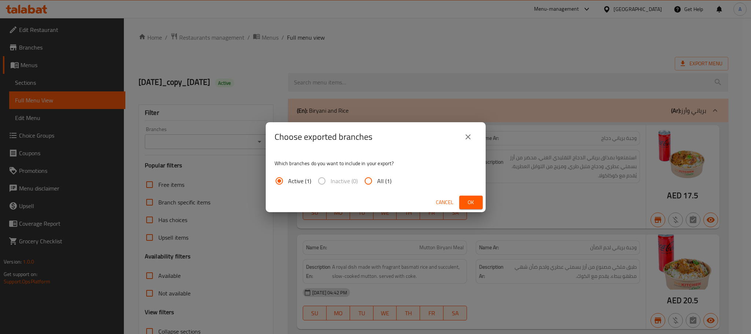
click at [471, 199] on span "Ok" at bounding box center [471, 202] width 12 height 9
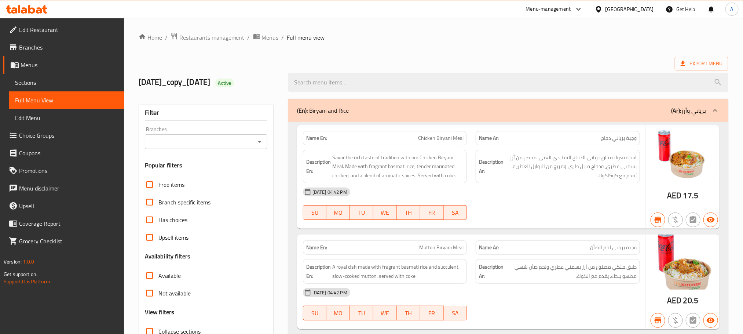
click at [229, 141] on input "Branches" at bounding box center [200, 141] width 106 height 10
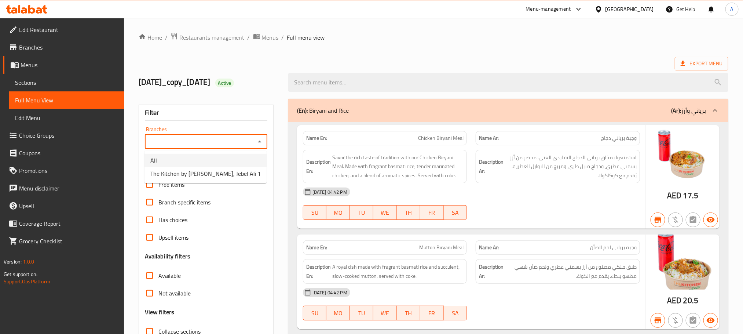
click at [229, 164] on li "All" at bounding box center [205, 160] width 122 height 13
click at [243, 144] on input "All" at bounding box center [200, 141] width 106 height 10
click at [258, 140] on icon "Open" at bounding box center [259, 141] width 9 height 9
click at [228, 168] on li "The Kitchen by [PERSON_NAME], Jebel Ali 1" at bounding box center [205, 173] width 122 height 13
type input "The Kitchen by [PERSON_NAME], Jebel Ali 1"
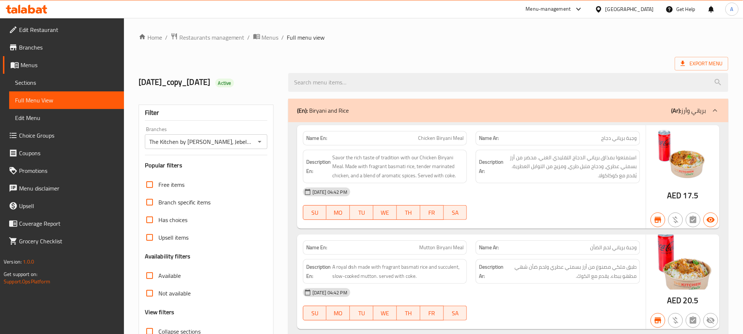
click at [394, 84] on input "search" at bounding box center [508, 82] width 440 height 19
paste input "[PERSON_NAME]"
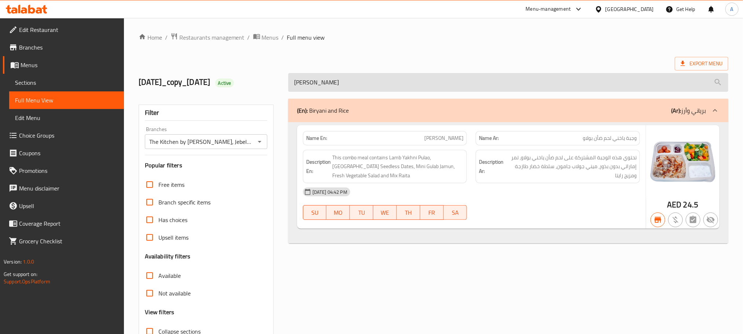
click at [363, 89] on input "[PERSON_NAME]" at bounding box center [508, 82] width 440 height 19
paste input "Kabuli Chicke"
click at [394, 82] on input "Kabuli Chicken Pulao Meal" at bounding box center [508, 82] width 440 height 19
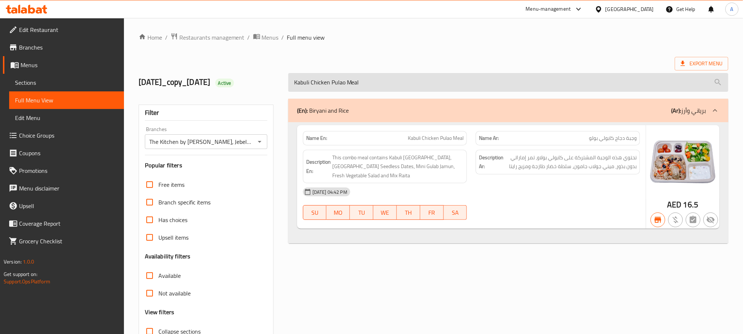
click at [394, 82] on input "Kabuli Chicken Pulao Meal" at bounding box center [508, 82] width 440 height 19
paste input "Donne Biryani"
click at [357, 80] on input "Donne Biryani Meal" at bounding box center [508, 82] width 440 height 19
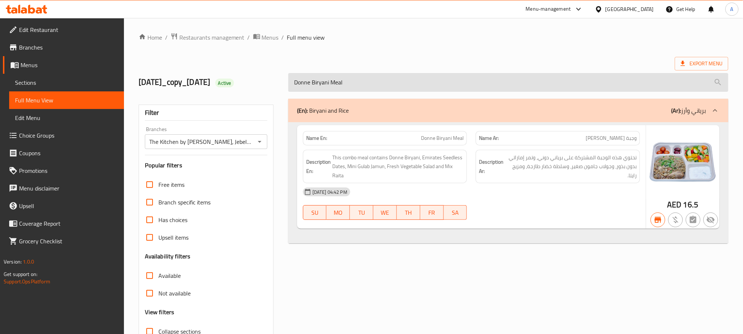
click at [357, 80] on input "Donne Biryani Meal" at bounding box center [508, 82] width 440 height 19
paste input "Malabari Beef"
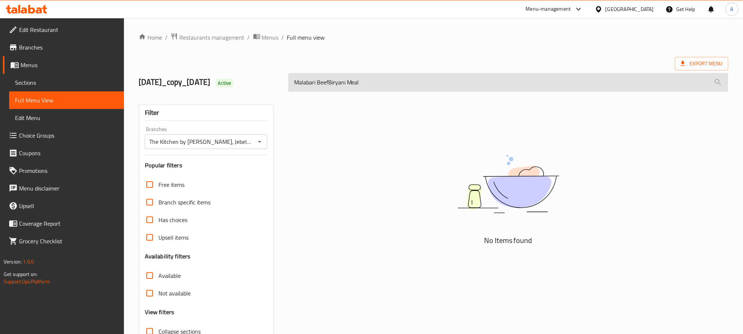
click at [329, 85] on input "Malabari BeefBiryani Meal" at bounding box center [508, 82] width 440 height 19
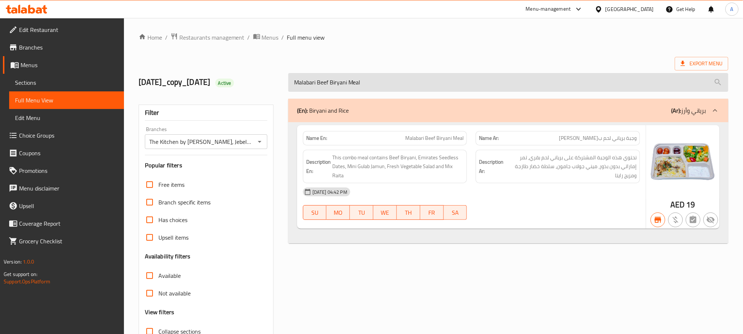
click at [361, 83] on input "Malabari Beef Biryani Meal" at bounding box center [508, 82] width 440 height 19
paste input "Hyderabadi Chicken"
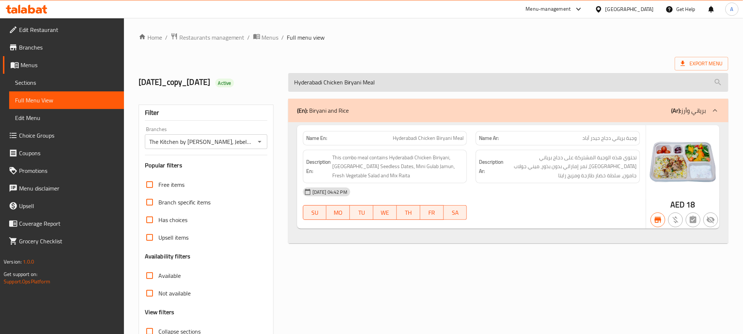
click at [393, 80] on input "Hyderabadi Chicken Biryani Meal" at bounding box center [508, 82] width 440 height 19
paste input "Seafood"
click at [351, 75] on input "Seafood Biryani Meal" at bounding box center [508, 82] width 440 height 19
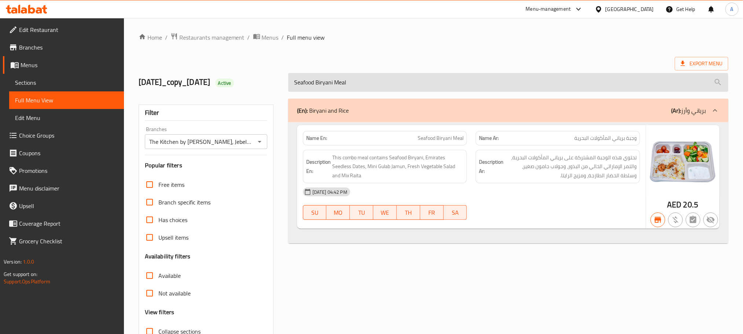
click at [351, 75] on input "Seafood Biryani Meal" at bounding box center [508, 82] width 440 height 19
paste input "Chicken"
click at [351, 75] on input "Seafood Biryani Meal" at bounding box center [508, 82] width 440 height 19
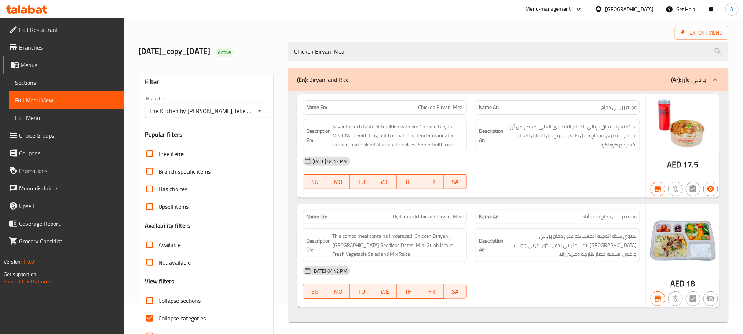
scroll to position [55, 0]
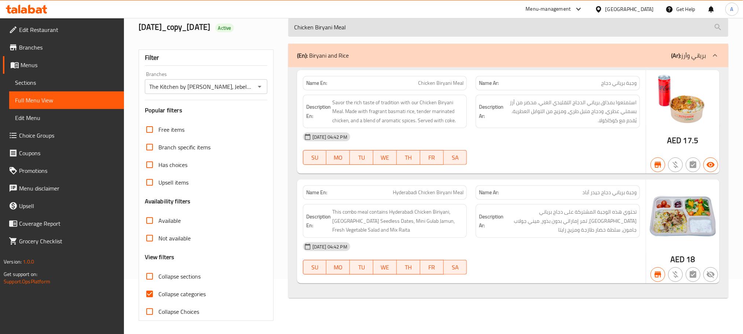
click at [406, 30] on input "Chicken Biryani Meal" at bounding box center [508, 27] width 440 height 19
paste input "Mutto"
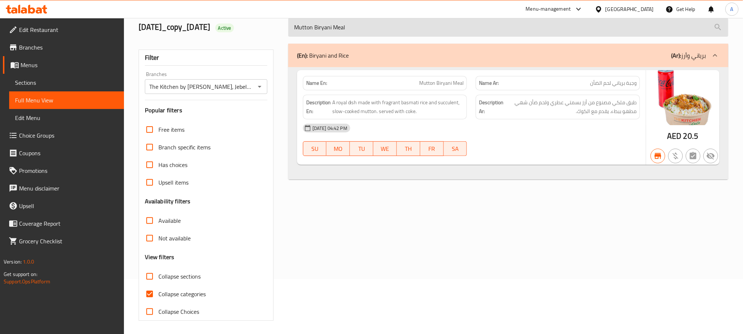
click at [370, 26] on input "Mutton Biryani Meal" at bounding box center [508, 27] width 440 height 19
paste input "Fish"
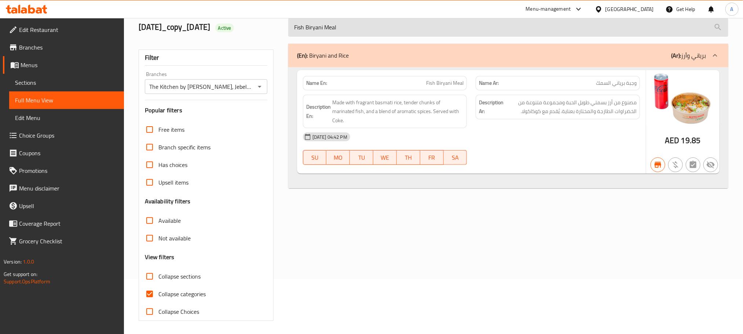
click at [342, 31] on input "Fish Biryani Meal" at bounding box center [508, 27] width 440 height 19
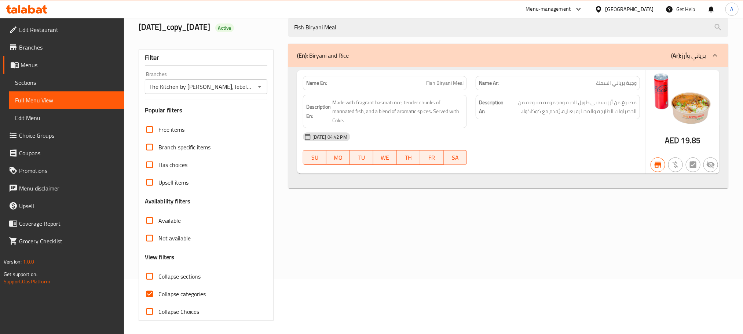
click at [407, 74] on div "Name En: Fish Biryani Meal" at bounding box center [384, 83] width 173 height 23
click at [411, 86] on p "Name En: Fish Biryani Meal" at bounding box center [385, 83] width 158 height 8
copy span "Fish Biryani Meal"
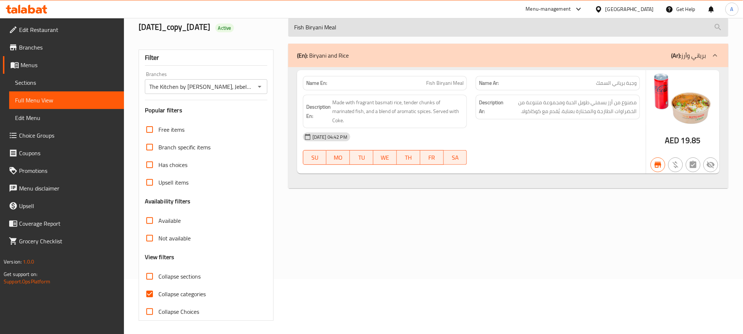
click at [404, 25] on input "Fish Biryani Meal" at bounding box center [508, 27] width 440 height 19
paste input "Biryani Rice Dal Makh"
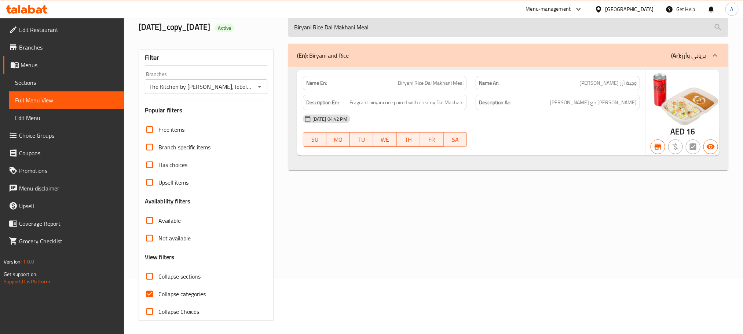
click at [378, 33] on input "Biryani Rice Dal Makhani Meal" at bounding box center [508, 27] width 440 height 19
paste input "Jeera Rice Kadai Paneer"
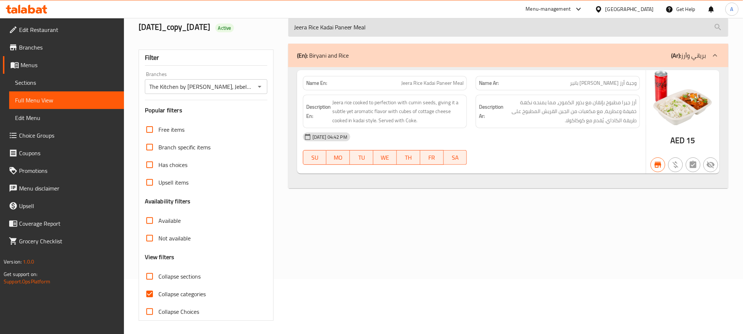
click at [396, 31] on input "Jeera Rice Kadai Paneer Meal" at bounding box center [508, 27] width 440 height 19
paste input "Vegetable Biryani"
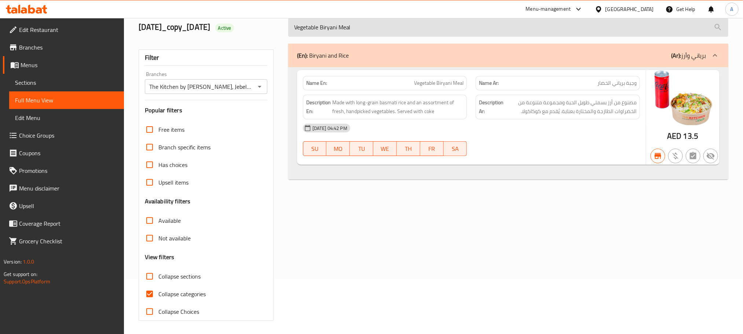
click at [388, 30] on input "Vegetable Biryani Meal" at bounding box center [508, 27] width 440 height 19
paste input "Chicken Bokhar"
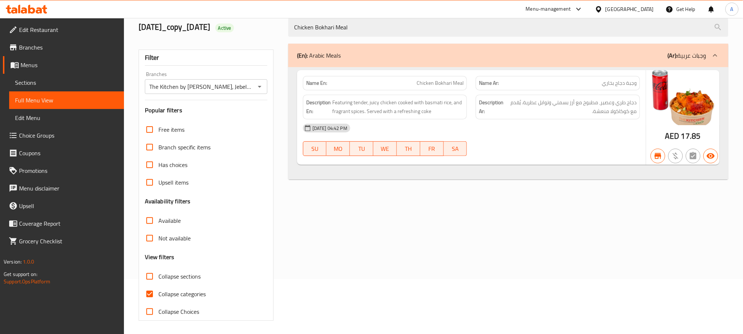
click at [428, 85] on span "Chicken Bokhari Meal" at bounding box center [440, 83] width 47 height 8
copy span "Chicken Bokhari Meal"
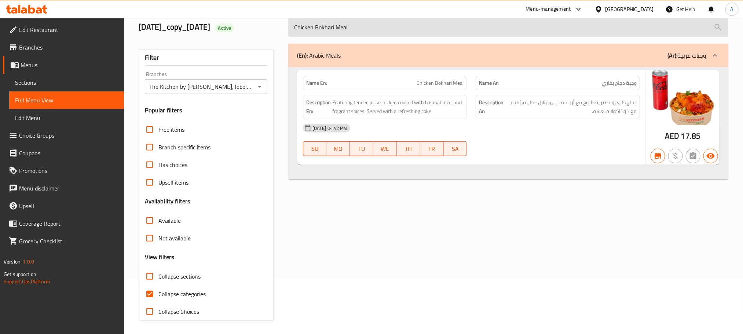
click at [402, 30] on input "Chicken Bokhari Meal" at bounding box center [508, 27] width 440 height 19
paste input "[PERSON_NAME]"
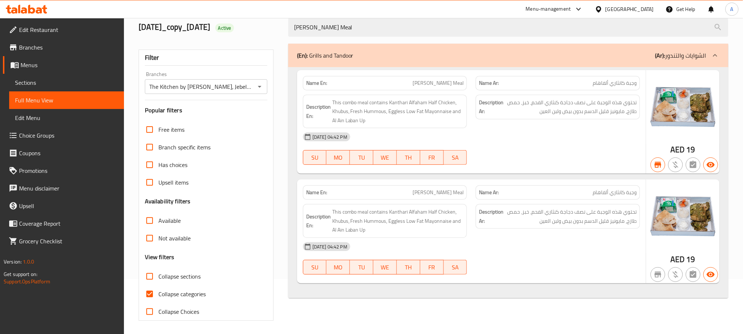
click at [432, 83] on span "[PERSON_NAME] Meal" at bounding box center [438, 83] width 51 height 8
copy span "[PERSON_NAME] Meal"
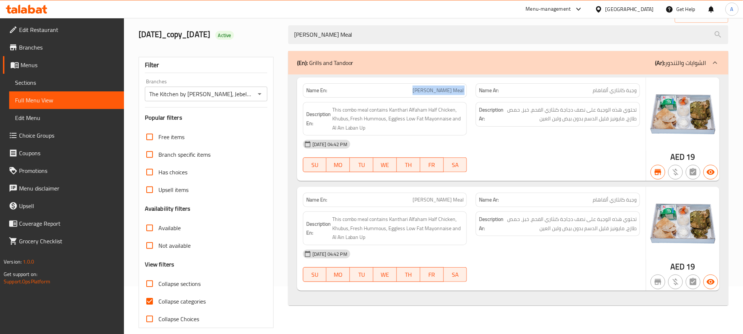
scroll to position [0, 0]
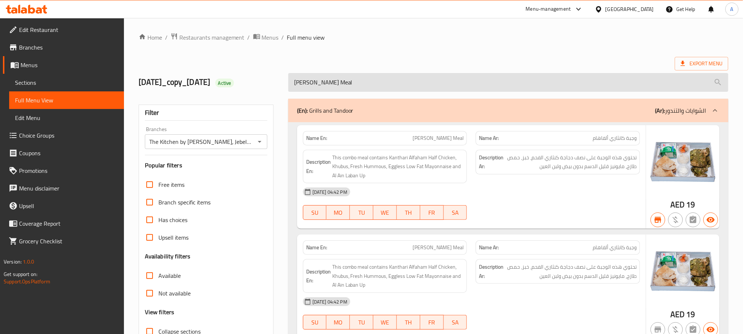
click at [362, 75] on input "[PERSON_NAME] Meal" at bounding box center [508, 82] width 440 height 19
paste input "Spicy"
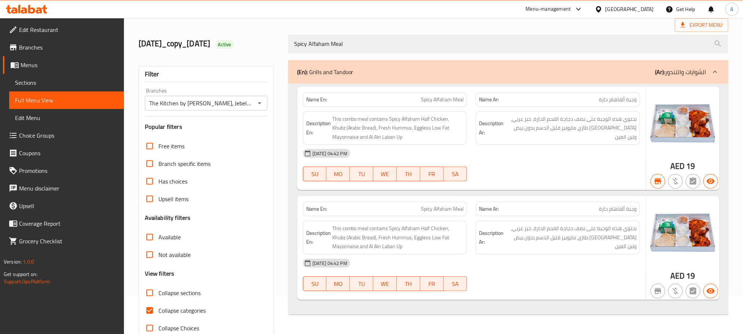
scroll to position [55, 0]
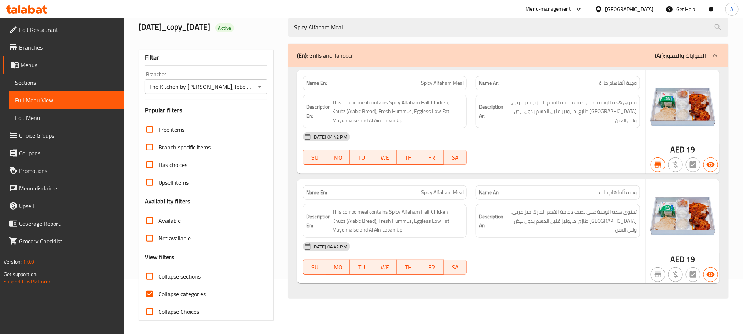
click at [429, 76] on div "Name En: Spicy Alfaham Meal" at bounding box center [385, 83] width 164 height 14
copy span "Spicy Alfaham Meal"
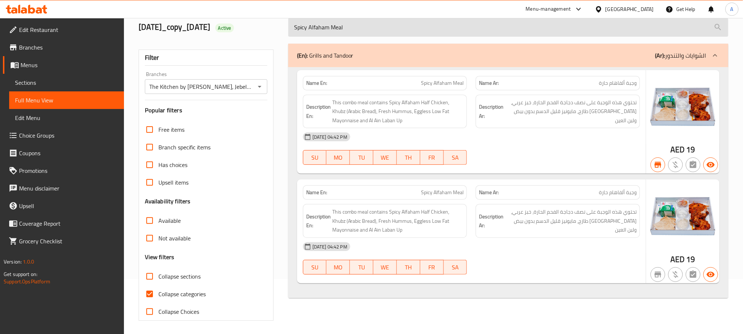
click at [397, 21] on input "Spicy Alfaham Meal" at bounding box center [508, 27] width 440 height 19
paste input "Chicken Shawarma"
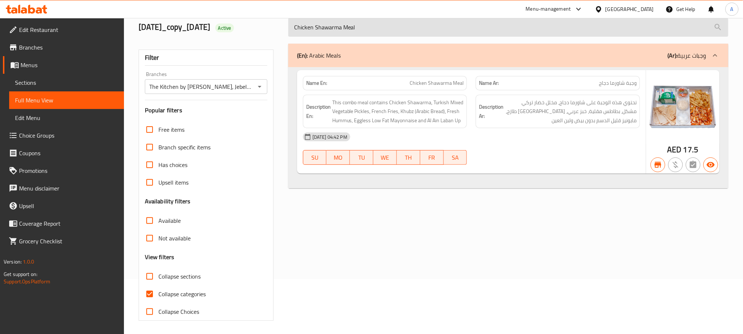
click at [389, 27] on input "Chicken Shawarma Meal" at bounding box center [508, 27] width 440 height 19
paste input "n Mashavi Combo"
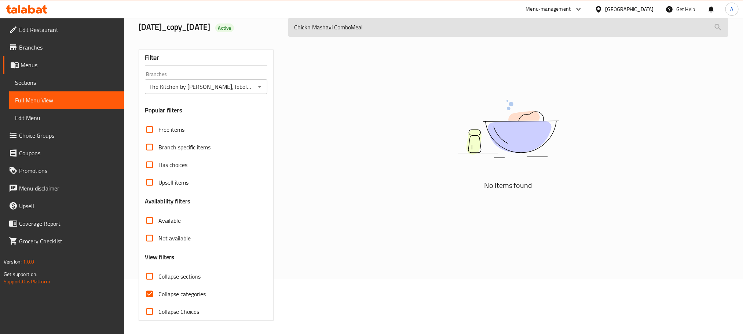
click at [352, 29] on input "Chickn Mashavi ComboMeal" at bounding box center [508, 27] width 440 height 19
click at [397, 31] on input "Chickn Mashavi Combo Meal" at bounding box center [508, 27] width 440 height 19
paste input "Chicke"
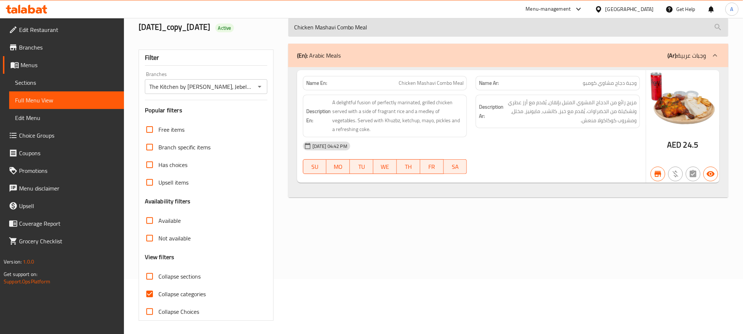
click at [396, 31] on input "Chicken Mashavi Combo Meal" at bounding box center [508, 27] width 440 height 19
paste input "Tandoori Chicken"
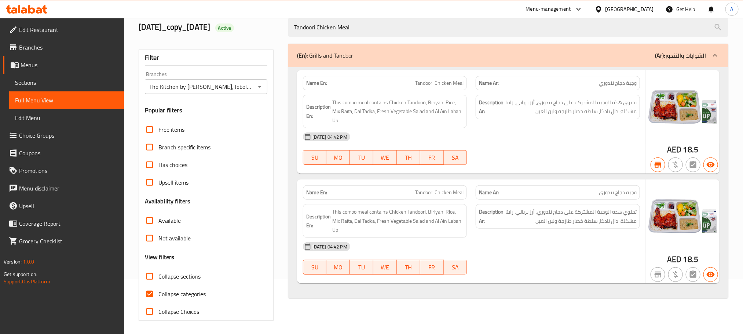
click at [446, 83] on span "Tandoori Chicken Meal" at bounding box center [439, 83] width 48 height 8
copy span "Tandoori Chicken Meal"
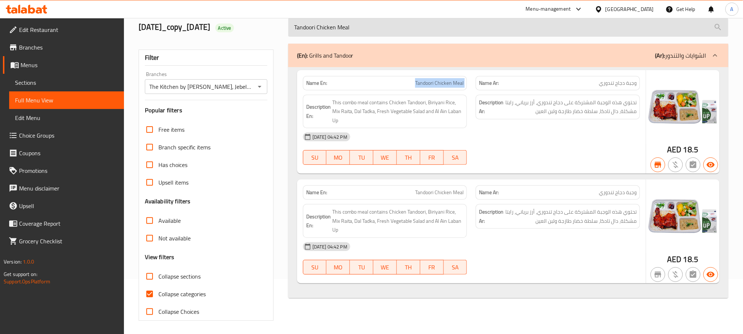
click at [400, 29] on input "Tandoori Chicken Meal" at bounding box center [508, 27] width 440 height 19
paste input "Chicken Nuggets Combo"
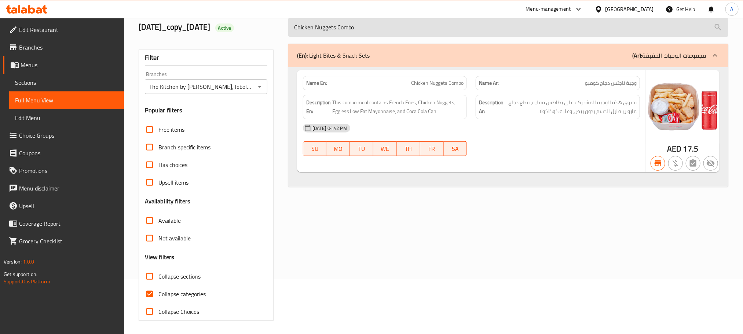
click at [391, 31] on input "Chicken Nuggets Combo" at bounding box center [508, 27] width 440 height 19
paste input "Popcorn"
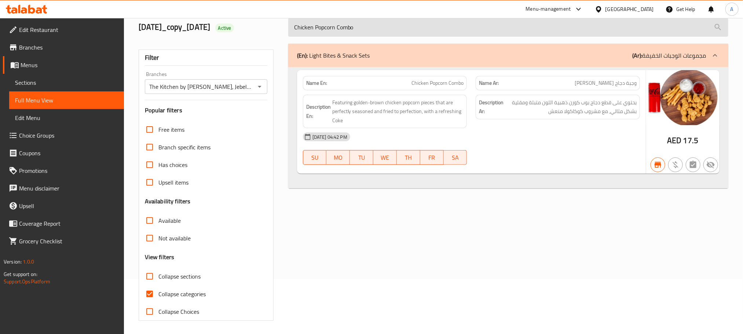
click at [391, 34] on input "Chicken Popcorn Combo" at bounding box center [508, 27] width 440 height 19
paste input "Punjabi Samosa"
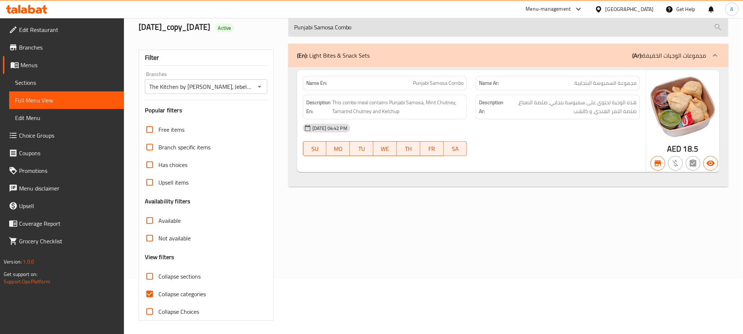
click at [389, 33] on input "Punjabi Samosa Combo" at bounding box center [508, 27] width 440 height 19
paste input "Falafel"
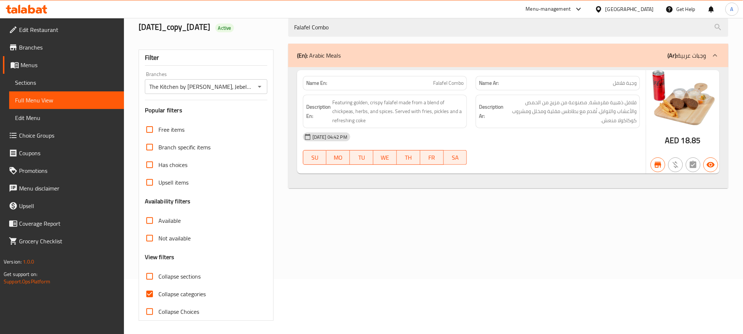
click at [444, 76] on div "Name En: Falafel Combo" at bounding box center [385, 83] width 164 height 14
copy span "Falafel Combo"
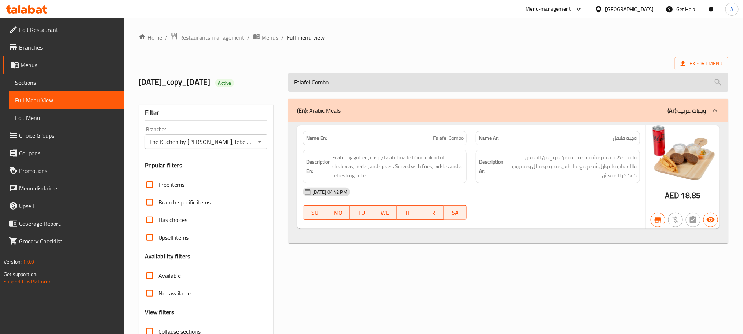
click at [351, 85] on input "Falafel Combo" at bounding box center [508, 82] width 440 height 19
paste input "Jumbo Chicken Pops"
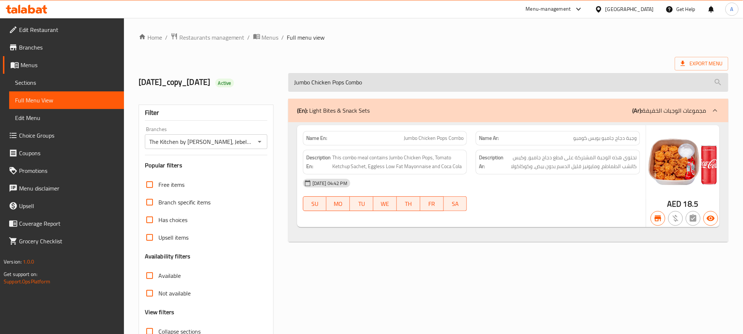
click at [397, 75] on input "Jumbo Chicken Pops Combo" at bounding box center [508, 82] width 440 height 19
paste input "Broasted Shrimps"
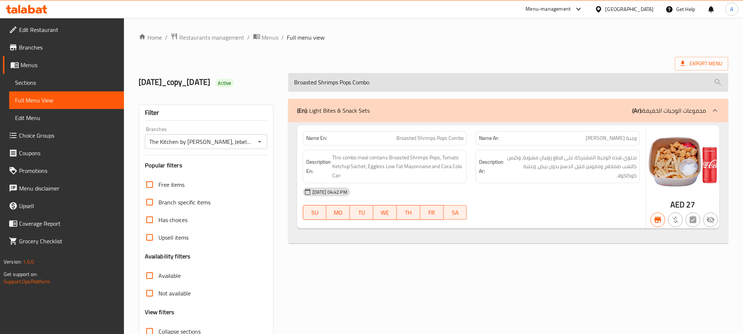
click at [374, 86] on input "Broasted Shrimps Pops Combo" at bounding box center [508, 82] width 440 height 19
paste input "Broasted Soya"
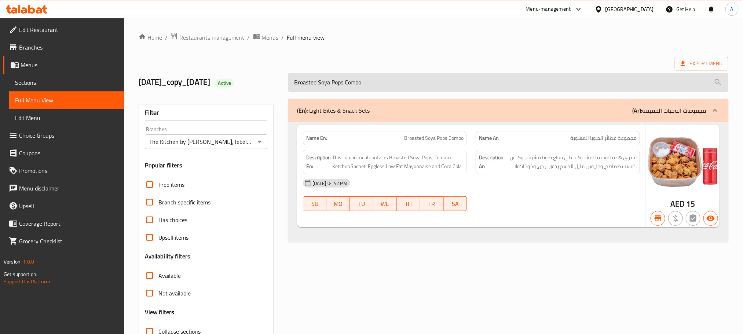
click at [403, 76] on input "Broasted Soya Pops Combo" at bounding box center [508, 82] width 440 height 19
paste input "Ghee Rice Beef Meal Deal"
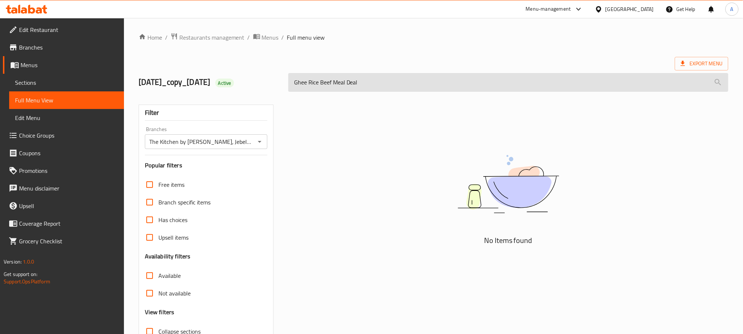
click at [360, 81] on input "Ghee Rice Beef Meal Deal" at bounding box center [508, 82] width 440 height 19
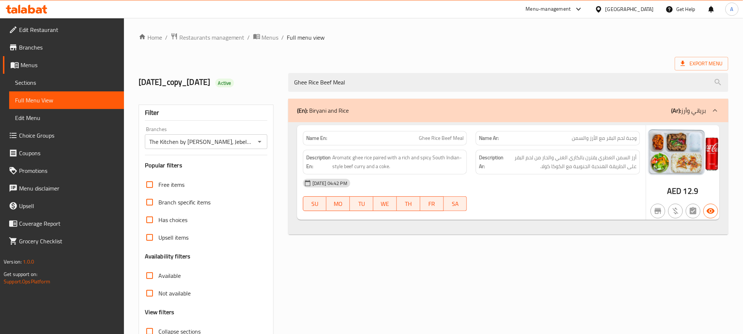
click at [415, 135] on p "Name En: Ghee Rice Beef Meal" at bounding box center [385, 138] width 158 height 8
copy span "Ghee Rice Beef Meal"
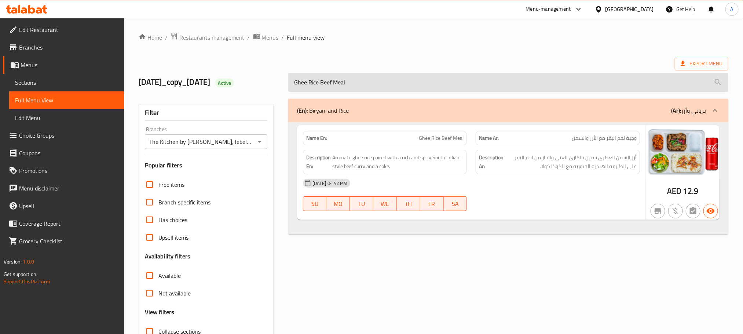
click at [389, 78] on input "Ghee Rice Beef Meal" at bounding box center [508, 82] width 440 height 19
paste input "Hummous Tabouleh Platter"
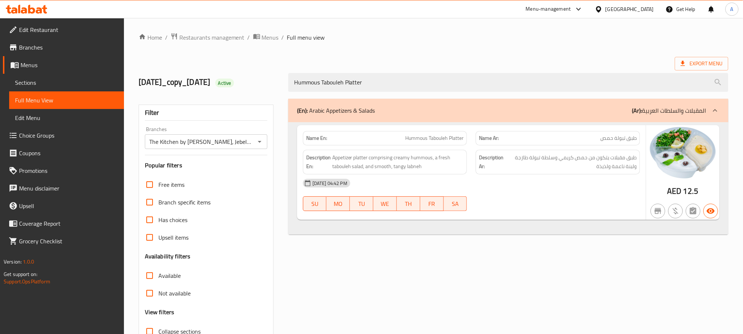
click at [428, 139] on span "Hummous Tabouleh Platter" at bounding box center [434, 138] width 58 height 8
copy span "Hummous Tabouleh Platter"
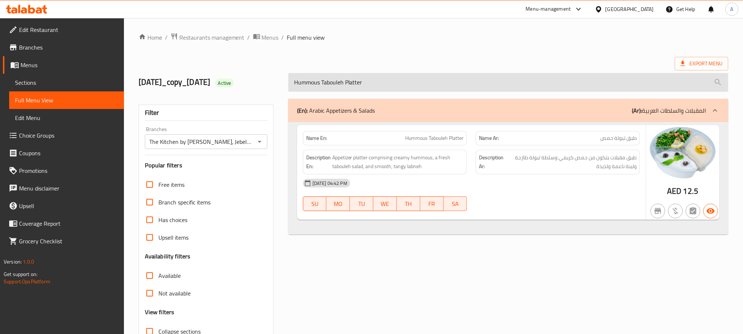
click at [378, 87] on input "Hummous Tabouleh Platter" at bounding box center [508, 82] width 440 height 19
paste input "Lebanese Hummous"
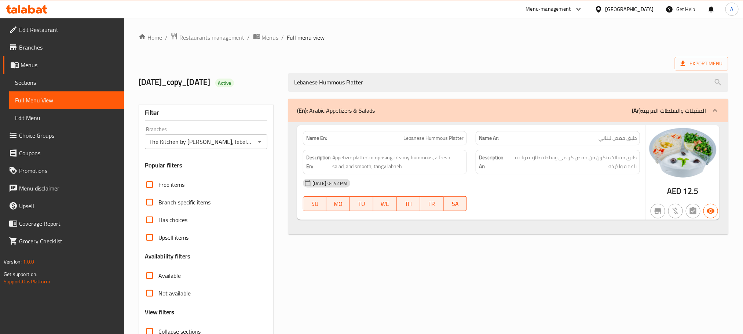
type input "Lebanese Hummous Platter"
click at [442, 139] on span "Lebanese Hummous Platter" at bounding box center [433, 138] width 60 height 8
copy span "Lebanese Hummous Platter"
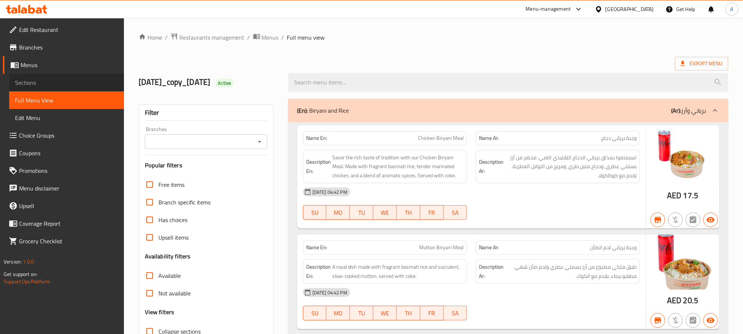
click at [10, 85] on link "Sections" at bounding box center [66, 83] width 115 height 18
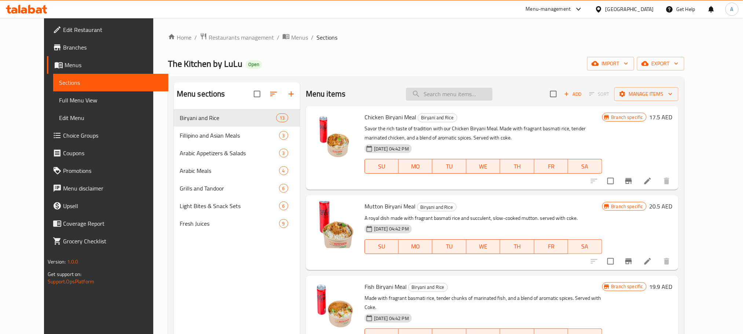
click at [473, 96] on input "search" at bounding box center [449, 94] width 87 height 13
paste input "Fish Biryani Meal"
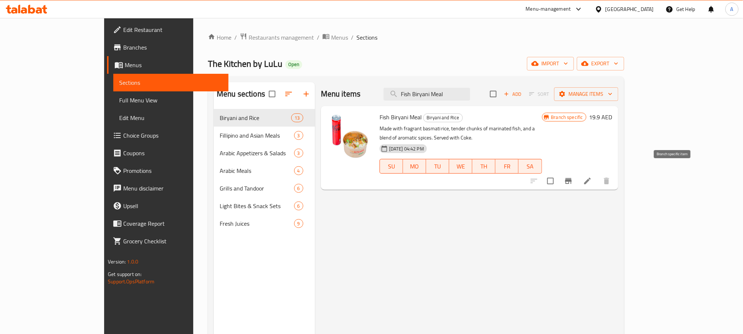
type input "Fish Biryani Meal"
click at [573, 176] on icon "Branch-specific-item" at bounding box center [568, 180] width 9 height 9
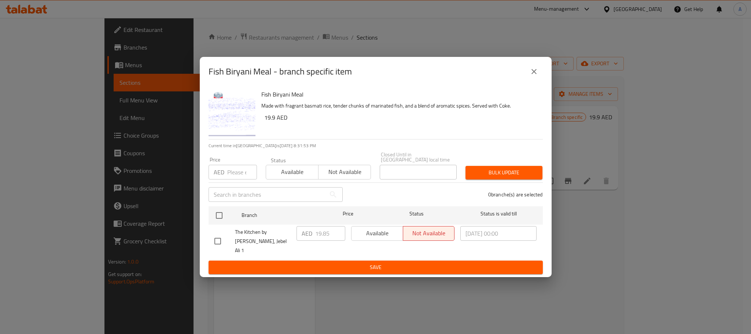
click at [218, 240] on input "checkbox" at bounding box center [217, 240] width 15 height 15
checkbox input "true"
click at [317, 240] on input "19.85" at bounding box center [330, 233] width 30 height 15
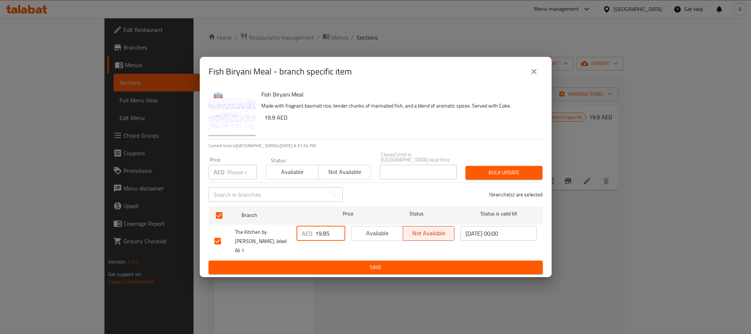
paste input "90"
type input "19.90"
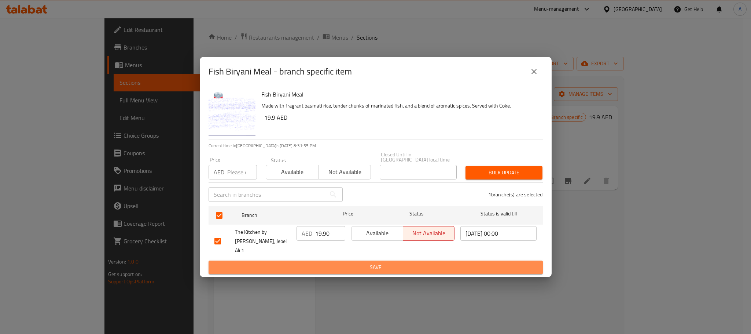
click at [329, 263] on span "Save" at bounding box center [376, 267] width 323 height 9
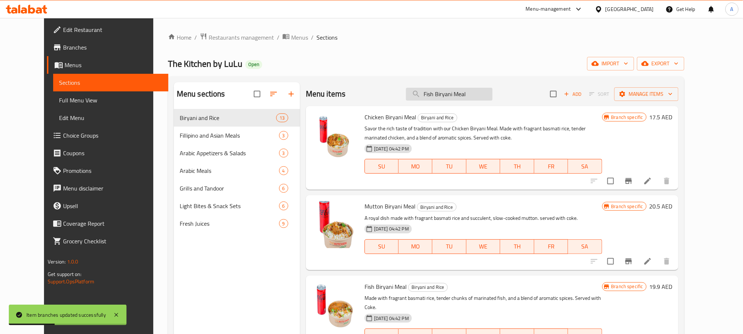
click at [457, 100] on input "Fish Biryani Meal" at bounding box center [449, 94] width 87 height 13
paste input "Chicken Bokhar"
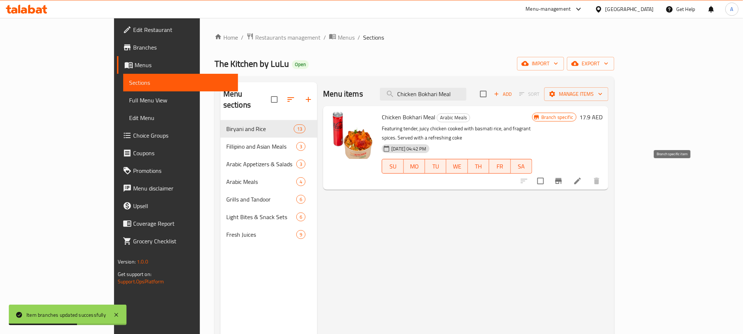
type input "Chicken Bokhari Meal"
click at [567, 172] on button "Branch-specific-item" at bounding box center [559, 181] width 18 height 18
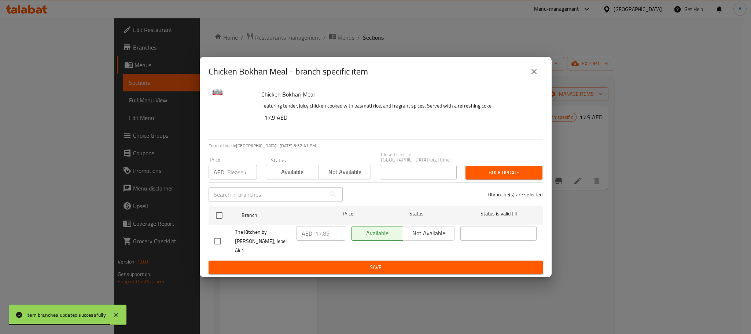
click at [219, 241] on input "checkbox" at bounding box center [217, 240] width 15 height 15
checkbox input "true"
click at [319, 240] on input "17.85" at bounding box center [330, 233] width 30 height 15
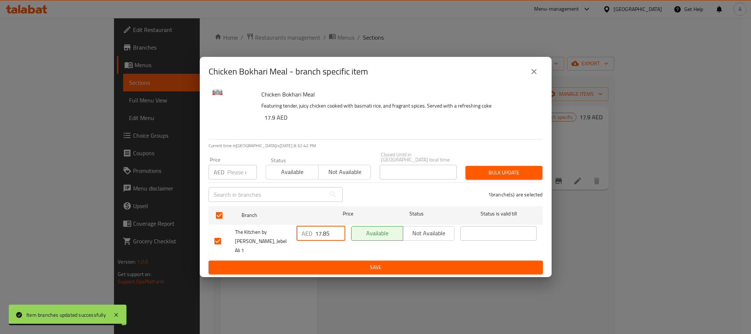
paste input "90"
type input "17.90"
click at [325, 260] on button "Save" at bounding box center [376, 267] width 334 height 14
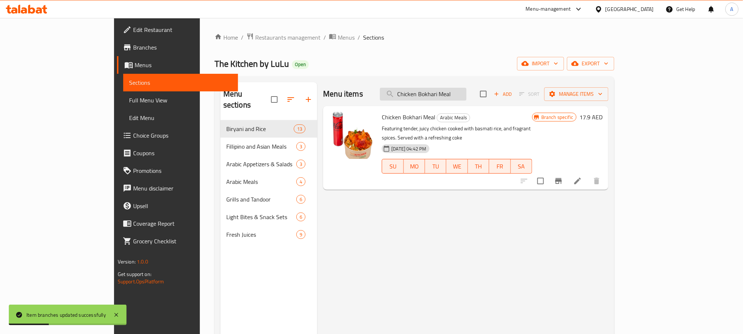
click at [459, 97] on input "Chicken Bokhari Meal" at bounding box center [423, 94] width 87 height 13
paste input "[PERSON_NAME]"
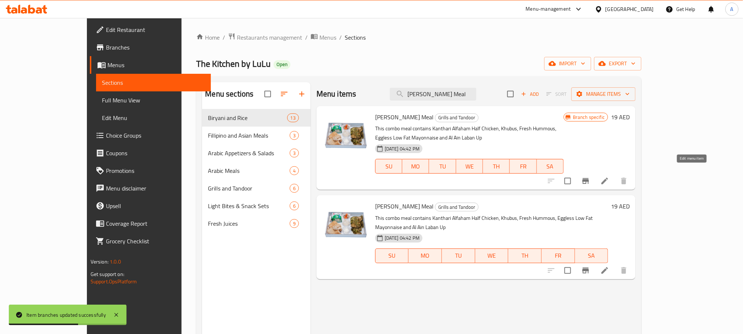
type input "[PERSON_NAME] Meal"
click at [609, 176] on icon at bounding box center [604, 180] width 9 height 9
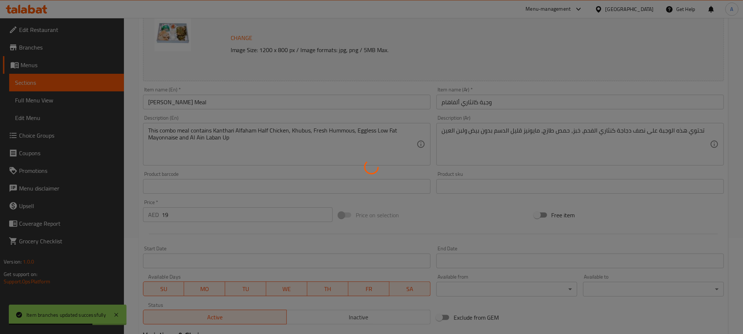
scroll to position [165, 0]
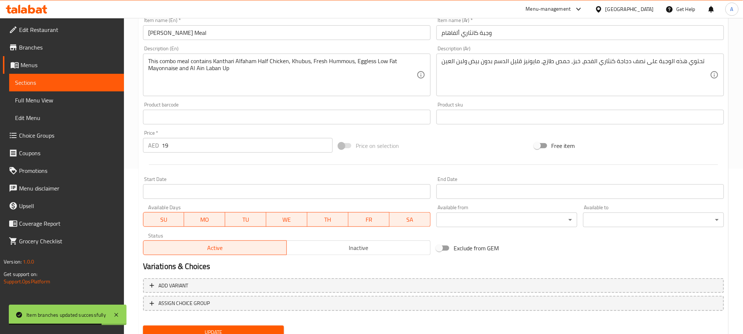
click at [336, 242] on span "Inactive" at bounding box center [359, 247] width 138 height 11
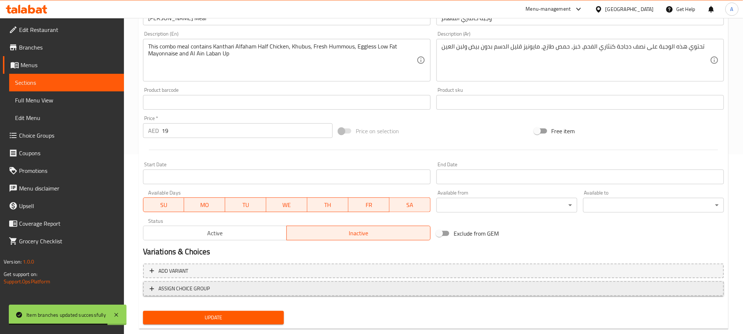
scroll to position [194, 0]
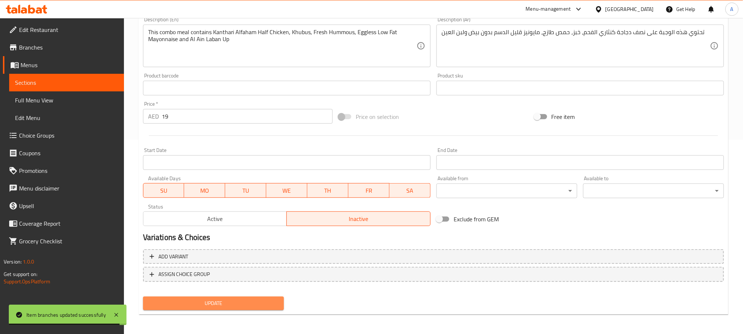
click at [249, 296] on button "Update" at bounding box center [213, 303] width 141 height 14
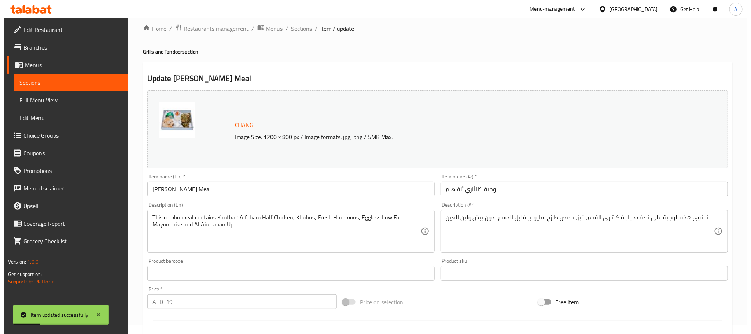
scroll to position [0, 0]
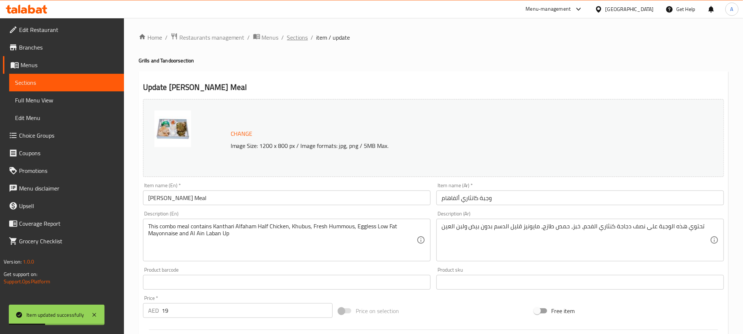
click at [295, 34] on span "Sections" at bounding box center [297, 37] width 21 height 9
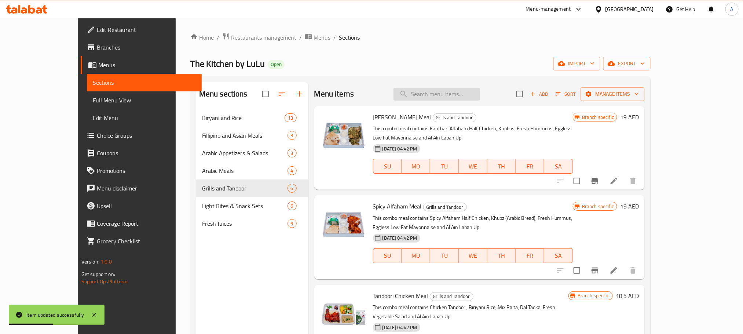
click at [454, 98] on input "search" at bounding box center [436, 94] width 87 height 13
paste input "Spicy Alfaham Meal"
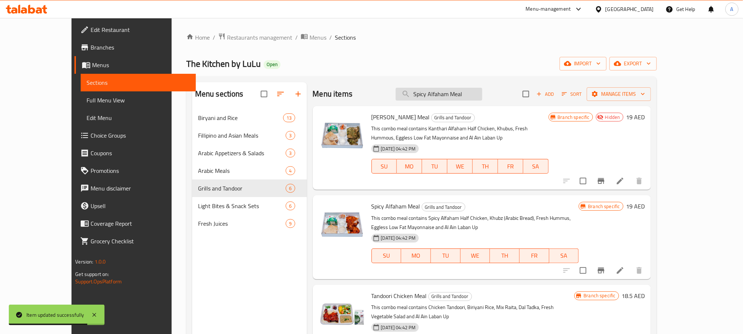
click at [455, 98] on input "Spicy Alfaham Meal" at bounding box center [439, 94] width 87 height 13
paste input "search"
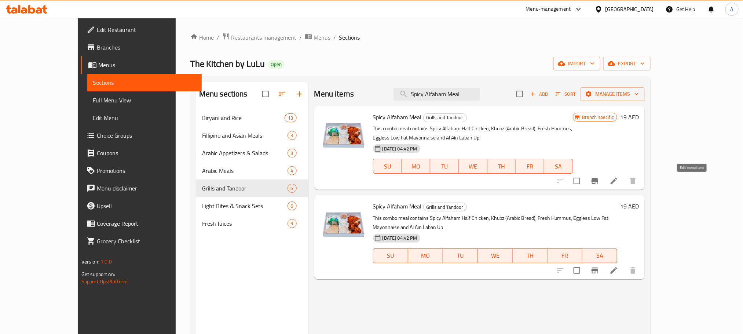
type input "Spicy Alfaham Meal"
click at [618, 183] on icon at bounding box center [613, 180] width 9 height 9
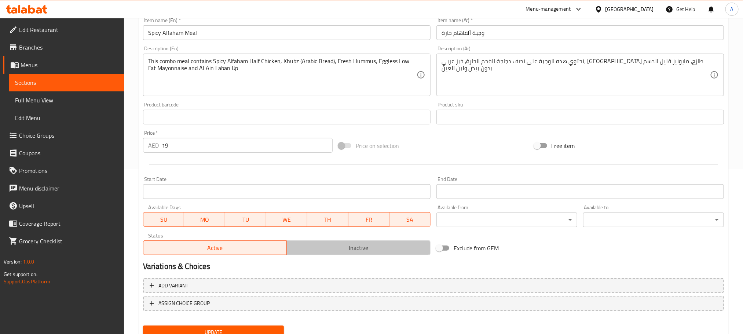
click at [388, 254] on button "Inactive" at bounding box center [358, 247] width 144 height 15
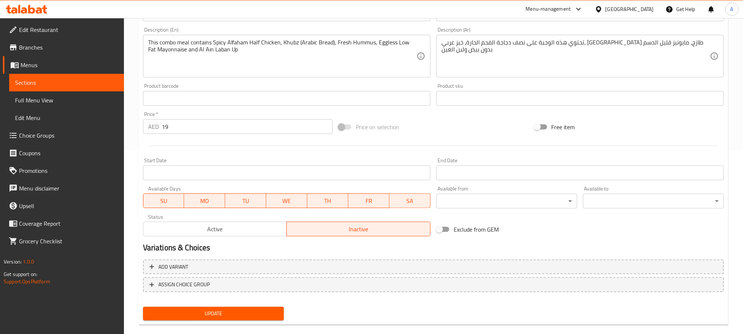
scroll to position [194, 0]
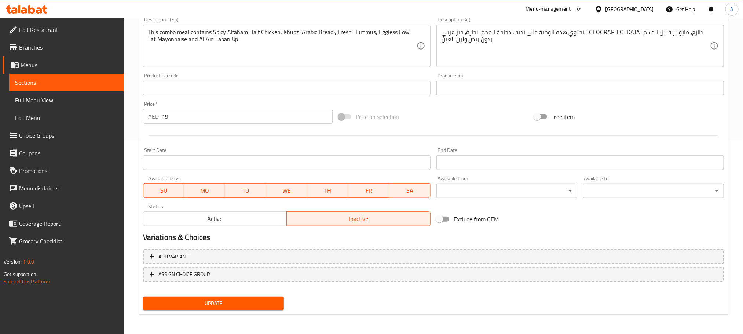
click at [265, 296] on button "Update" at bounding box center [213, 303] width 141 height 14
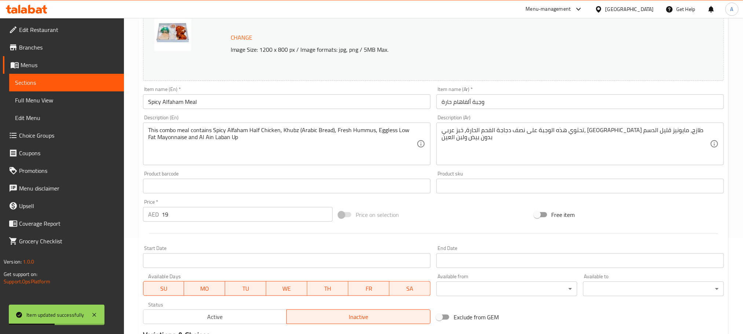
scroll to position [0, 0]
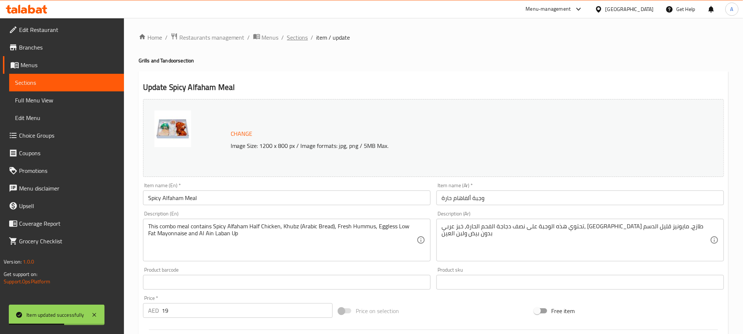
click at [301, 40] on span "Sections" at bounding box center [297, 37] width 21 height 9
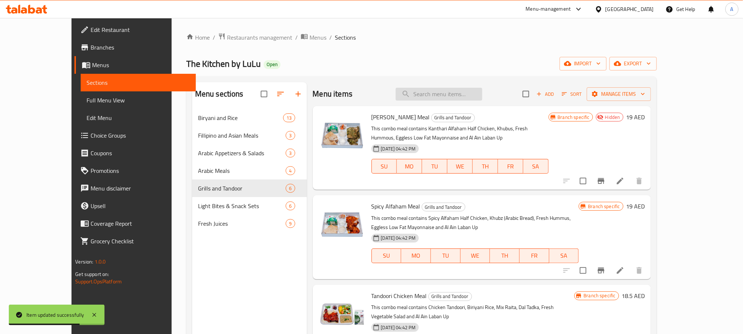
click at [482, 91] on input "search" at bounding box center [439, 94] width 87 height 13
paste input "Tandoori Chicken Meal"
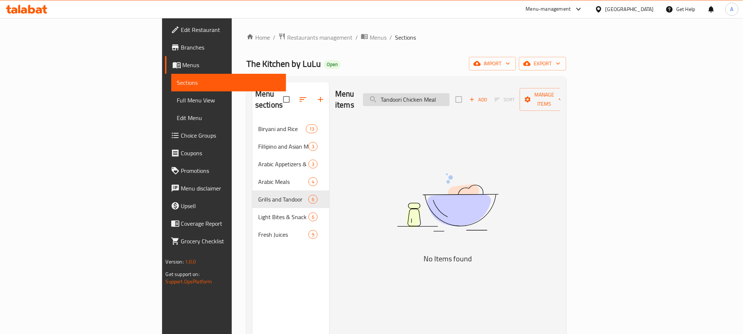
click at [450, 95] on input "Tandoori Chicken Meal" at bounding box center [406, 99] width 87 height 13
paste input "search"
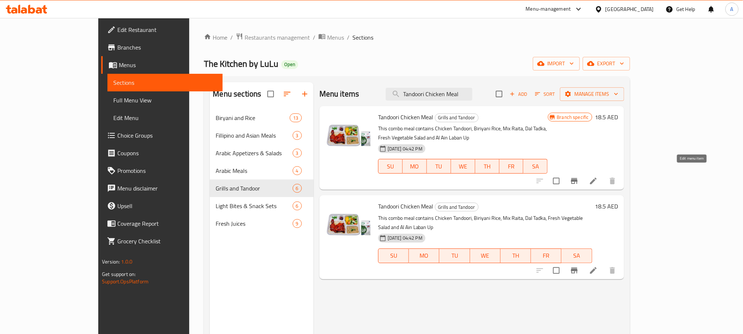
type input "Tandoori Chicken Meal"
click at [598, 176] on icon at bounding box center [593, 180] width 9 height 9
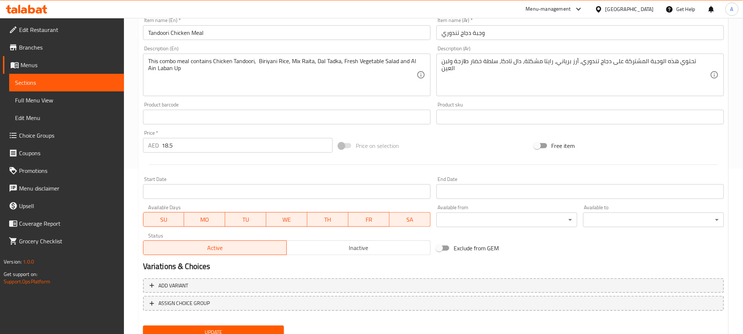
click at [389, 251] on span "Inactive" at bounding box center [359, 247] width 138 height 11
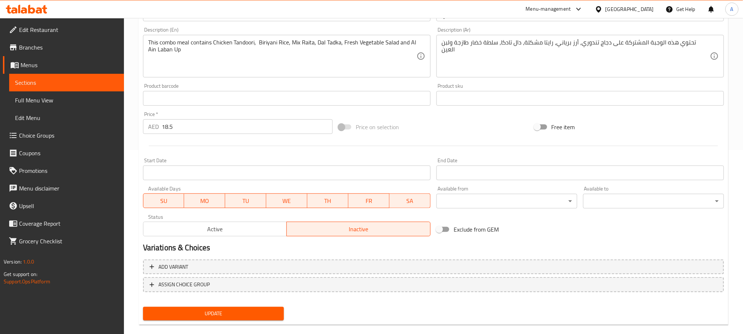
scroll to position [194, 0]
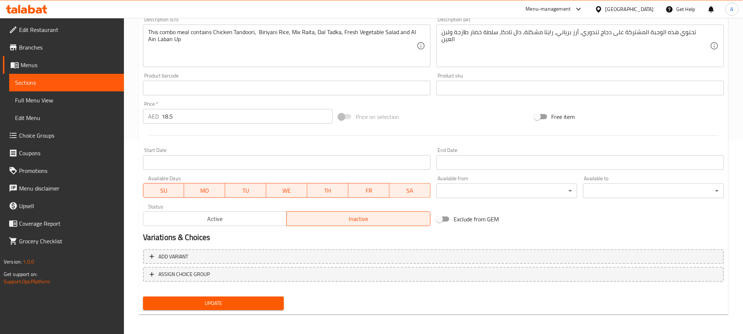
click at [238, 298] on span "Update" at bounding box center [213, 302] width 129 height 9
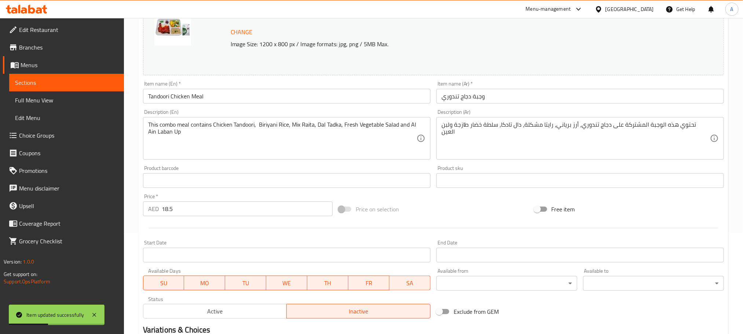
scroll to position [0, 0]
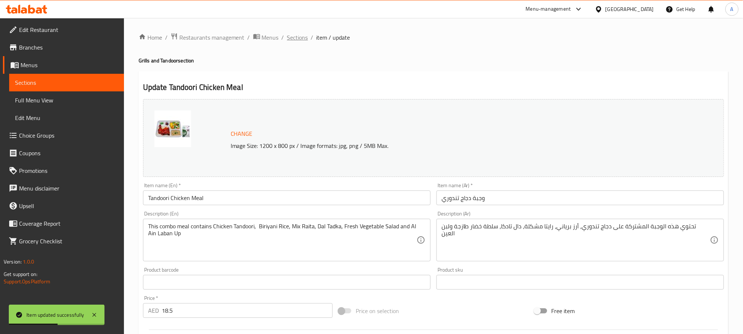
click at [303, 39] on span "Sections" at bounding box center [297, 37] width 21 height 9
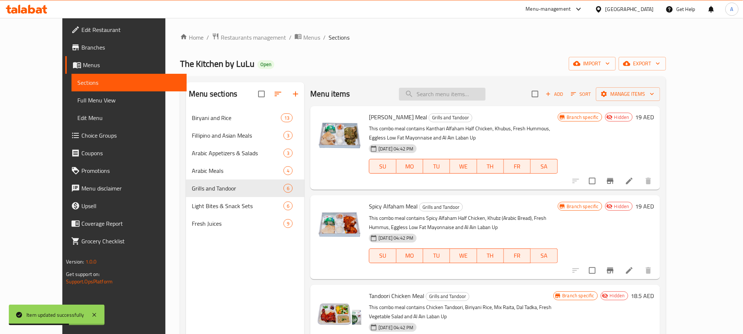
click at [465, 99] on input "search" at bounding box center [442, 94] width 87 height 13
paste input "Falafel Combo"
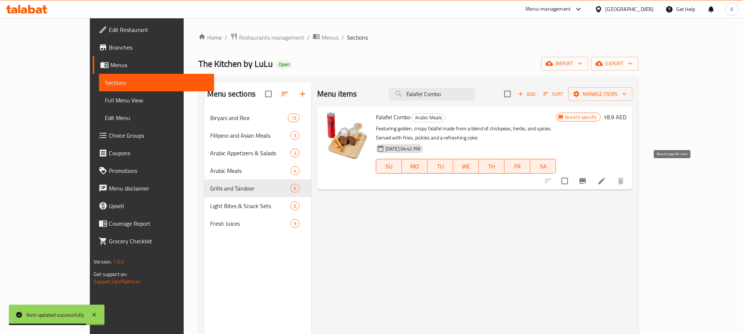
type input "Falafel Combo"
click at [591, 172] on button "Branch-specific-item" at bounding box center [583, 181] width 18 height 18
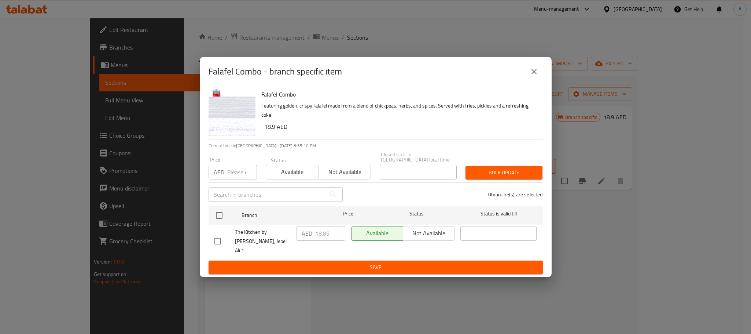
click at [219, 242] on input "checkbox" at bounding box center [217, 240] width 15 height 15
checkbox input "true"
click at [319, 237] on input "18.85" at bounding box center [330, 233] width 30 height 15
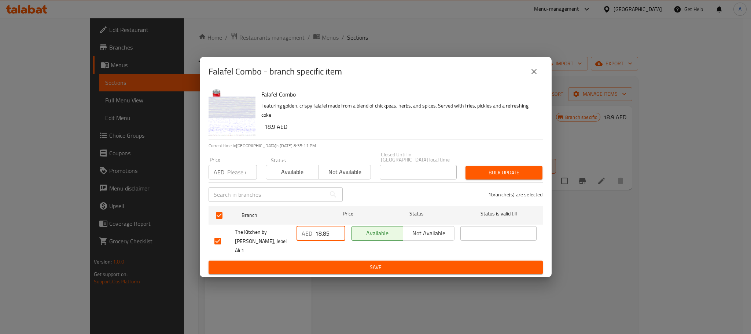
click at [319, 237] on input "18.85" at bounding box center [330, 233] width 30 height 15
paste input "90"
type input "18.90"
click at [335, 260] on button "Save" at bounding box center [376, 267] width 334 height 14
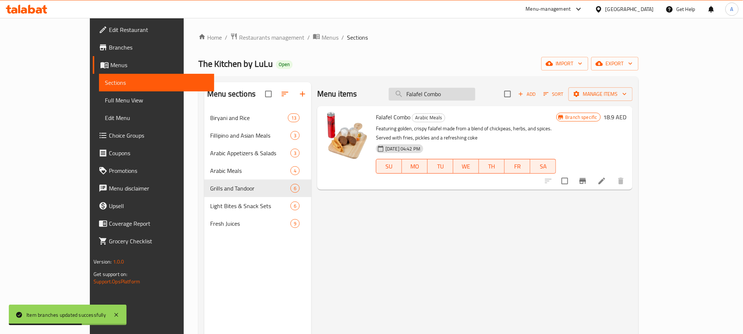
click at [474, 92] on input "Falafel Combo" at bounding box center [432, 94] width 87 height 13
paste input "Ghee Rice Beef Meal"
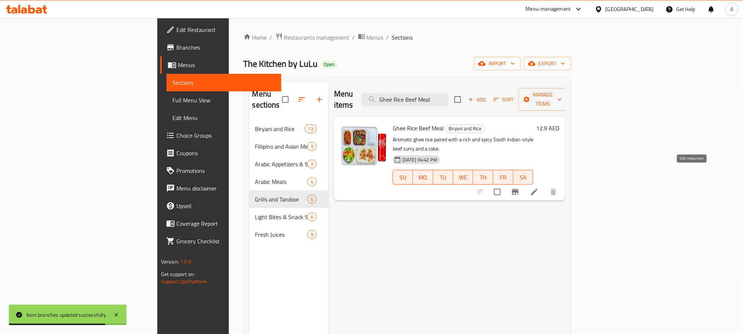
type input "Ghee Rice Beef Meal"
click at [538, 188] on icon at bounding box center [534, 191] width 7 height 7
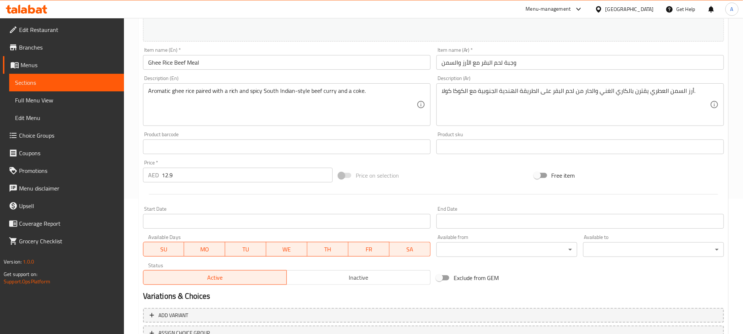
scroll to position [165, 0]
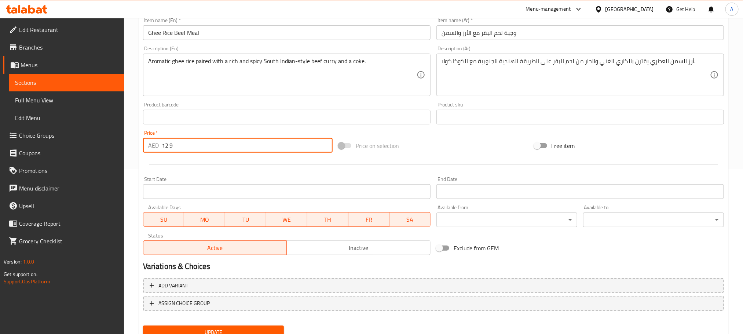
drag, startPoint x: 183, startPoint y: 144, endPoint x: 152, endPoint y: 150, distance: 31.3
click at [152, 150] on div "AED 12.9 Price *" at bounding box center [238, 145] width 190 height 15
paste input "7.90"
type input "17.90"
click at [143, 325] on button "Update" at bounding box center [213, 332] width 141 height 14
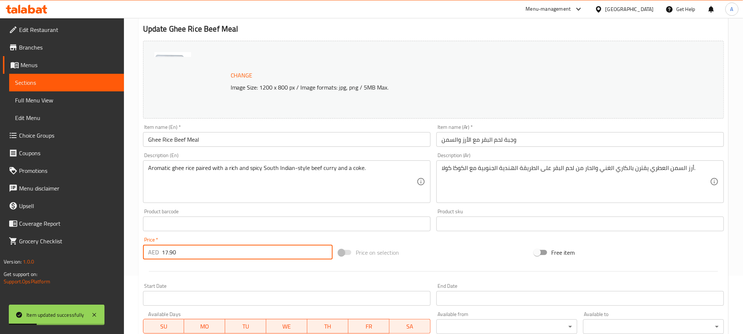
scroll to position [0, 0]
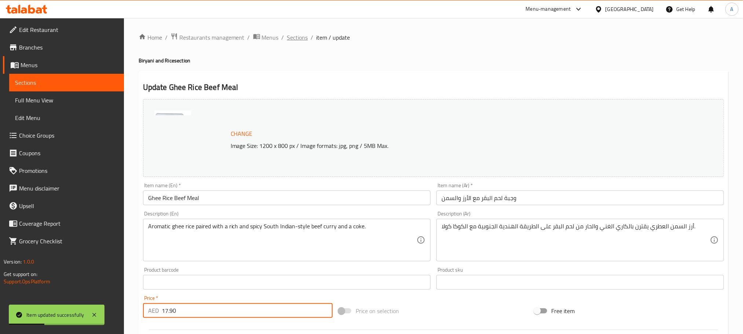
click at [287, 36] on span "Sections" at bounding box center [297, 37] width 21 height 9
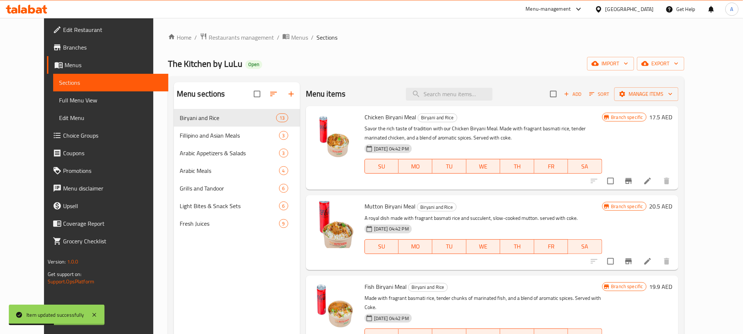
click at [455, 86] on div "Menu items Add Sort Manage items" at bounding box center [492, 94] width 373 height 24
click at [458, 91] on input "search" at bounding box center [449, 94] width 87 height 13
paste input "Inasal Chicken Rice Meal"
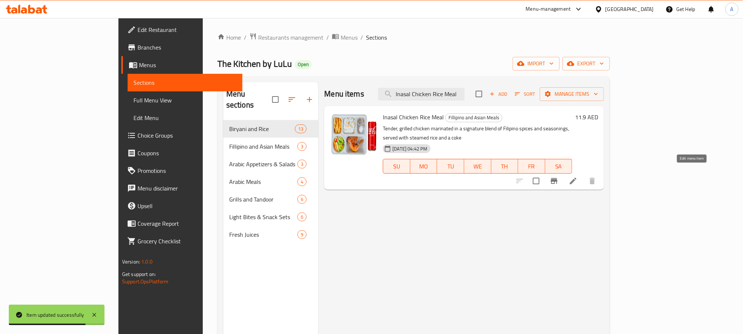
type input "Inasal Chicken Rice Meal"
click at [578, 176] on icon at bounding box center [573, 180] width 9 height 9
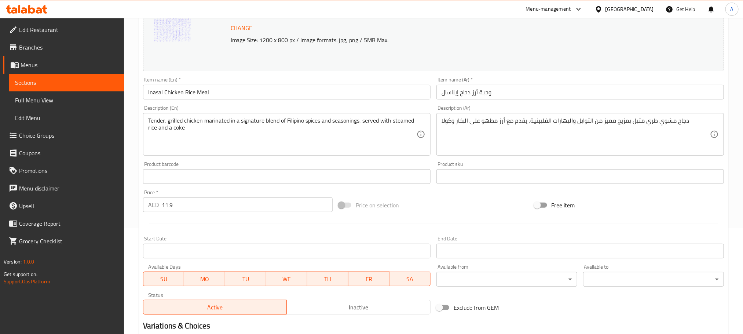
scroll to position [110, 0]
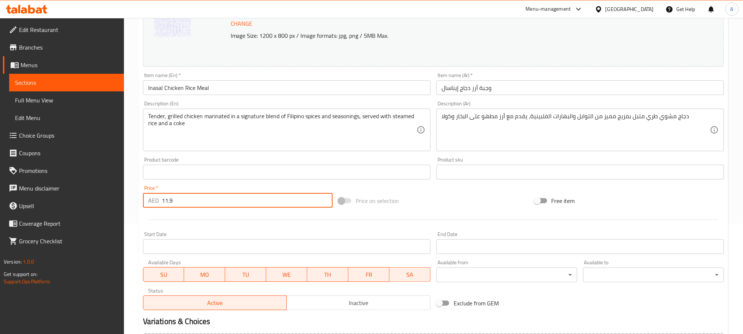
paste input "7.90"
drag, startPoint x: 181, startPoint y: 202, endPoint x: 160, endPoint y: 205, distance: 21.5
click at [160, 205] on div "AED 11.9 Price *" at bounding box center [238, 200] width 190 height 15
type input "17.90"
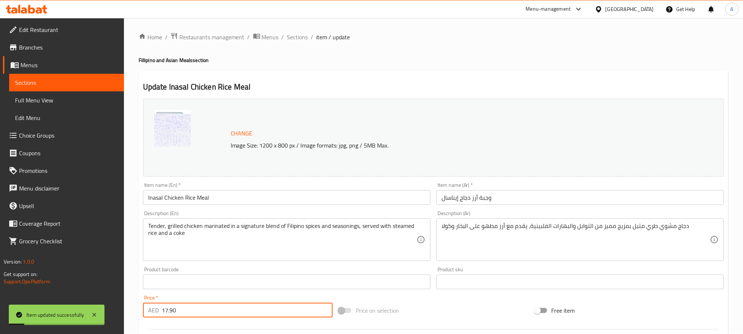
scroll to position [0, 0]
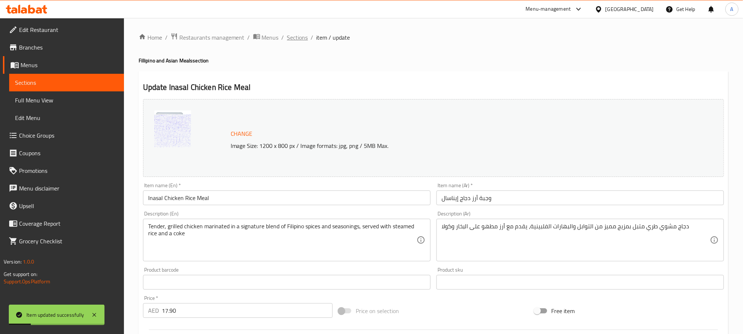
click at [304, 40] on span "Sections" at bounding box center [297, 37] width 21 height 9
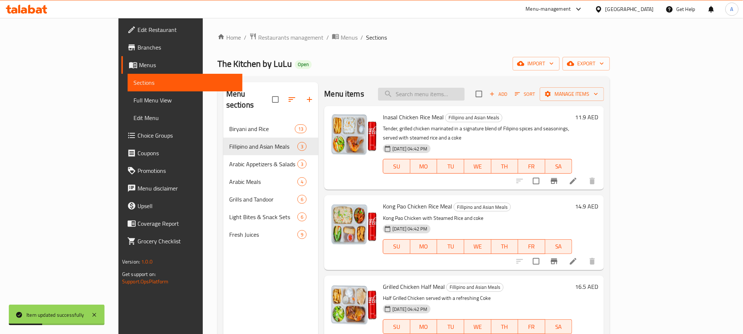
click at [462, 98] on input "search" at bounding box center [421, 94] width 87 height 13
paste input "Kong Pao Chicken Rice Meal"
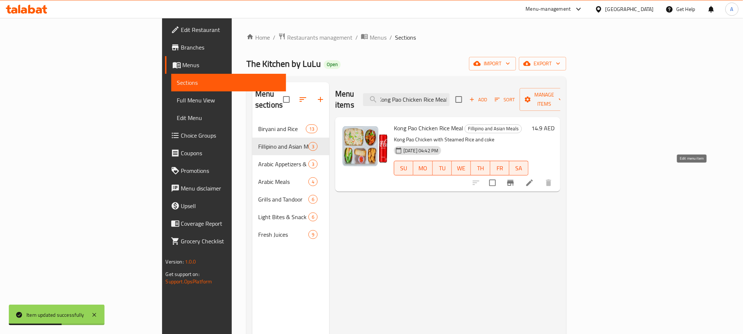
type input "Kong Pao Chicken Rice Meal"
click at [533, 179] on icon at bounding box center [529, 182] width 7 height 7
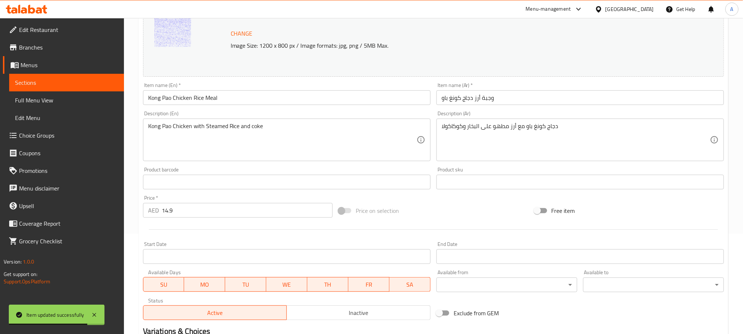
scroll to position [110, 0]
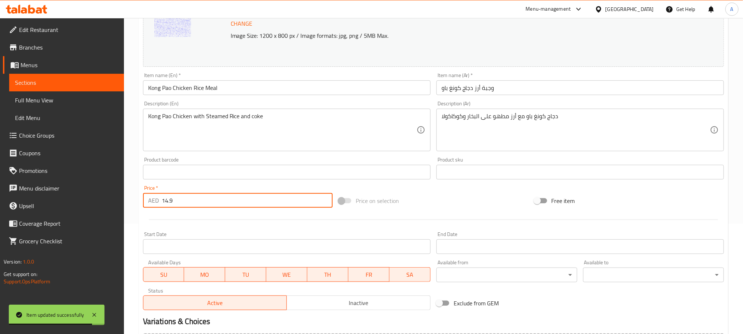
drag, startPoint x: 181, startPoint y: 200, endPoint x: 155, endPoint y: 202, distance: 25.7
click at [155, 202] on div "AED 14.9 Price *" at bounding box center [238, 200] width 190 height 15
paste input "22.50"
type input "22.50"
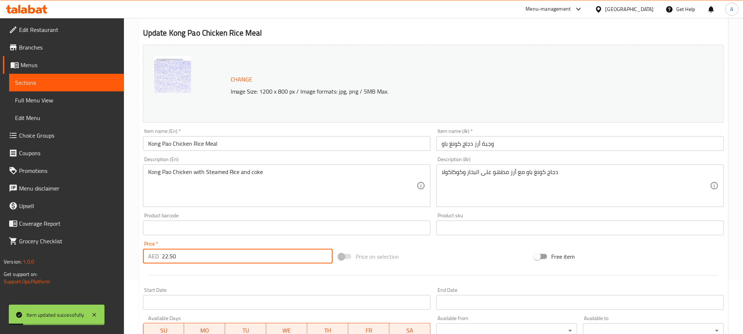
scroll to position [0, 0]
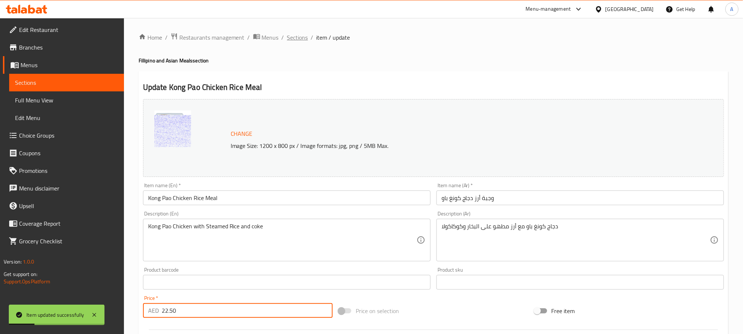
click at [298, 40] on span "Sections" at bounding box center [297, 37] width 21 height 9
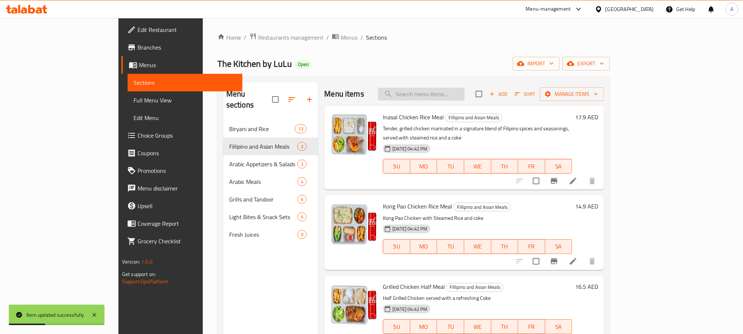
click at [449, 96] on input "search" at bounding box center [421, 94] width 87 height 13
paste input "Grilled Chicken Half Meal"
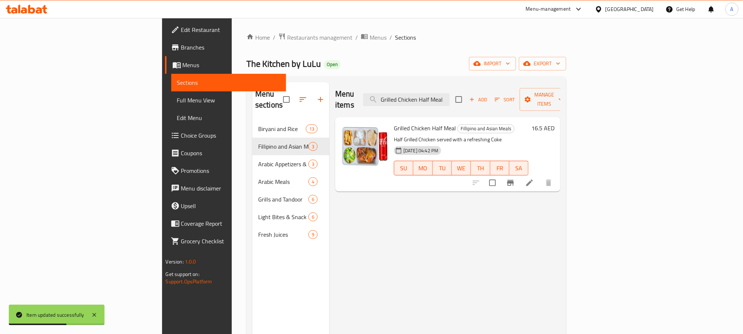
type input "Grilled Chicken Half Meal"
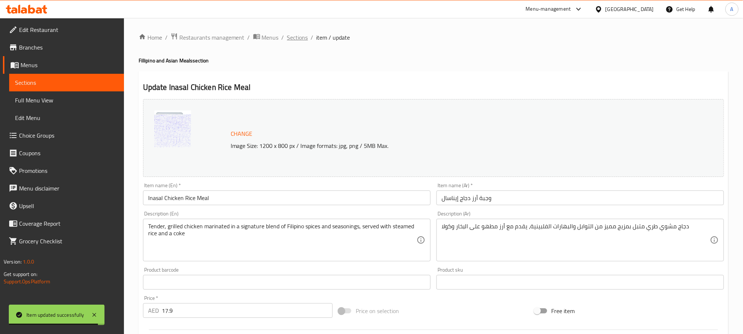
click at [296, 37] on span "Sections" at bounding box center [297, 37] width 21 height 9
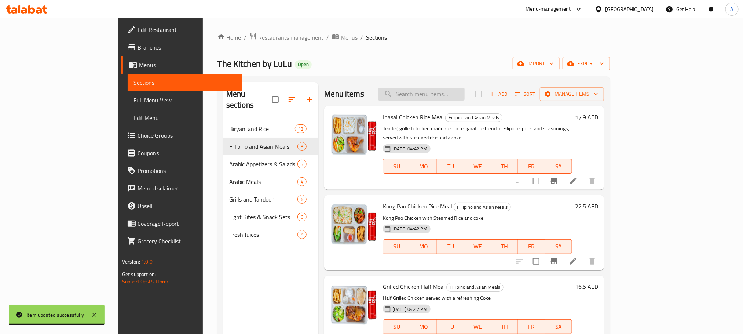
click at [465, 93] on input "search" at bounding box center [421, 94] width 87 height 13
paste input "Grilled Chicken Half Meal"
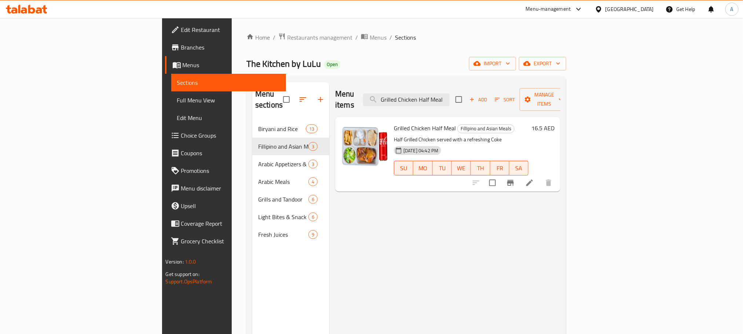
type input "Grilled Chicken Half Meal"
click at [540, 176] on li at bounding box center [529, 182] width 21 height 13
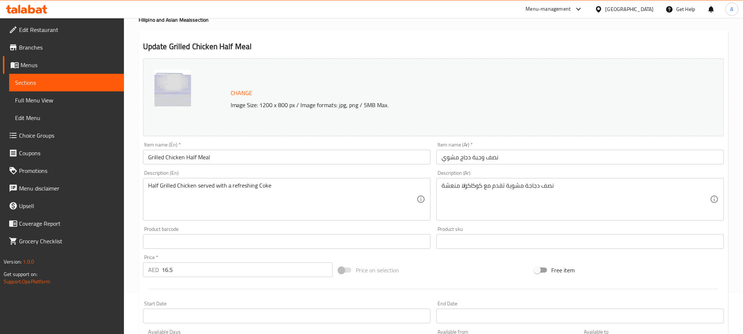
scroll to position [110, 0]
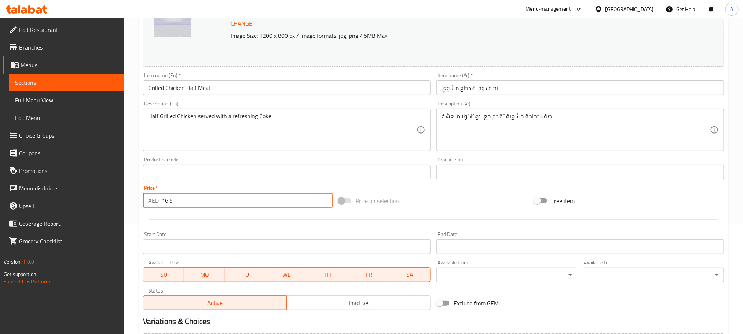
drag, startPoint x: 197, startPoint y: 204, endPoint x: 124, endPoint y: 205, distance: 72.6
click at [124, 205] on div "Home / Restaurants management / Menus / Sections / item / update Fillipino and …" at bounding box center [433, 163] width 619 height 511
paste input "9.50"
type input "19.50"
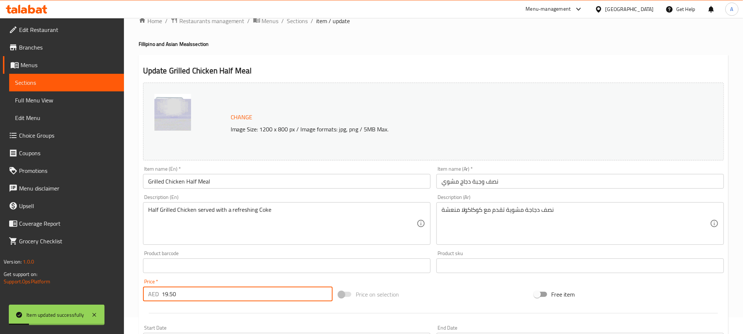
scroll to position [0, 0]
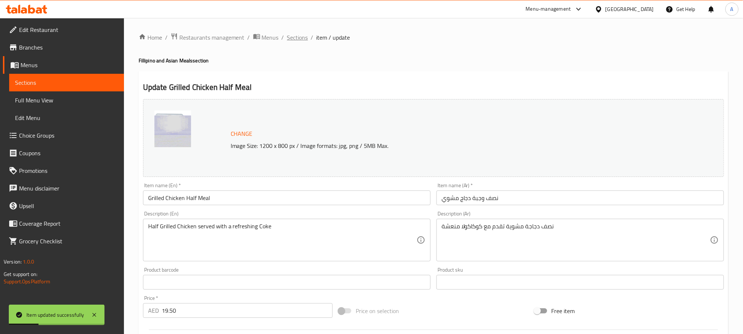
click at [301, 40] on span "Sections" at bounding box center [297, 37] width 21 height 9
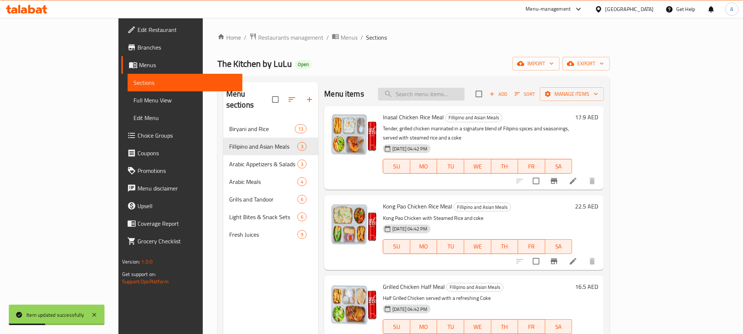
click at [440, 89] on input "search" at bounding box center [421, 94] width 87 height 13
paste input "Hummous Tabouleh Platter"
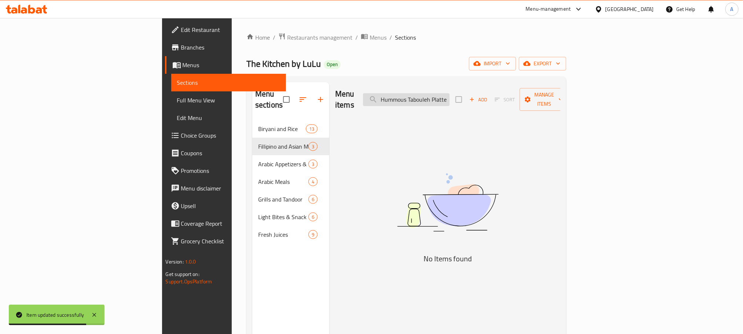
click at [450, 99] on input "Hummous Tabouleh Platter" at bounding box center [406, 99] width 87 height 13
paste input "search"
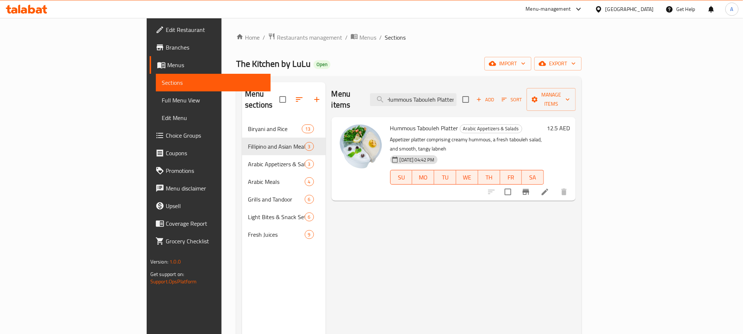
type input "Hummous Tabouleh Platter"
click at [555, 185] on li at bounding box center [545, 191] width 21 height 13
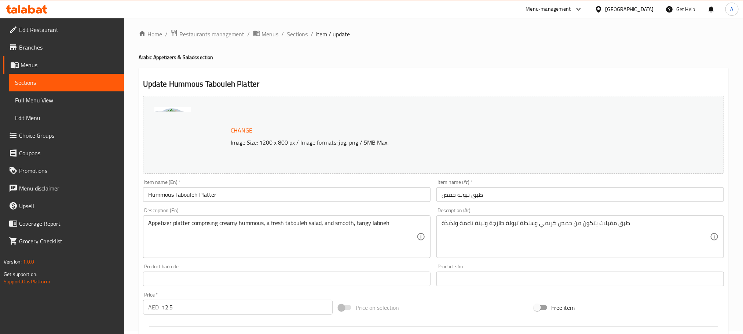
scroll to position [55, 0]
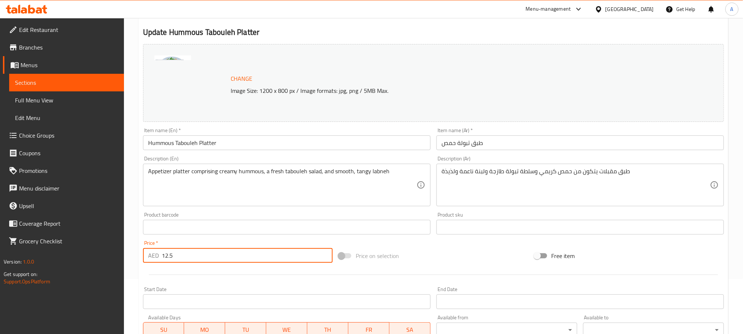
drag, startPoint x: 208, startPoint y: 258, endPoint x: 150, endPoint y: 261, distance: 58.7
click at [150, 261] on div "AED 12.5 Price *" at bounding box center [238, 255] width 190 height 15
paste input "7.50"
type input "17.50"
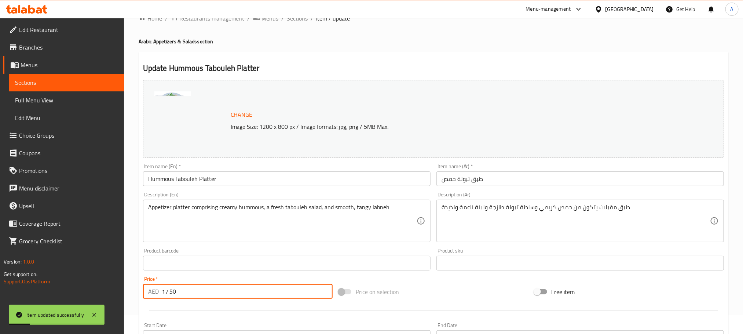
scroll to position [0, 0]
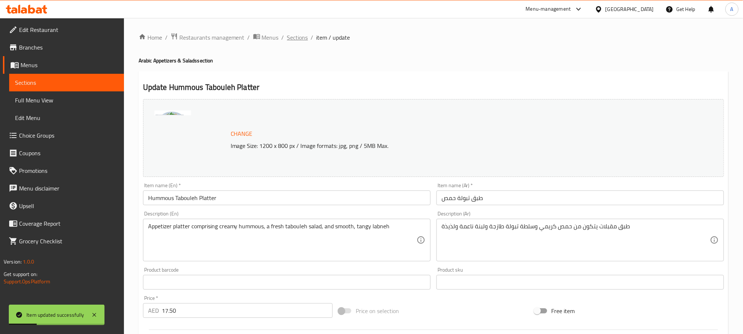
click at [292, 36] on span "Sections" at bounding box center [297, 37] width 21 height 9
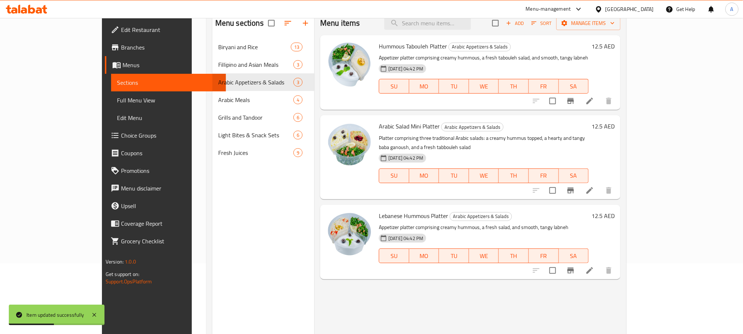
scroll to position [103, 0]
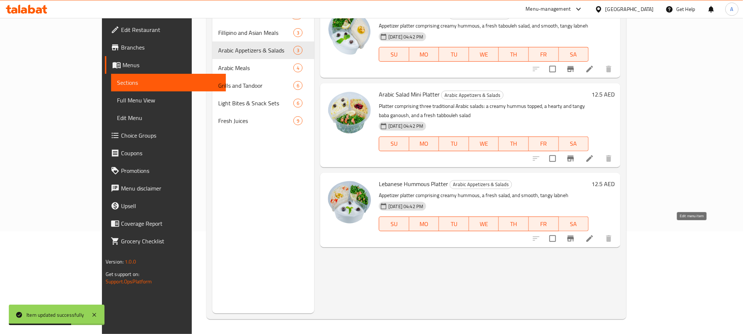
click at [593, 235] on icon at bounding box center [589, 238] width 7 height 7
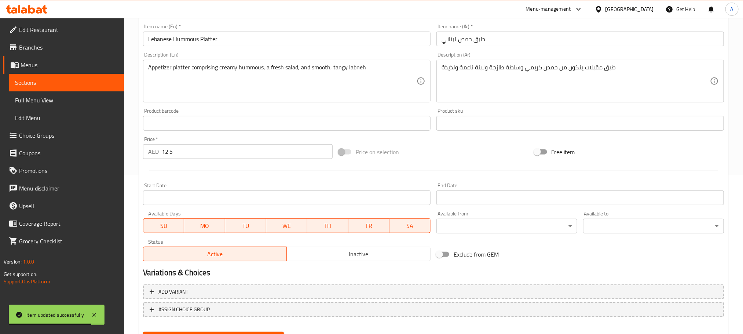
scroll to position [165, 0]
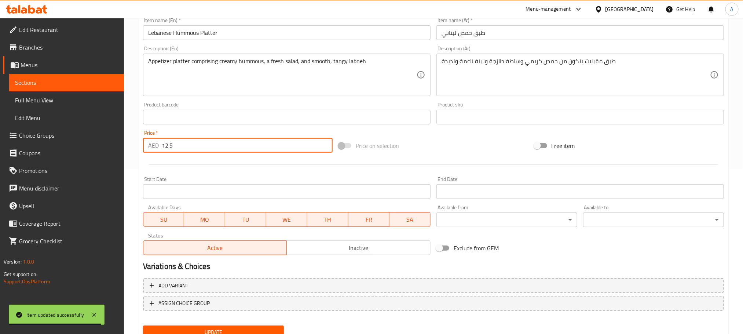
paste input "7.50"
drag, startPoint x: 184, startPoint y: 139, endPoint x: 152, endPoint y: 139, distance: 31.9
click at [152, 139] on div "AED 12.5 Price *" at bounding box center [238, 145] width 190 height 15
type input "17.50"
click at [143, 325] on button "Update" at bounding box center [213, 332] width 141 height 14
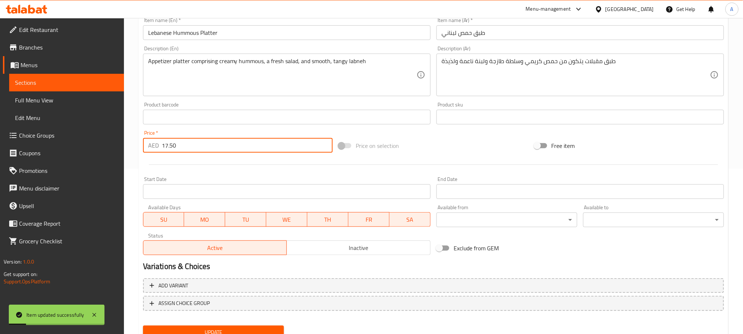
scroll to position [0, 0]
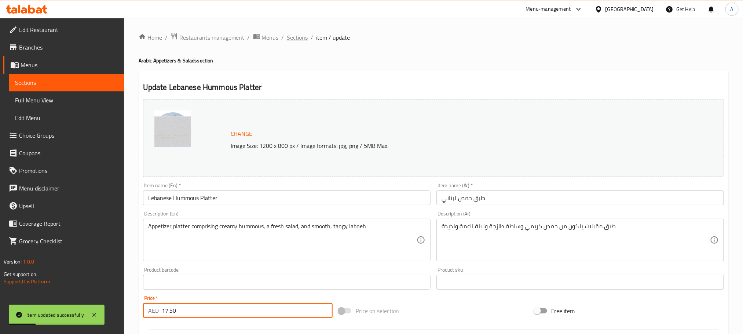
click at [298, 34] on span "Sections" at bounding box center [297, 37] width 21 height 9
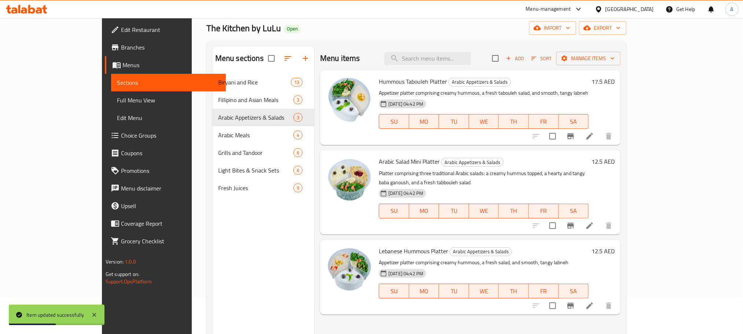
scroll to position [55, 0]
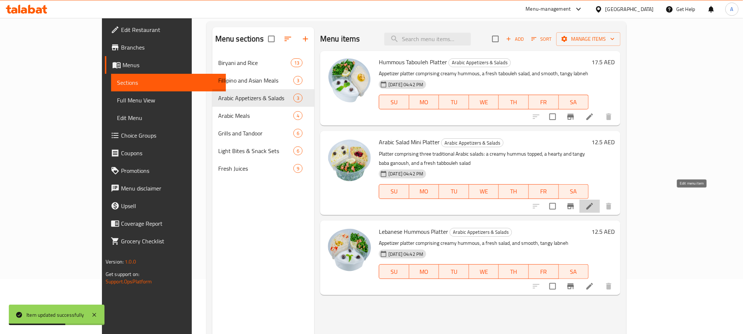
click at [594, 202] on icon at bounding box center [589, 206] width 9 height 9
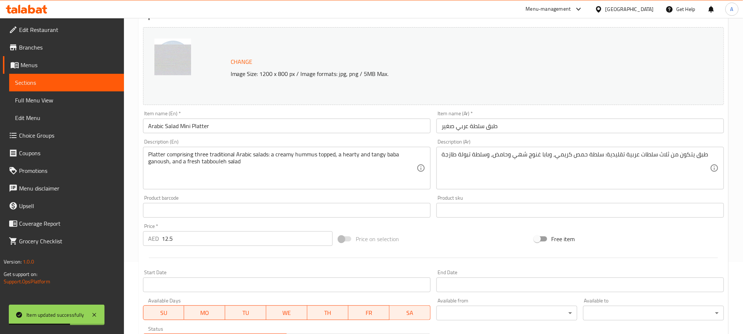
scroll to position [110, 0]
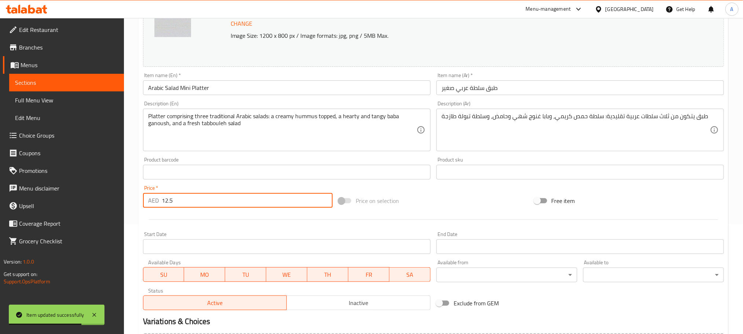
click at [135, 197] on div "Home / Restaurants management / Menus / Sections / item / update Arabic Appetiz…" at bounding box center [433, 163] width 619 height 511
paste input "7.50"
type input "17.50"
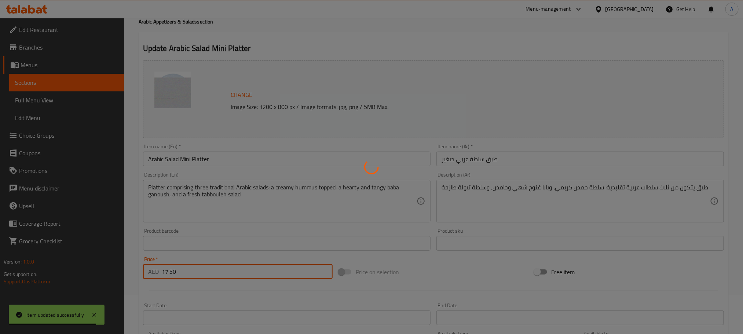
scroll to position [0, 0]
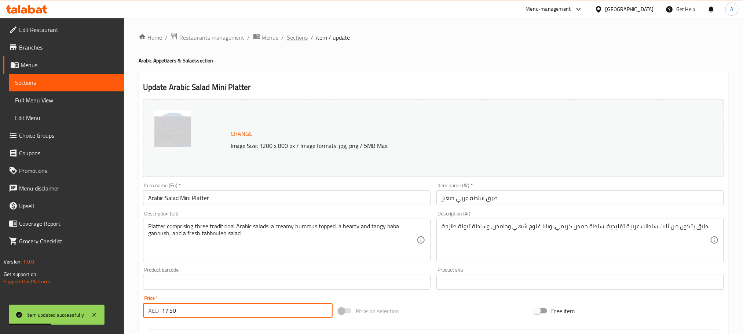
click at [300, 37] on span "Sections" at bounding box center [297, 37] width 21 height 9
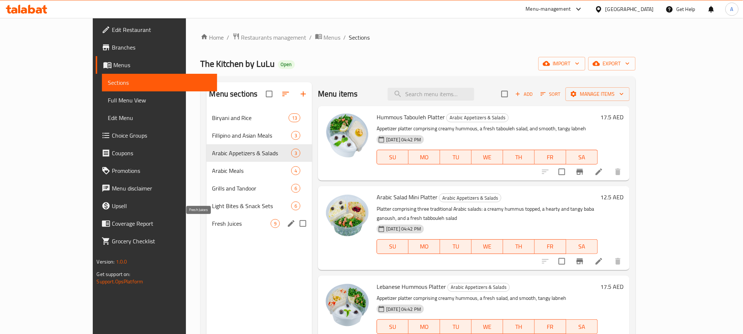
click at [231, 224] on span "Fresh Juices" at bounding box center [241, 223] width 58 height 9
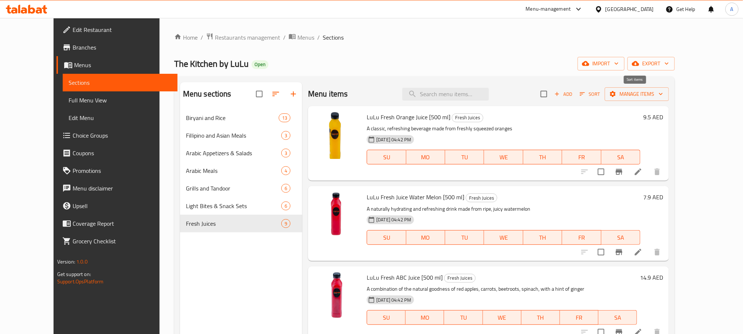
click at [600, 95] on span "Sort" at bounding box center [590, 94] width 20 height 8
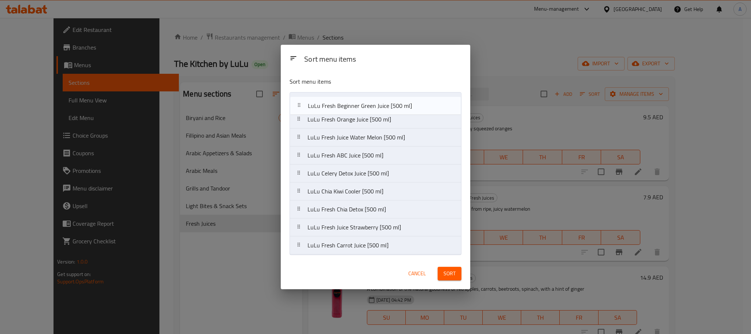
drag, startPoint x: 370, startPoint y: 158, endPoint x: 370, endPoint y: 104, distance: 53.9
click at [370, 104] on nav "LuLu Fresh Orange Juice [500 ml] LuLu Fresh Juice Water Melon [500 ml] LuLu Fre…" at bounding box center [376, 173] width 172 height 162
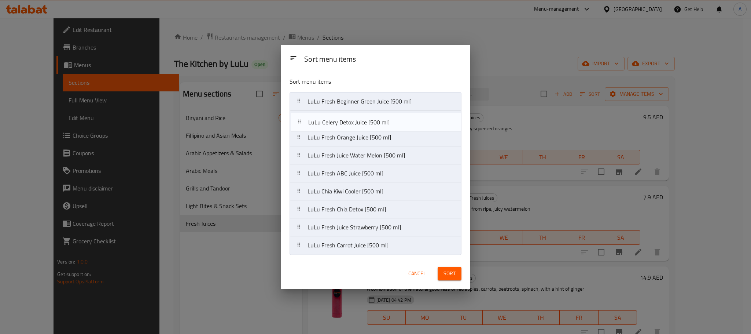
drag, startPoint x: 372, startPoint y: 177, endPoint x: 372, endPoint y: 124, distance: 53.5
click at [372, 124] on nav "LuLu Fresh Beginner Green Juice [500 ml] LuLu Fresh Orange Juice [500 ml] LuLu …" at bounding box center [376, 173] width 172 height 162
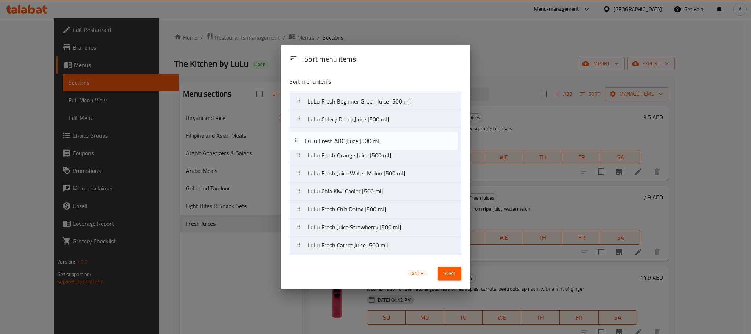
drag, startPoint x: 363, startPoint y: 178, endPoint x: 360, endPoint y: 143, distance: 35.0
click at [360, 143] on nav "LuLu Fresh Beginner Green Juice [500 ml] LuLu Celery Detox Juice [500 ml] LuLu …" at bounding box center [376, 173] width 172 height 162
drag, startPoint x: 361, startPoint y: 174, endPoint x: 361, endPoint y: 154, distance: 19.4
click at [361, 154] on nav "LuLu Fresh Beginner Green Juice [500 ml] LuLu Celery Detox Juice [500 ml] LuLu …" at bounding box center [376, 173] width 172 height 162
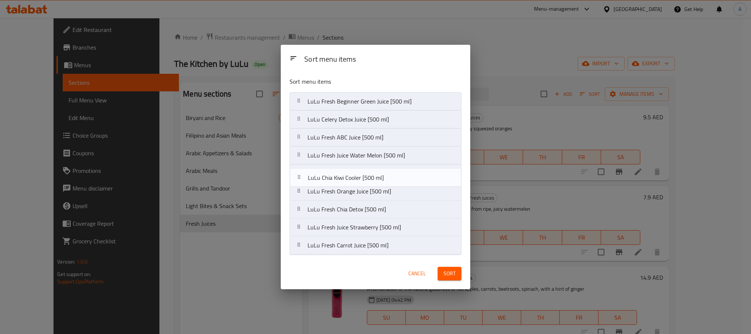
drag, startPoint x: 360, startPoint y: 194, endPoint x: 360, endPoint y: 177, distance: 16.1
click at [360, 177] on nav "LuLu Fresh Beginner Green Juice [500 ml] LuLu Celery Detox Juice [500 ml] LuLu …" at bounding box center [376, 173] width 172 height 162
drag, startPoint x: 352, startPoint y: 214, endPoint x: 354, endPoint y: 190, distance: 24.3
click at [354, 190] on nav "LuLu Fresh Beginner Green Juice [500 ml] LuLu Celery Detox Juice [500 ml] LuLu …" at bounding box center [376, 173] width 172 height 162
drag, startPoint x: 354, startPoint y: 234, endPoint x: 356, endPoint y: 217, distance: 17.4
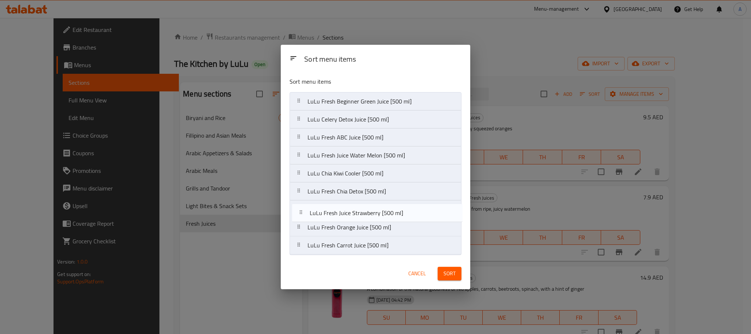
click at [356, 217] on nav "LuLu Fresh Beginner Green Juice [500 ml] LuLu Celery Detox Juice [500 ml] LuLu …" at bounding box center [376, 173] width 172 height 162
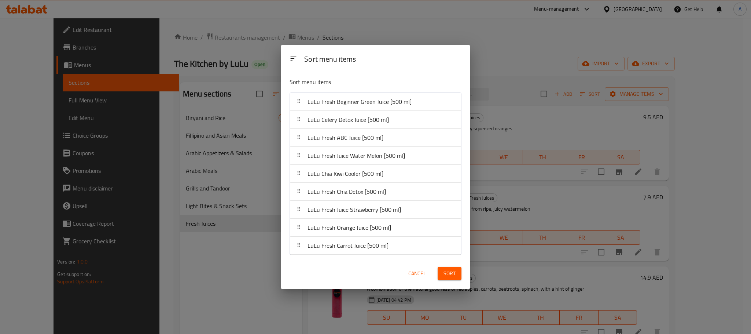
click at [454, 271] on span "Sort" at bounding box center [450, 273] width 12 height 9
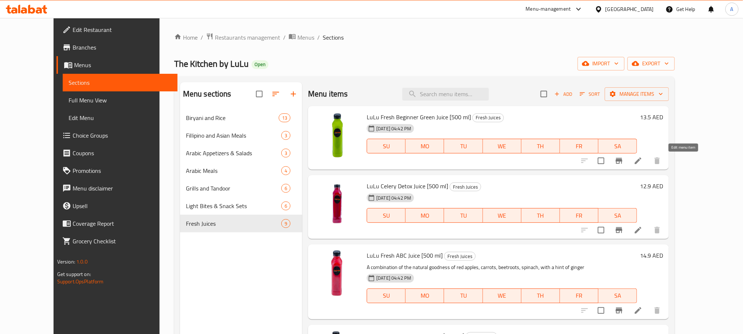
click at [642, 162] on icon at bounding box center [638, 160] width 9 height 9
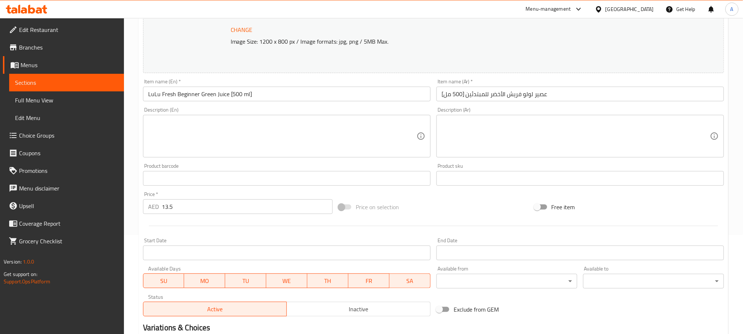
scroll to position [55, 0]
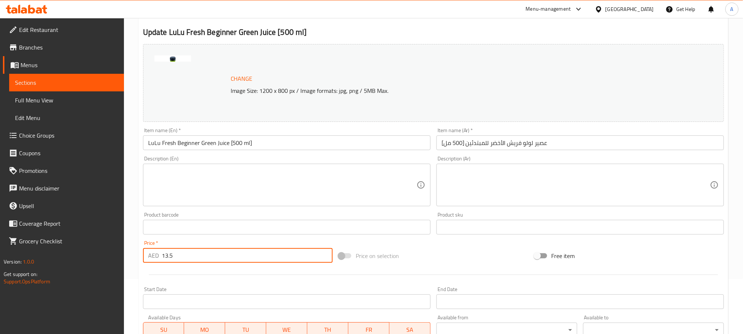
drag, startPoint x: 205, startPoint y: 249, endPoint x: 151, endPoint y: 257, distance: 54.1
click at [151, 257] on div "AED 13.5 Price *" at bounding box center [238, 255] width 190 height 15
type input "15"
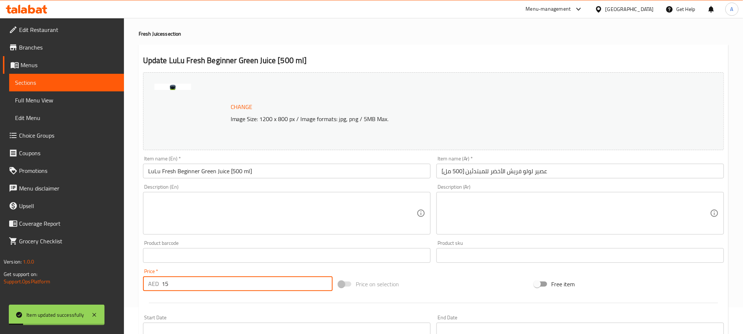
scroll to position [0, 0]
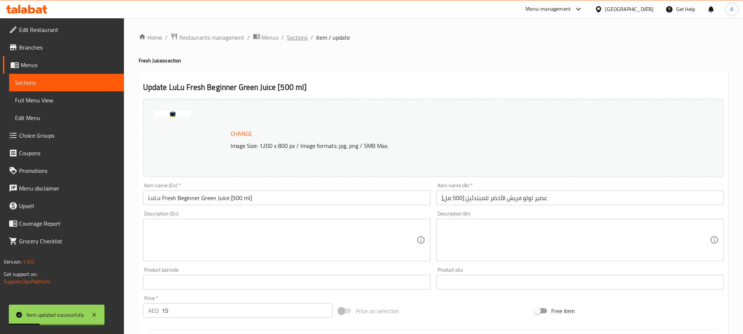
click at [301, 39] on span "Sections" at bounding box center [297, 37] width 21 height 9
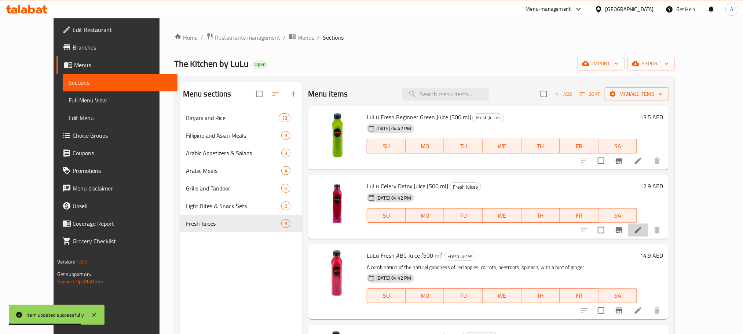
click at [648, 232] on li at bounding box center [638, 229] width 21 height 13
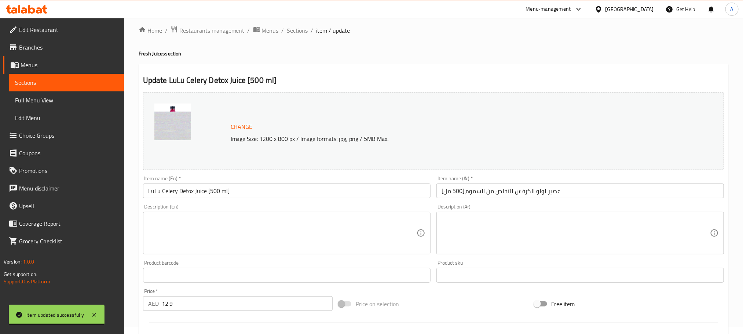
scroll to position [55, 0]
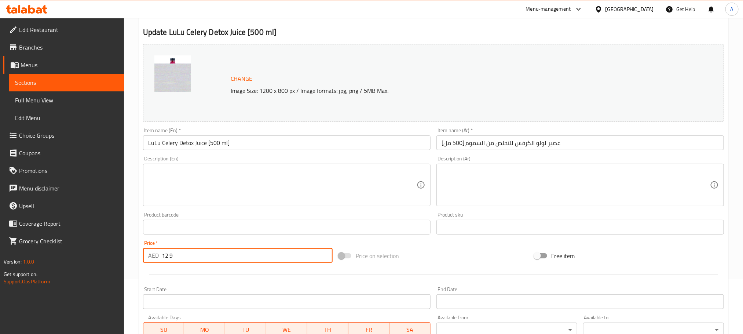
drag, startPoint x: 195, startPoint y: 263, endPoint x: 155, endPoint y: 255, distance: 40.0
click at [154, 255] on div "AED 12.9 Price *" at bounding box center [238, 255] width 190 height 15
type input "12"
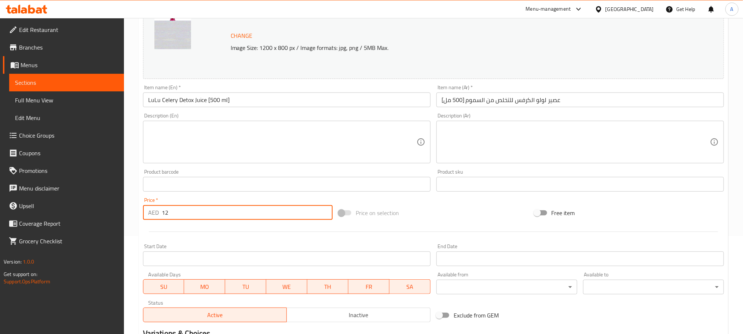
scroll to position [110, 0]
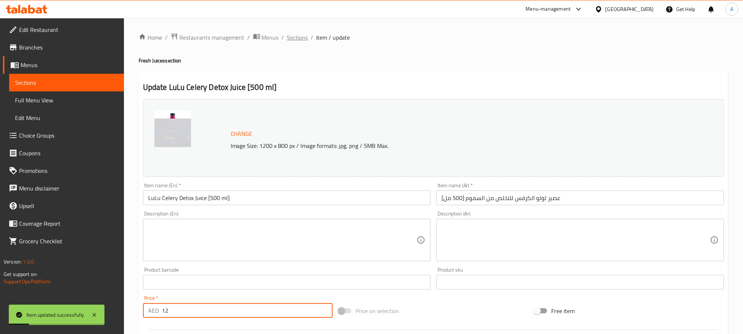
click at [290, 42] on span "Sections" at bounding box center [297, 37] width 21 height 9
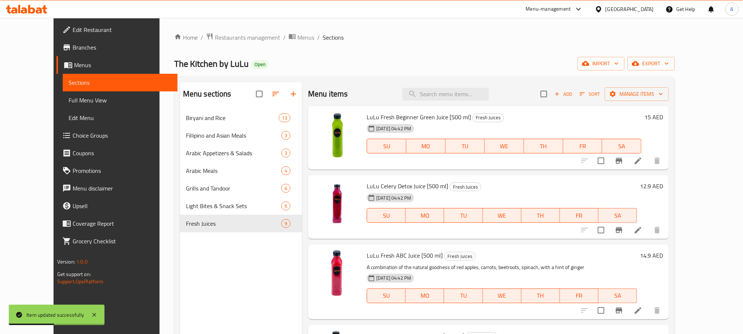
scroll to position [55, 0]
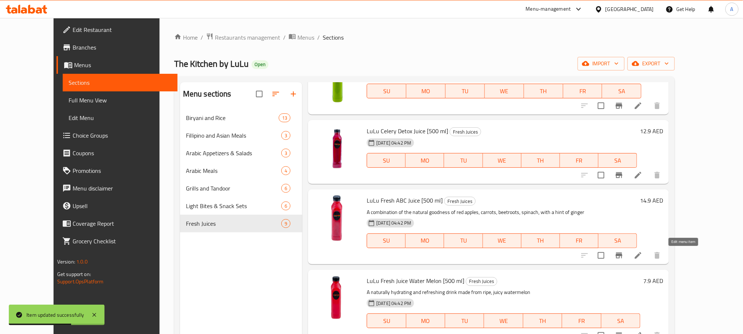
click at [642, 254] on icon at bounding box center [638, 255] width 9 height 9
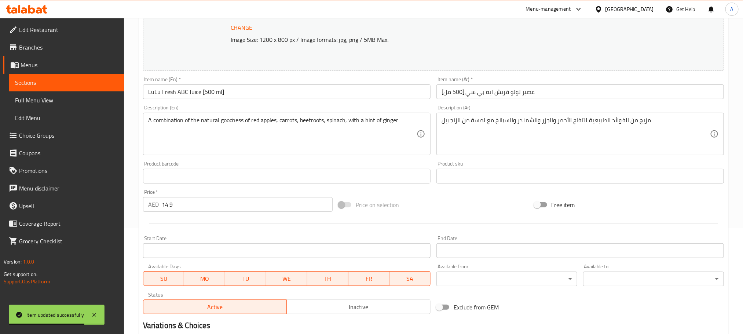
scroll to position [110, 0]
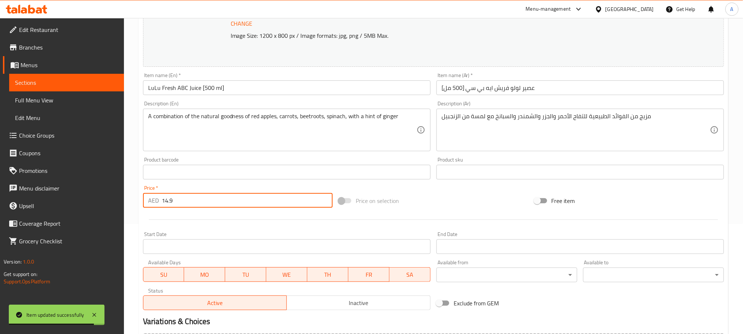
drag, startPoint x: 178, startPoint y: 206, endPoint x: 154, endPoint y: 205, distance: 23.9
click at [154, 205] on div "AED 14.9 Price *" at bounding box center [238, 200] width 190 height 15
paste input "50"
type input "14.50"
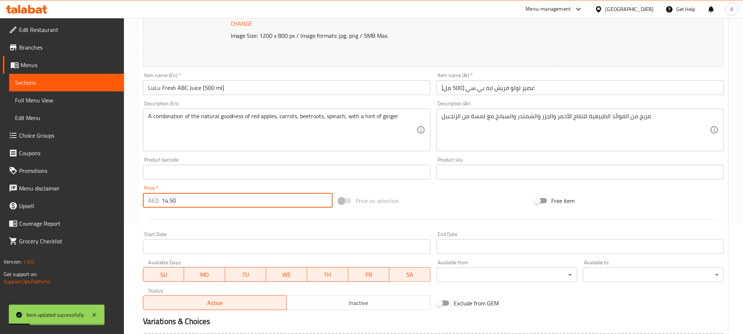
scroll to position [0, 0]
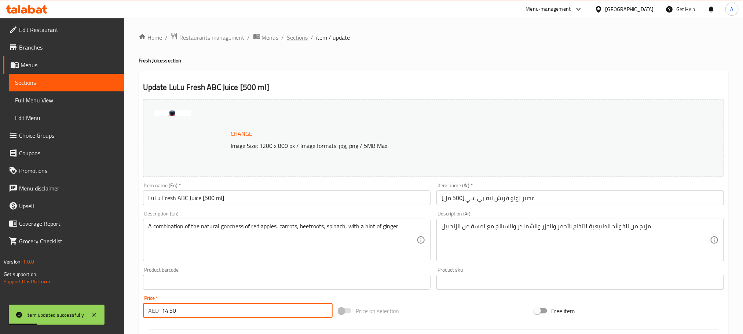
click at [292, 33] on span "Sections" at bounding box center [297, 37] width 21 height 9
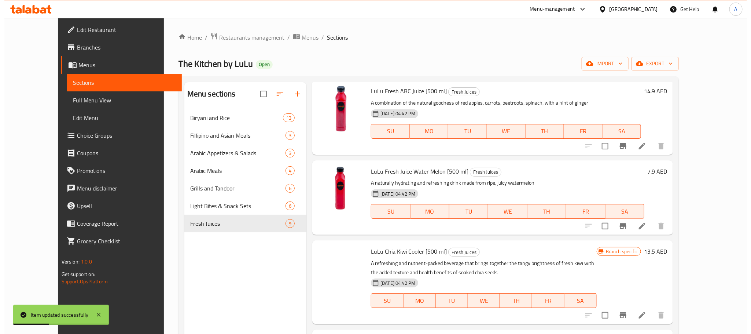
scroll to position [165, 0]
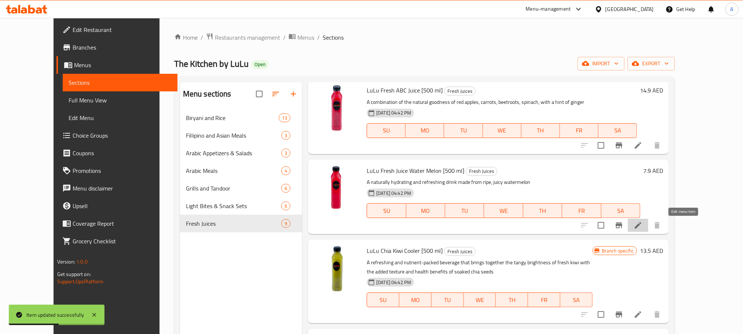
click at [641, 224] on icon at bounding box center [638, 225] width 7 height 7
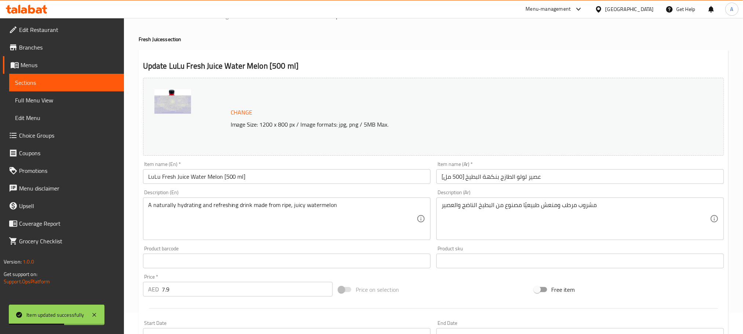
scroll to position [110, 0]
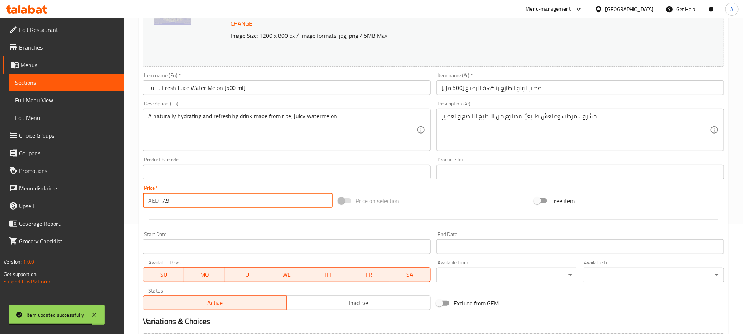
drag, startPoint x: 181, startPoint y: 196, endPoint x: 138, endPoint y: 201, distance: 43.6
click at [138, 201] on div "Home / Restaurants management / Menus / Sections / item / update Fresh Juices s…" at bounding box center [433, 163] width 619 height 511
paste input "13.90"
type input "13.90"
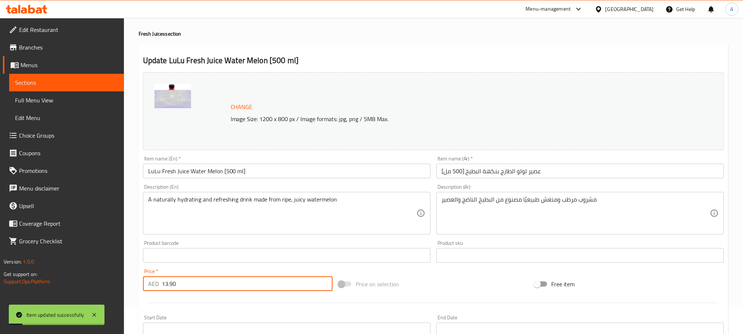
scroll to position [0, 0]
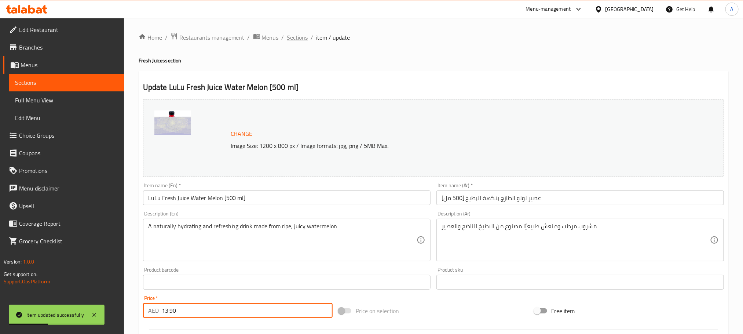
click at [301, 39] on span "Sections" at bounding box center [297, 37] width 21 height 9
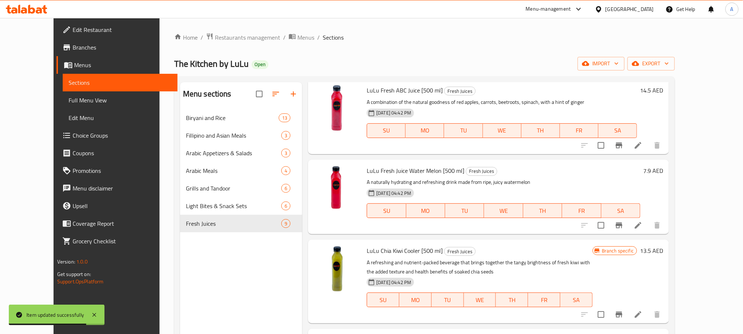
scroll to position [220, 0]
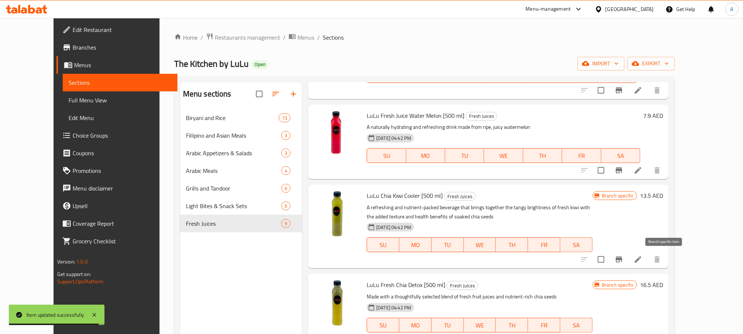
click at [623, 259] on icon "Branch-specific-item" at bounding box center [619, 259] width 9 height 9
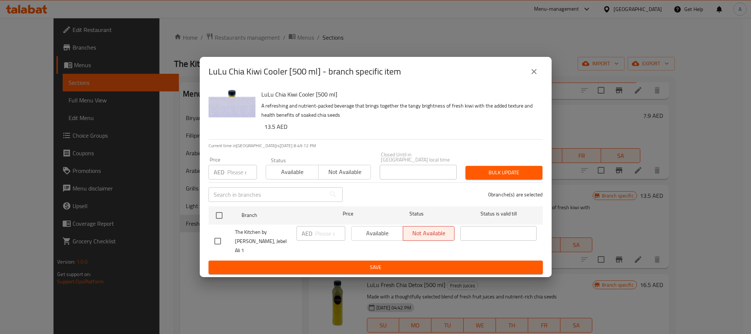
click at [216, 243] on input "checkbox" at bounding box center [217, 240] width 15 height 15
checkbox input "true"
click at [317, 241] on input "number" at bounding box center [330, 233] width 30 height 15
paste input "18.90"
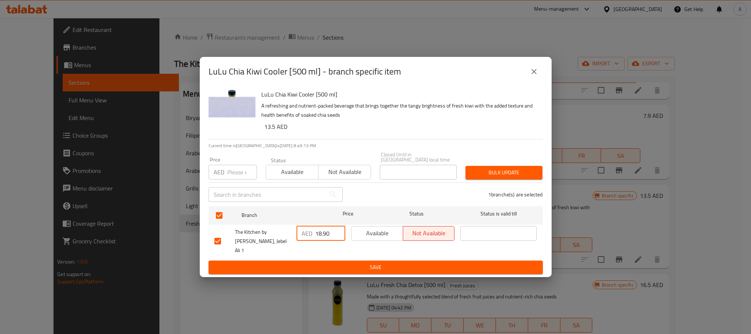
type input "18.90"
click at [330, 263] on span "Save" at bounding box center [376, 267] width 323 height 9
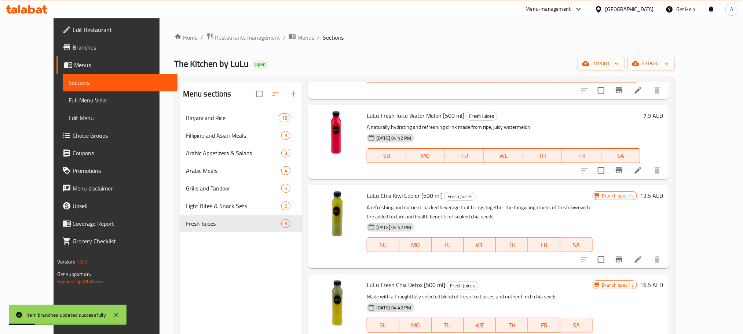
scroll to position [330, 0]
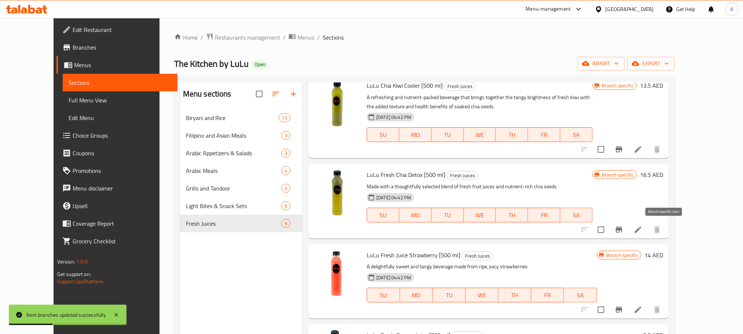
click at [623, 231] on icon "Branch-specific-item" at bounding box center [619, 229] width 9 height 9
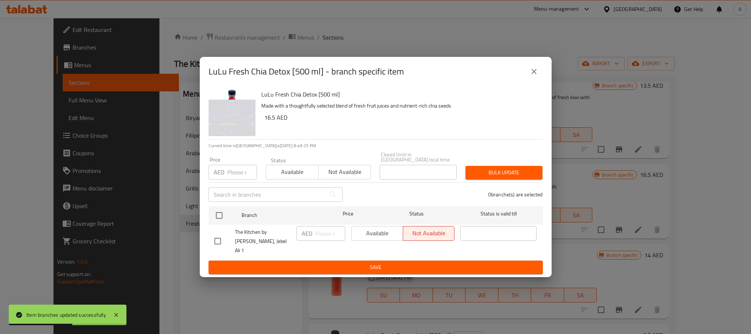
click at [225, 245] on input "checkbox" at bounding box center [217, 240] width 15 height 15
checkbox input "true"
click at [330, 238] on input "number" at bounding box center [330, 233] width 30 height 15
paste input "19.25"
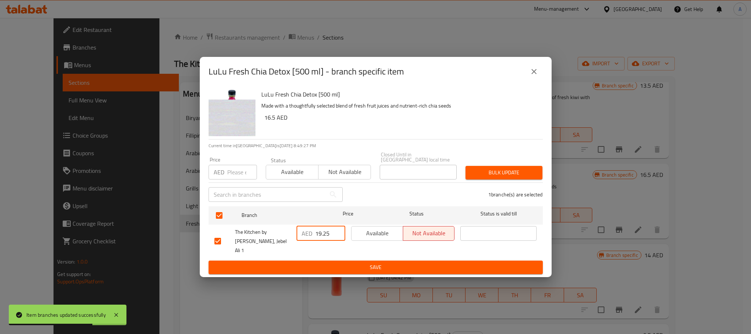
type input "19.25"
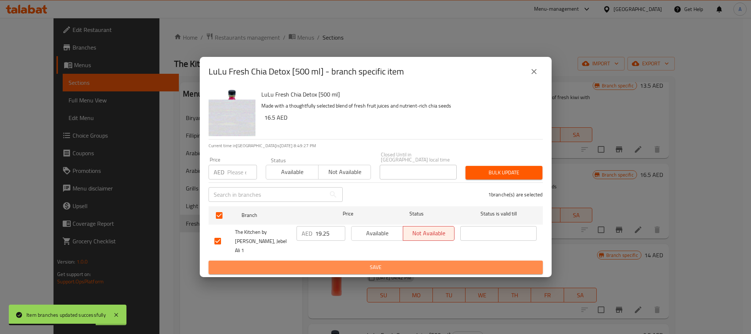
click at [336, 260] on button "Save" at bounding box center [376, 267] width 334 height 14
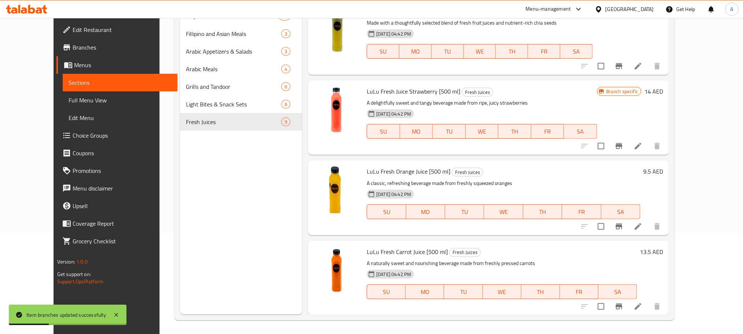
scroll to position [103, 0]
click at [623, 149] on icon "Branch-specific-item" at bounding box center [619, 144] width 9 height 9
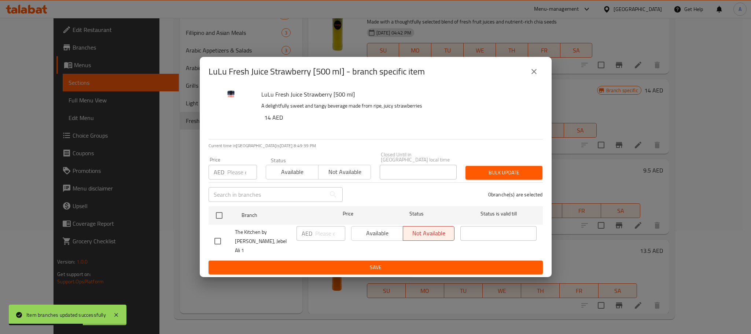
click at [214, 243] on input "checkbox" at bounding box center [217, 240] width 15 height 15
checkbox input "true"
click at [322, 241] on input "number" at bounding box center [330, 233] width 30 height 15
paste input "22.90"
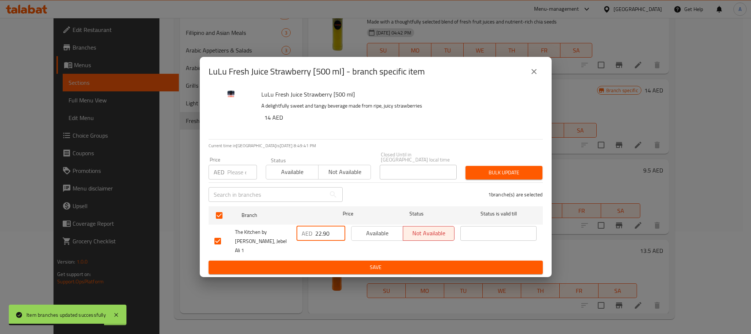
type input "22.90"
click at [323, 260] on button "Save" at bounding box center [376, 267] width 334 height 14
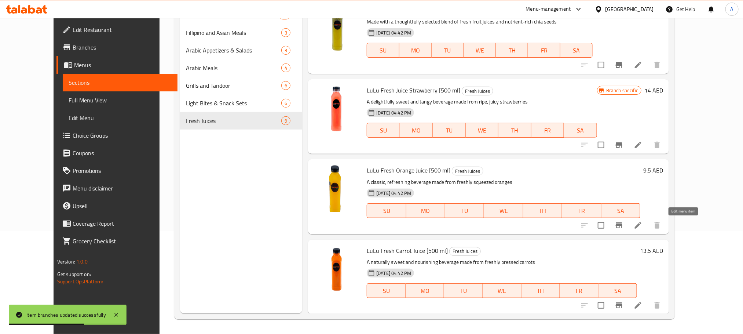
click at [641, 228] on icon at bounding box center [638, 225] width 7 height 7
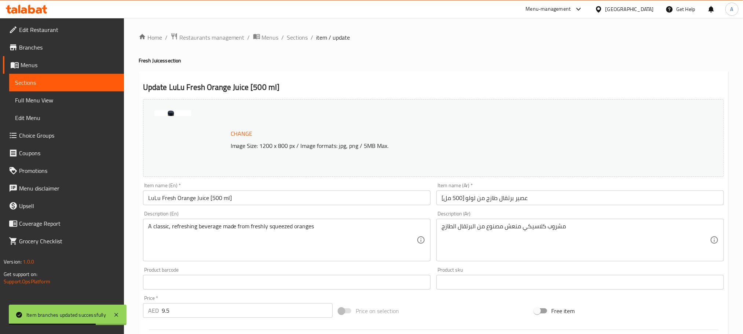
scroll to position [55, 0]
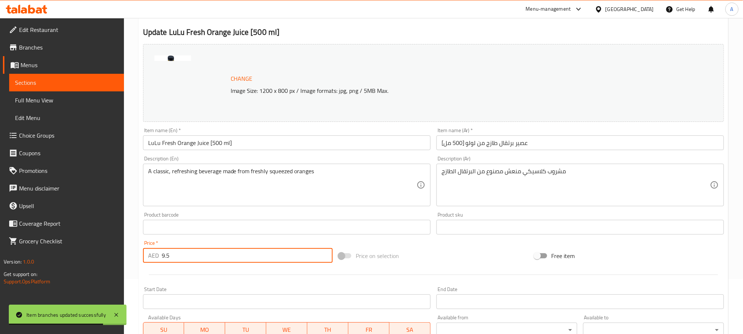
drag, startPoint x: 173, startPoint y: 256, endPoint x: 152, endPoint y: 254, distance: 21.4
click at [152, 254] on div "AED 9.5 Price *" at bounding box center [238, 255] width 190 height 15
type input "15"
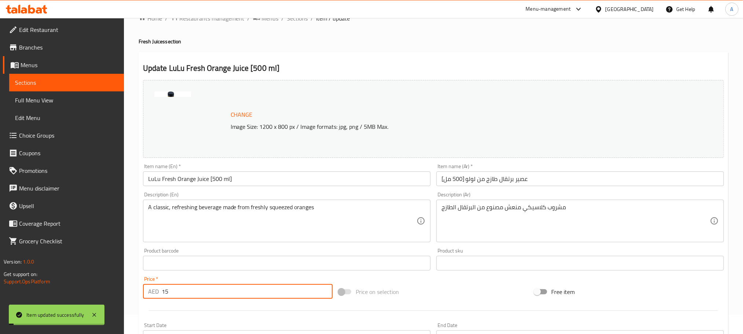
scroll to position [0, 0]
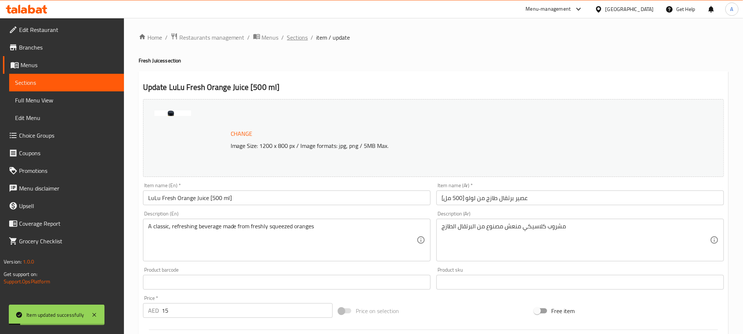
click at [294, 39] on span "Sections" at bounding box center [297, 37] width 21 height 9
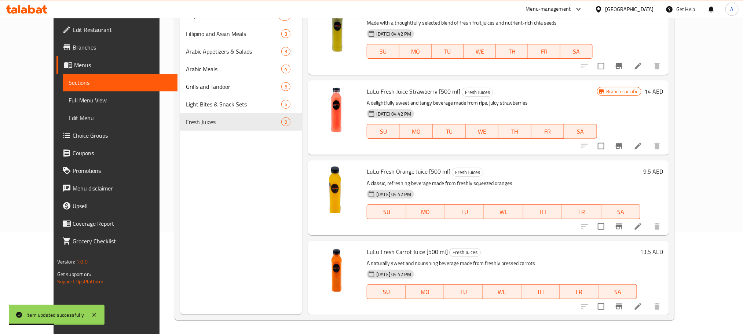
scroll to position [103, 0]
click at [648, 305] on li at bounding box center [638, 304] width 21 height 13
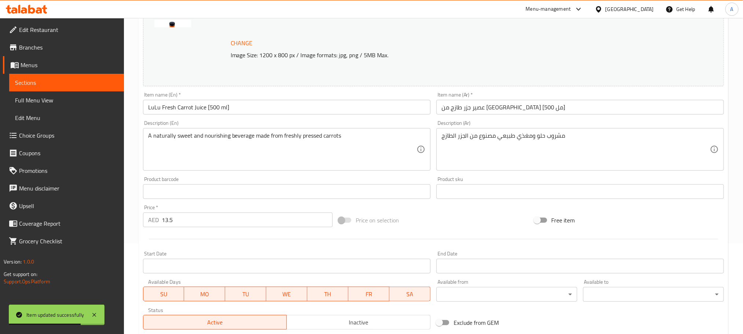
scroll to position [110, 0]
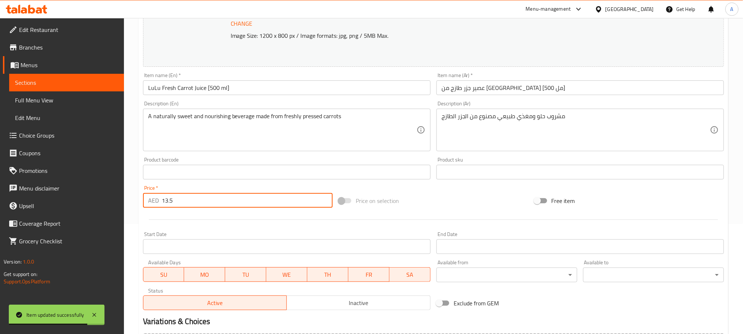
drag, startPoint x: 177, startPoint y: 206, endPoint x: 140, endPoint y: 200, distance: 37.4
click at [140, 200] on div "Price   * AED 13.5 Price *" at bounding box center [237, 196] width 195 height 28
paste input "7.50"
type input "17.50"
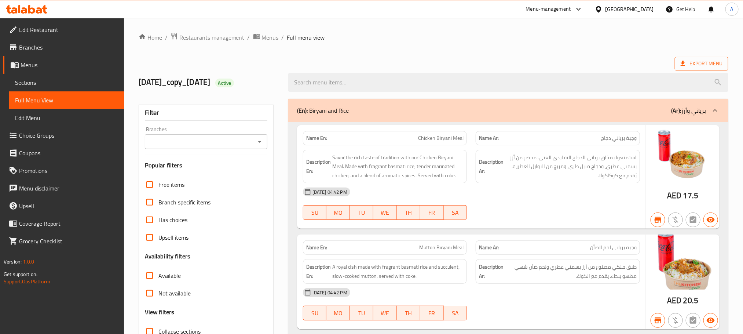
click at [690, 70] on span "Export Menu" at bounding box center [702, 64] width 54 height 14
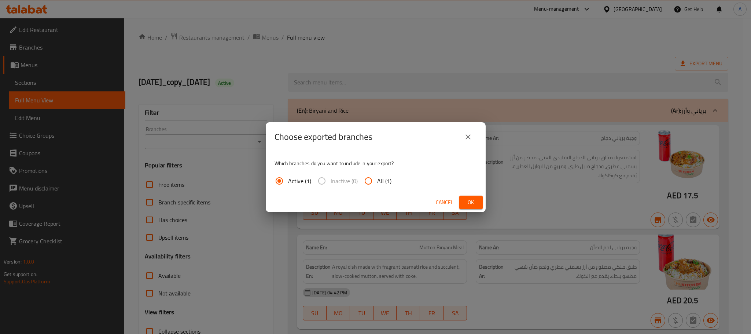
click at [469, 202] on span "Ok" at bounding box center [471, 202] width 12 height 9
